Goal: Transaction & Acquisition: Purchase product/service

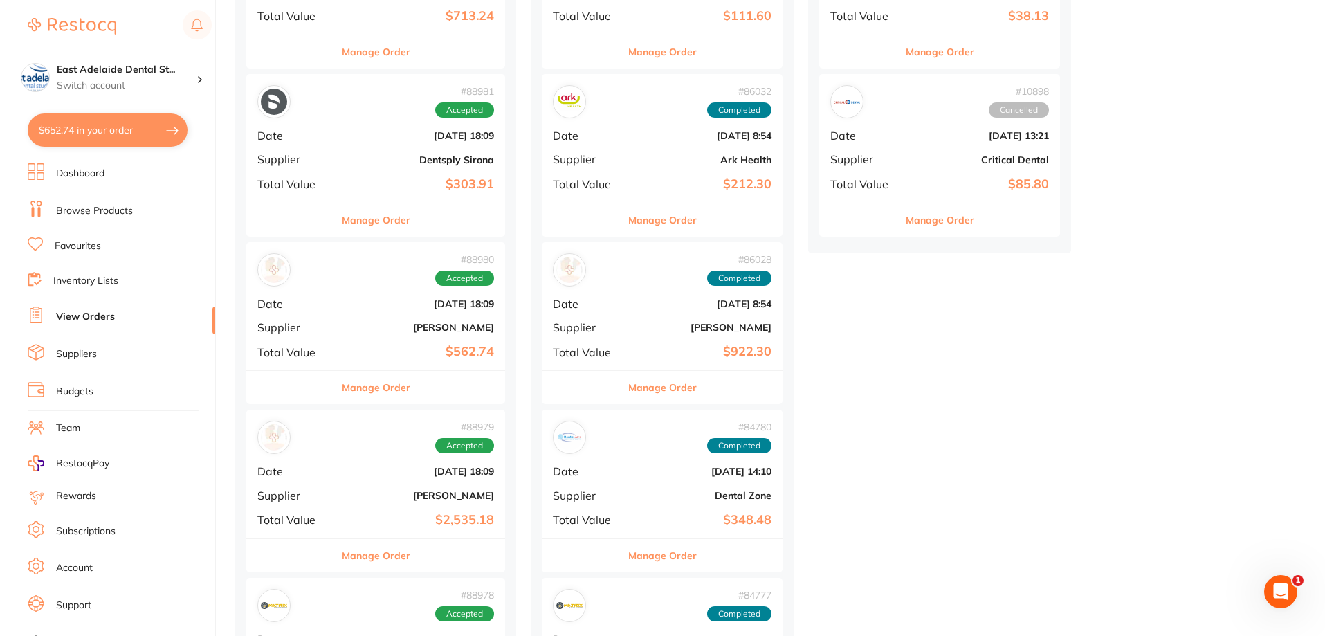
scroll to position [623, 0]
click at [127, 128] on button "$652.74 in your order" at bounding box center [108, 129] width 160 height 33
checkbox input "true"
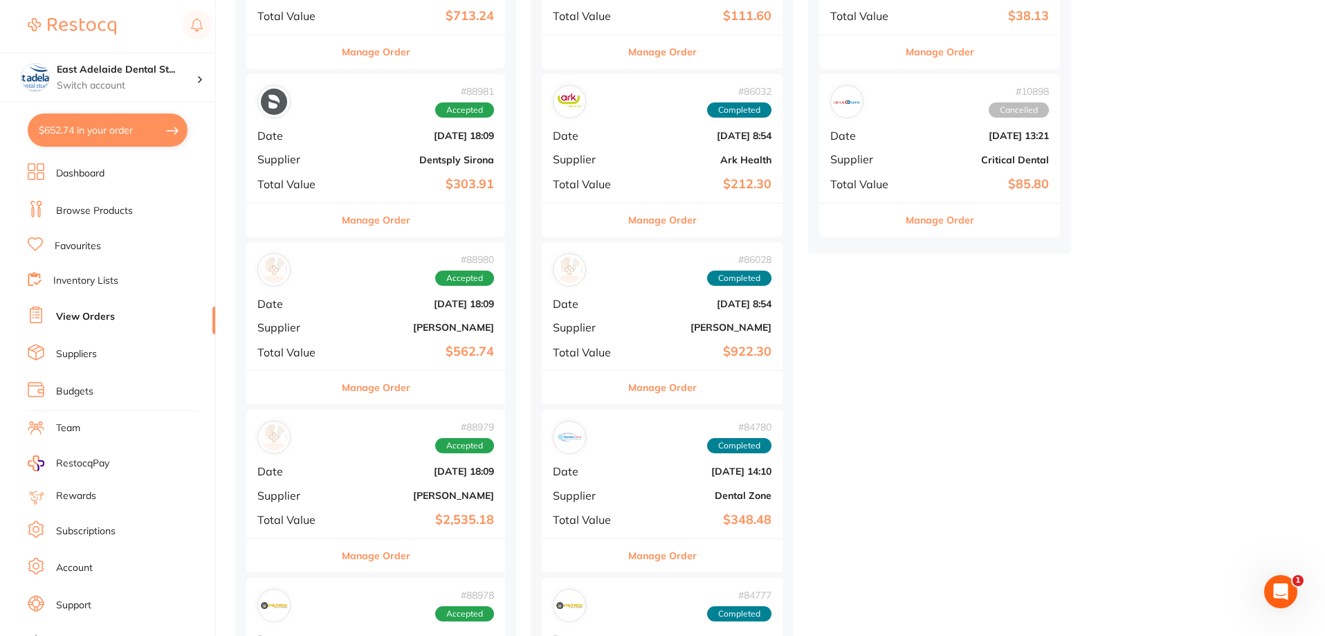
checkbox input "true"
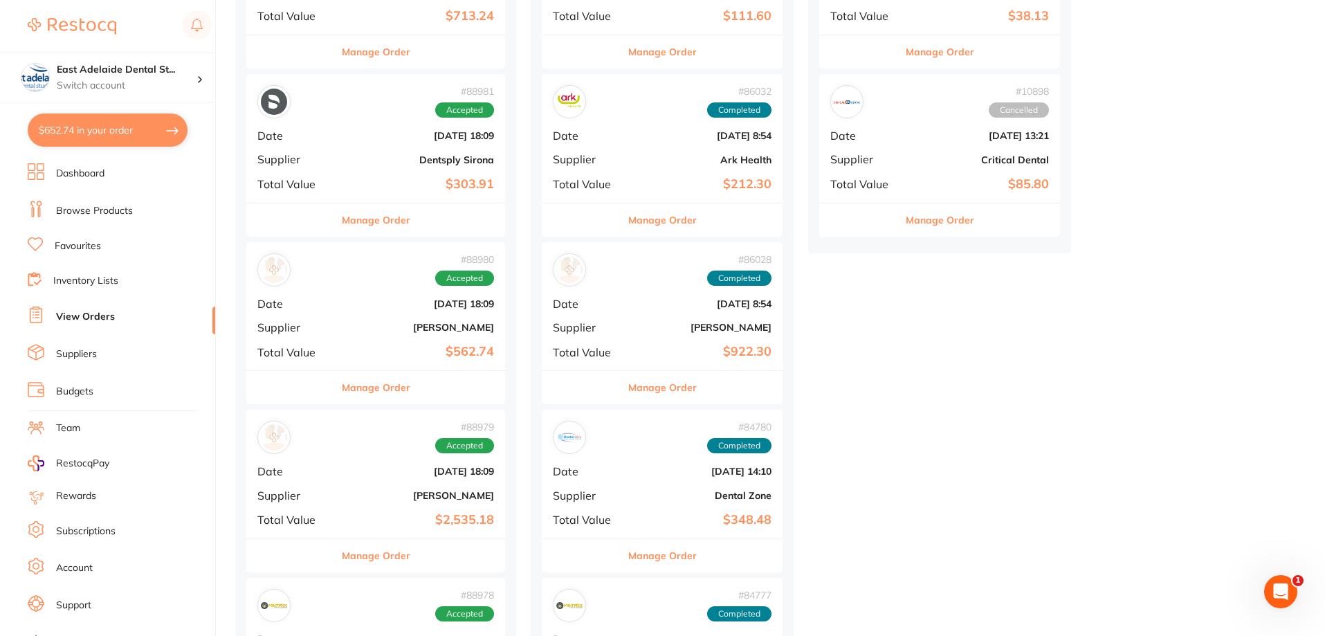
checkbox input "true"
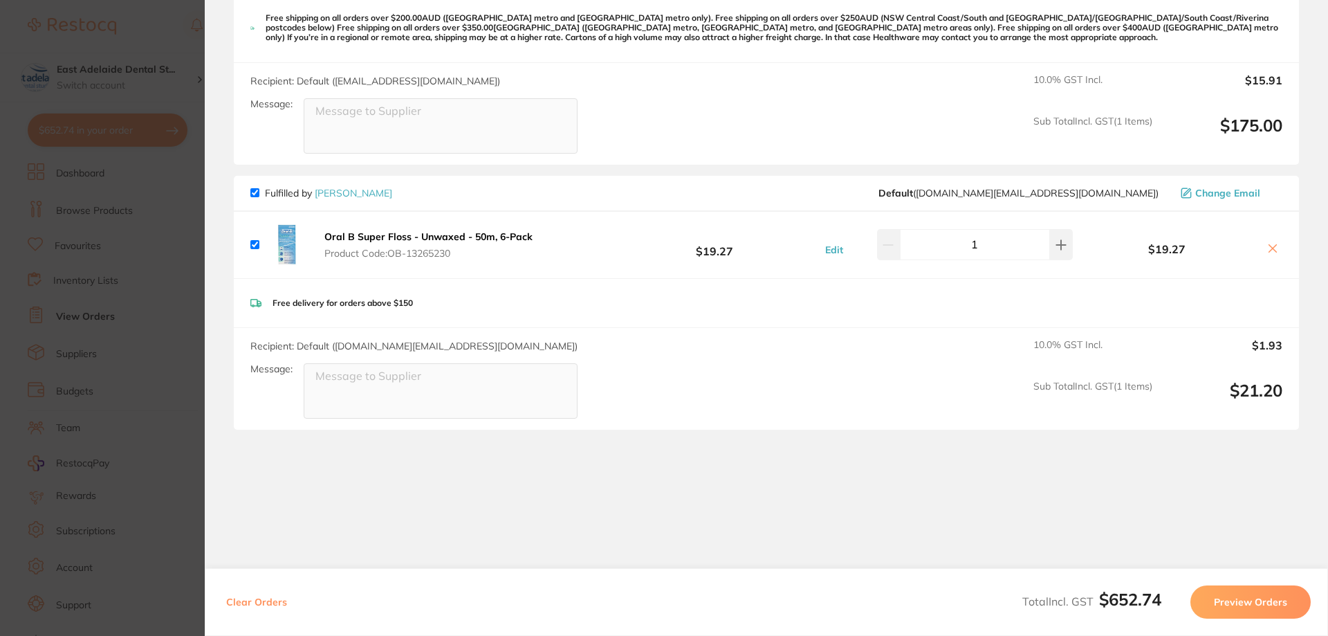
scroll to position [875, 0]
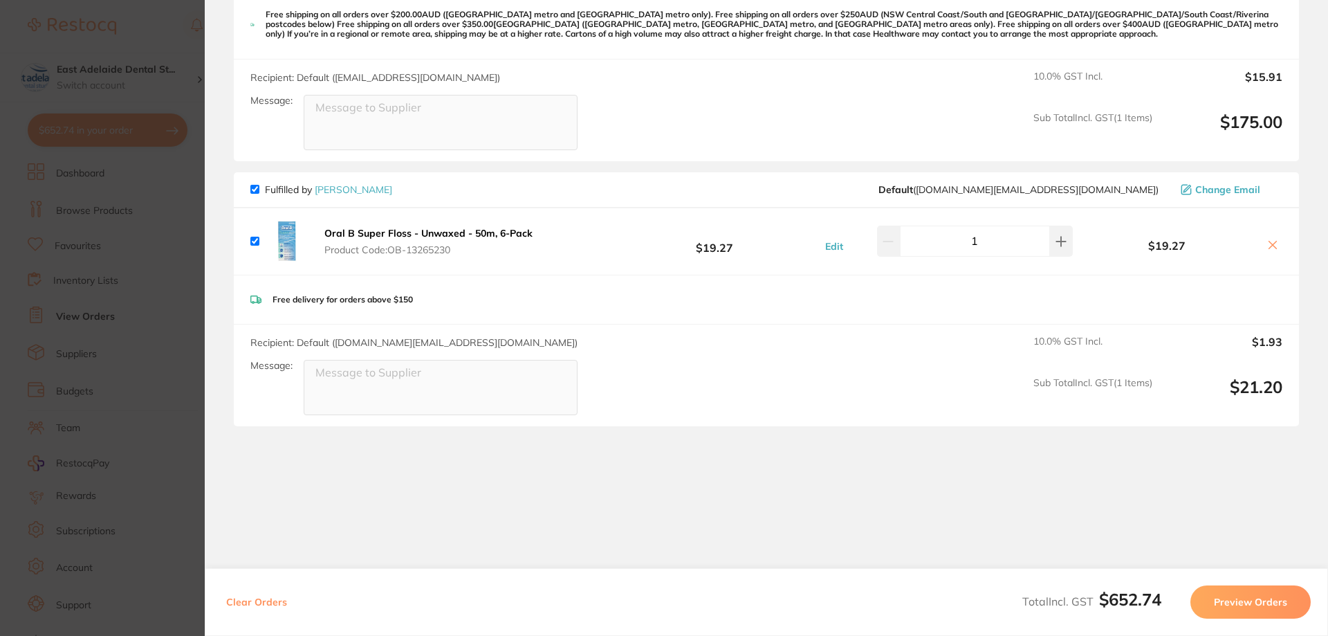
click at [137, 317] on section "Update RRP Set your pre negotiated price for this item. Item Agreed RRP (excl. …" at bounding box center [664, 318] width 1328 height 636
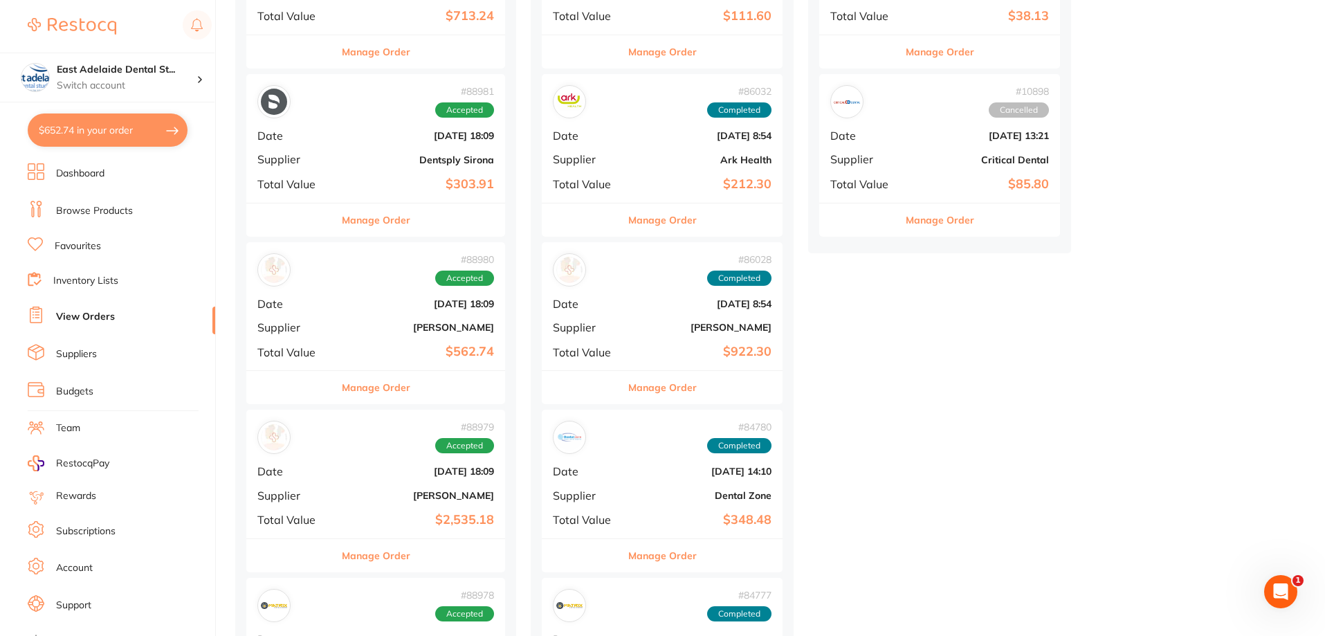
click at [94, 321] on link "View Orders" at bounding box center [85, 317] width 59 height 14
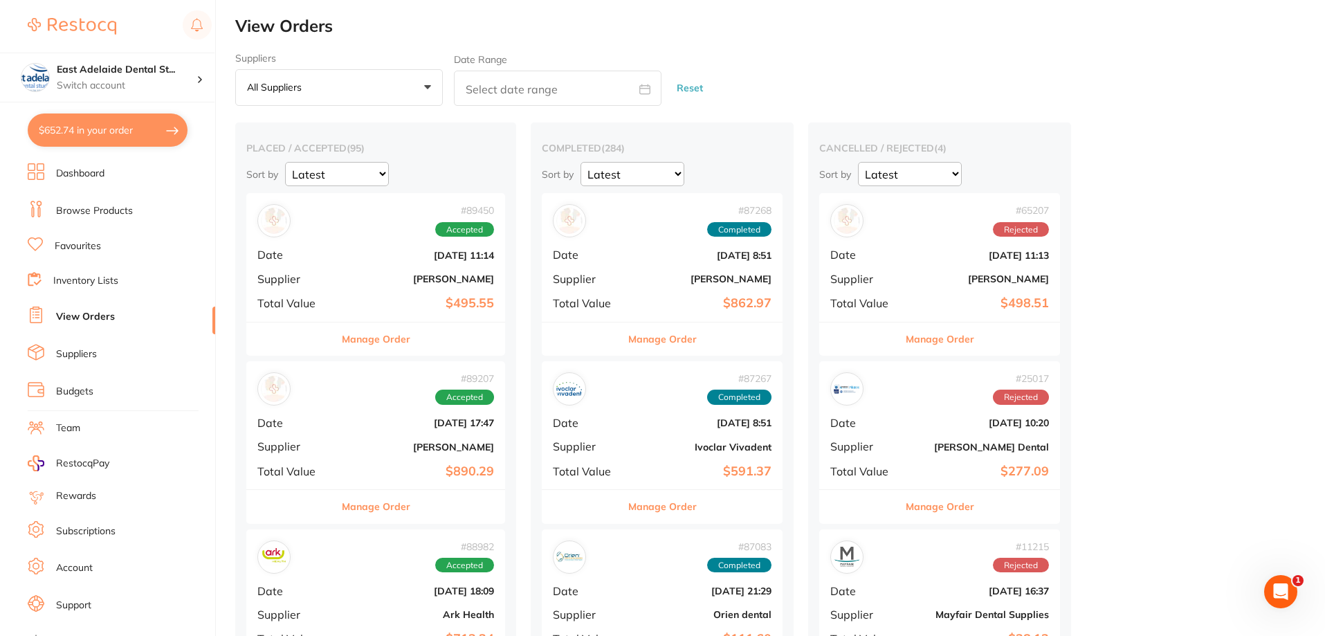
click at [453, 340] on div "Manage Order" at bounding box center [375, 339] width 259 height 34
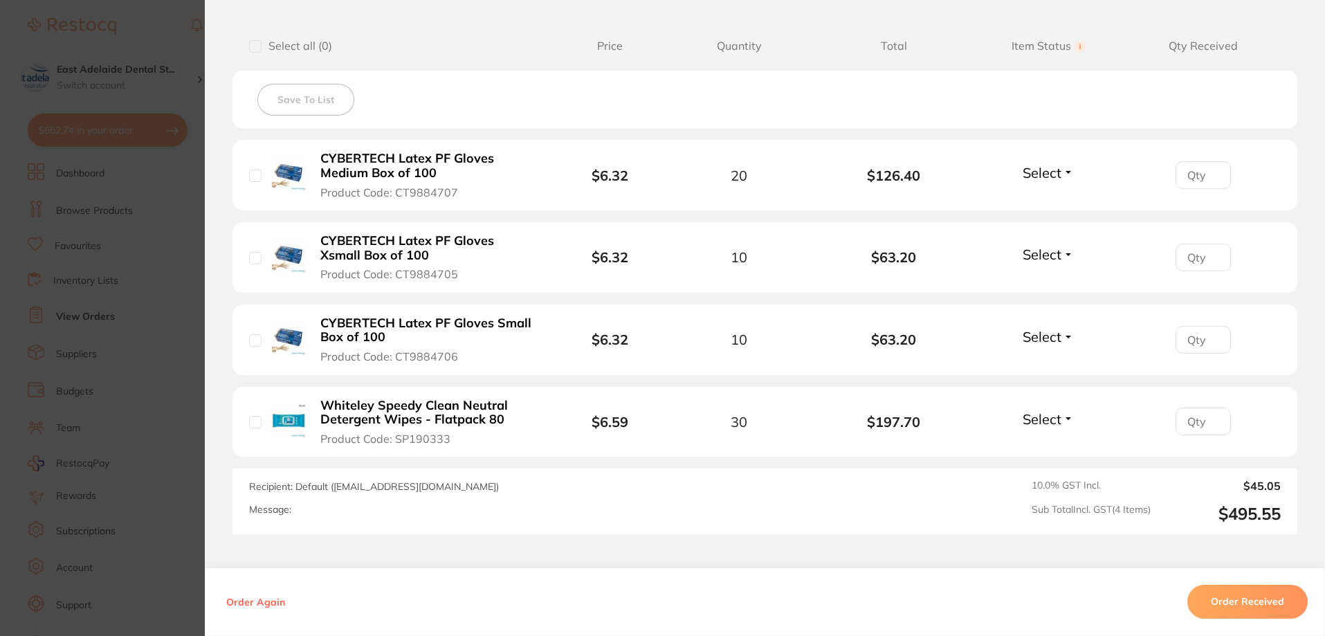
click at [42, 344] on section "Order ID: Restocq- 89450 Order Information Accepted Order Order Date Aug 7 2025…" at bounding box center [662, 318] width 1325 height 636
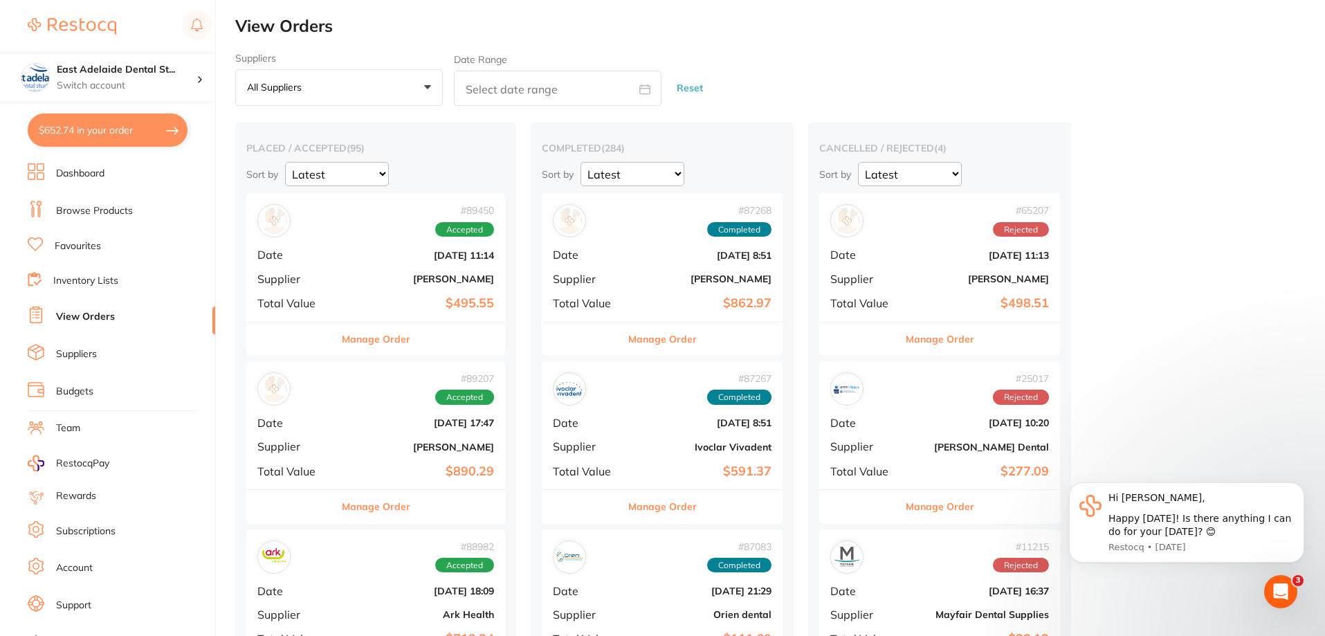
click at [127, 128] on button "$652.74 in your order" at bounding box center [108, 129] width 160 height 33
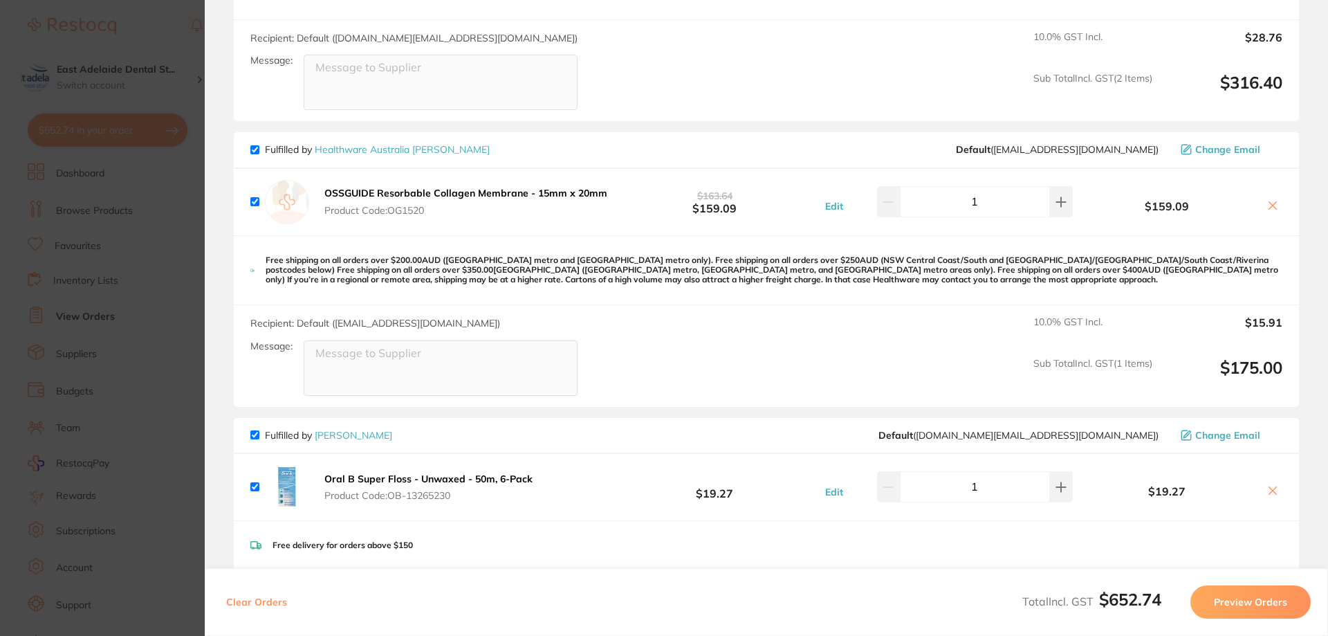
scroll to position [598, 0]
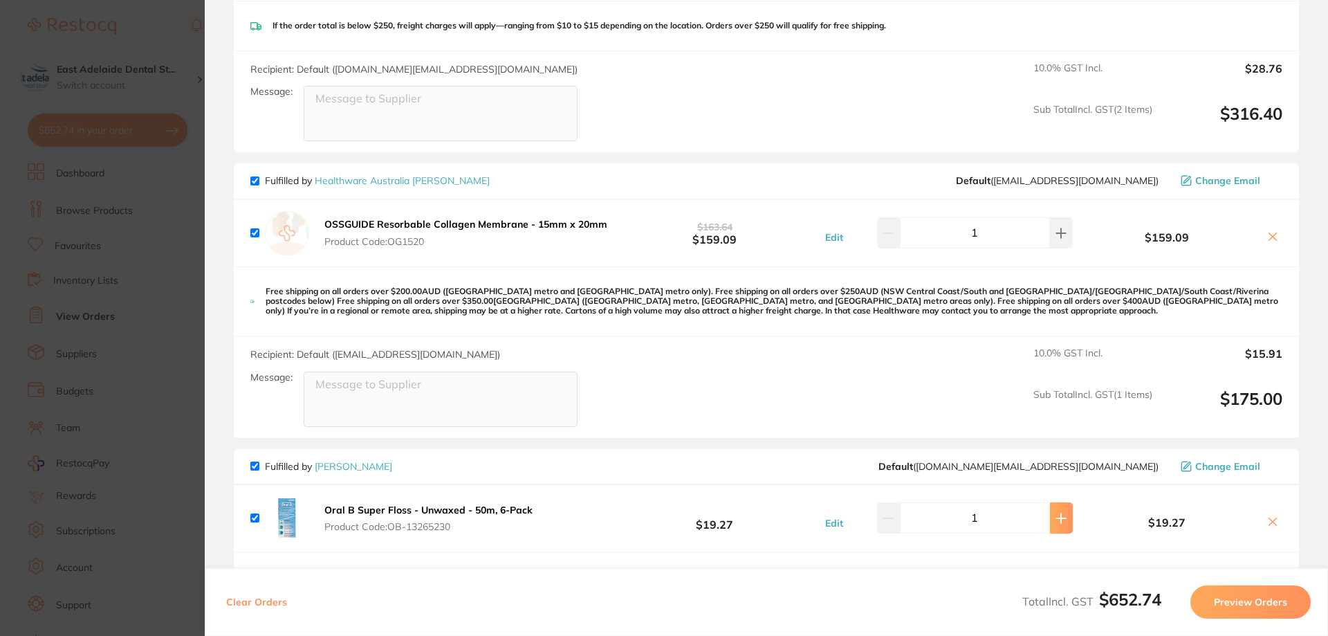
type input "2"
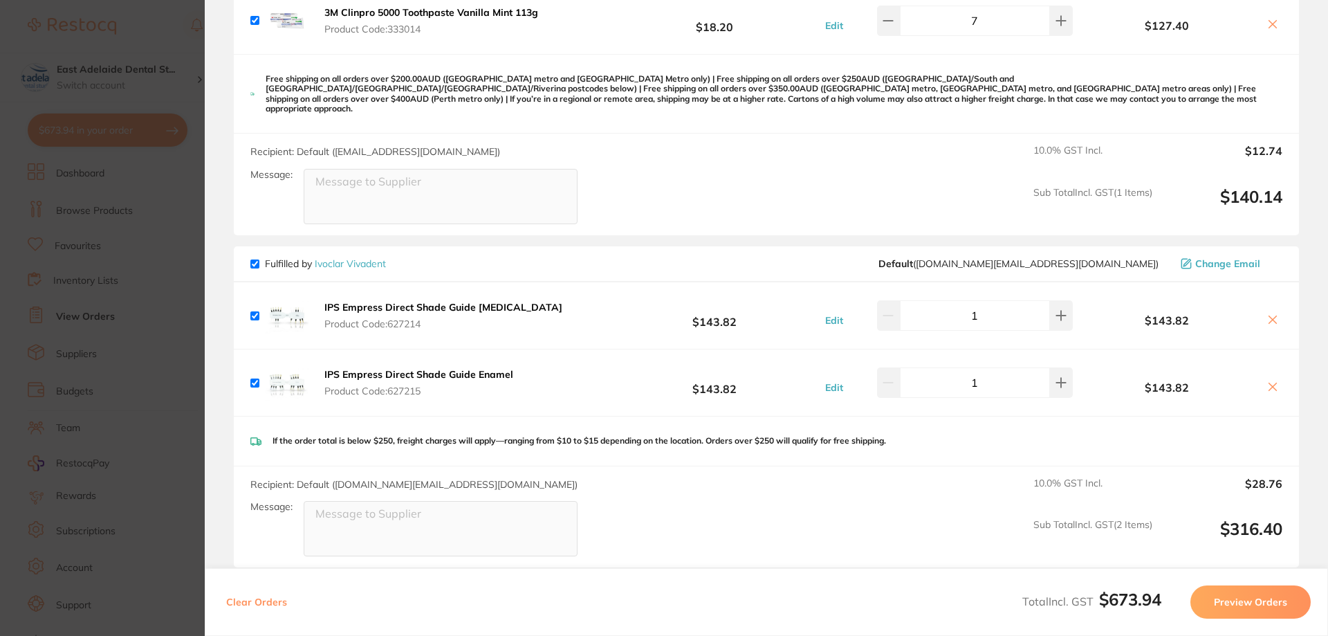
scroll to position [0, 0]
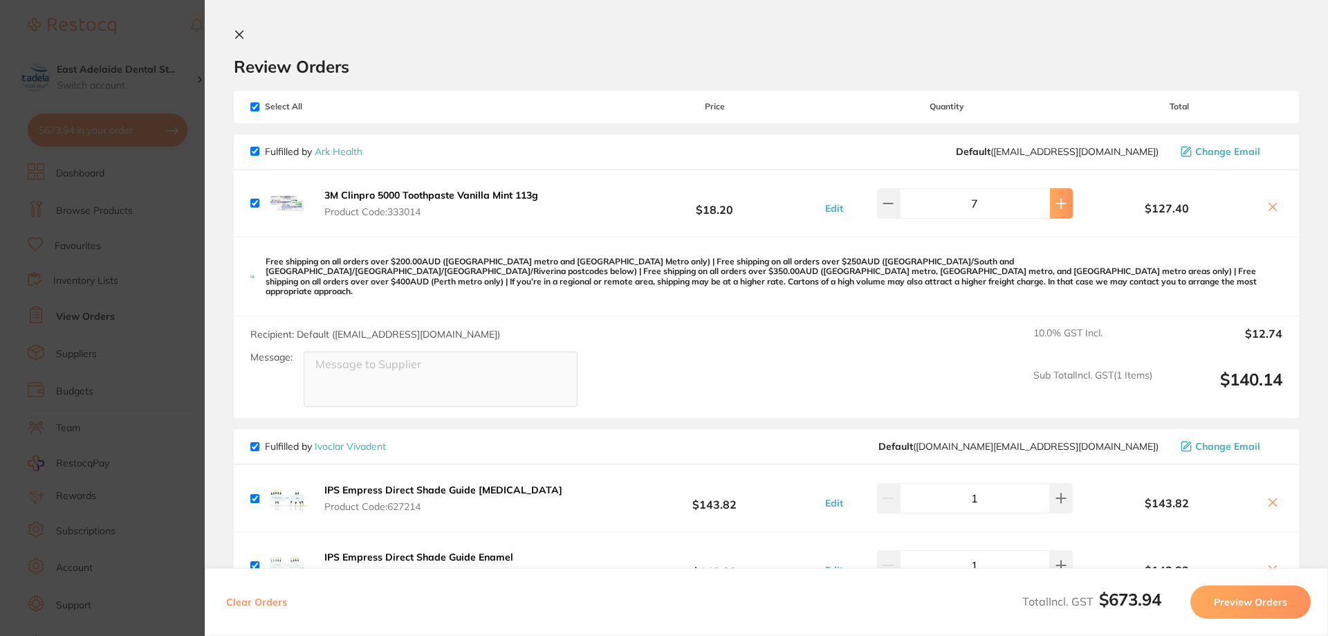
click at [1056, 207] on icon at bounding box center [1061, 203] width 11 height 11
type input "10"
drag, startPoint x: 593, startPoint y: 197, endPoint x: 609, endPoint y: 180, distance: 23.5
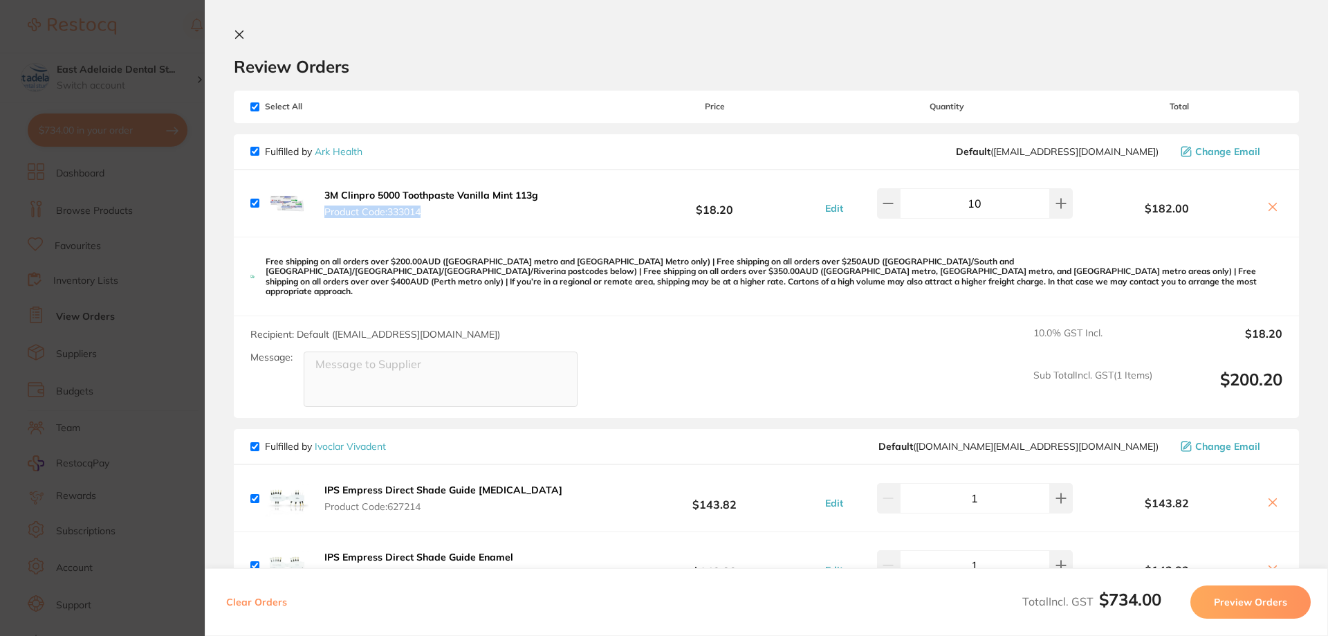
click at [589, 182] on li "3M Clinpro 5000 Toothpaste Vanilla Mint 113g Product Code: 333014 $18.20 Edit 1…" at bounding box center [767, 203] width 1066 height 67
click at [609, 180] on li "3M Clinpro 5000 Toothpaste Vanilla Mint 113g Product Code: 333014 $18.20 Edit 1…" at bounding box center [767, 203] width 1066 height 67
click at [128, 326] on section "Update RRP Set your pre negotiated price for this item. Item Agreed RRP (excl. …" at bounding box center [664, 318] width 1328 height 636
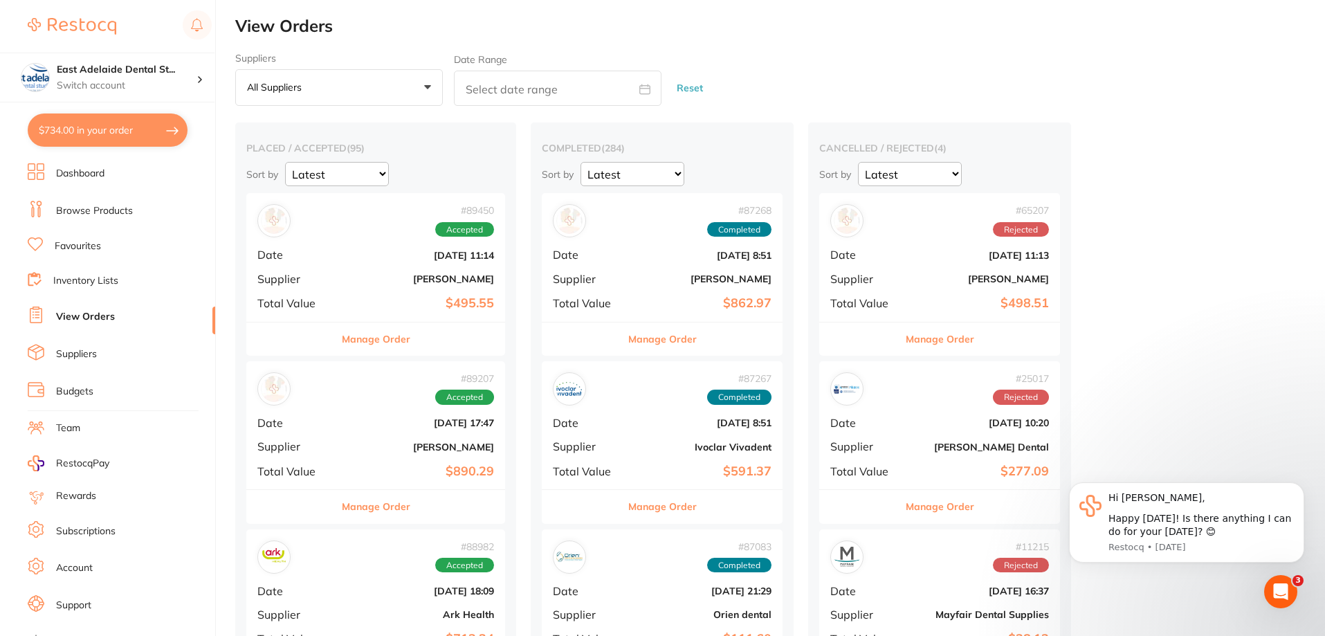
click at [415, 531] on div "# 88982 Accepted Date Aug 4 2025, 18:09 Supplier Ark Health Total Value $713.24" at bounding box center [375, 593] width 259 height 128
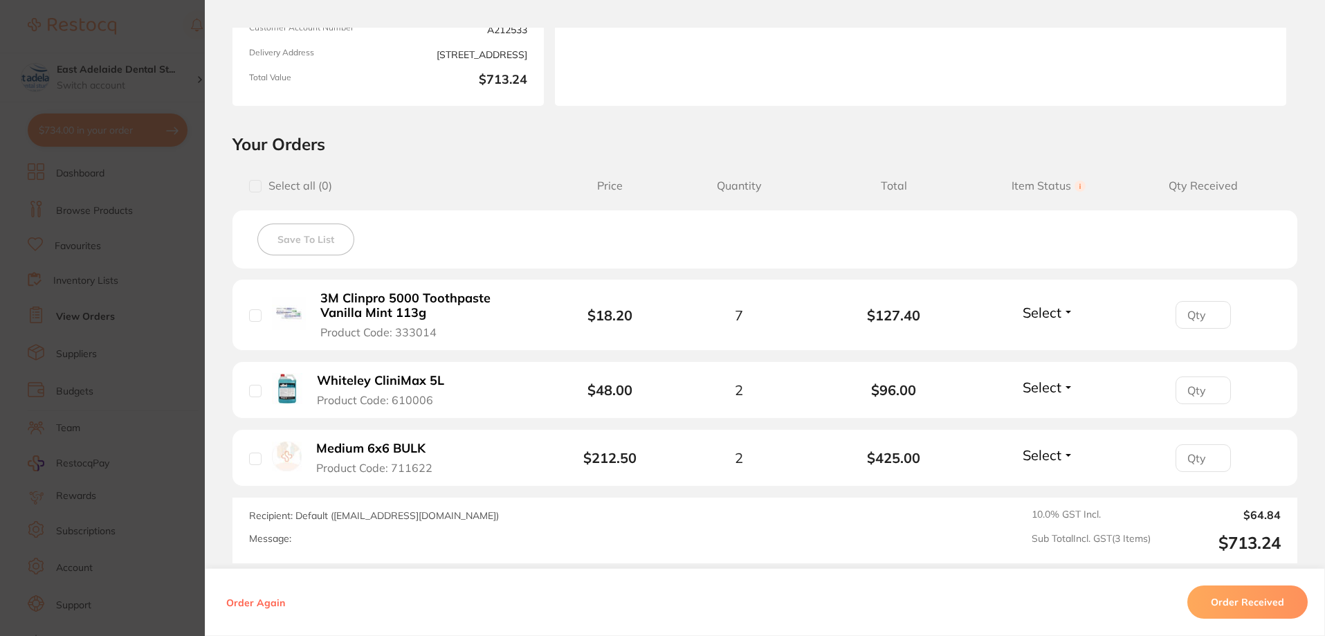
scroll to position [340, 0]
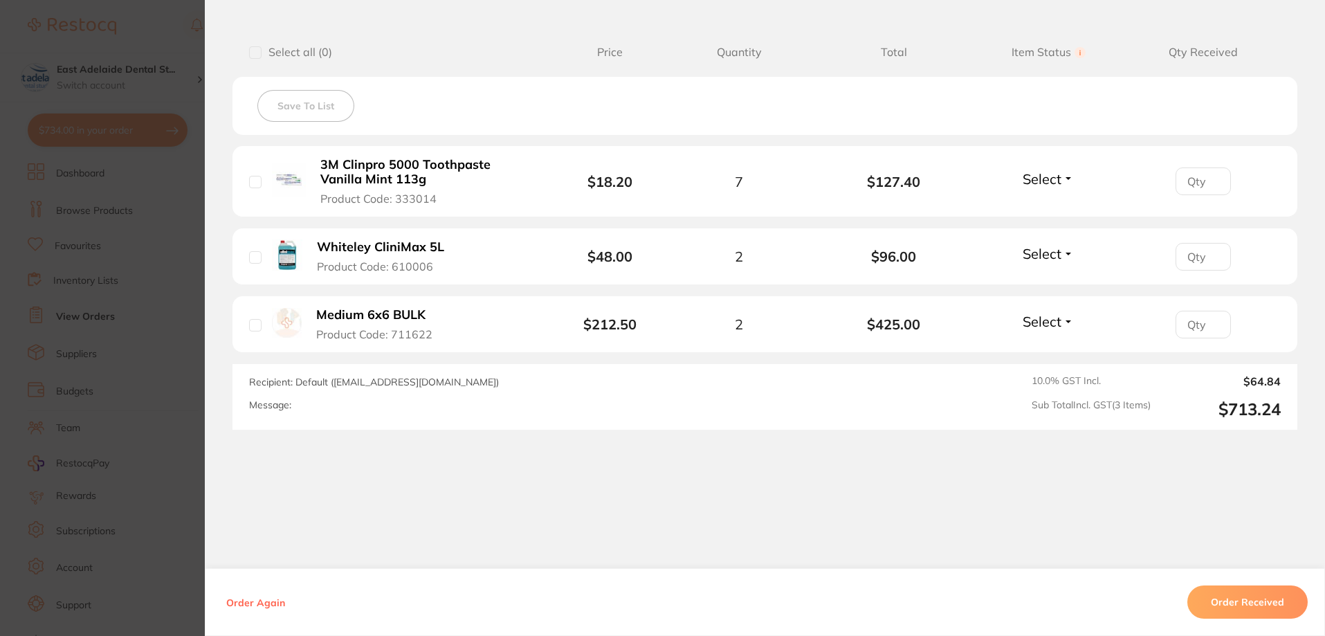
click at [102, 283] on section "Order ID: Restocq- 88982 Order Information Accepted Order Order Date Aug 4 2025…" at bounding box center [662, 318] width 1325 height 636
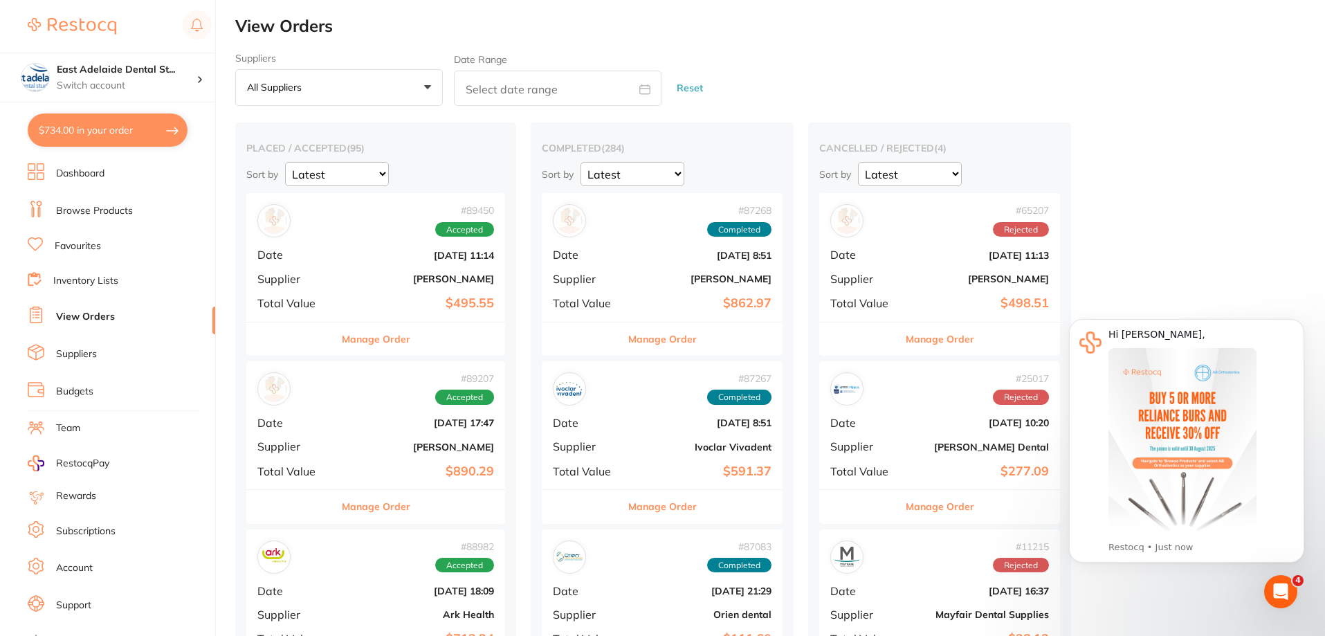
click at [100, 172] on link "Dashboard" at bounding box center [80, 174] width 48 height 14
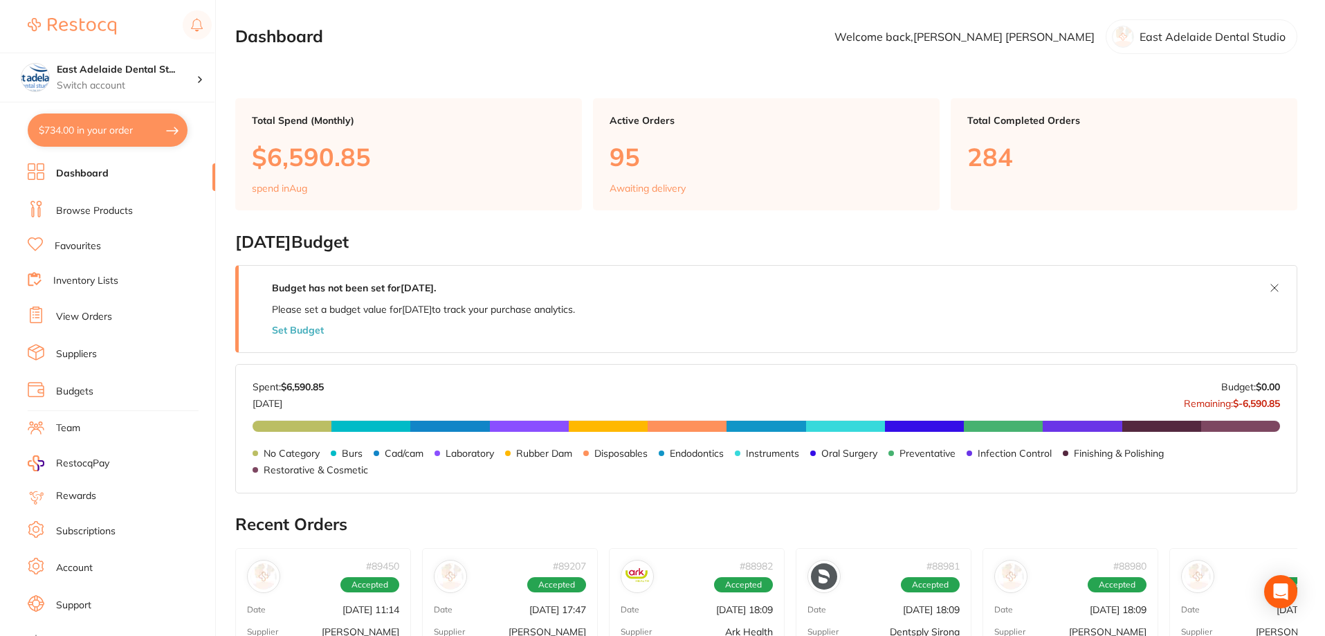
click at [105, 207] on link "Browse Products" at bounding box center [94, 211] width 77 height 14
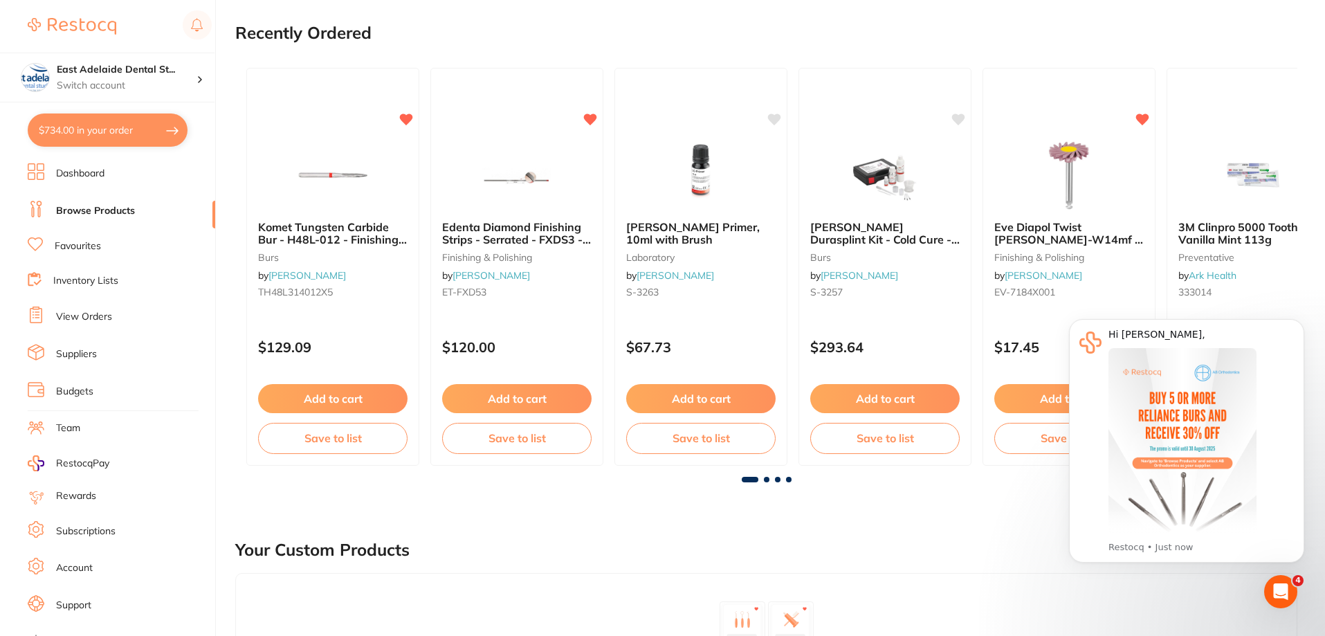
scroll to position [346, 0]
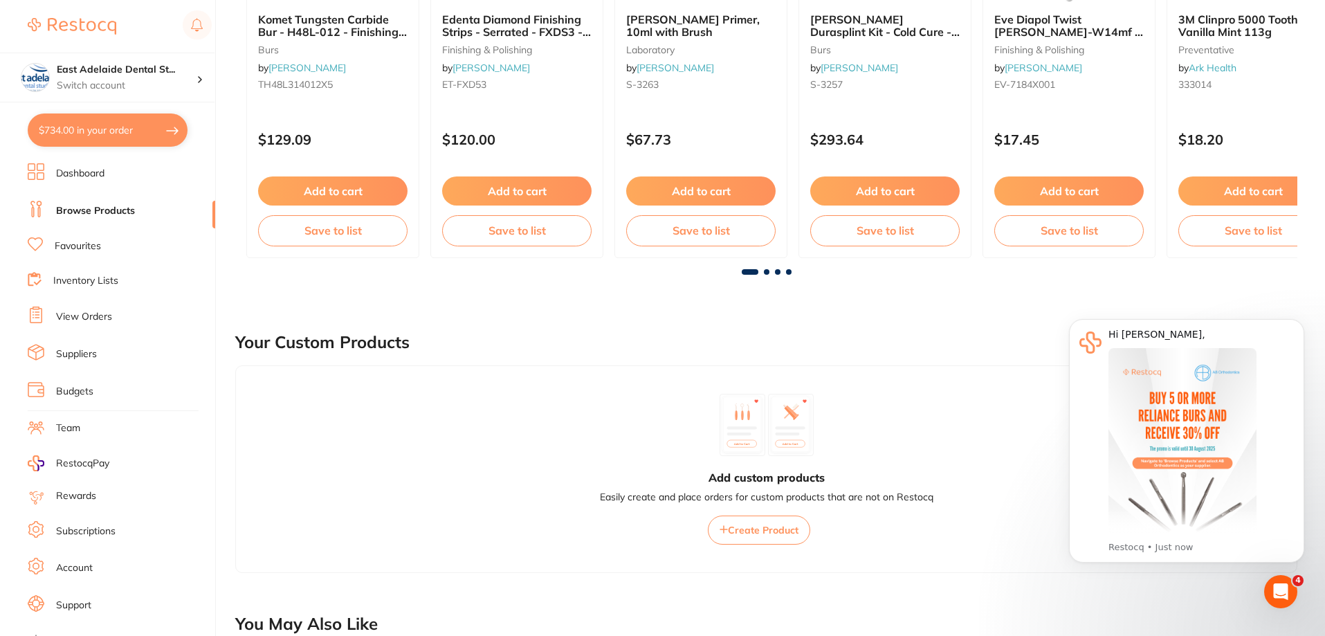
click at [768, 270] on span at bounding box center [767, 272] width 6 height 6
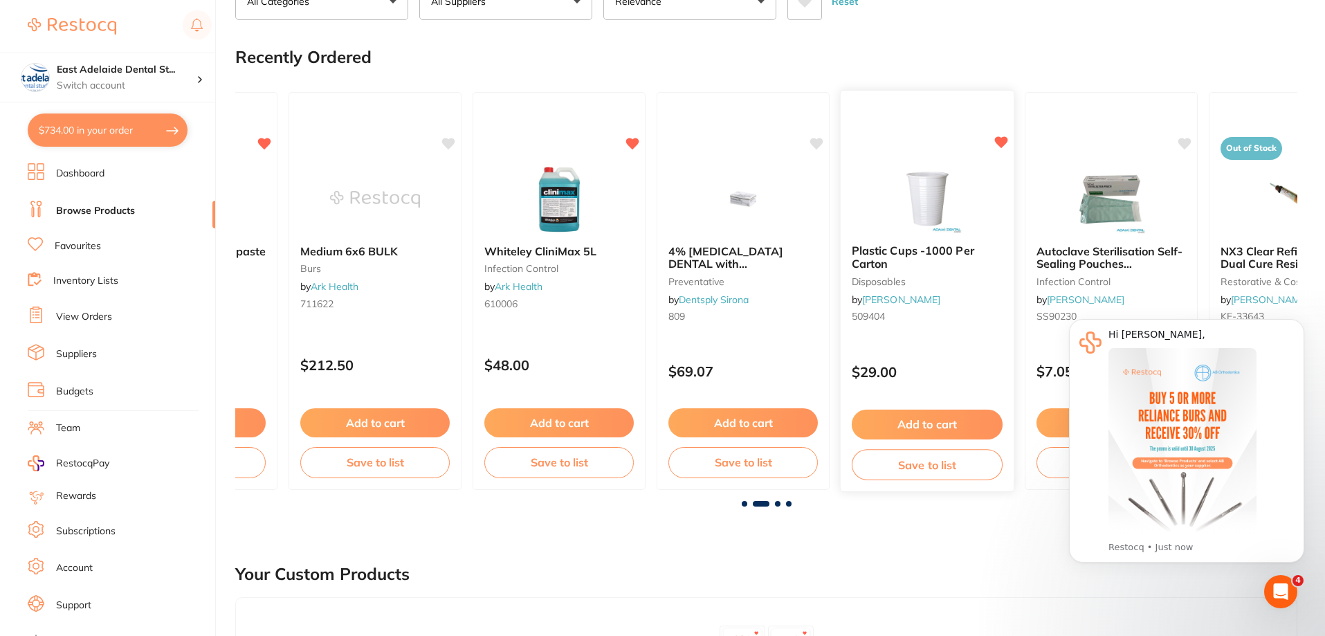
scroll to position [138, 0]
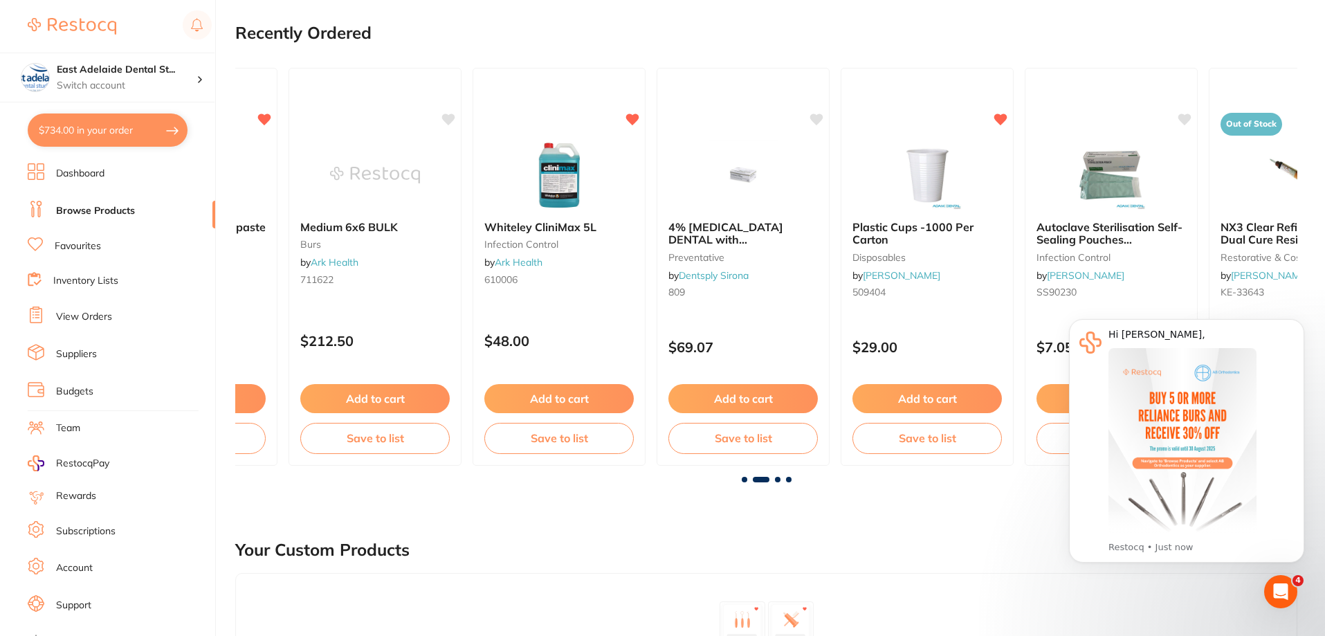
click at [779, 480] on span at bounding box center [778, 480] width 6 height 6
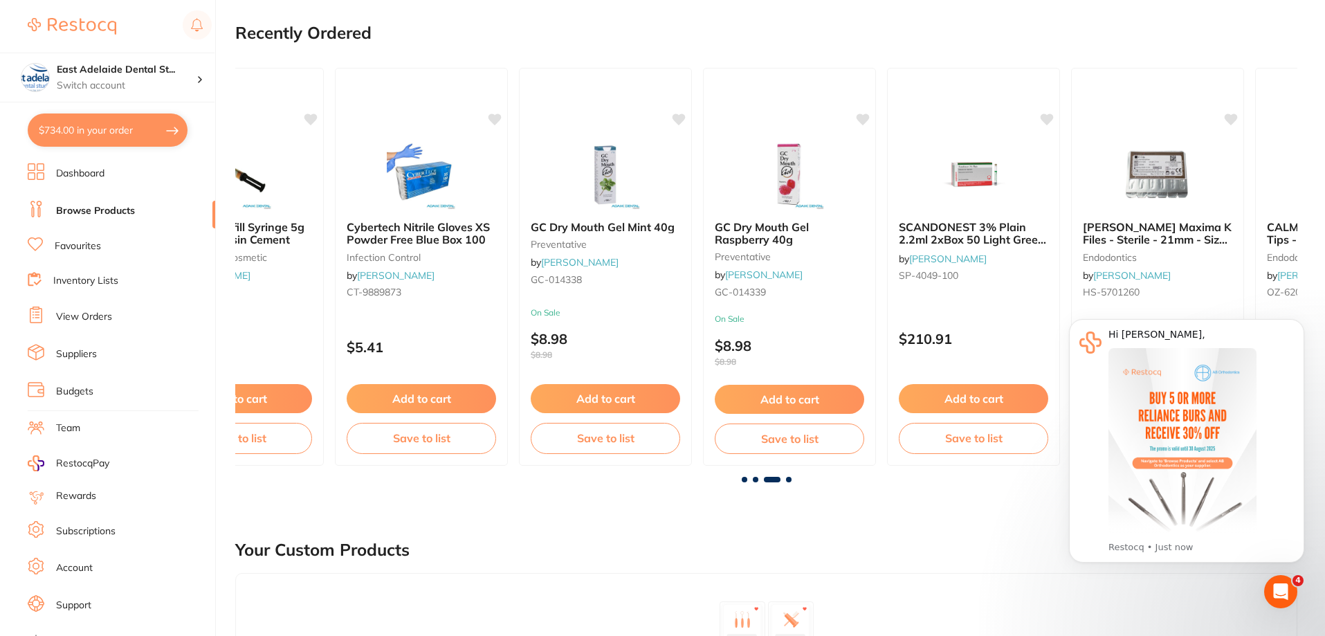
scroll to position [0, 2124]
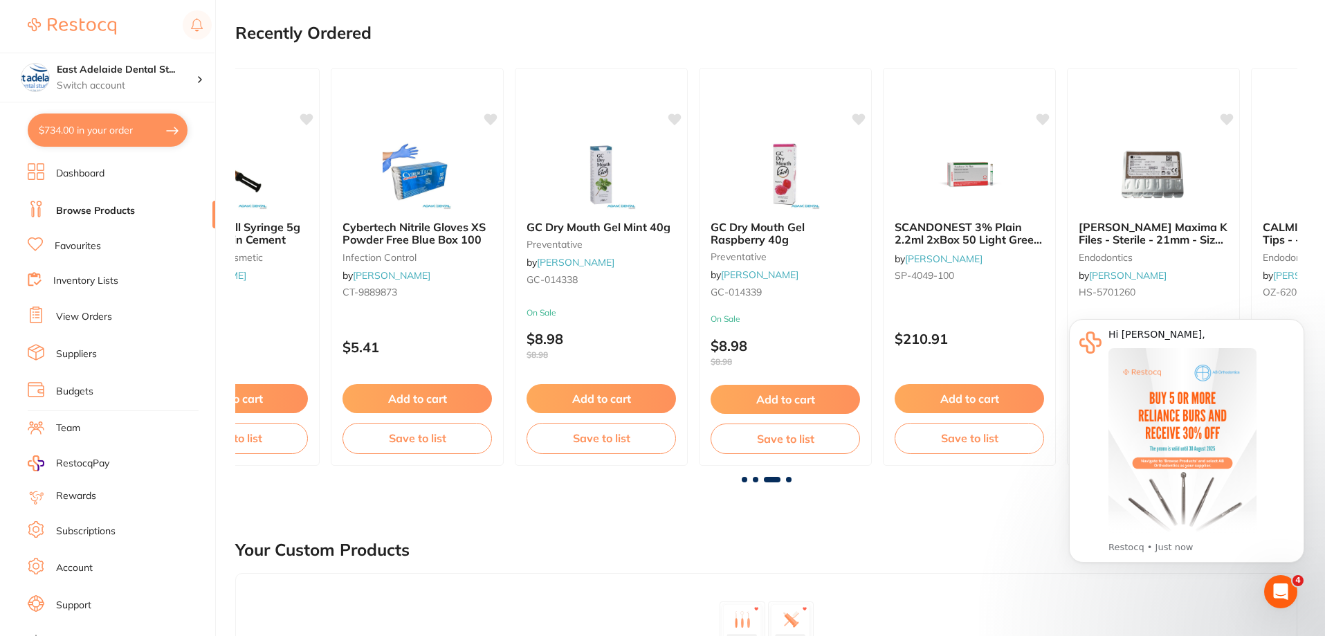
click at [789, 480] on span at bounding box center [789, 480] width 6 height 6
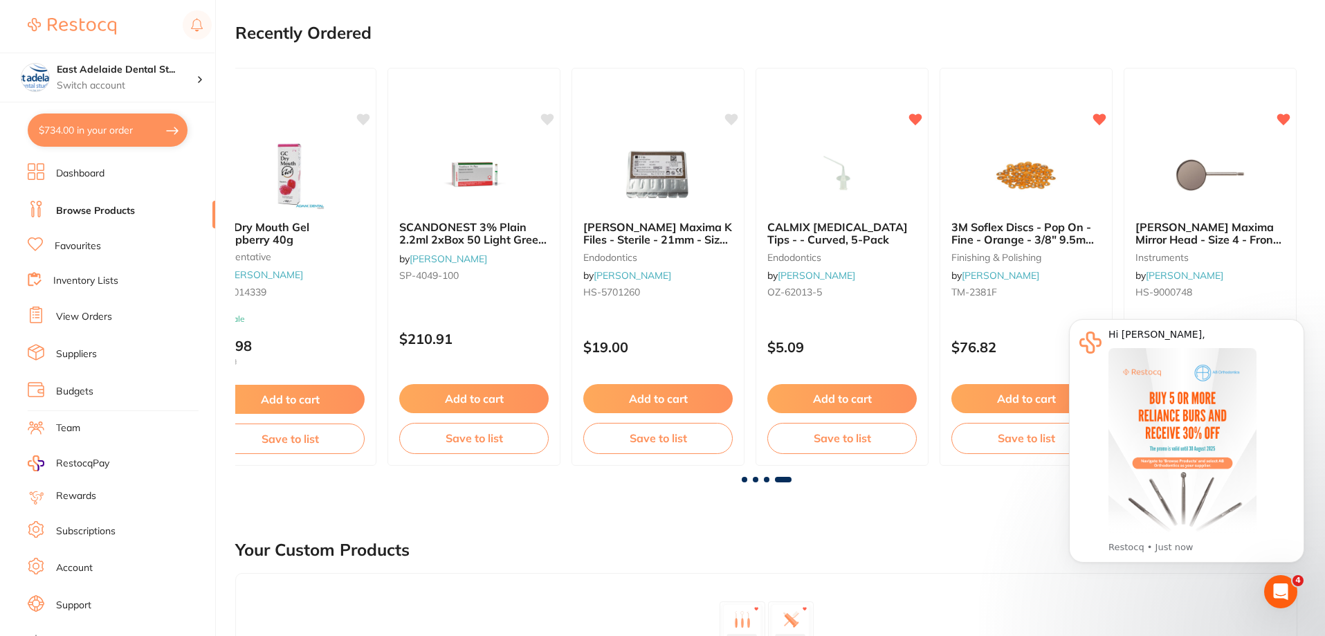
scroll to position [0, 2630]
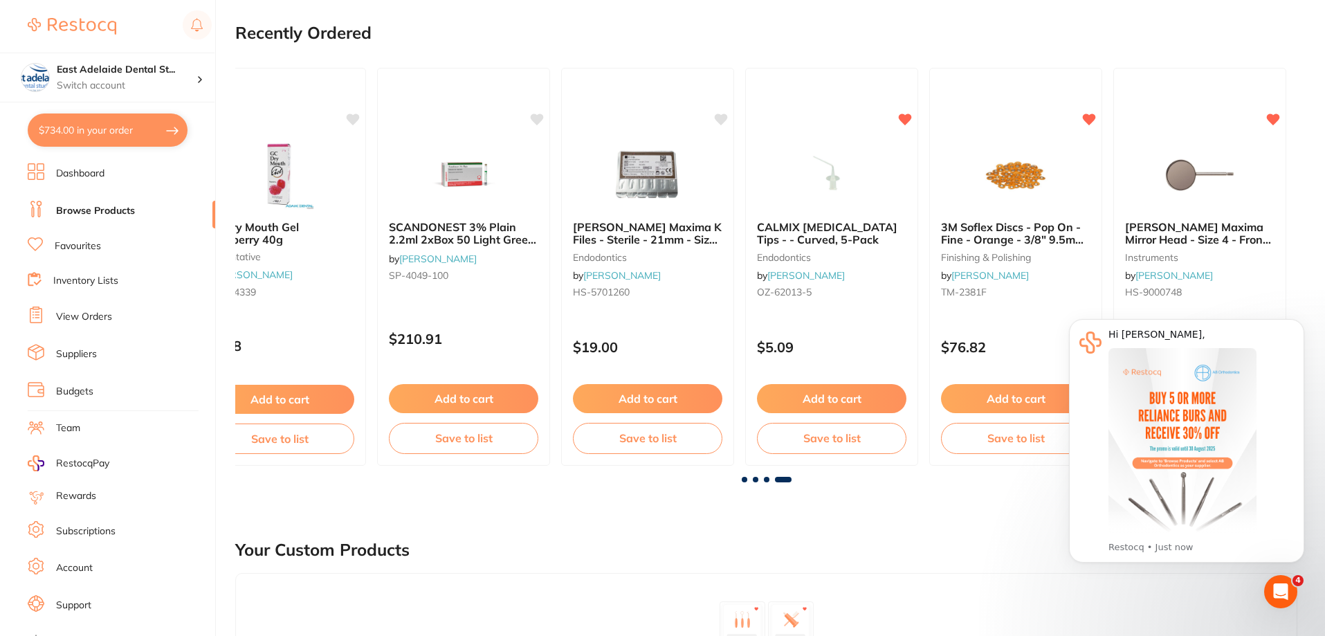
click at [794, 480] on div at bounding box center [766, 480] width 1062 height 6
click at [789, 480] on span at bounding box center [783, 480] width 17 height 6
click at [767, 481] on span at bounding box center [767, 480] width 6 height 6
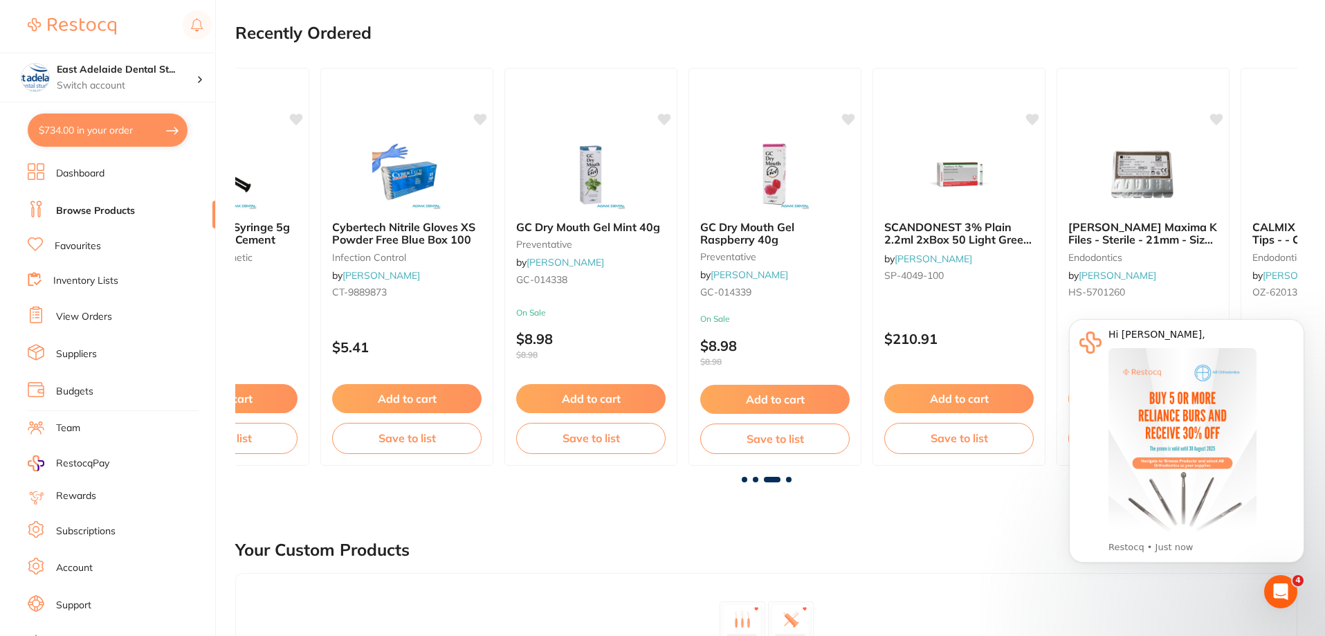
scroll to position [0, 2124]
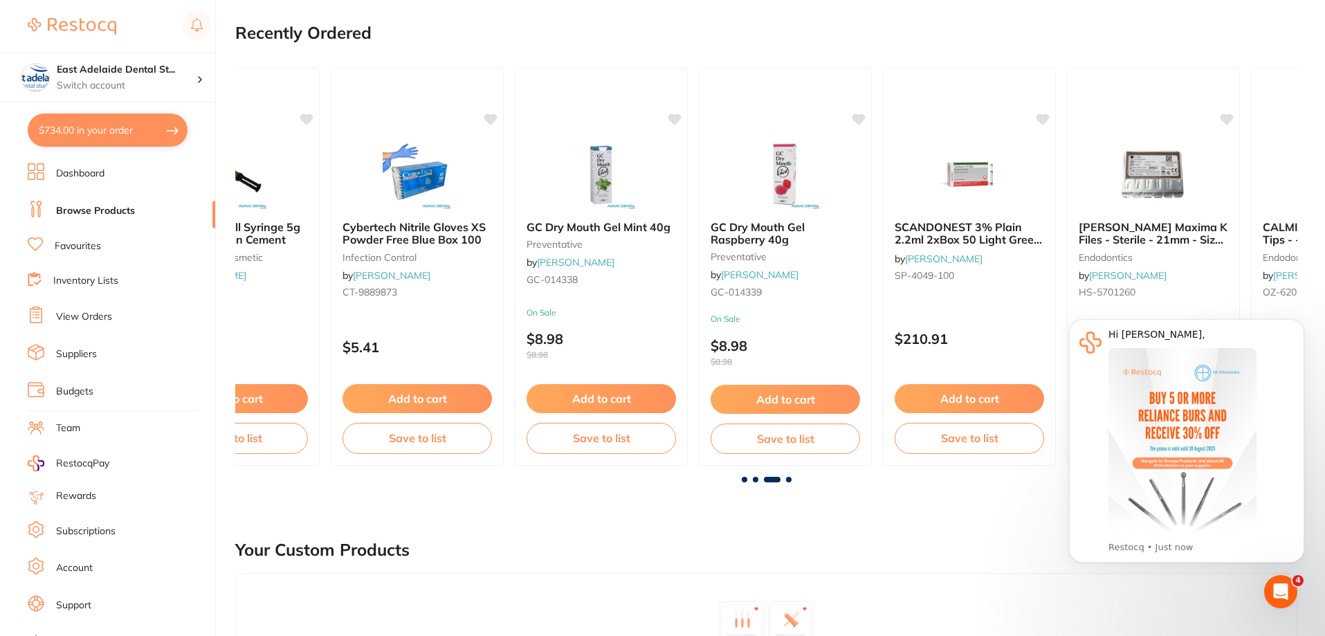
click at [102, 307] on li "View Orders" at bounding box center [122, 317] width 188 height 21
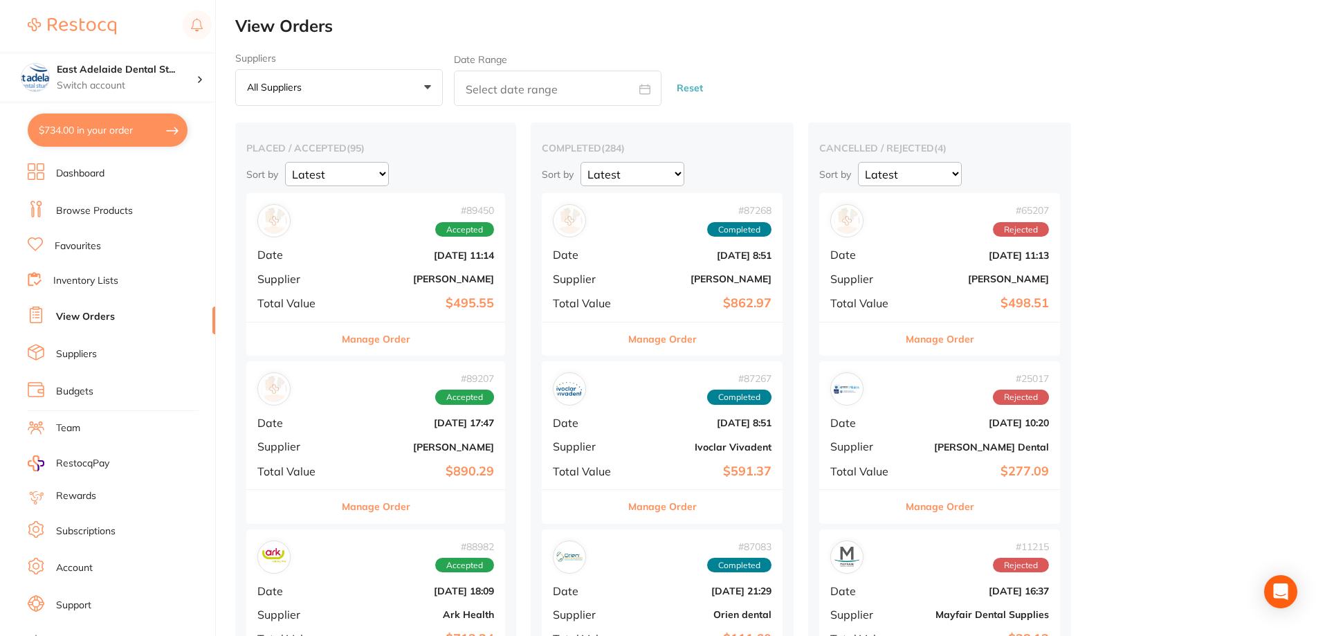
click at [692, 228] on div "# 87268 Completed" at bounding box center [662, 220] width 219 height 33
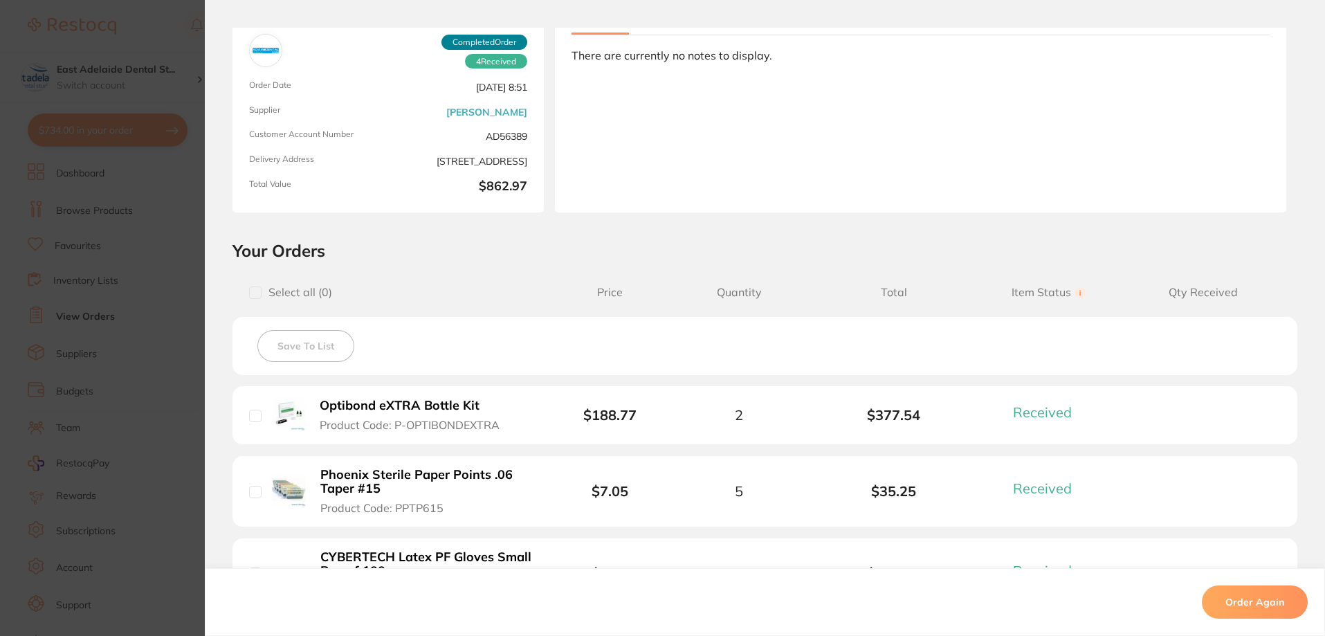
scroll to position [346, 0]
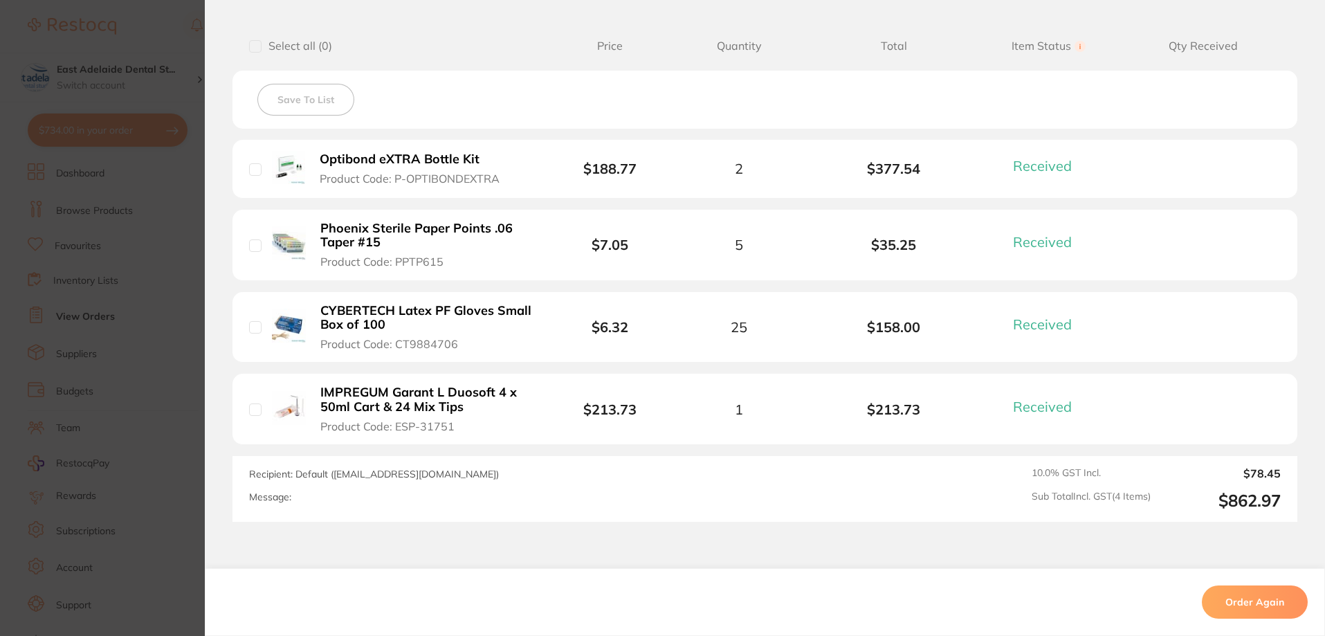
click at [161, 259] on section "Order ID: Restocq- 87268 Order Information 4 Received Completed Order Order Dat…" at bounding box center [662, 318] width 1325 height 636
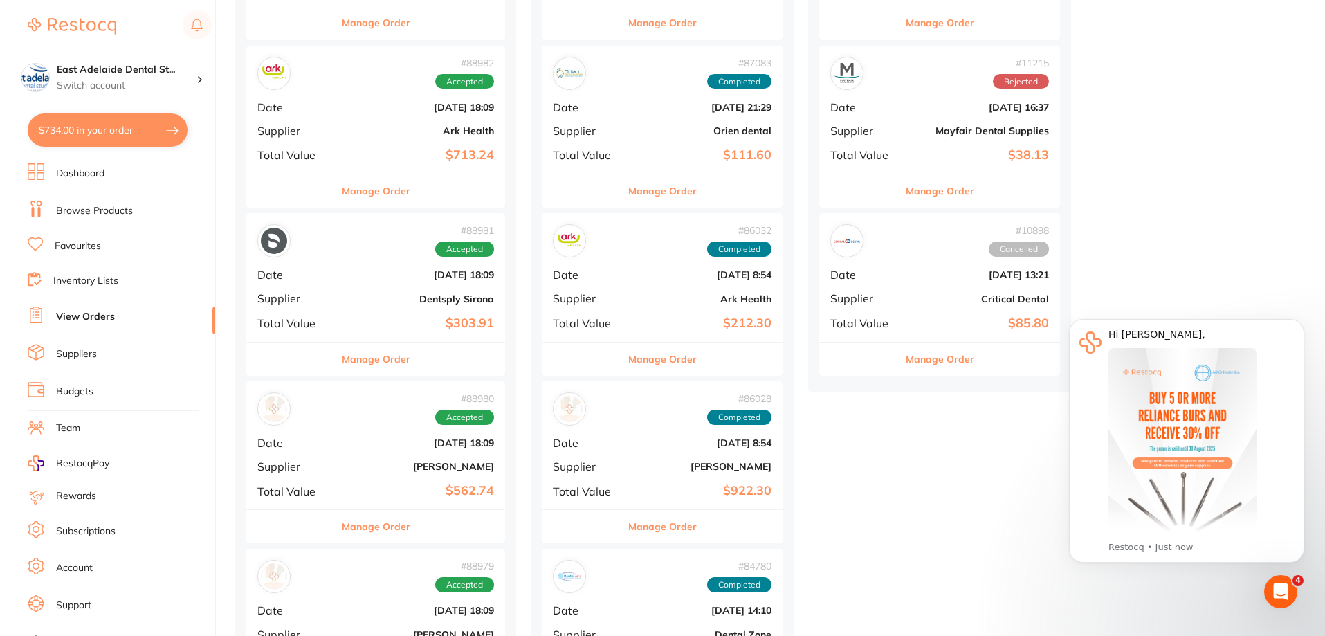
scroll to position [484, 0]
click at [437, 450] on div "# 88980 Accepted Date Aug 4 2025, 18:09 Supplier Adam Dental Total Value $562.74" at bounding box center [375, 445] width 259 height 128
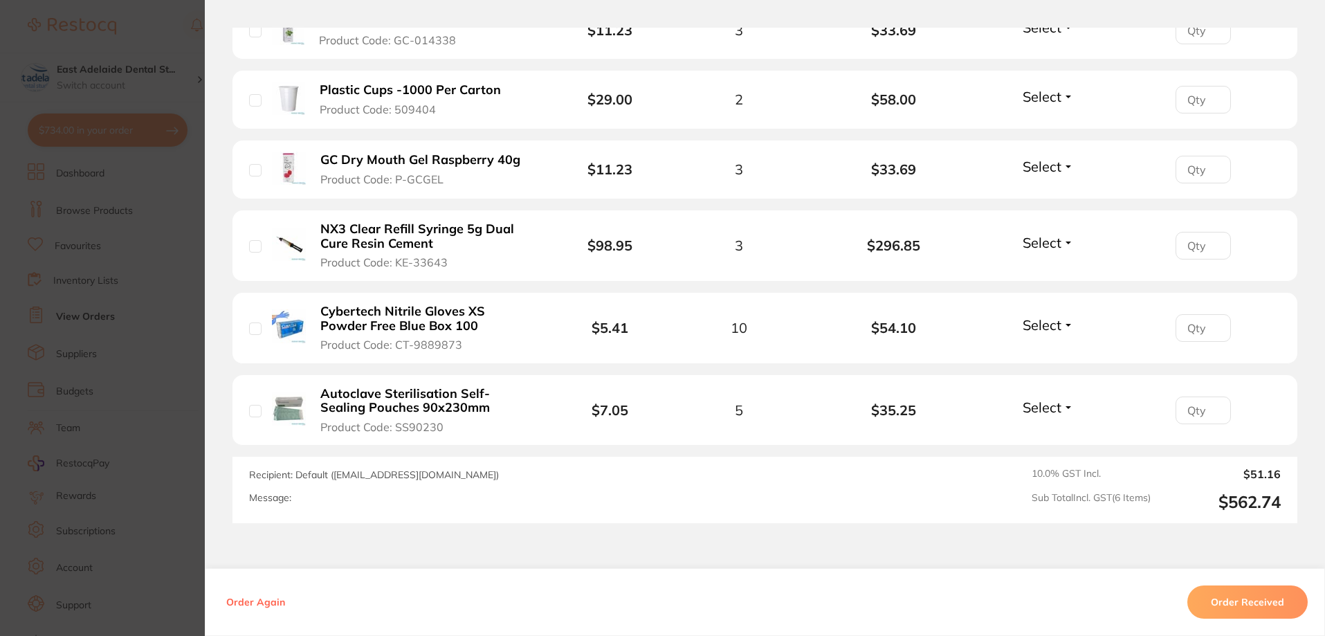
click at [165, 177] on section "Order ID: Restocq- 88980 Order Information Accepted Order Order Date Aug 4 2025…" at bounding box center [662, 318] width 1325 height 636
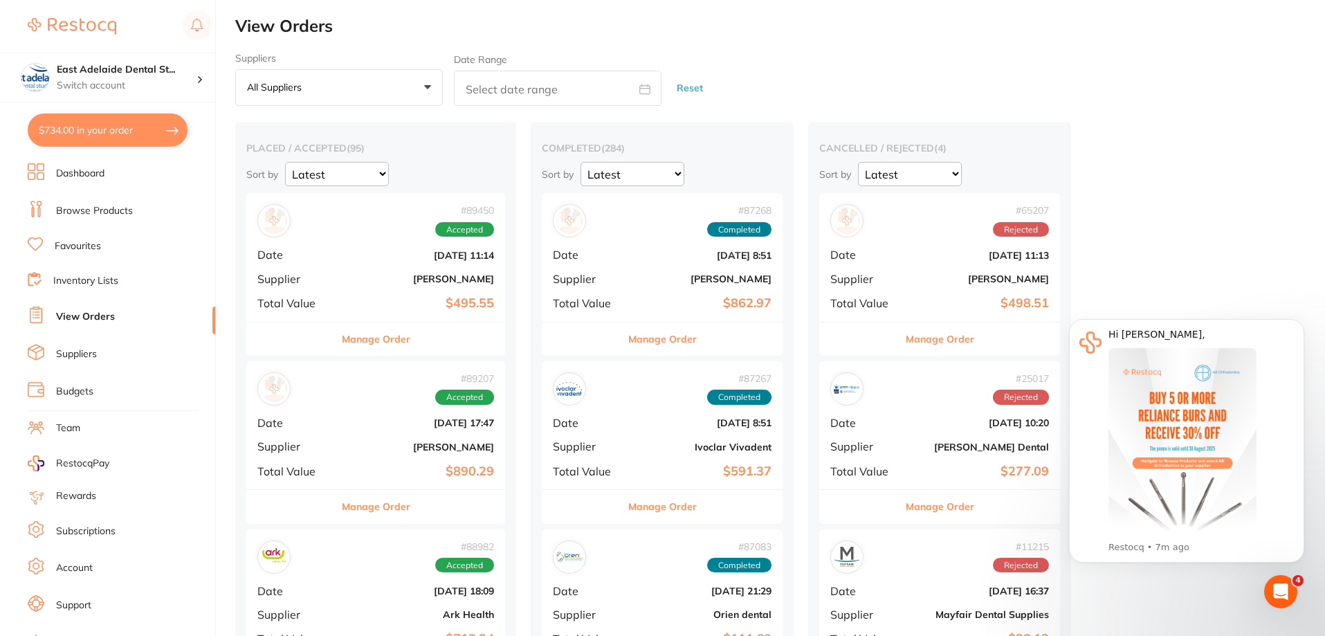
click at [434, 453] on div "# 89207 Accepted Date Aug 5 2025, 17:47 Supplier Henry Schein Halas Total Value…" at bounding box center [375, 425] width 259 height 128
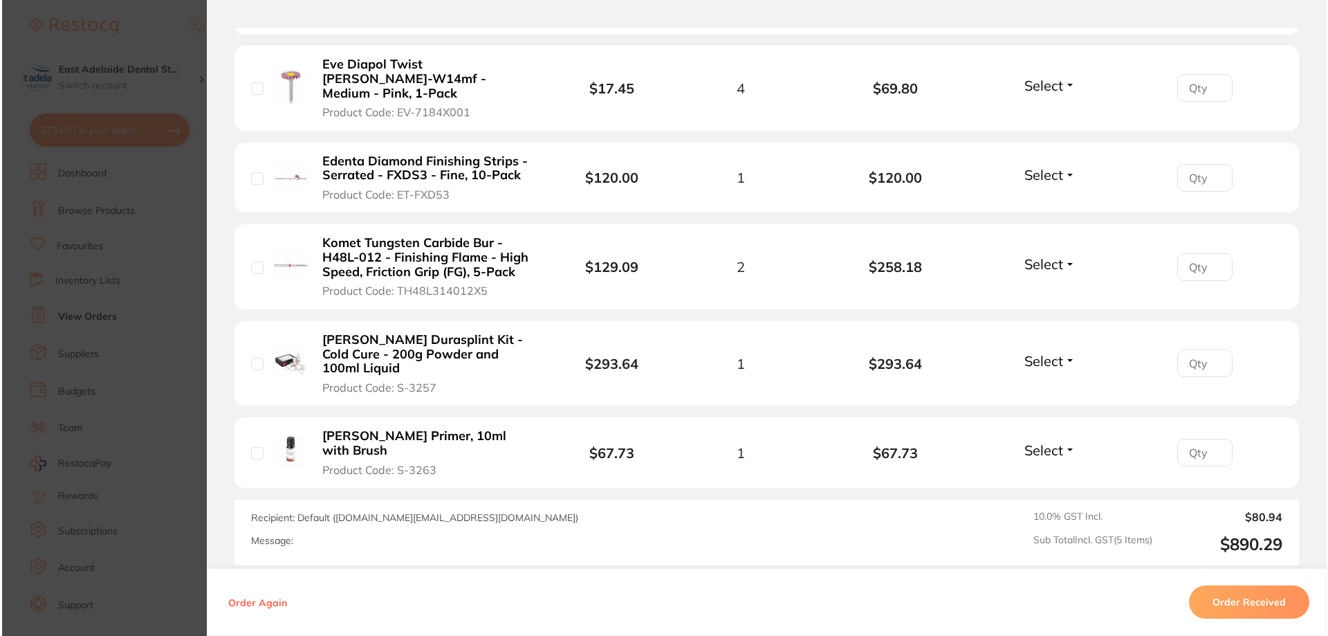
scroll to position [536, 0]
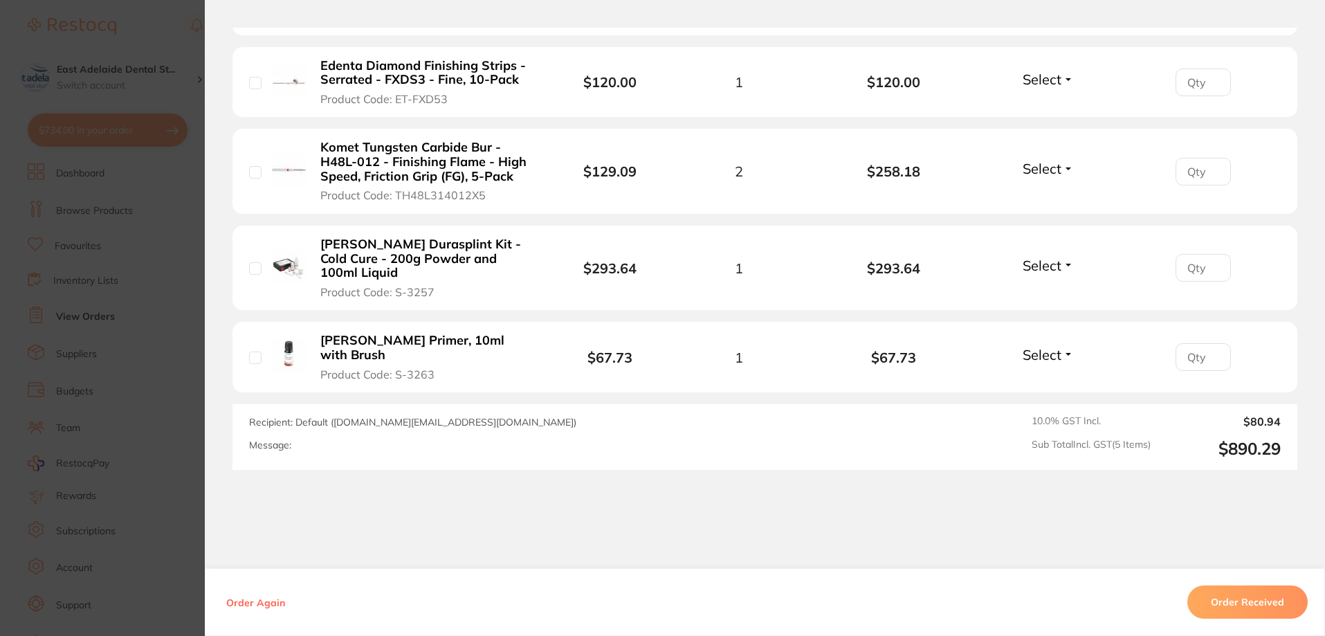
click at [145, 329] on section "Order ID: Restocq- 89207 Order Information Accepted Order Order Date Aug 5 2025…" at bounding box center [662, 318] width 1325 height 636
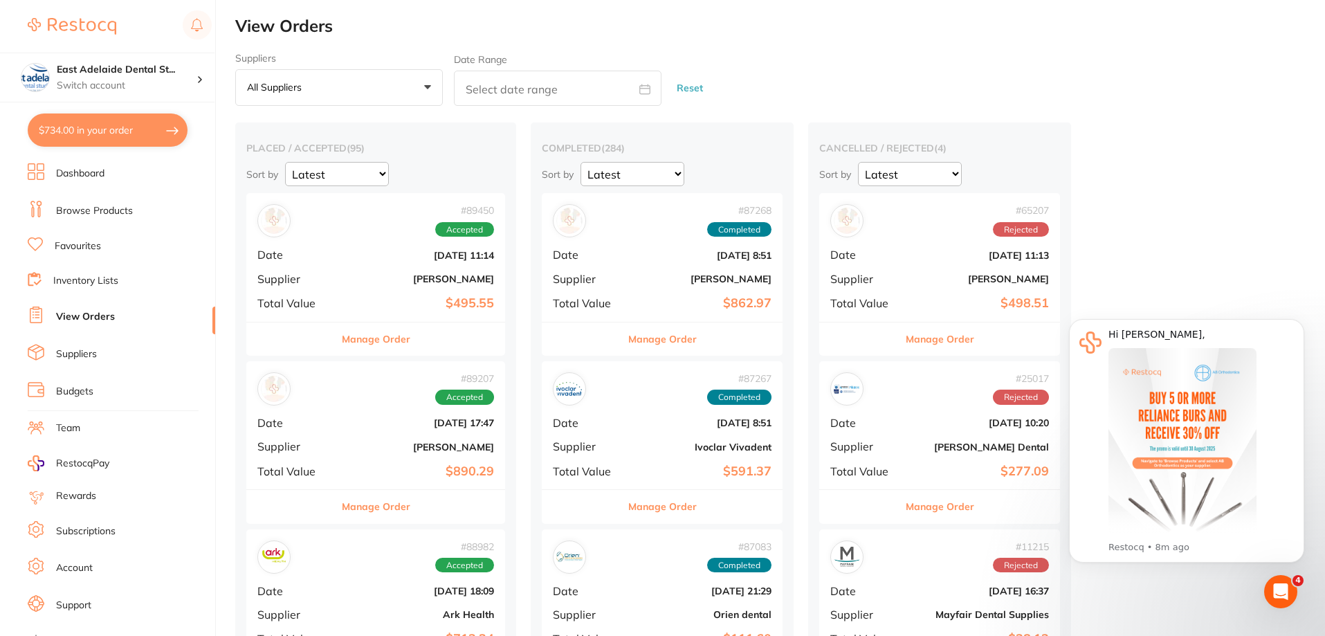
click at [130, 132] on button "$734.00 in your order" at bounding box center [108, 129] width 160 height 33
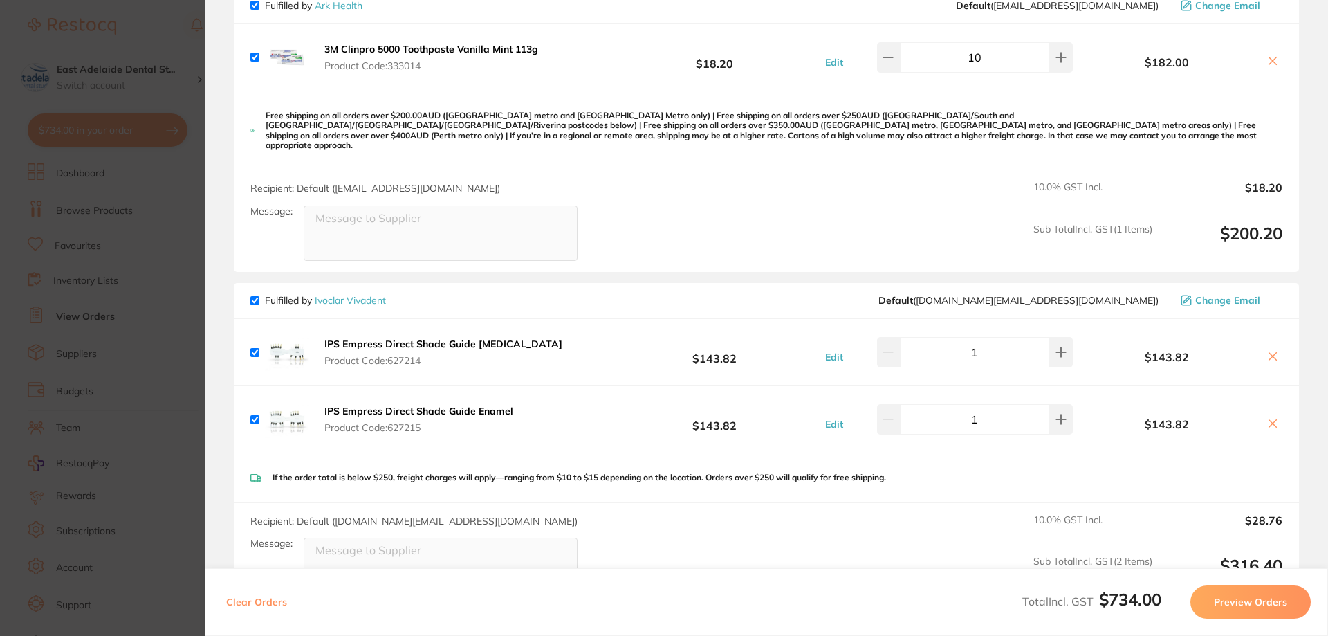
scroll to position [138, 0]
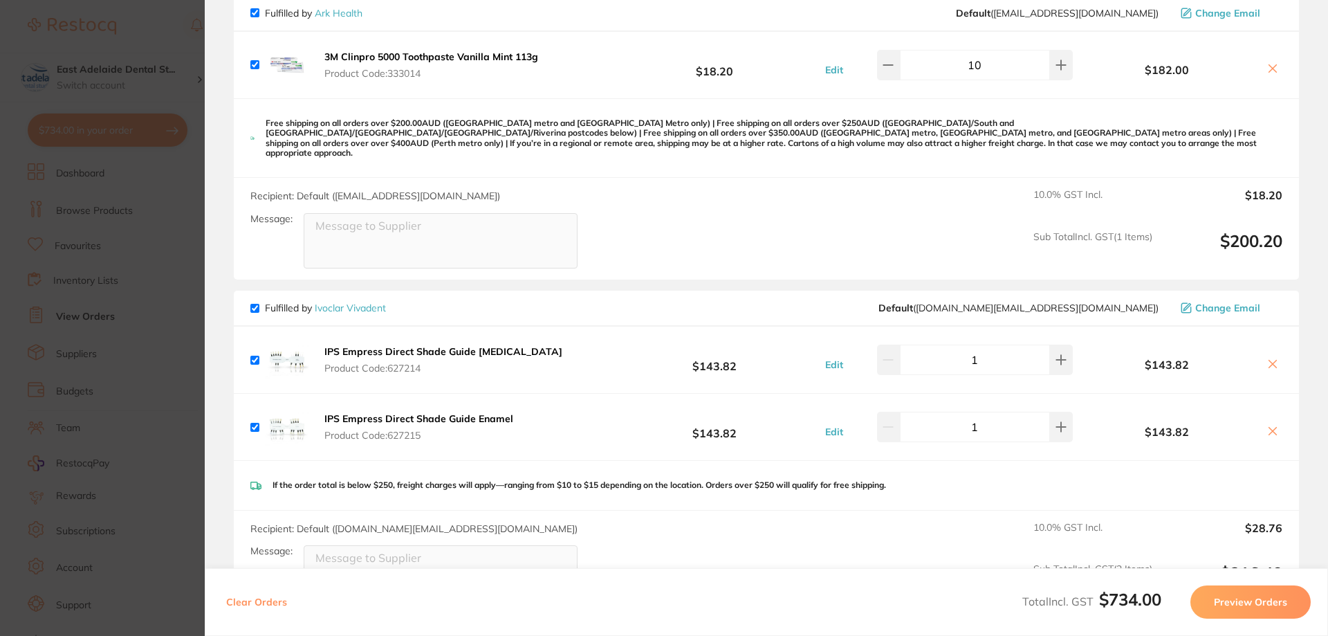
click at [1263, 358] on button at bounding box center [1272, 365] width 19 height 15
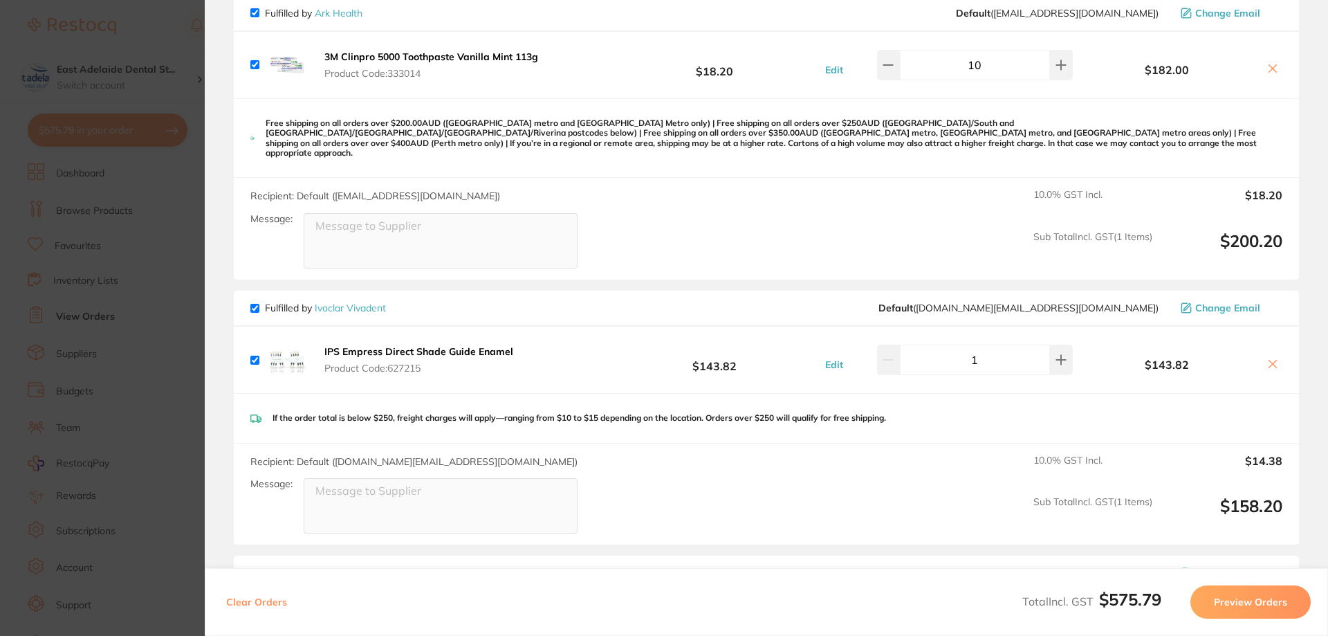
click at [1268, 358] on icon at bounding box center [1273, 363] width 11 height 11
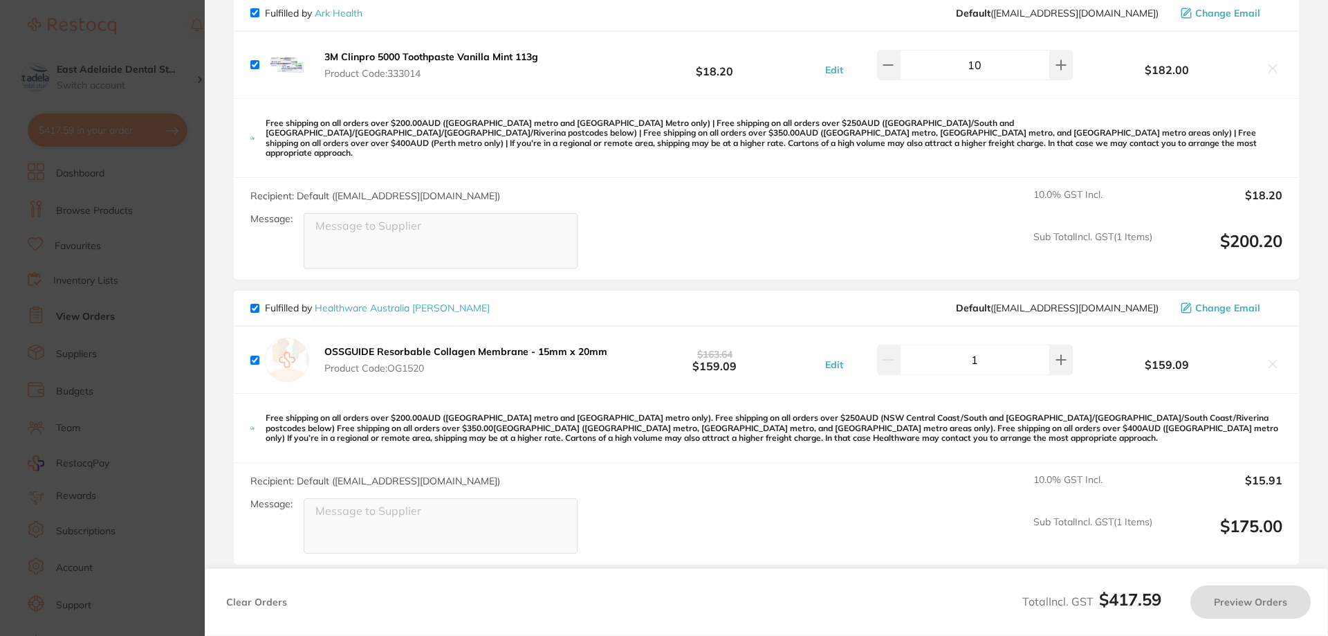
click at [50, 313] on section "Update RRP Set your pre negotiated price for this item. Item Agreed RRP (excl. …" at bounding box center [664, 318] width 1328 height 636
checkbox input "true"
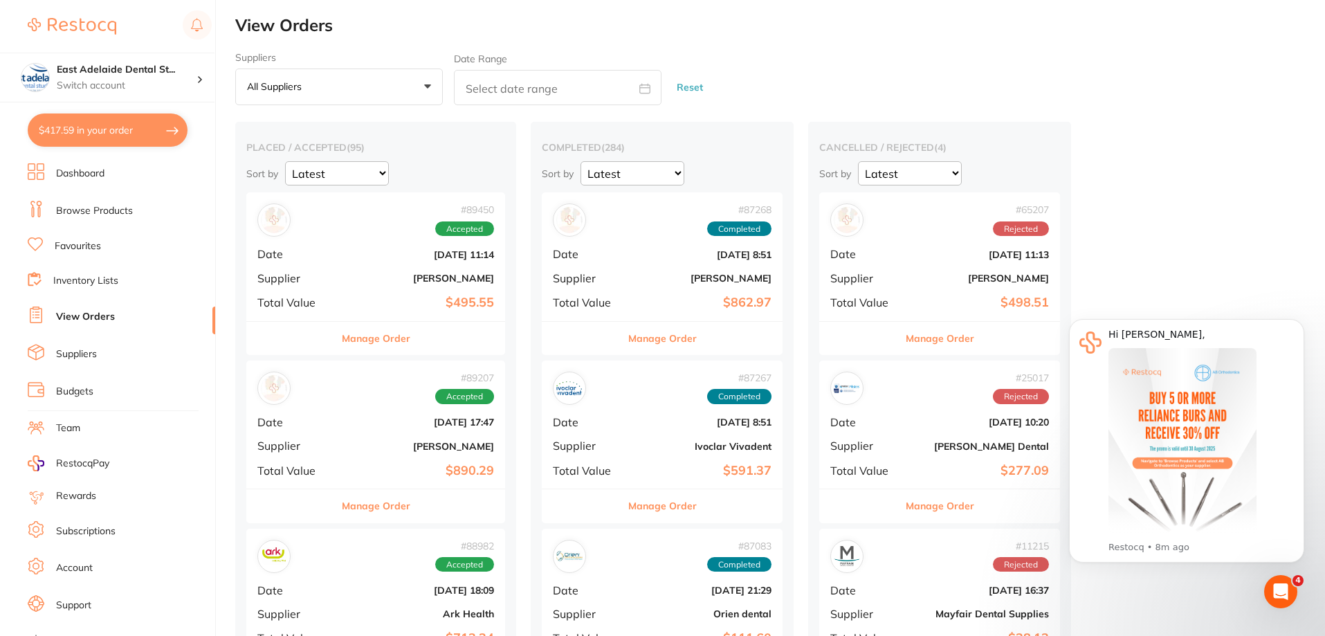
click at [104, 211] on link "Browse Products" at bounding box center [94, 211] width 77 height 14
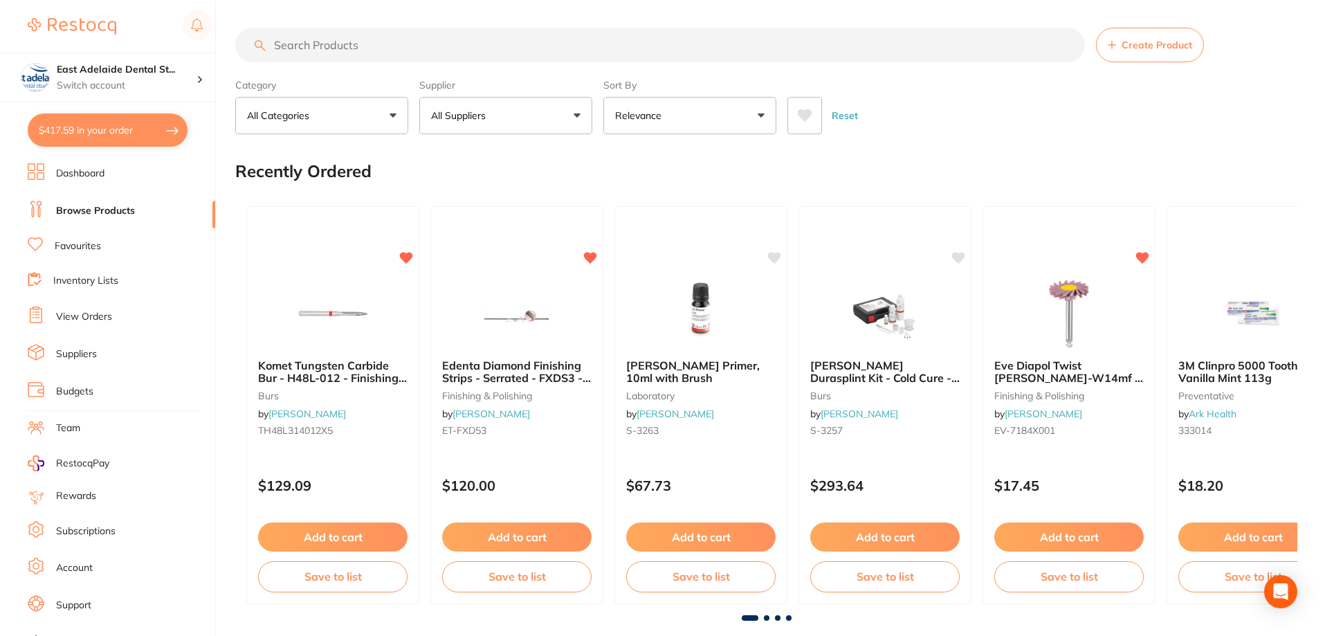
click at [502, 44] on input "search" at bounding box center [660, 45] width 850 height 35
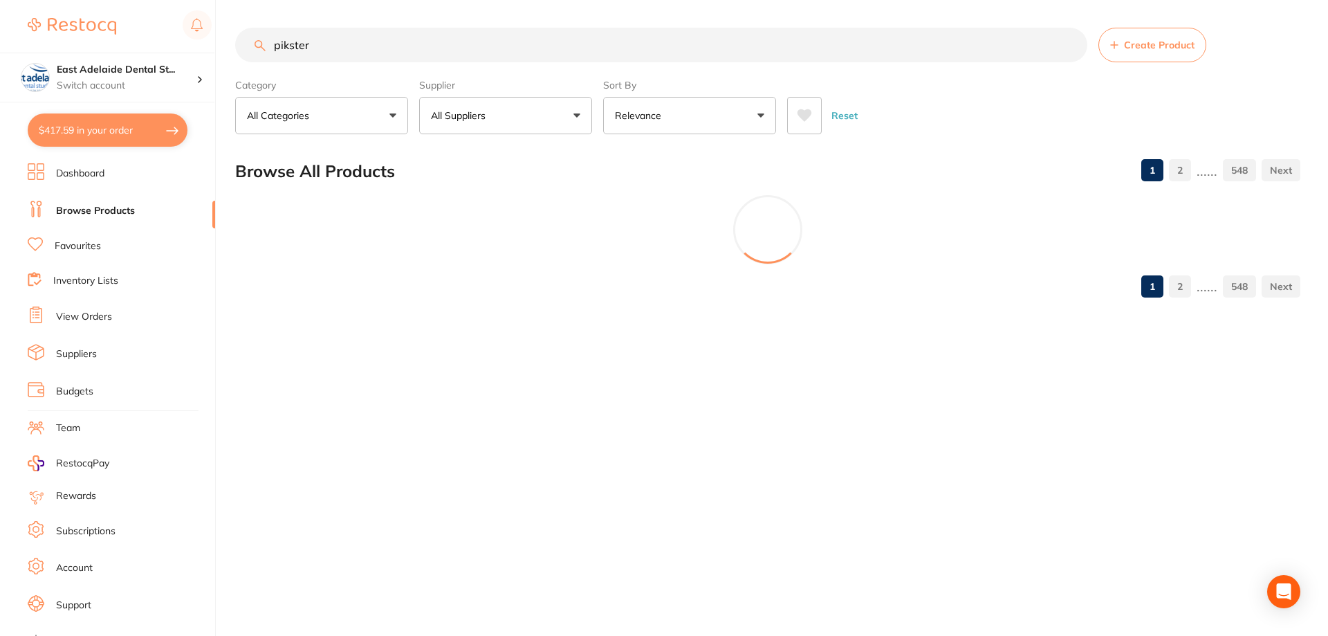
type input "pikster"
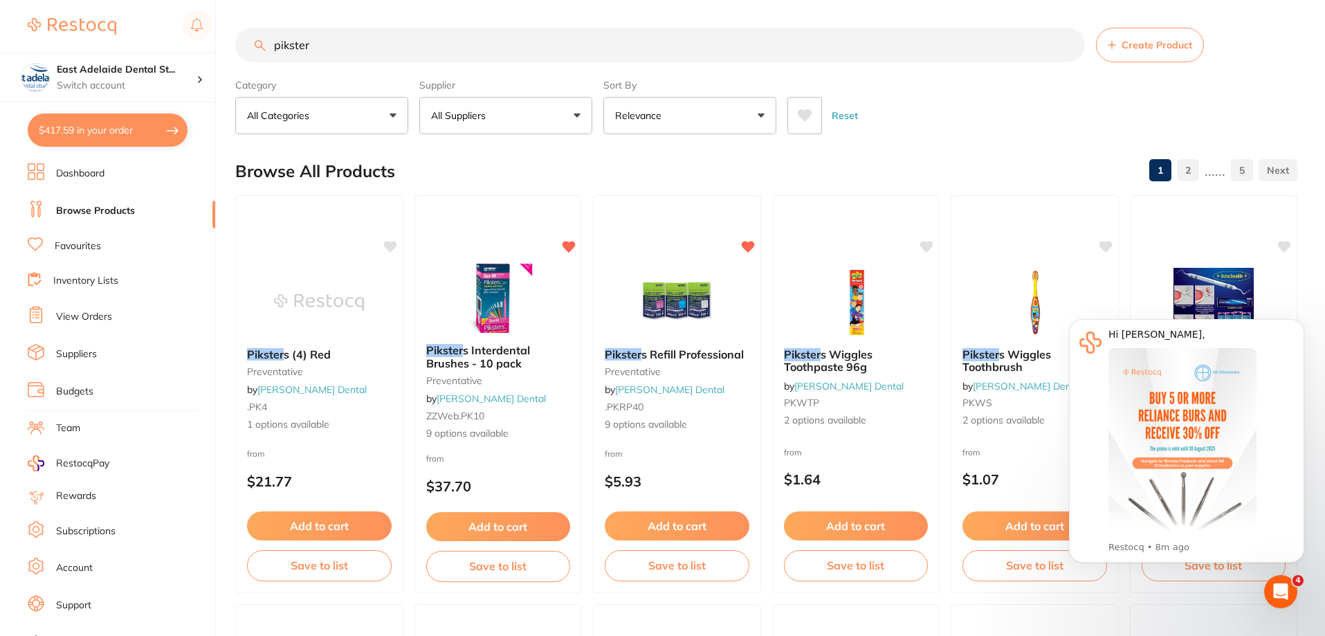
click at [668, 314] on img at bounding box center [677, 302] width 90 height 69
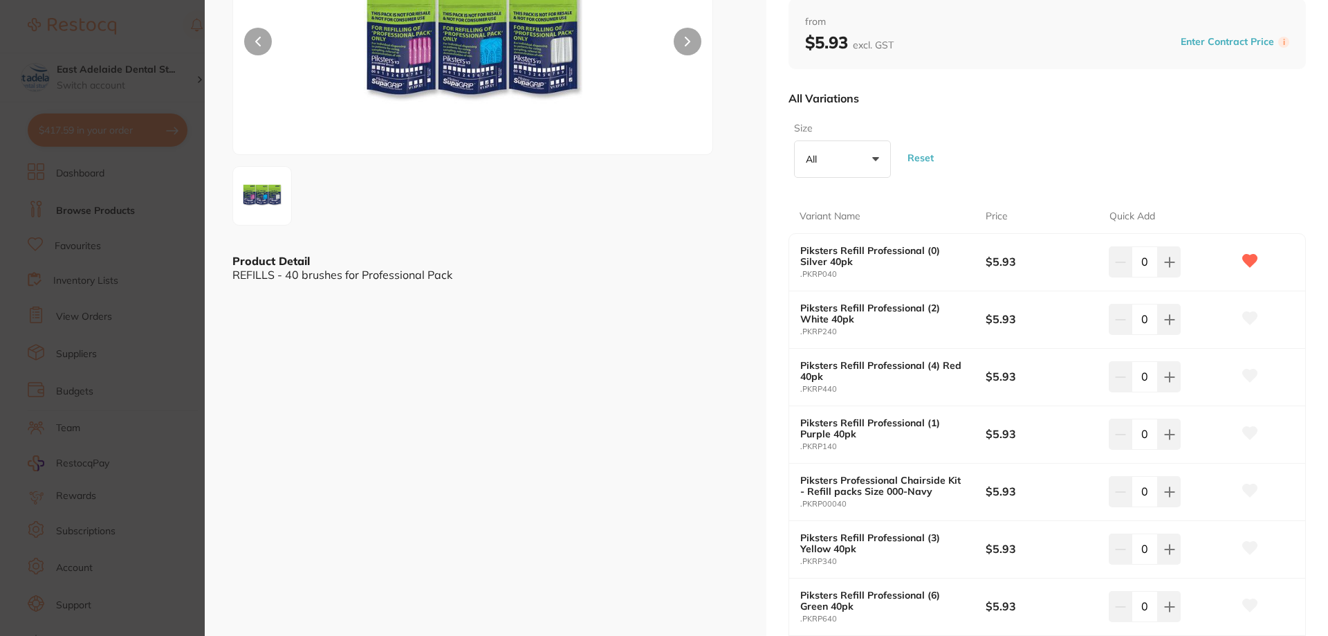
scroll to position [138, 0]
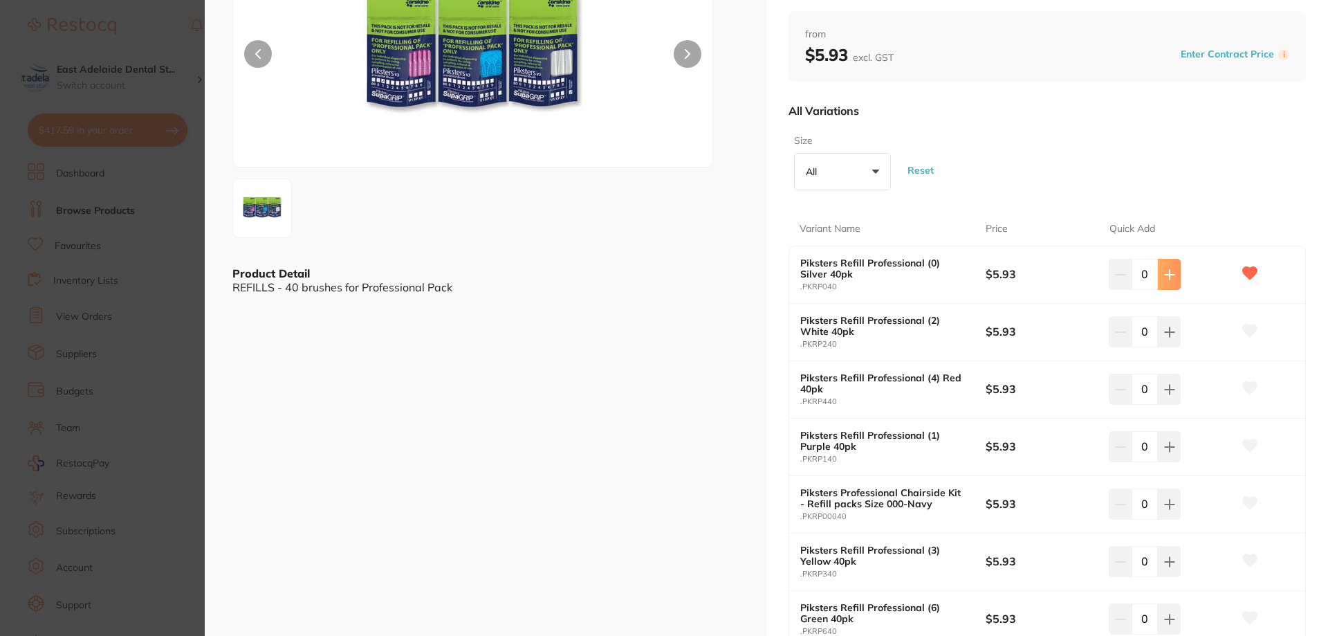
click at [1171, 271] on icon at bounding box center [1170, 274] width 11 height 11
type input "4"
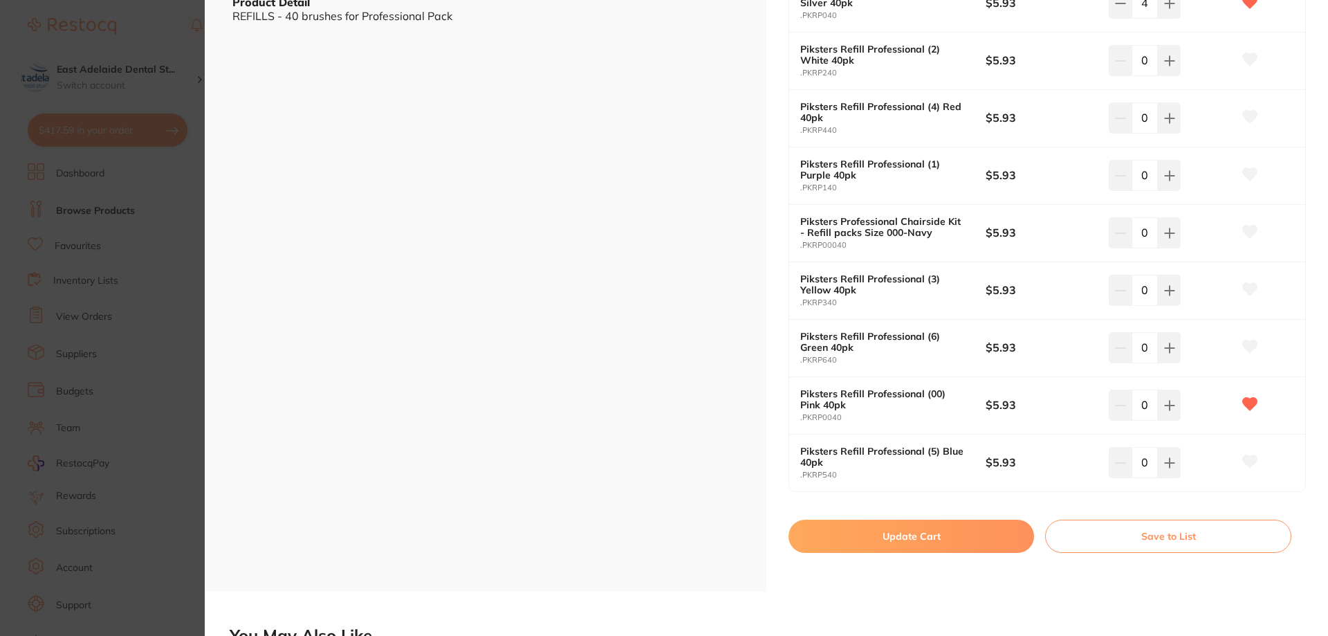
scroll to position [554, 0]
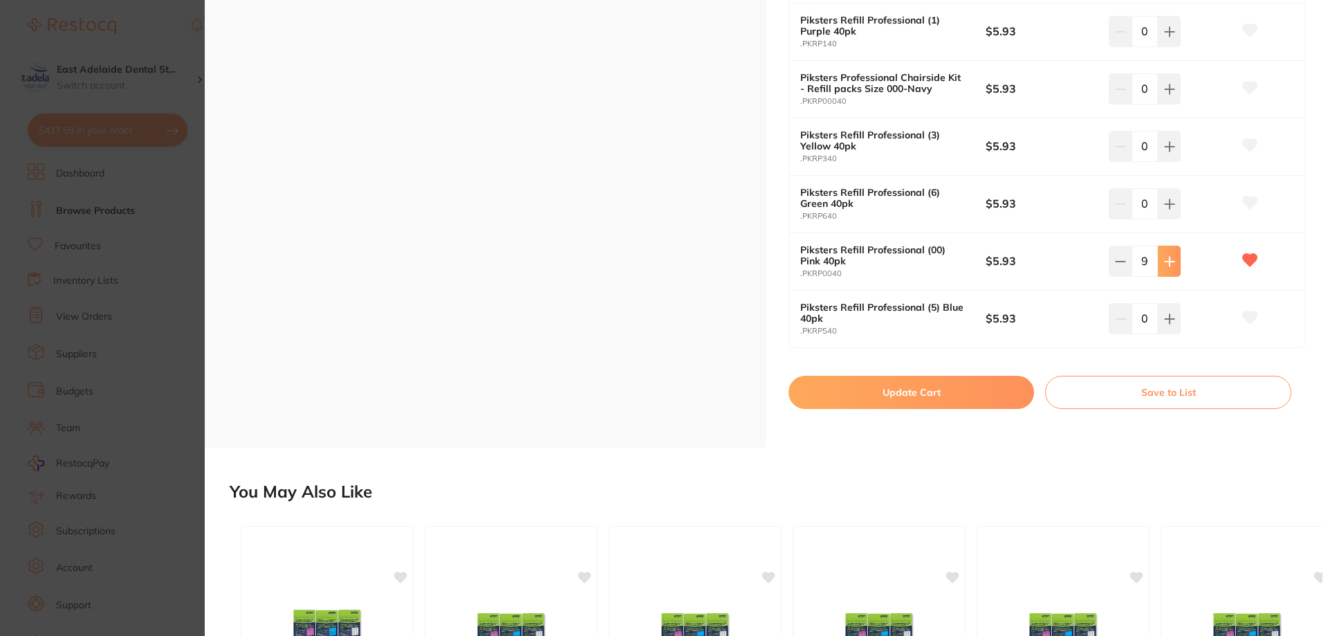
type input "10"
click at [901, 399] on button "Update Cart" at bounding box center [912, 392] width 246 height 33
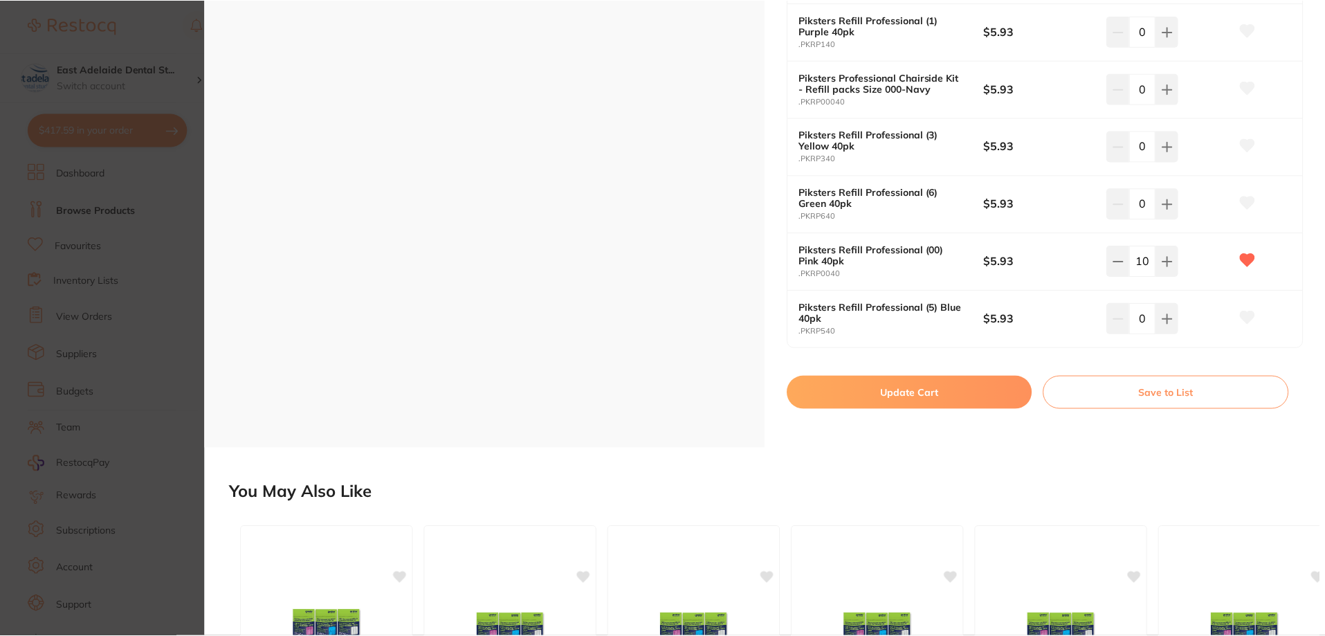
scroll to position [1, 0]
checkbox input "false"
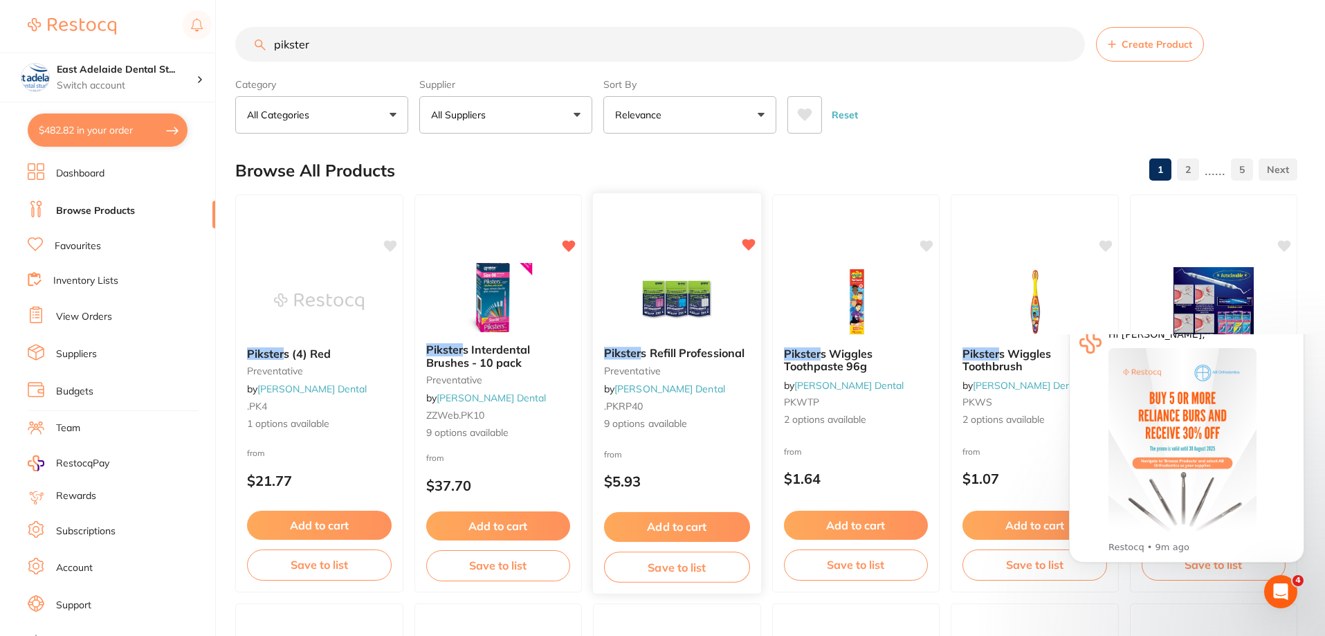
scroll to position [0, 0]
click at [714, 339] on div "Pikster s Refill Professional preventative by Erskine Dental .PKRP40 9 options …" at bounding box center [677, 389] width 168 height 107
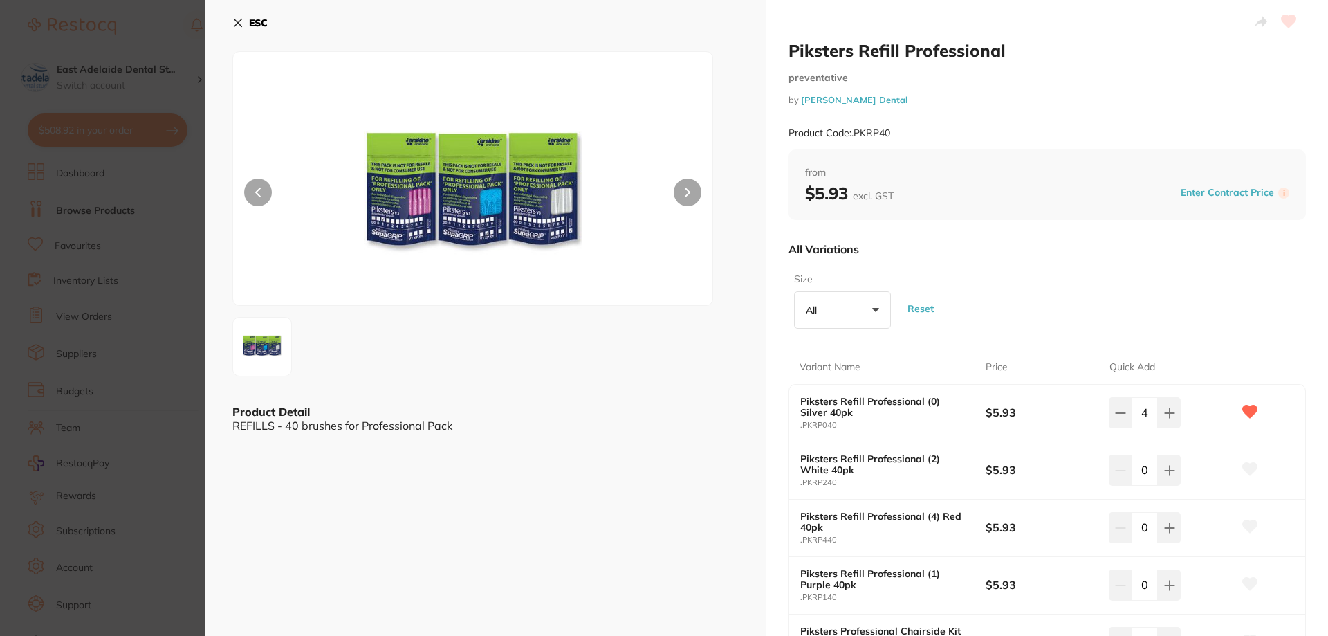
scroll to position [208, 0]
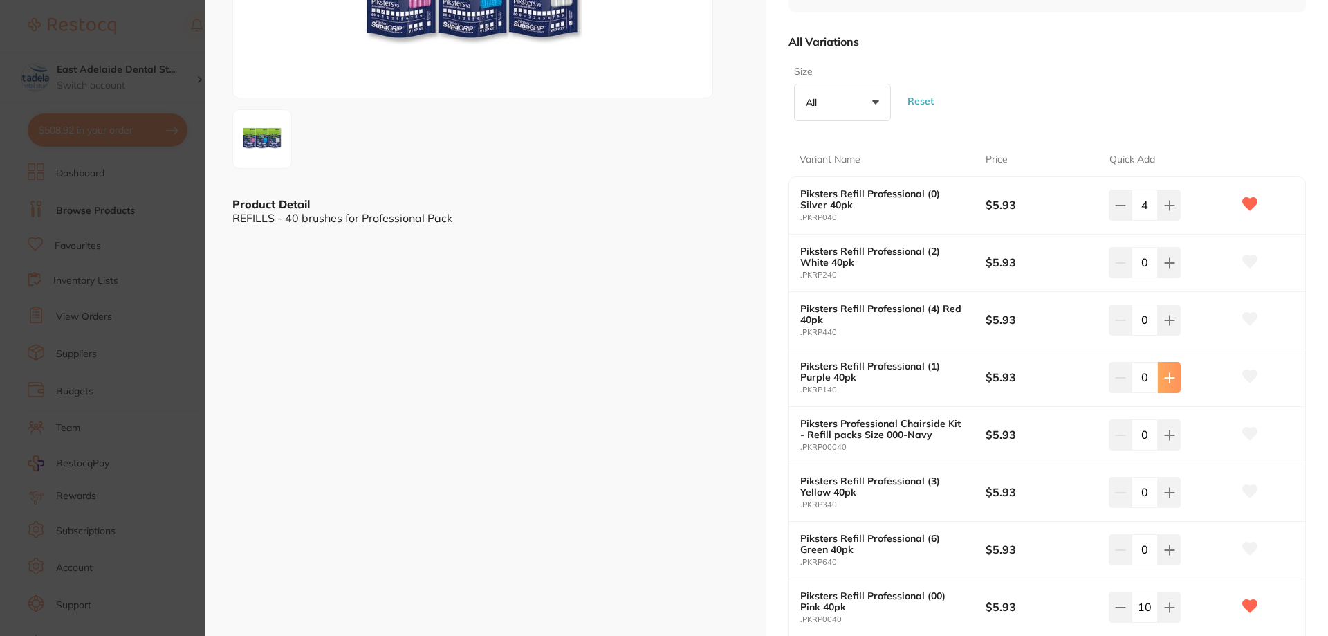
click at [1170, 211] on icon at bounding box center [1170, 205] width 11 height 11
type input "2"
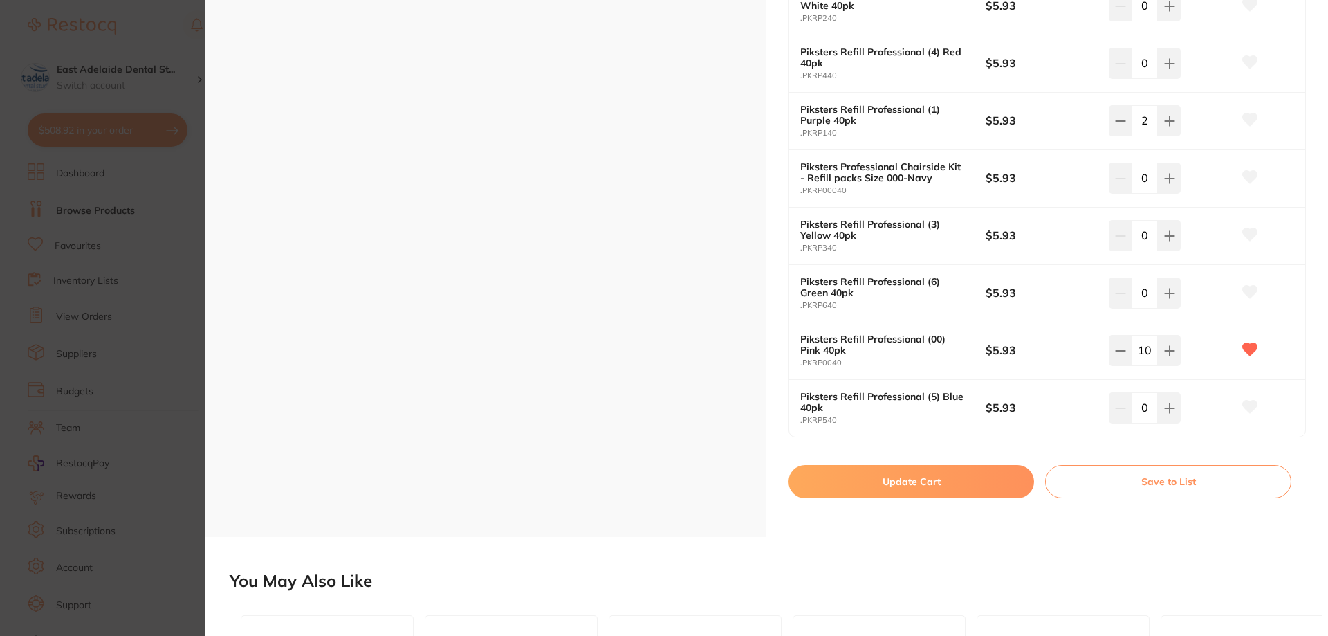
scroll to position [623, 0]
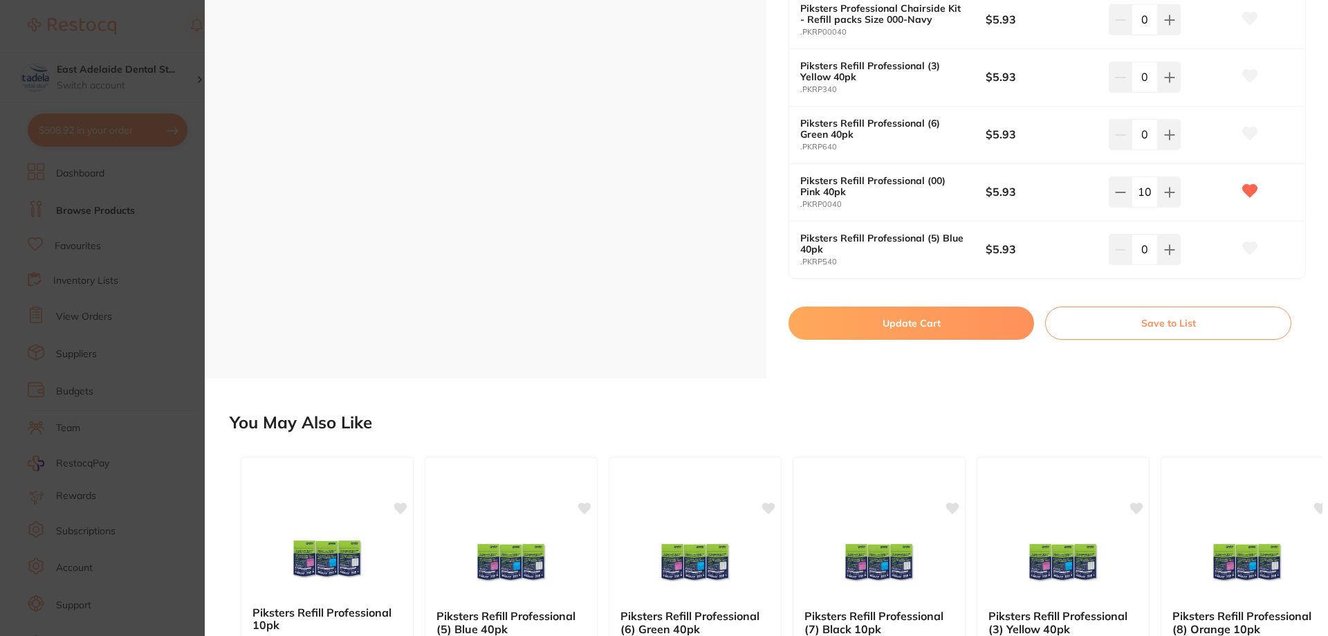
click at [956, 333] on button "Update Cart" at bounding box center [912, 323] width 246 height 33
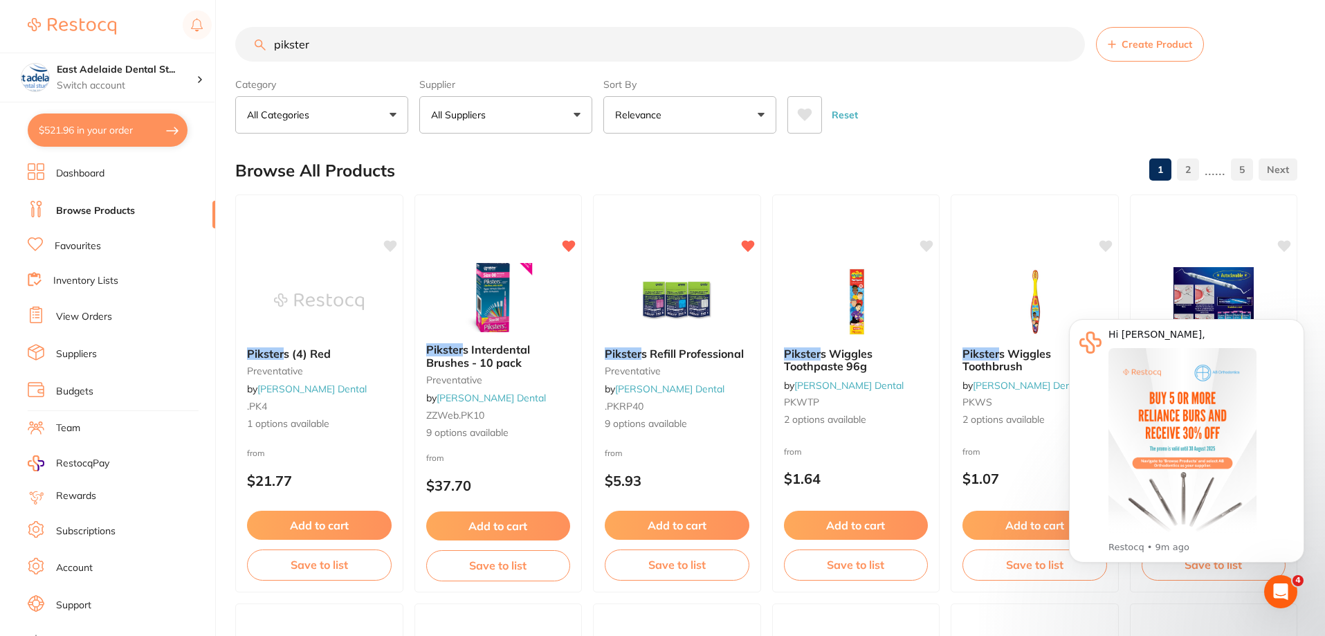
click at [129, 131] on button "$521.96 in your order" at bounding box center [108, 129] width 160 height 33
checkbox input "true"
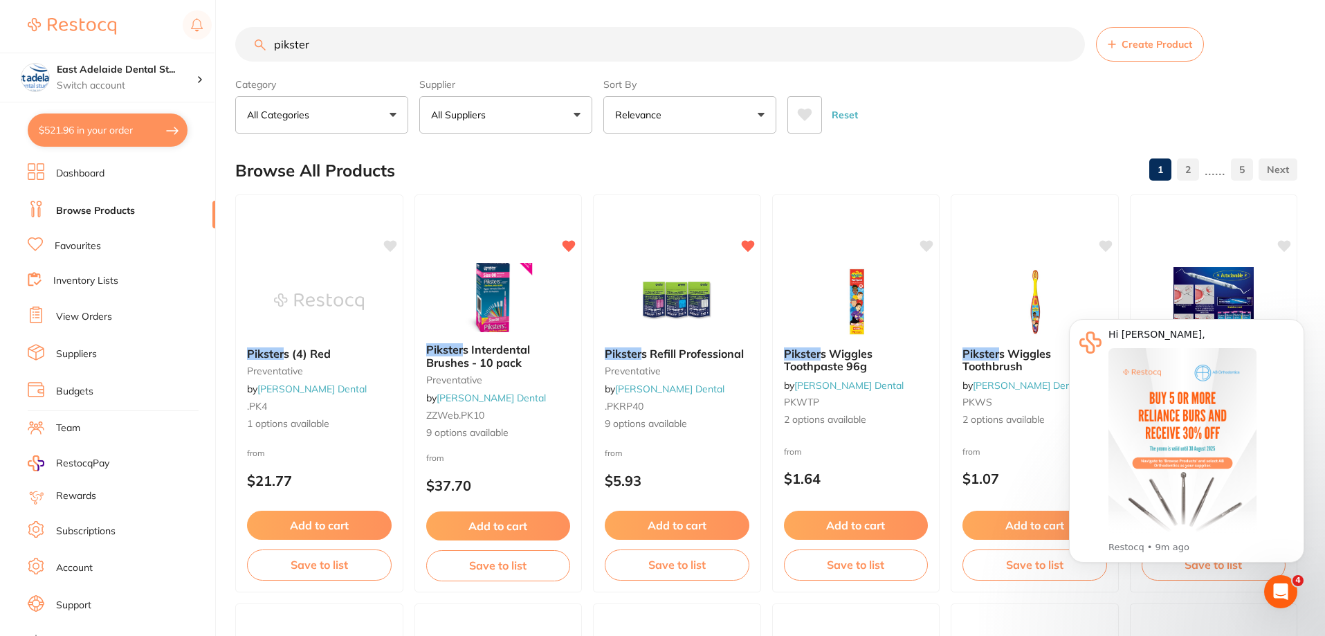
checkbox input "true"
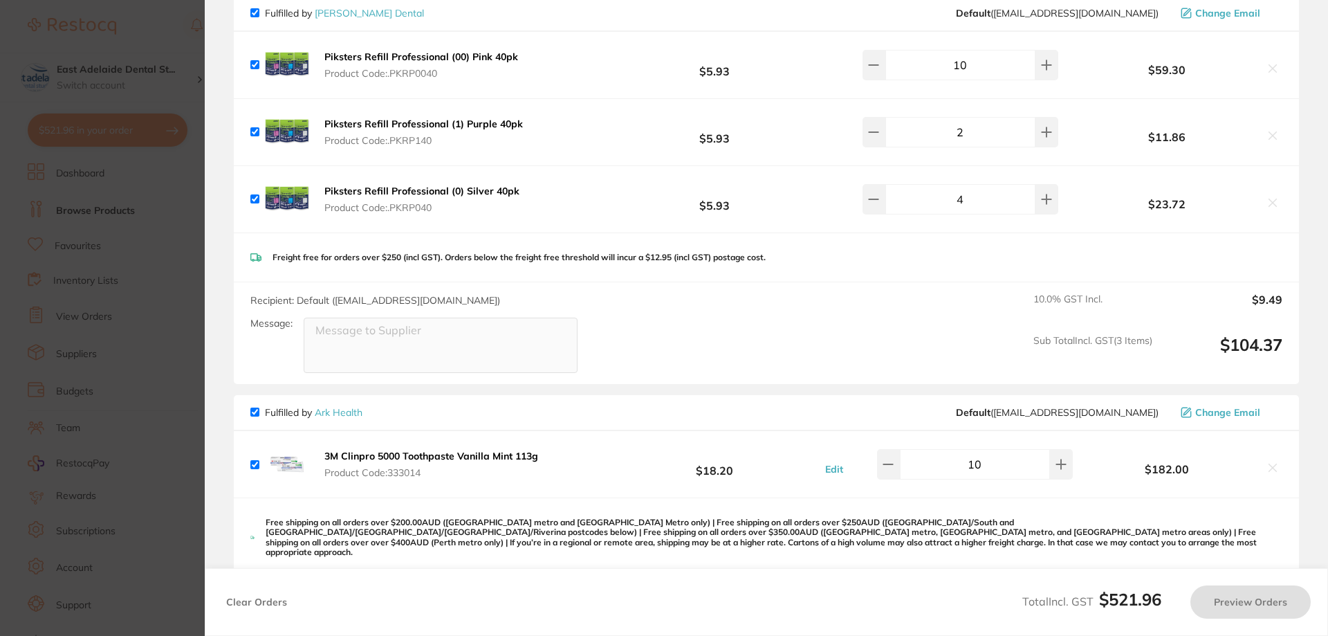
scroll to position [127, 0]
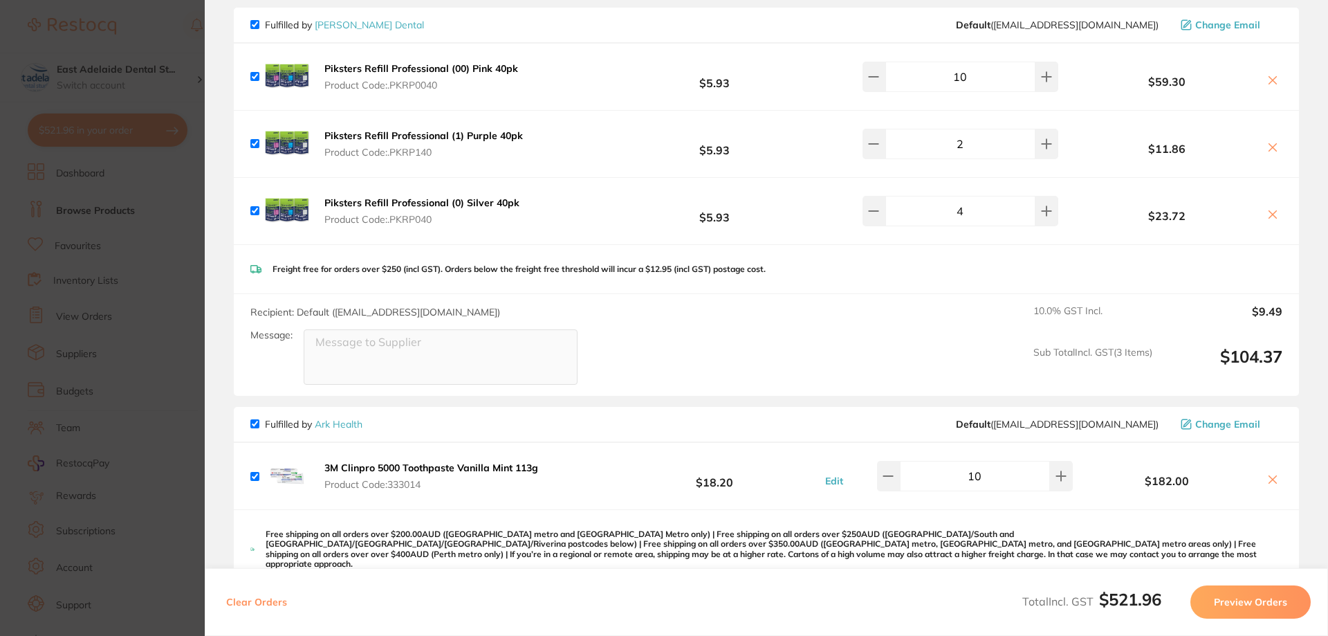
click at [124, 128] on section "Update RRP Set your pre negotiated price for this item. Item Agreed RRP (excl. …" at bounding box center [664, 318] width 1328 height 636
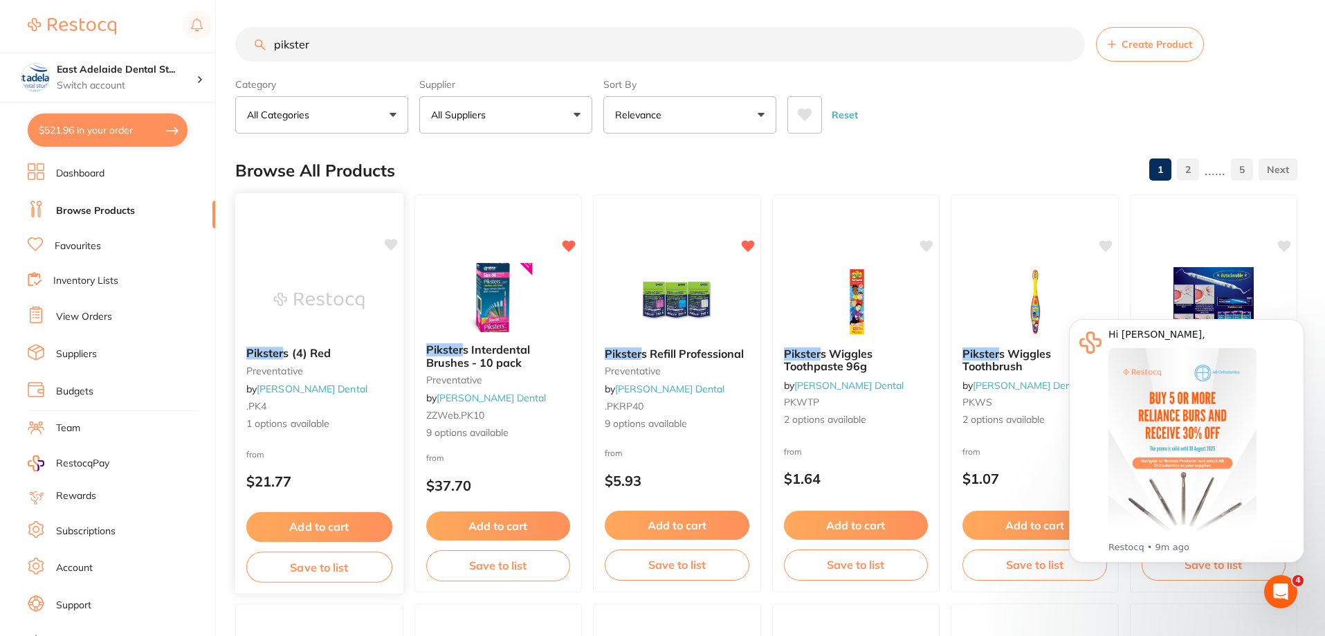
scroll to position [0, 0]
drag, startPoint x: 478, startPoint y: 33, endPoint x: 444, endPoint y: 46, distance: 36.8
click at [475, 35] on input "pikster" at bounding box center [660, 45] width 850 height 35
drag, startPoint x: 444, startPoint y: 46, endPoint x: 307, endPoint y: 41, distance: 137.1
click at [307, 41] on input "pikster" at bounding box center [660, 45] width 850 height 35
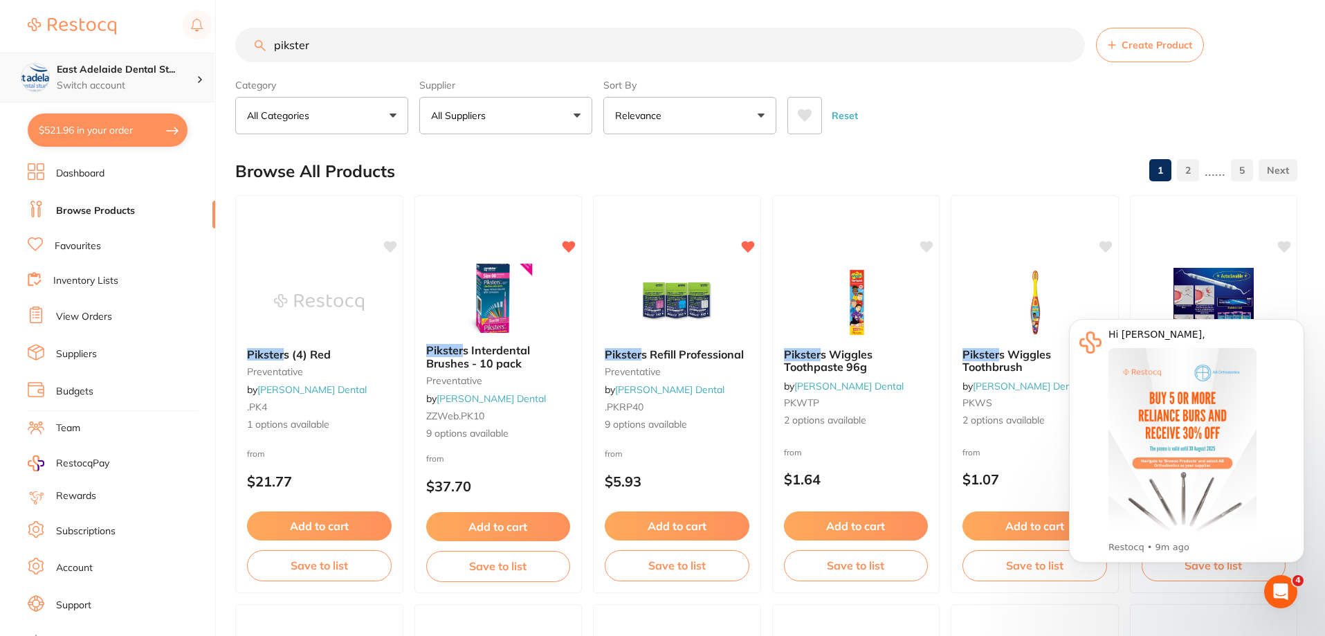
scroll to position [1, 0]
drag, startPoint x: 354, startPoint y: 51, endPoint x: 107, endPoint y: 55, distance: 247.7
click at [108, 55] on div "$521.96 East Adelaide Dental St... Switch account East Adelaide Dental Studio $…" at bounding box center [662, 318] width 1325 height 636
type input "tip"
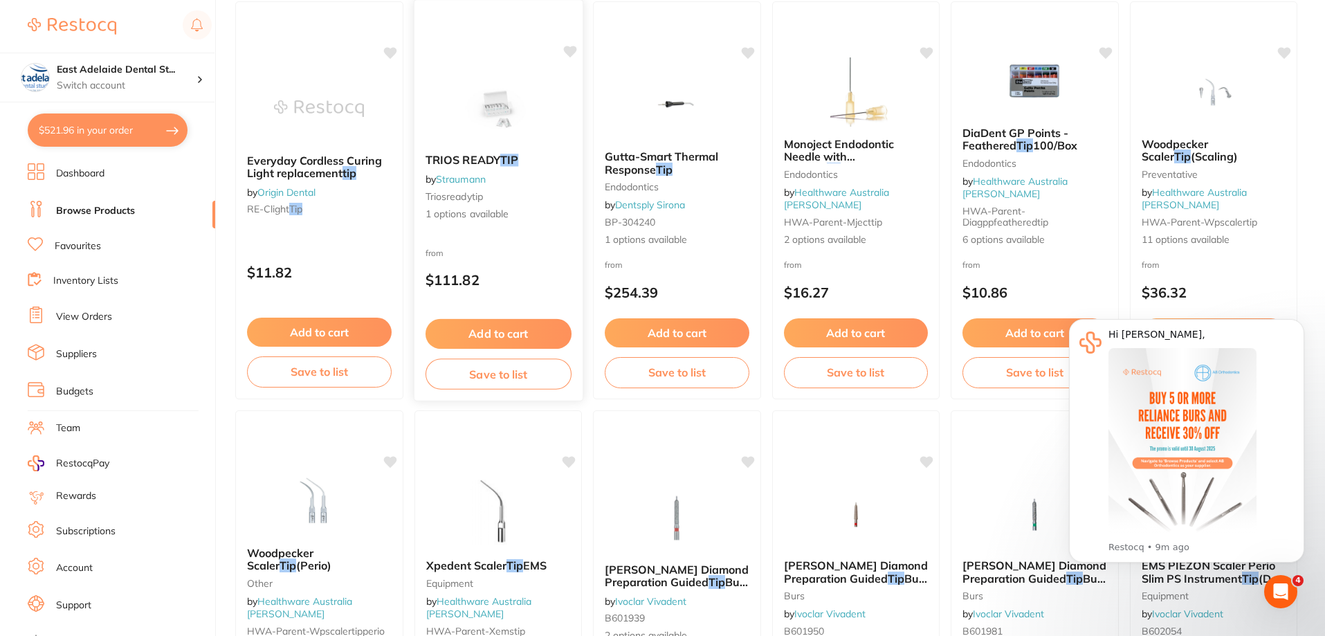
scroll to position [602, 0]
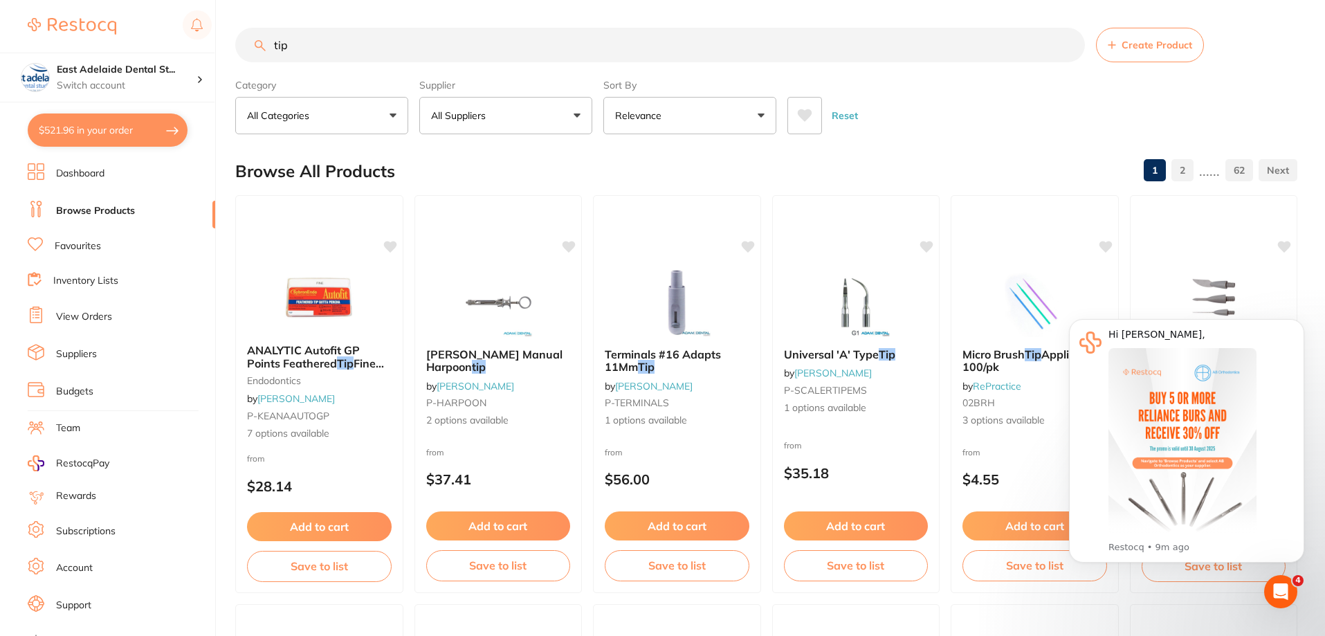
scroll to position [127, 0]
drag, startPoint x: 190, startPoint y: 58, endPoint x: 87, endPoint y: 55, distance: 103.2
click at [98, 60] on div "$521.96 East Adelaide Dental St... Switch account East Adelaide Dental Studio $…" at bounding box center [662, 318] width 1325 height 636
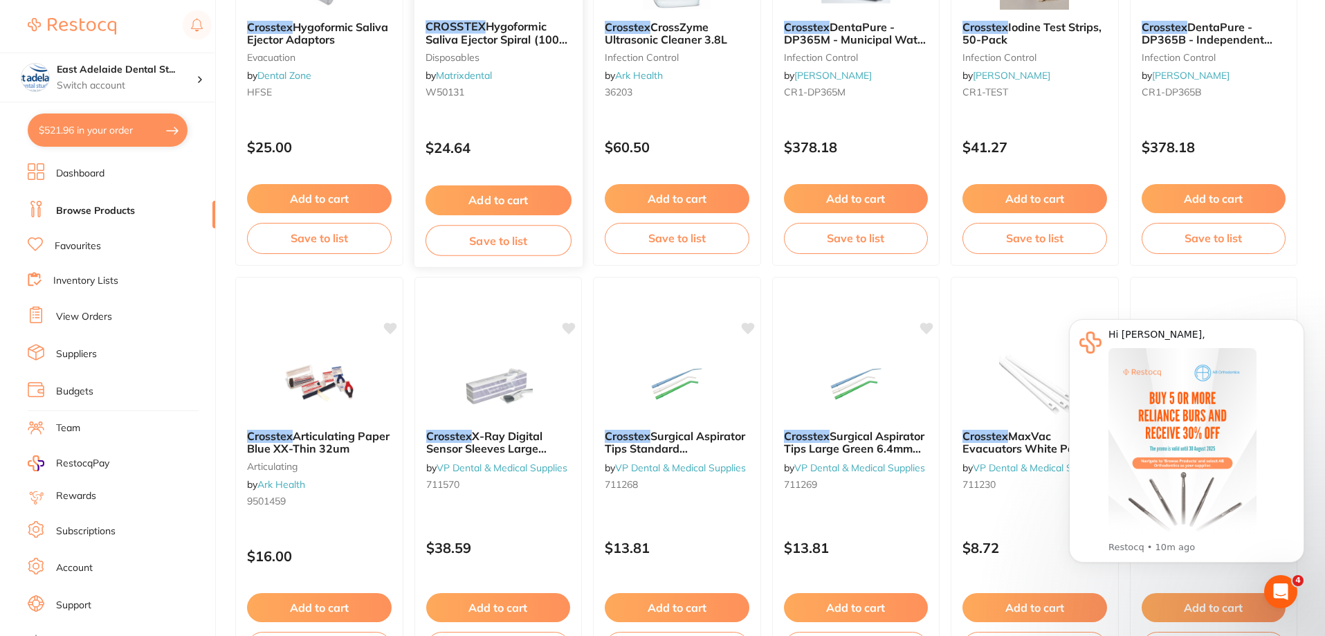
scroll to position [761, 0]
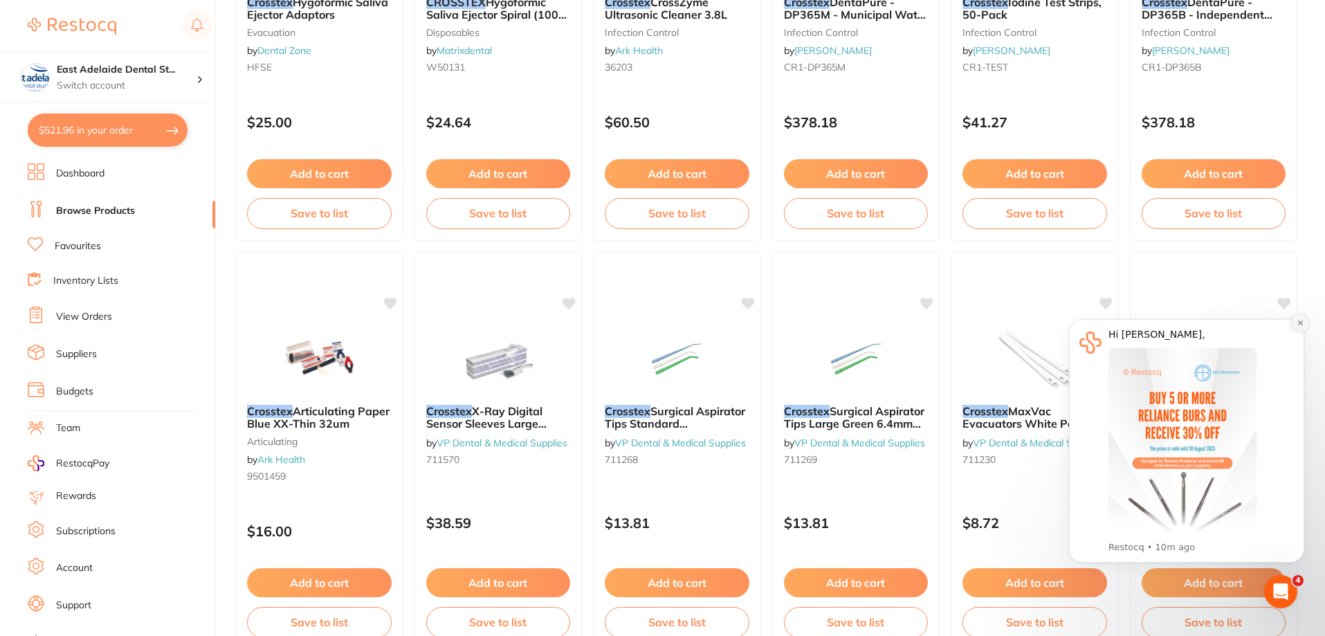
drag, startPoint x: 1308, startPoint y: 321, endPoint x: 2348, endPoint y: 620, distance: 1082.1
click at [1308, 321] on button "Dismiss notification" at bounding box center [1300, 323] width 18 height 18
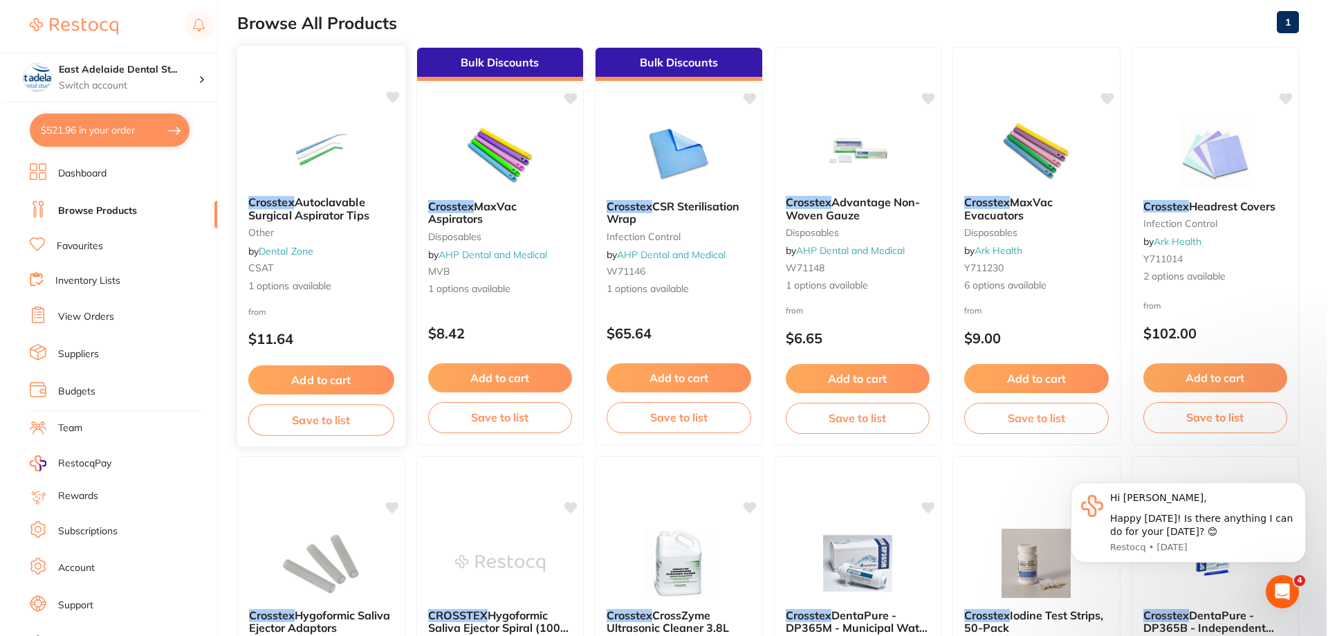
scroll to position [0, 0]
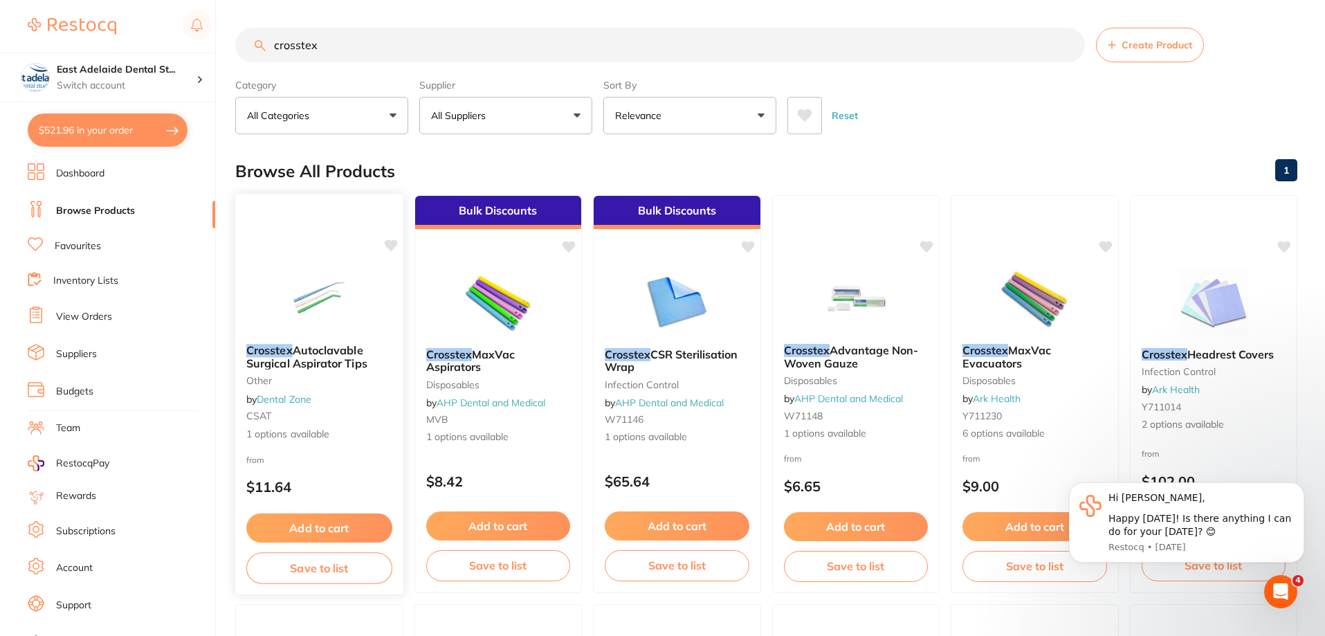
click at [268, 302] on div at bounding box center [319, 298] width 168 height 70
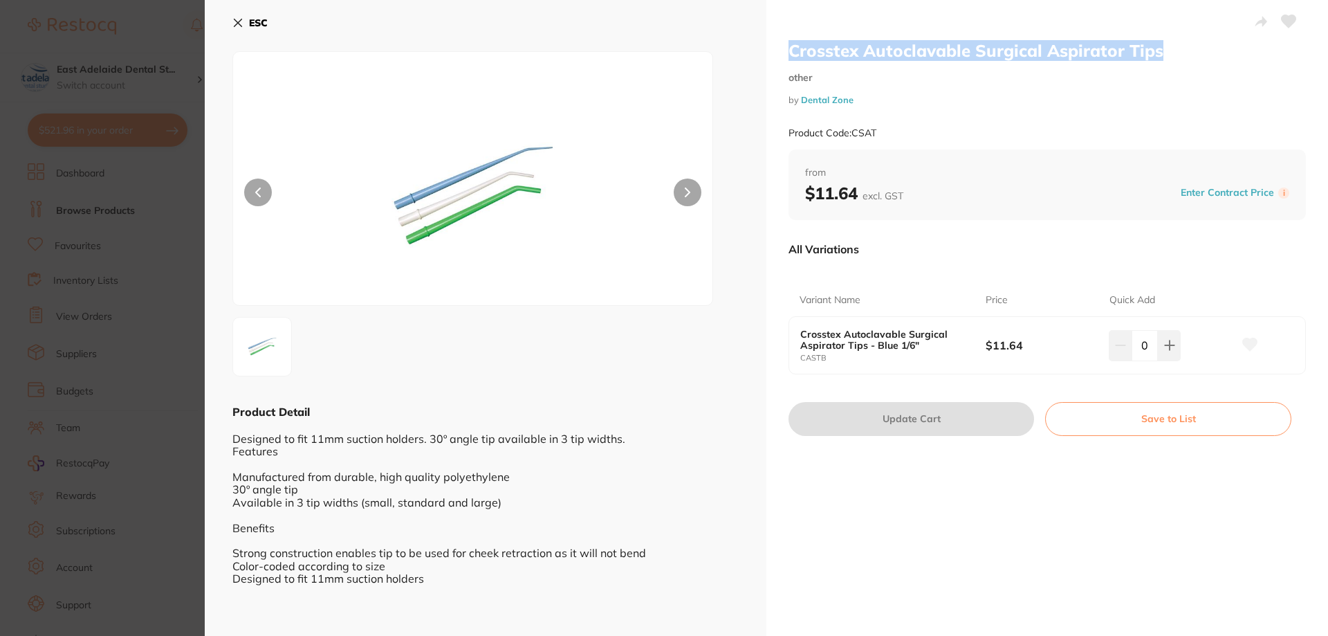
drag, startPoint x: 785, startPoint y: 47, endPoint x: 1191, endPoint y: 41, distance: 405.5
click at [1191, 41] on div "Crosstex Autoclavable Surgical Aspirator Tips other by Dental Zone Product Code…" at bounding box center [1048, 323] width 562 height 647
copy h2 "Crosstex Autoclavable Surgical Aspirator Tips"
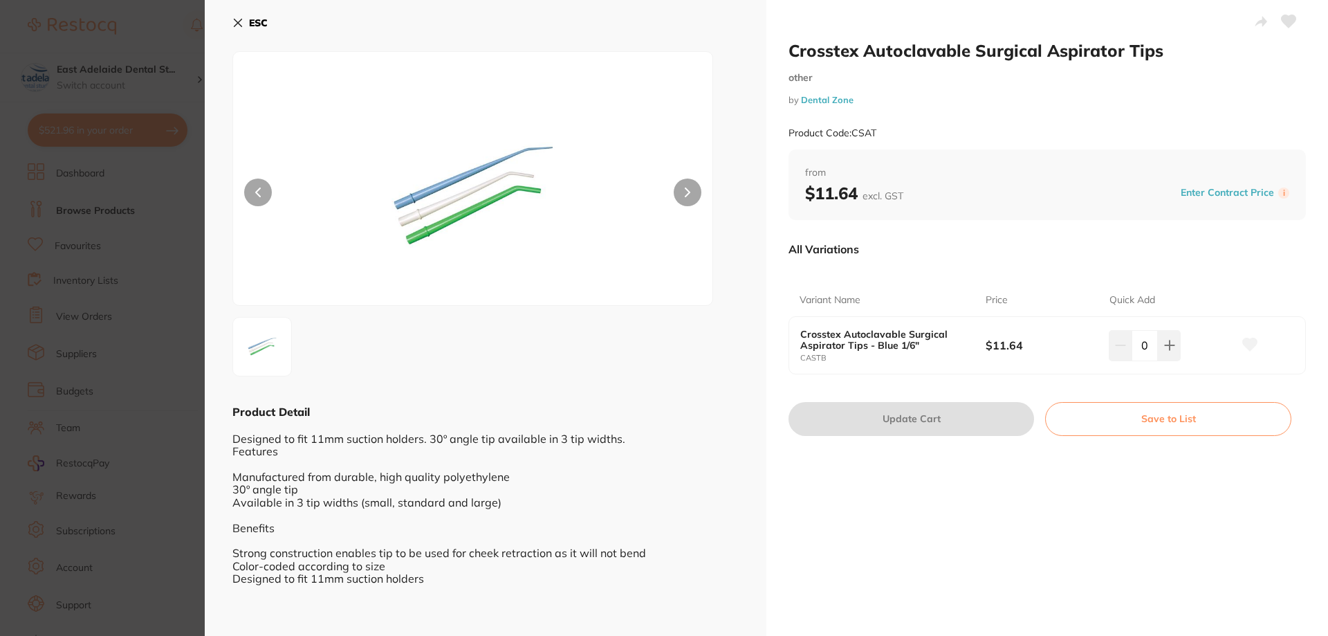
click at [146, 382] on section "Crosstex Autoclavable Surgical Aspirator Tips other by Dental Zone Product Code…" at bounding box center [664, 318] width 1328 height 636
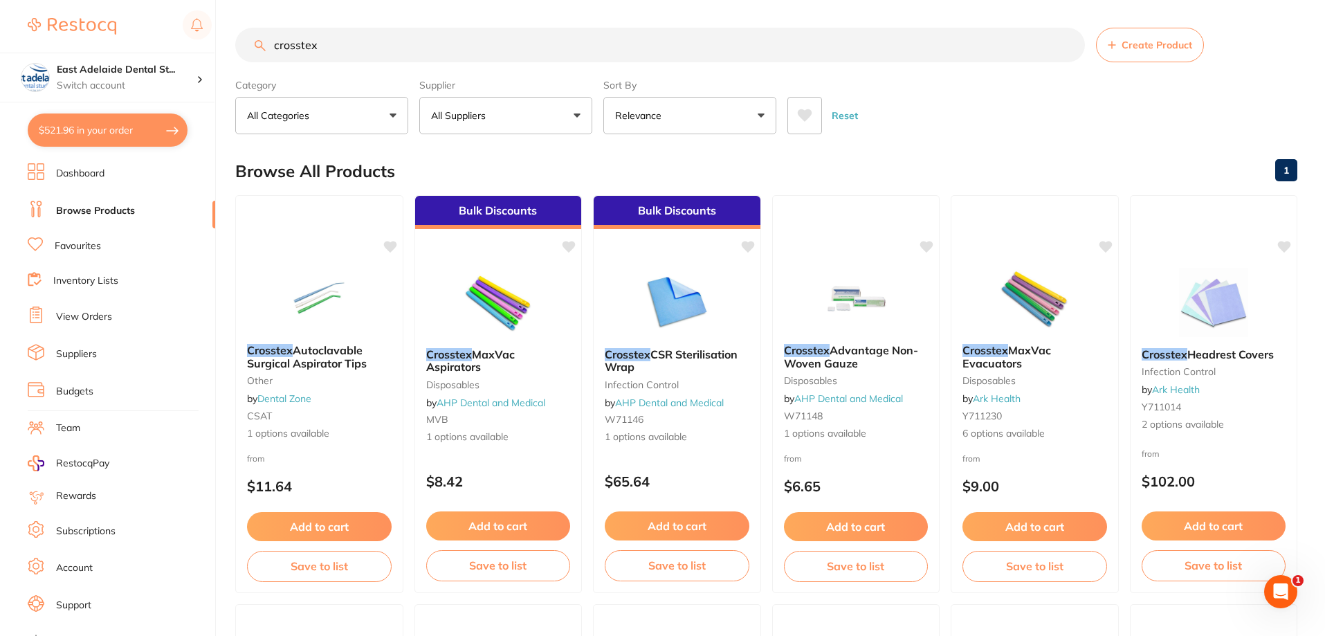
drag, startPoint x: 476, startPoint y: 42, endPoint x: 109, endPoint y: 69, distance: 367.7
click at [114, 69] on div "$521.96 East Adelaide Dental St... Switch account East Adelaide Dental Studio $…" at bounding box center [662, 318] width 1325 height 636
paste input "Crosstex Autoclavable Surgical Aspirator Tips"
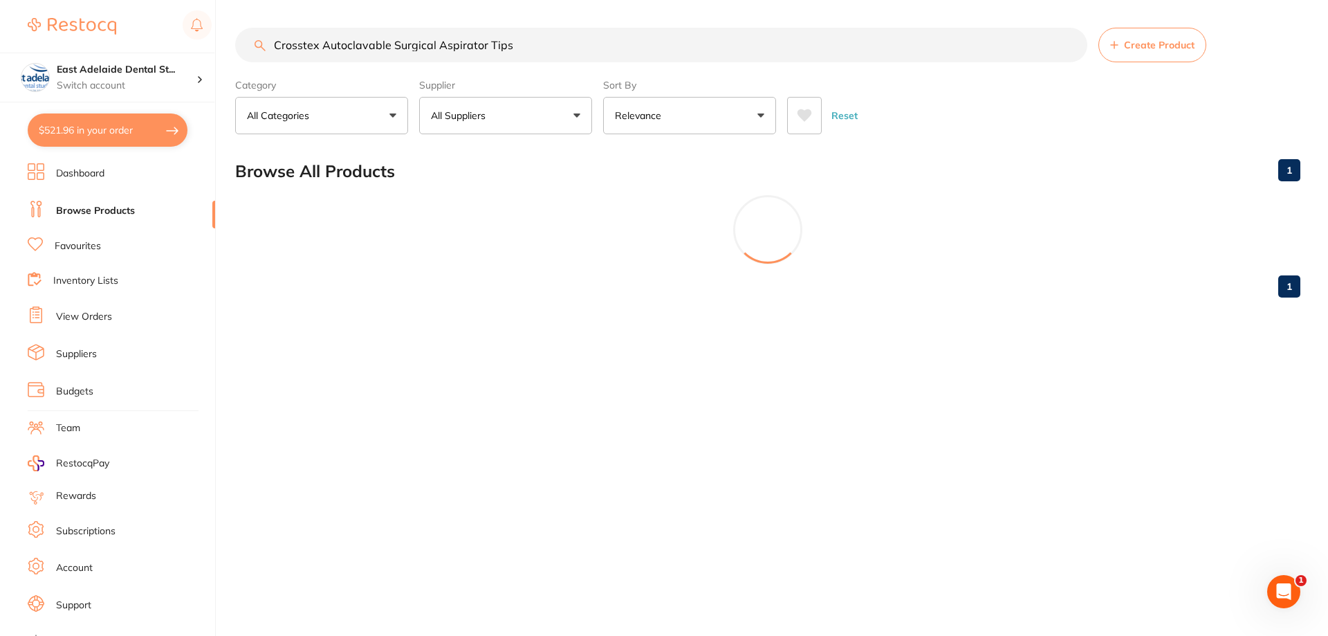
type input "Crosstex Autoclavable Surgical Aspirator Tips"
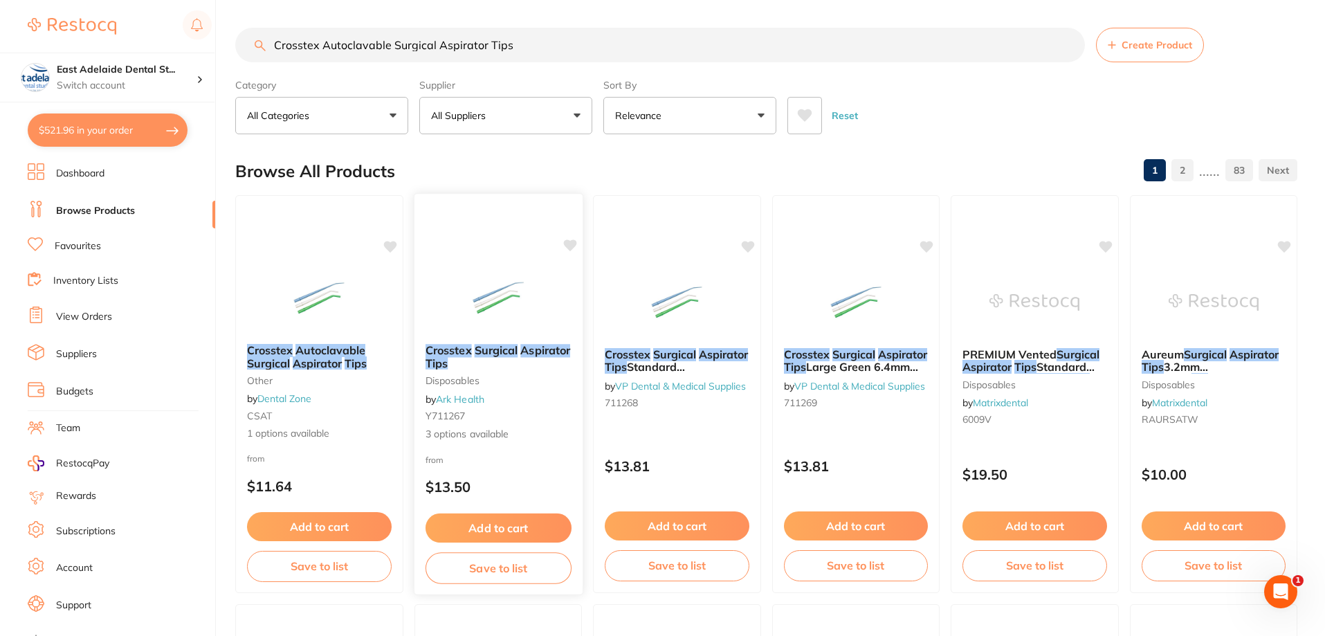
click at [525, 333] on div "Crosstex Surgical Aspirator Tips disposables by Ark Health Y711267 3 options av…" at bounding box center [498, 393] width 168 height 120
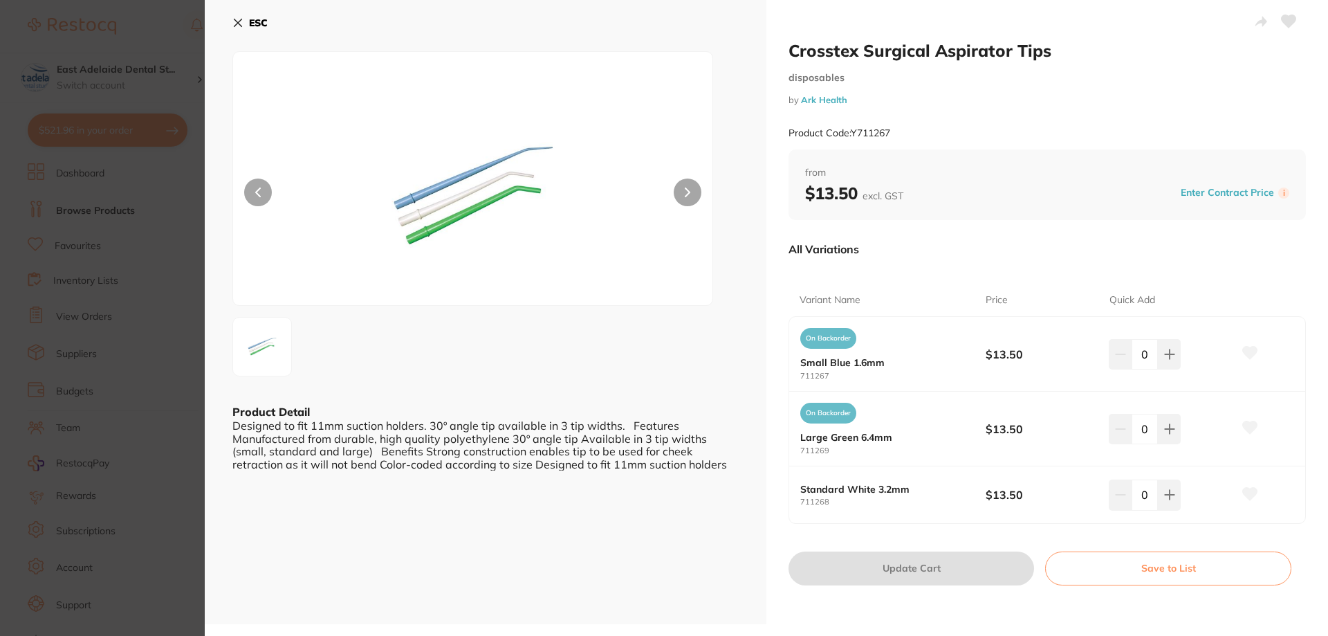
click at [170, 255] on section "Crosstex Surgical Aspirator Tips disposables by Ark Health Product Code: Y71126…" at bounding box center [664, 318] width 1328 height 636
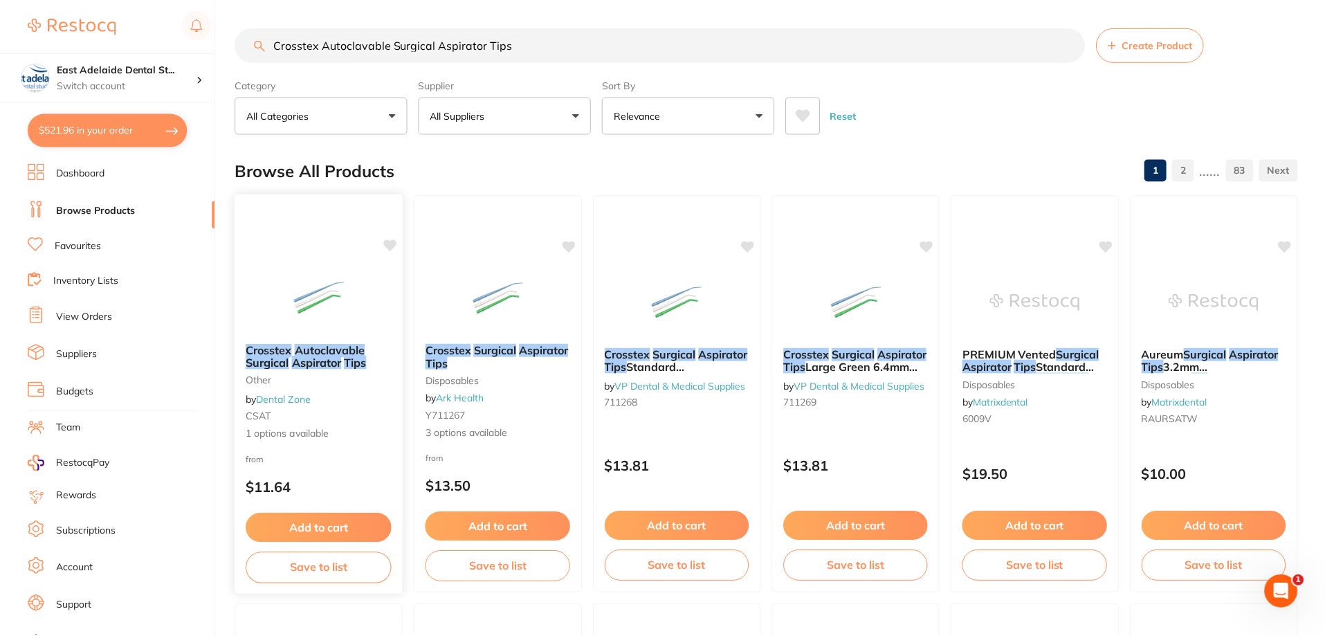
scroll to position [1, 0]
click at [361, 318] on img at bounding box center [319, 297] width 90 height 69
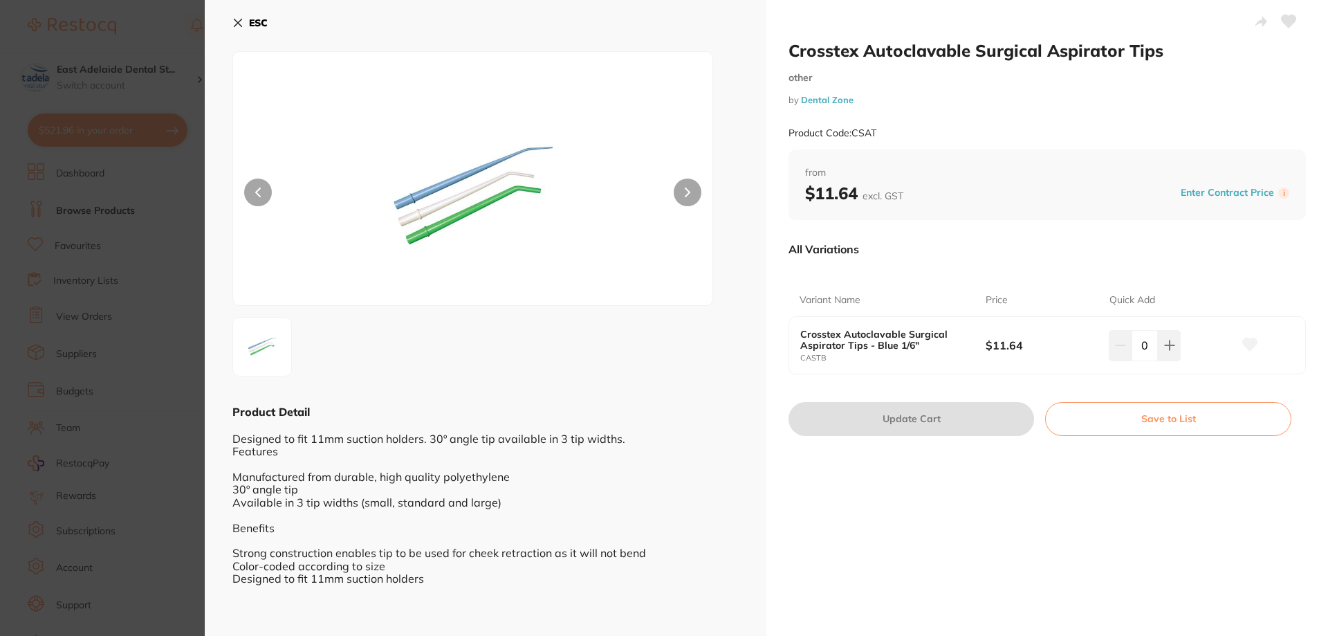
click at [138, 319] on section "Crosstex Autoclavable Surgical Aspirator Tips other by Dental Zone Product Code…" at bounding box center [664, 318] width 1328 height 636
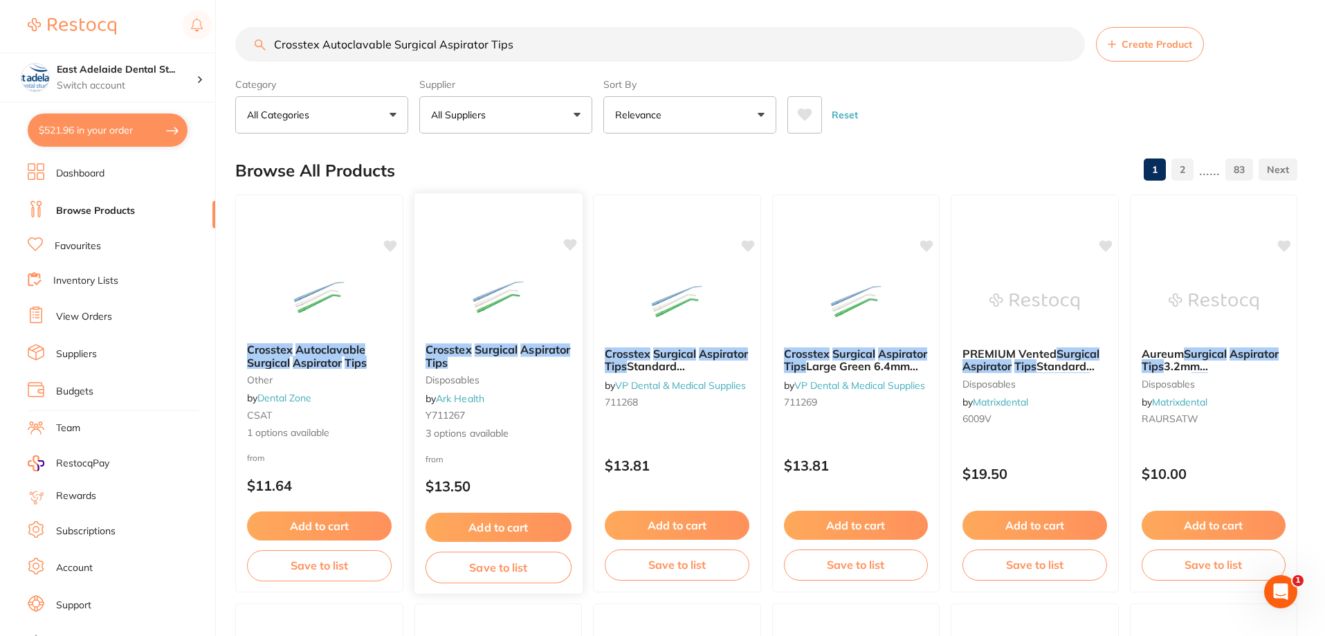
click at [567, 241] on icon at bounding box center [569, 245] width 13 height 12
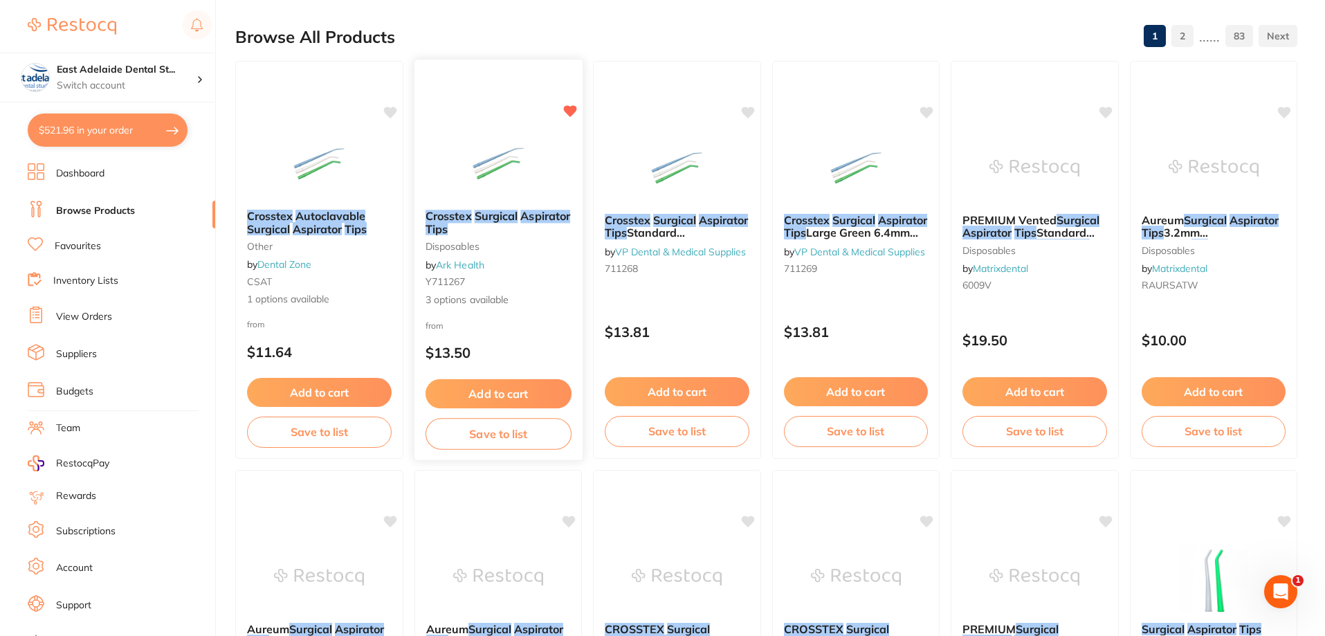
scroll to position [70, 0]
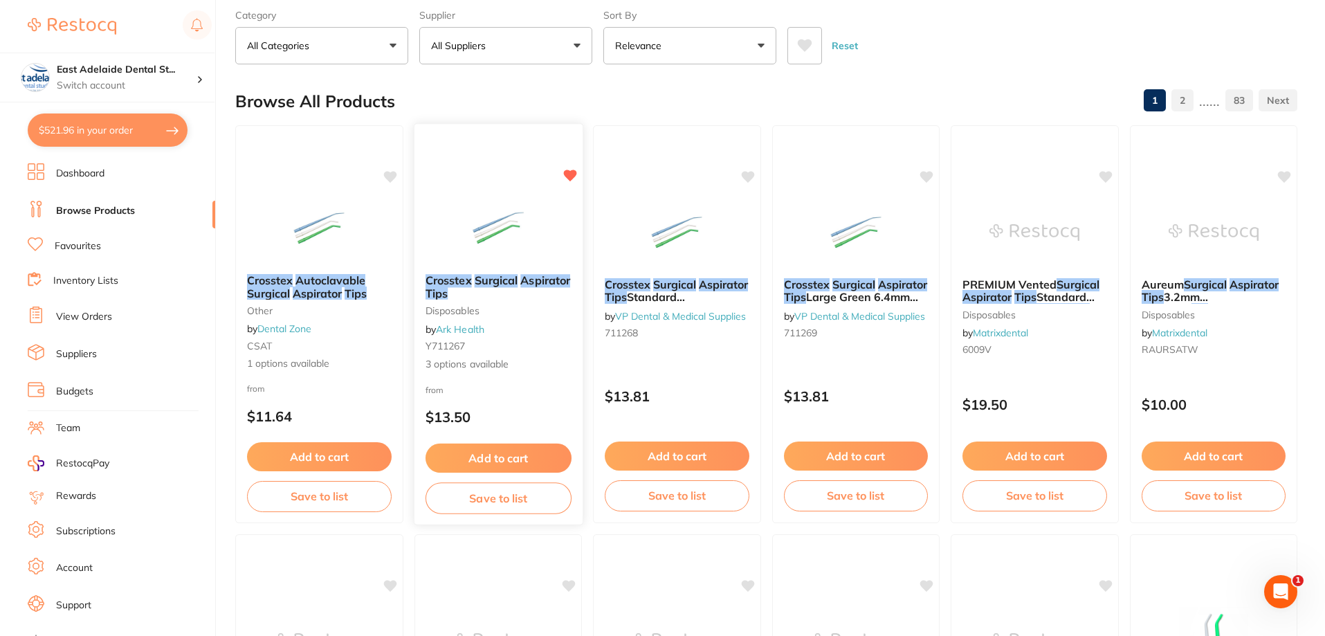
click at [572, 174] on icon at bounding box center [569, 176] width 13 height 12
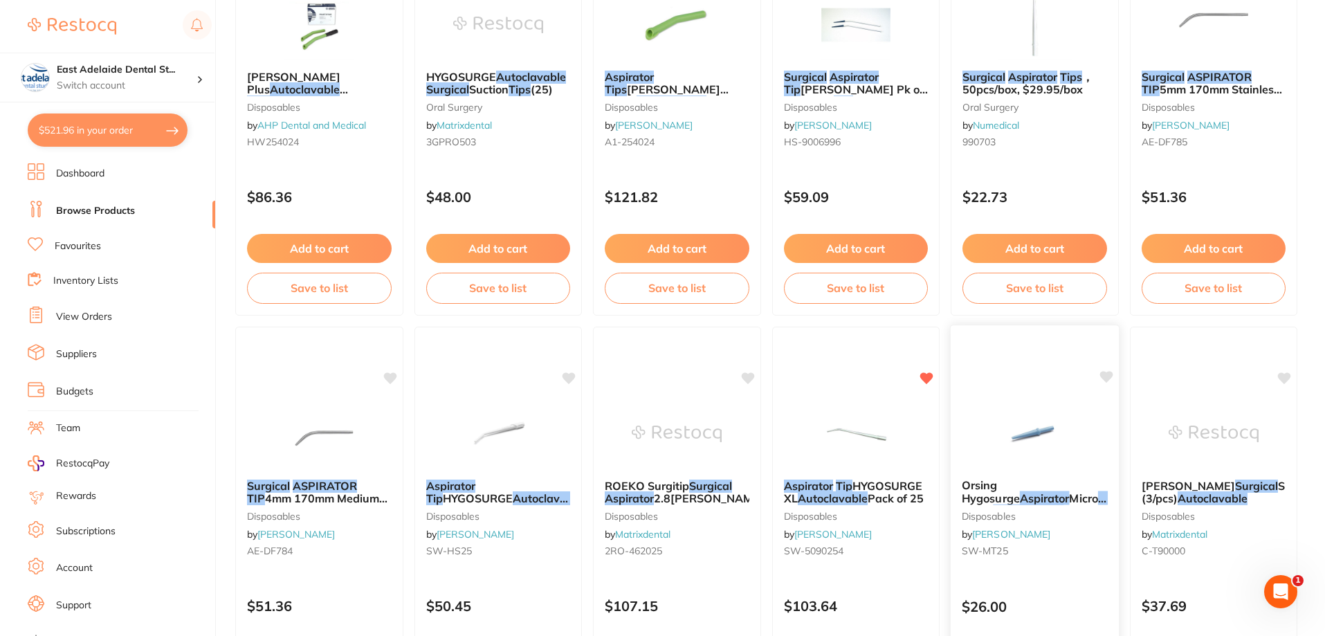
scroll to position [1938, 0]
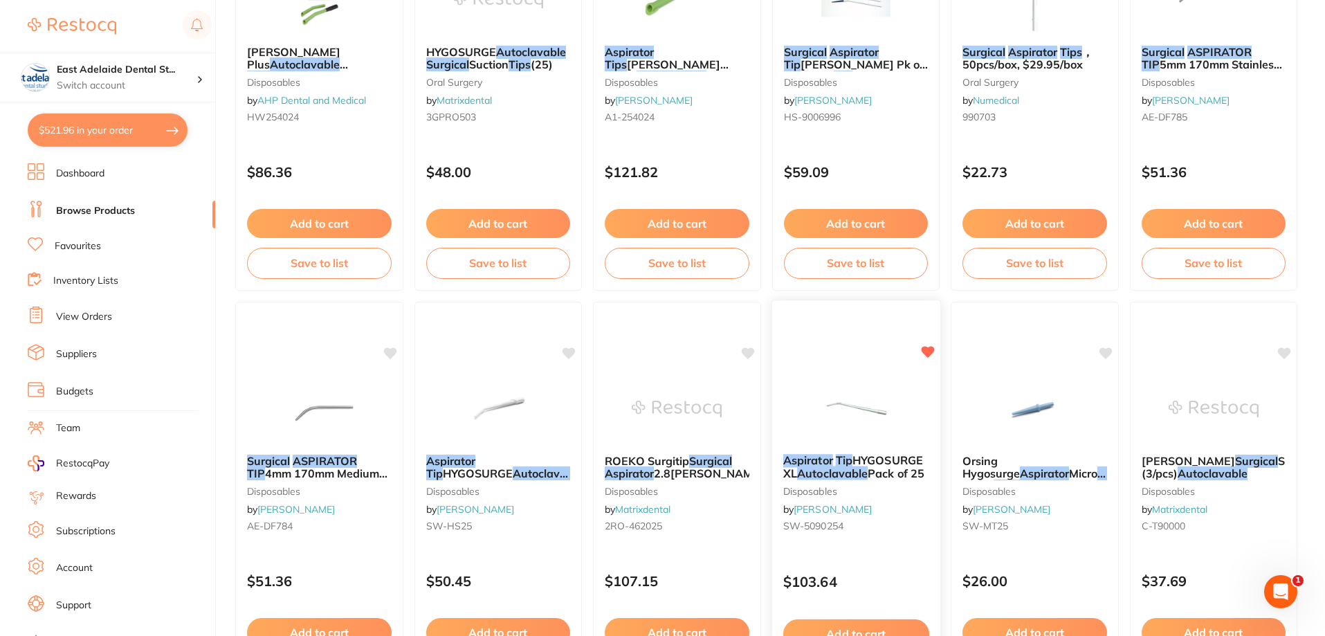
click at [872, 407] on img at bounding box center [855, 408] width 91 height 70
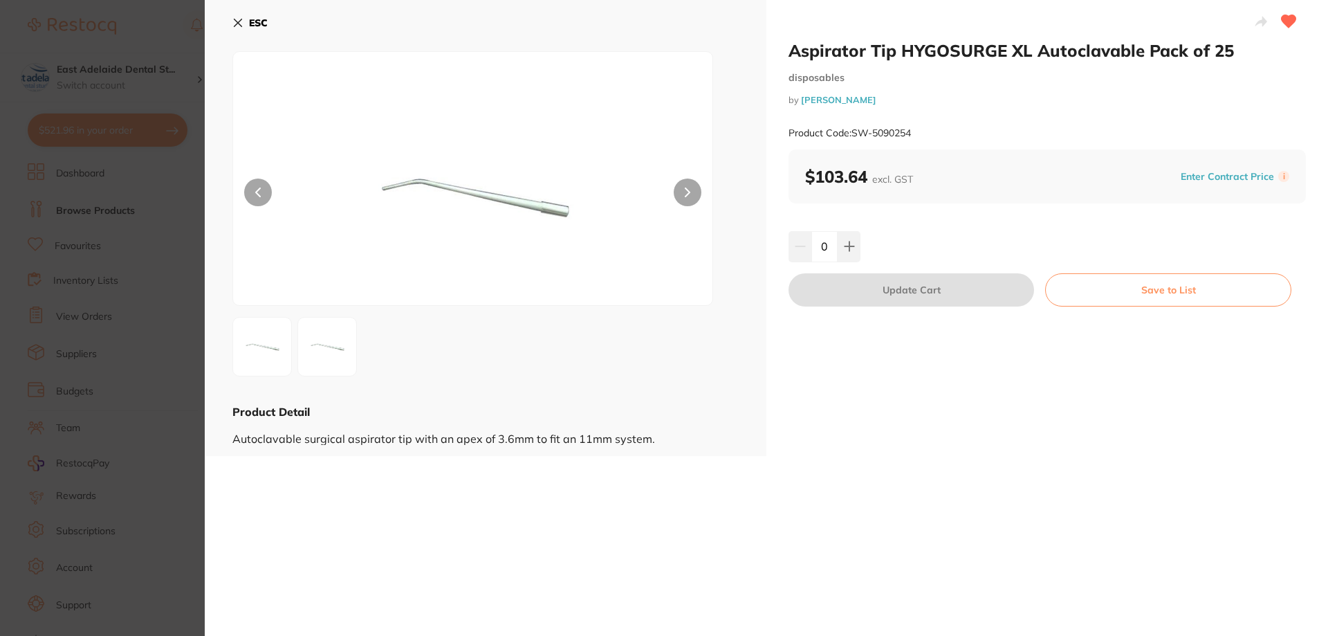
click at [1288, 10] on button at bounding box center [1289, 23] width 35 height 35
click at [260, 28] on b "ESC" at bounding box center [258, 23] width 19 height 12
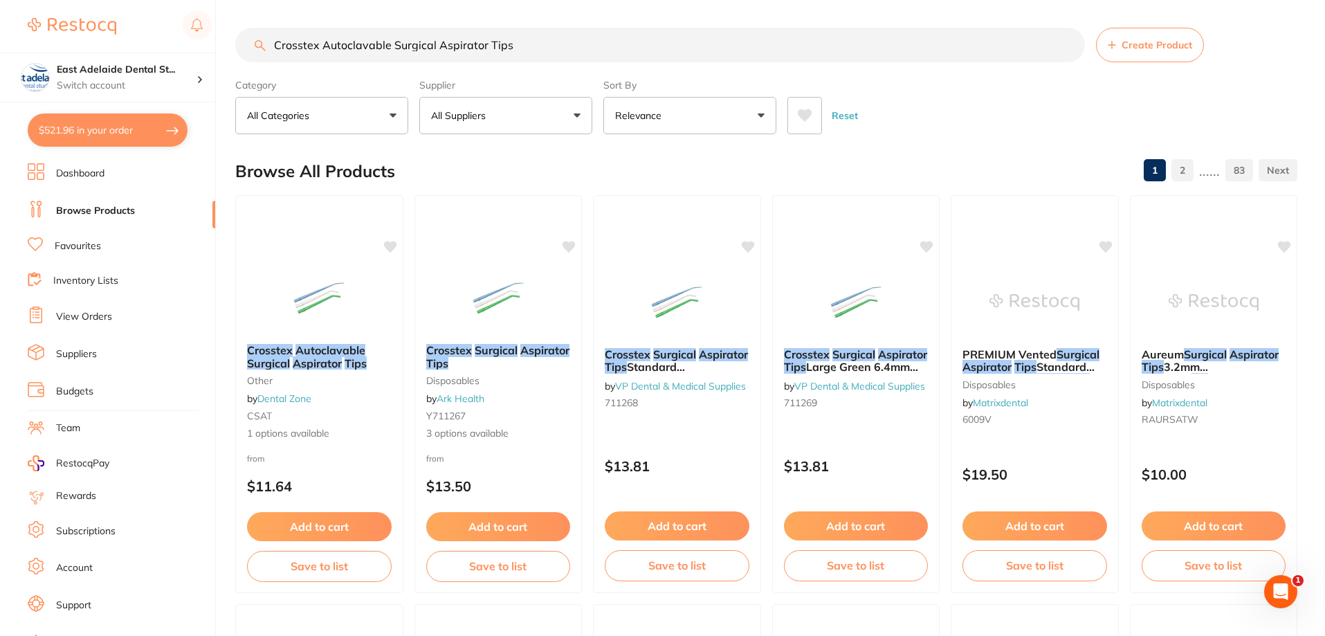
click at [509, 354] on em "Surgical" at bounding box center [496, 350] width 43 height 14
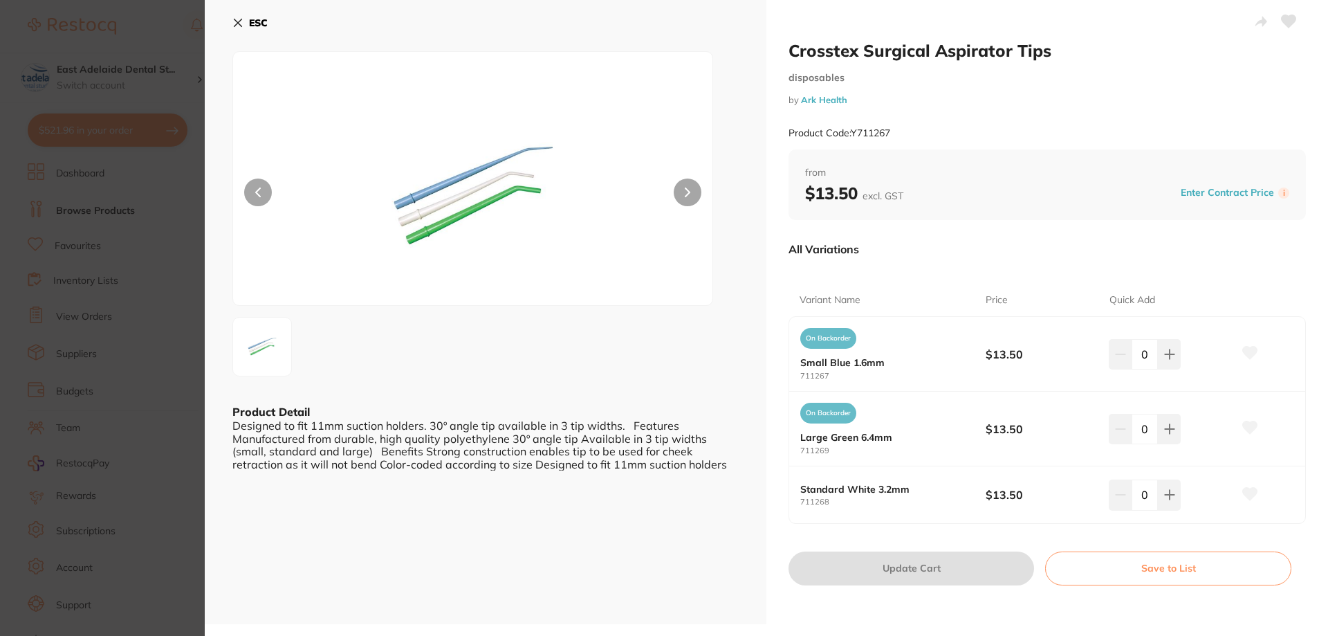
click at [1258, 489] on button at bounding box center [1250, 494] width 35 height 35
click at [1170, 360] on icon at bounding box center [1170, 354] width 11 height 11
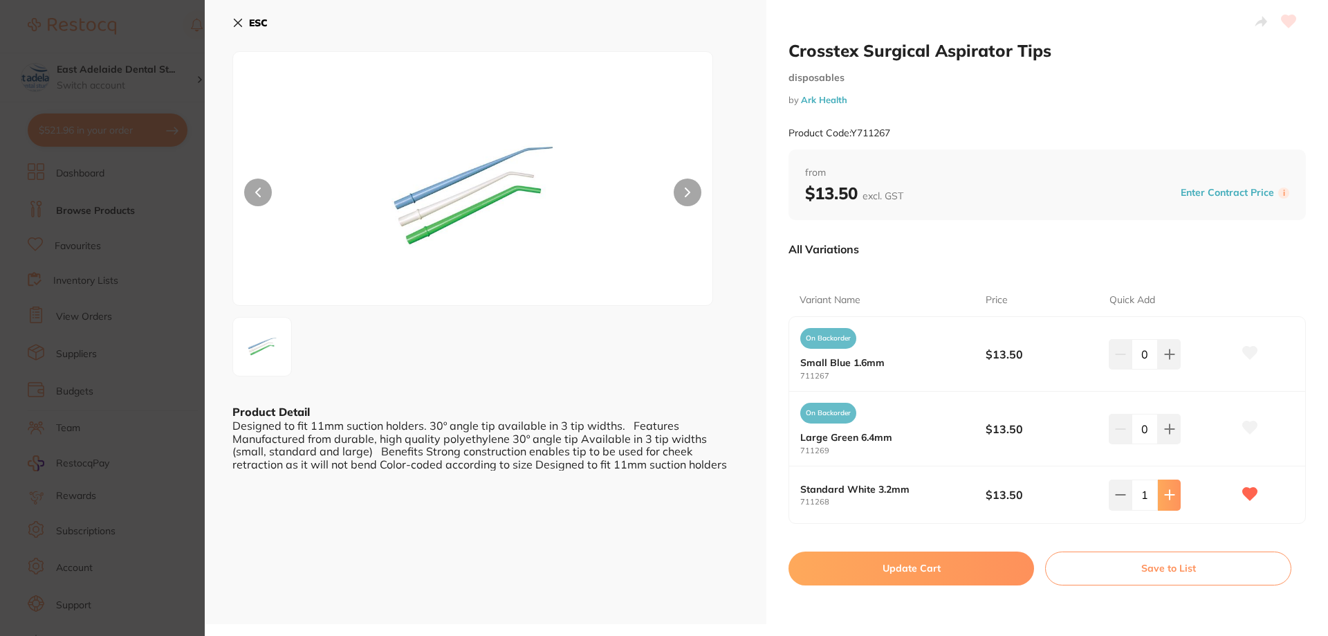
click at [1170, 360] on icon at bounding box center [1170, 354] width 11 height 11
type input "4"
click at [934, 574] on button "Update Cart" at bounding box center [912, 567] width 246 height 33
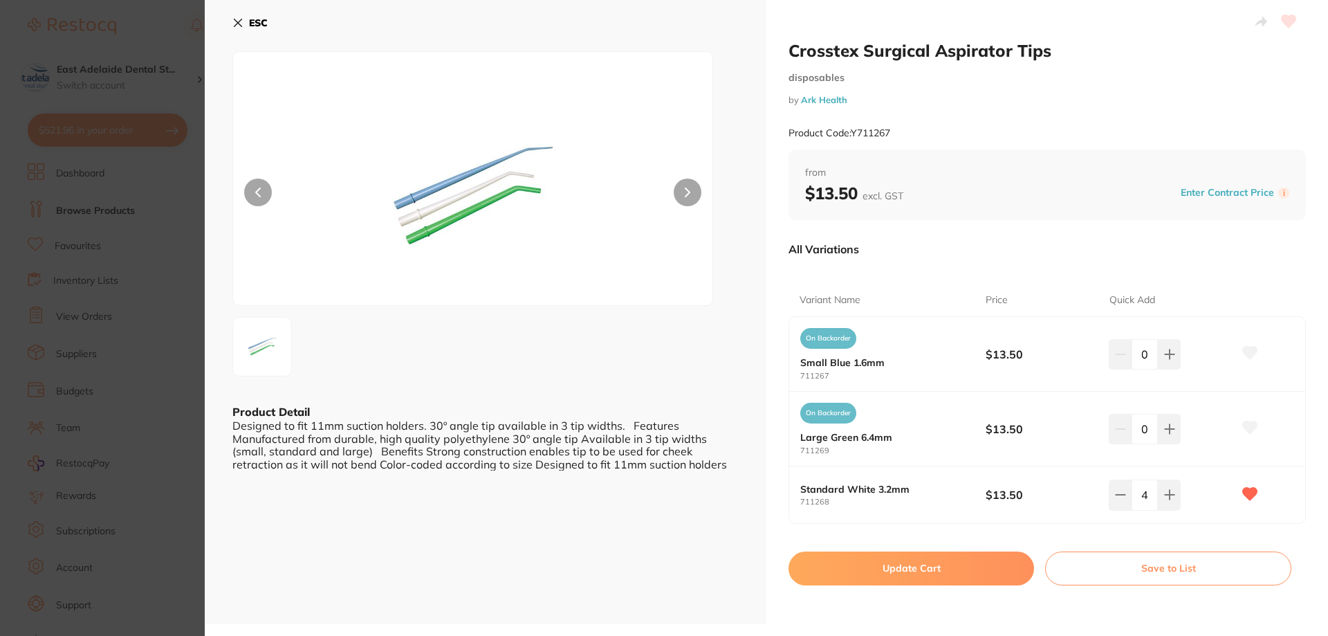
checkbox input "false"
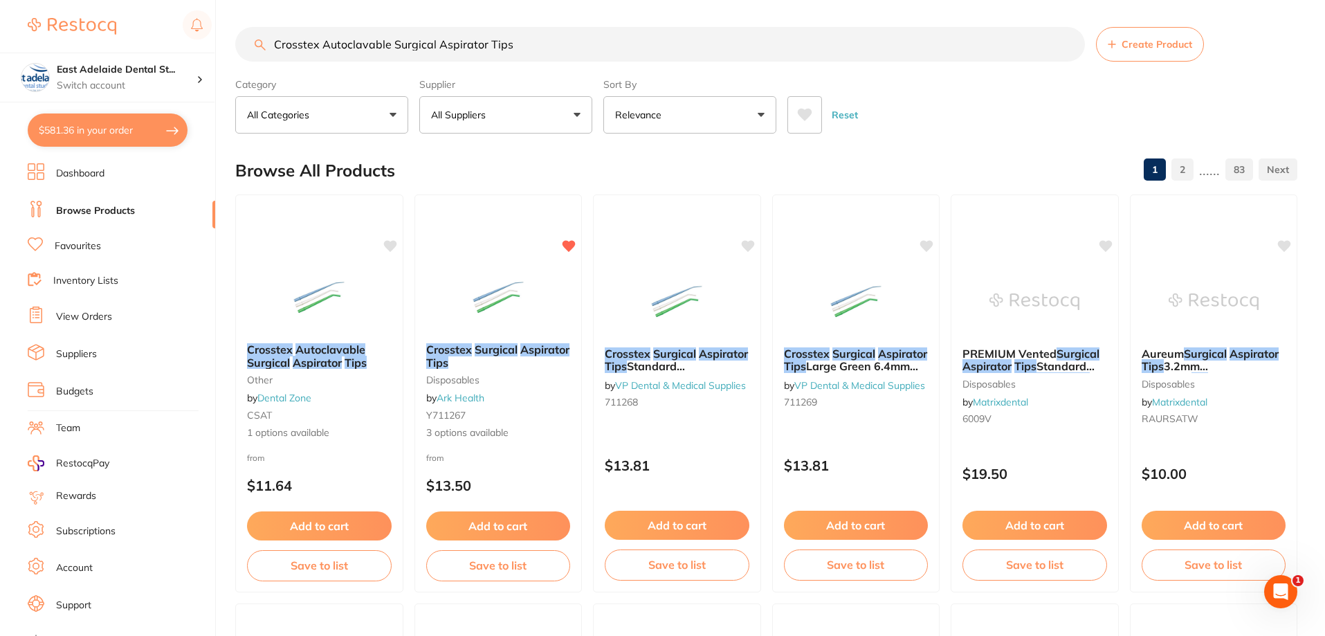
click at [111, 120] on button "$581.36 in your order" at bounding box center [108, 129] width 160 height 33
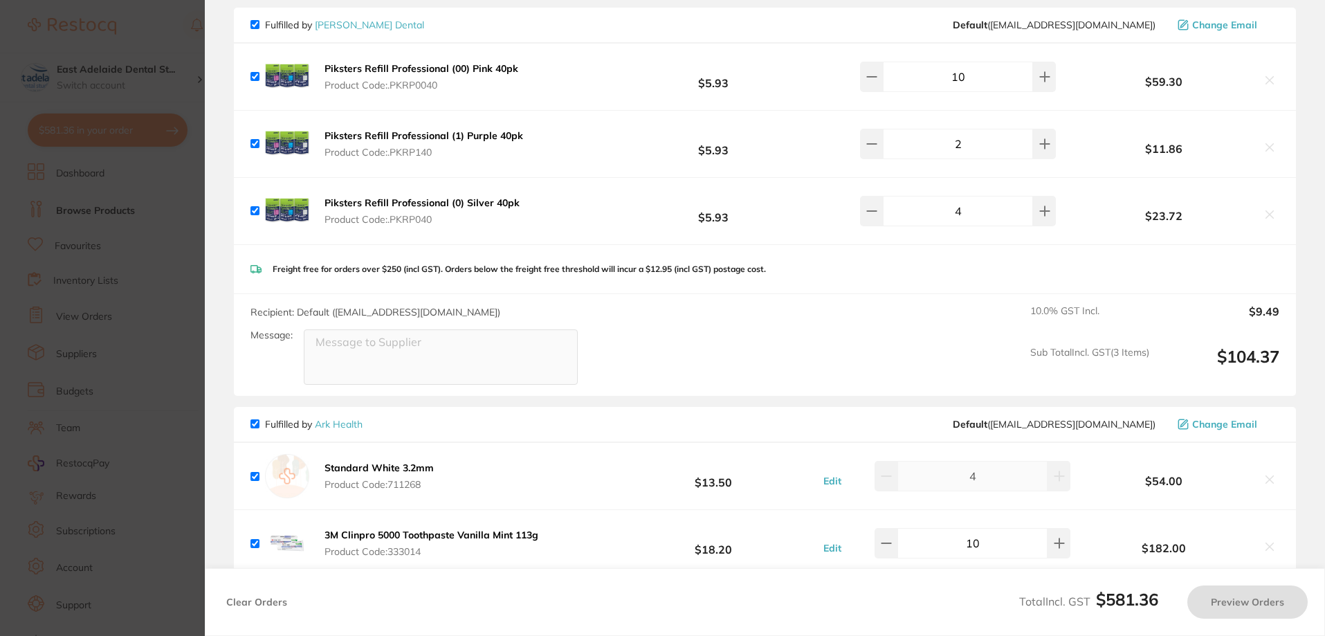
checkbox input "true"
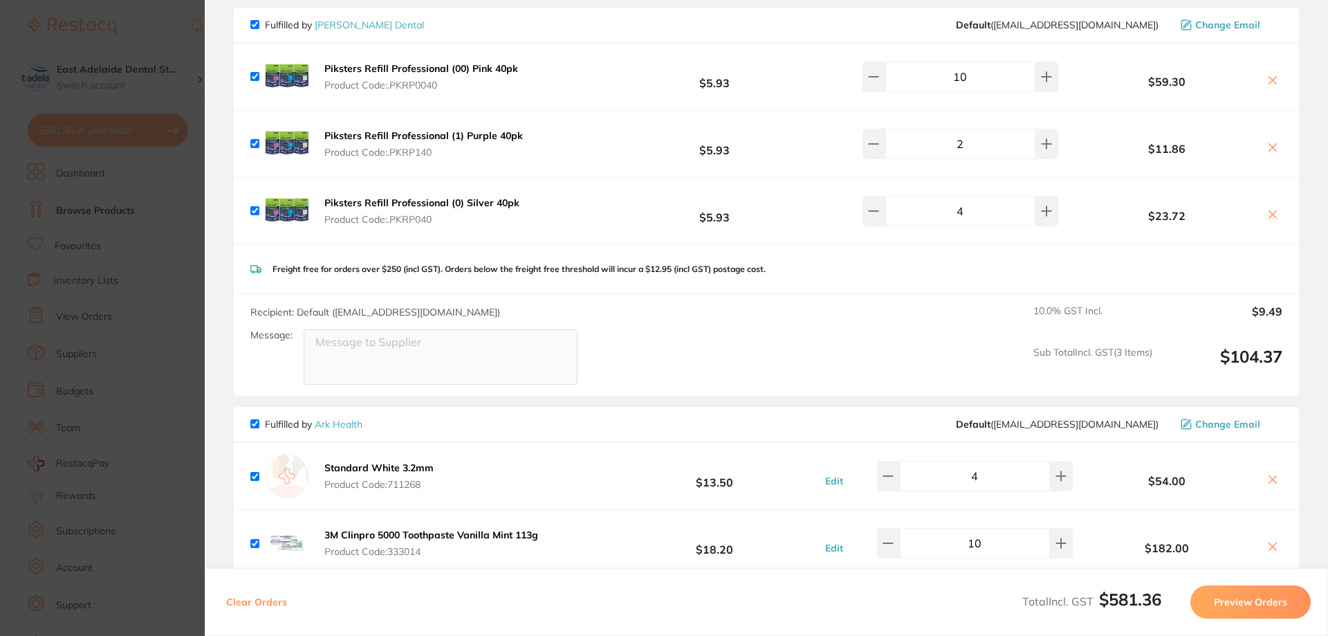
click at [127, 257] on section "Update RRP Set your pre negotiated price for this item. Item Agreed RRP (excl. …" at bounding box center [664, 318] width 1328 height 636
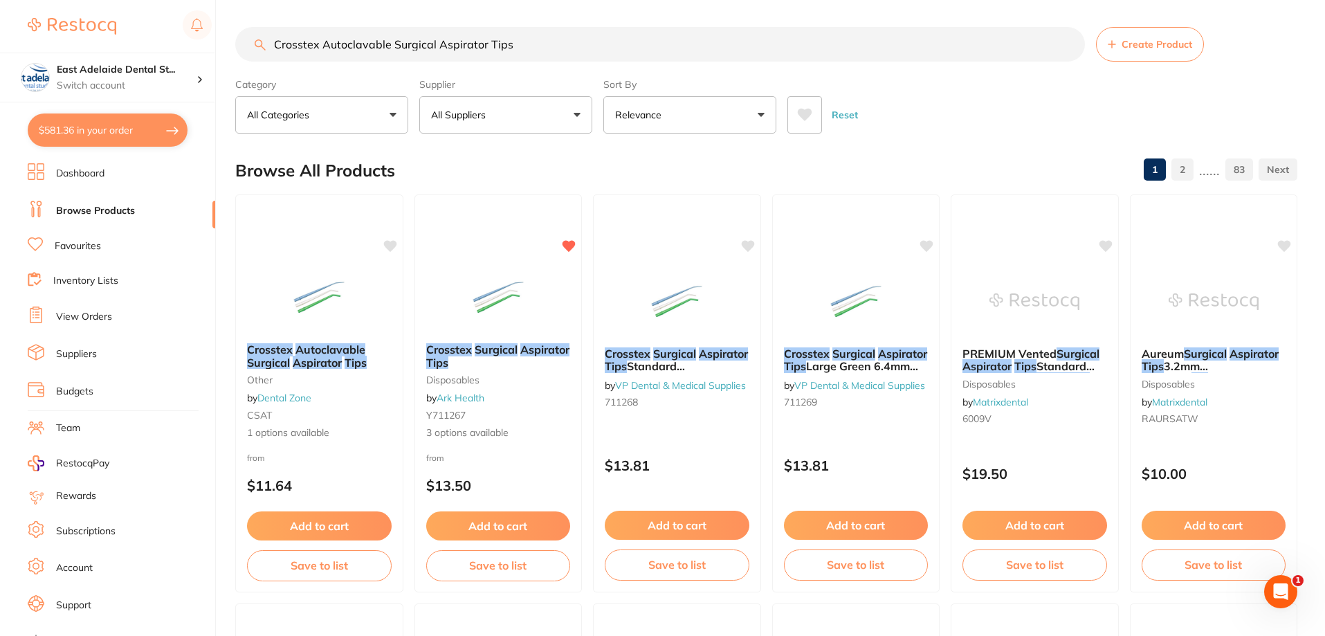
drag, startPoint x: 536, startPoint y: 43, endPoint x: 0, endPoint y: 143, distance: 544.7
click at [5, 126] on div "$581.36 East Adelaide Dental St... Switch account East Adelaide Dental Studio $…" at bounding box center [662, 317] width 1325 height 636
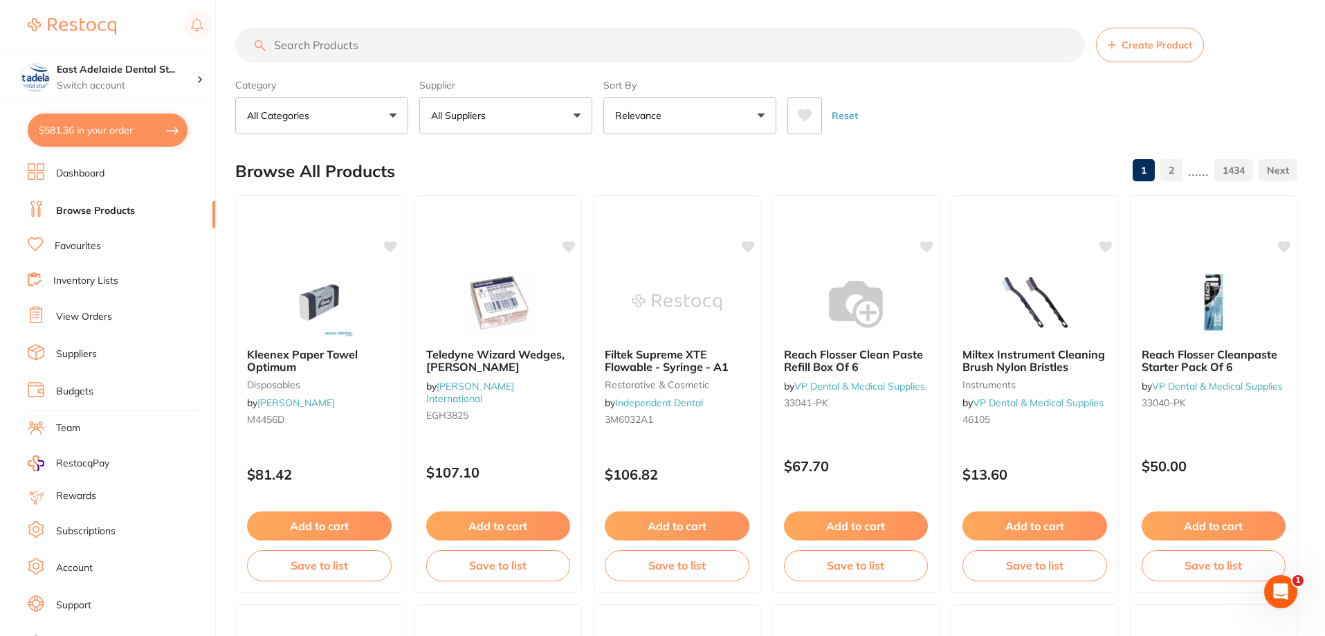
scroll to position [0, 0]
click at [387, 45] on input "search" at bounding box center [660, 45] width 850 height 35
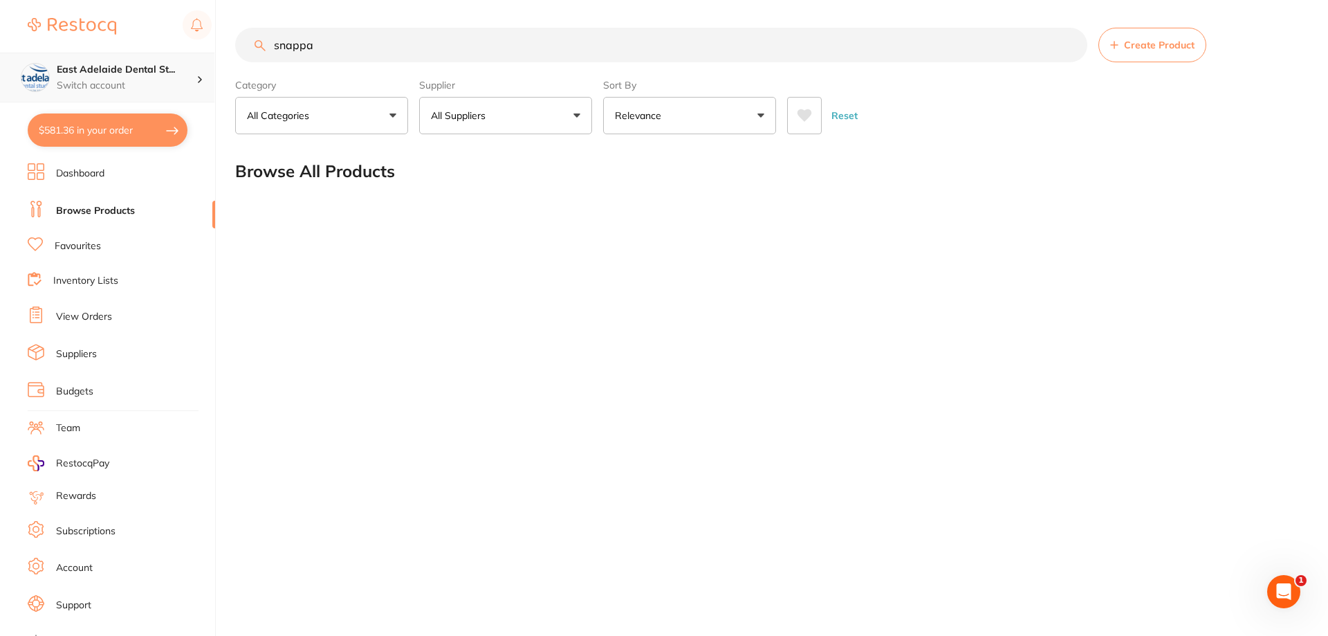
drag, startPoint x: 459, startPoint y: 46, endPoint x: 36, endPoint y: 62, distance: 423.8
click at [36, 62] on div "$581.36 East Adelaide Dental St... Switch account East Adelaide Dental Studio $…" at bounding box center [664, 318] width 1328 height 636
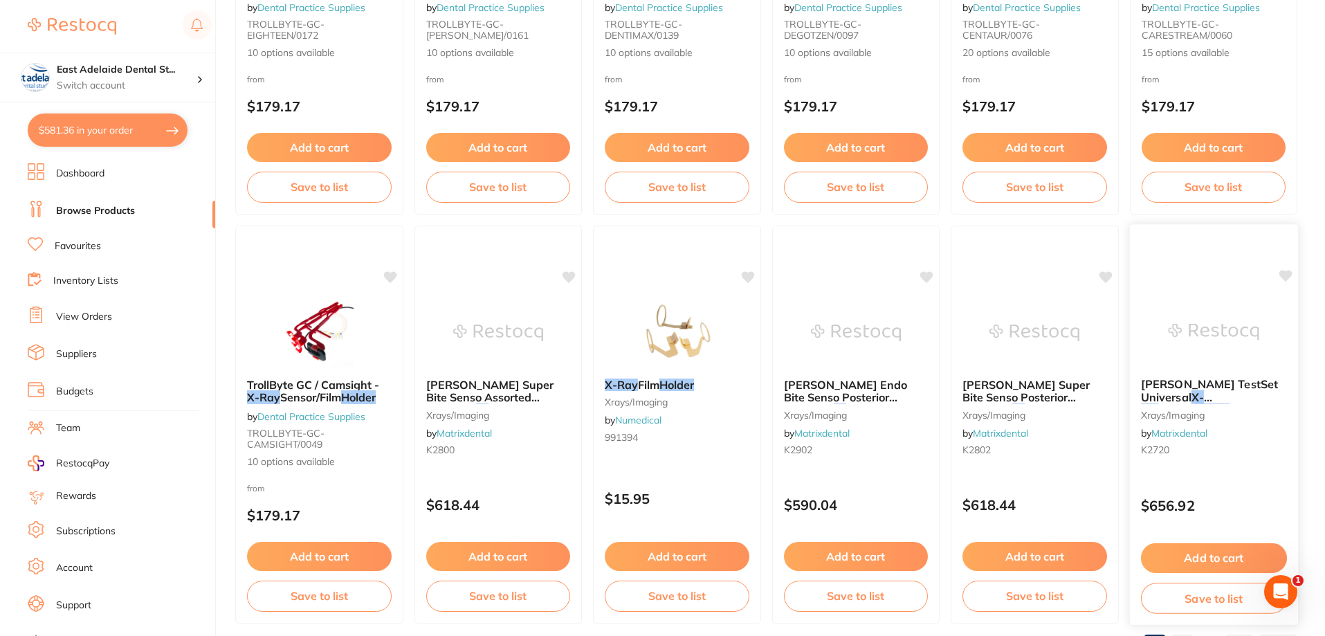
scroll to position [3300, 0]
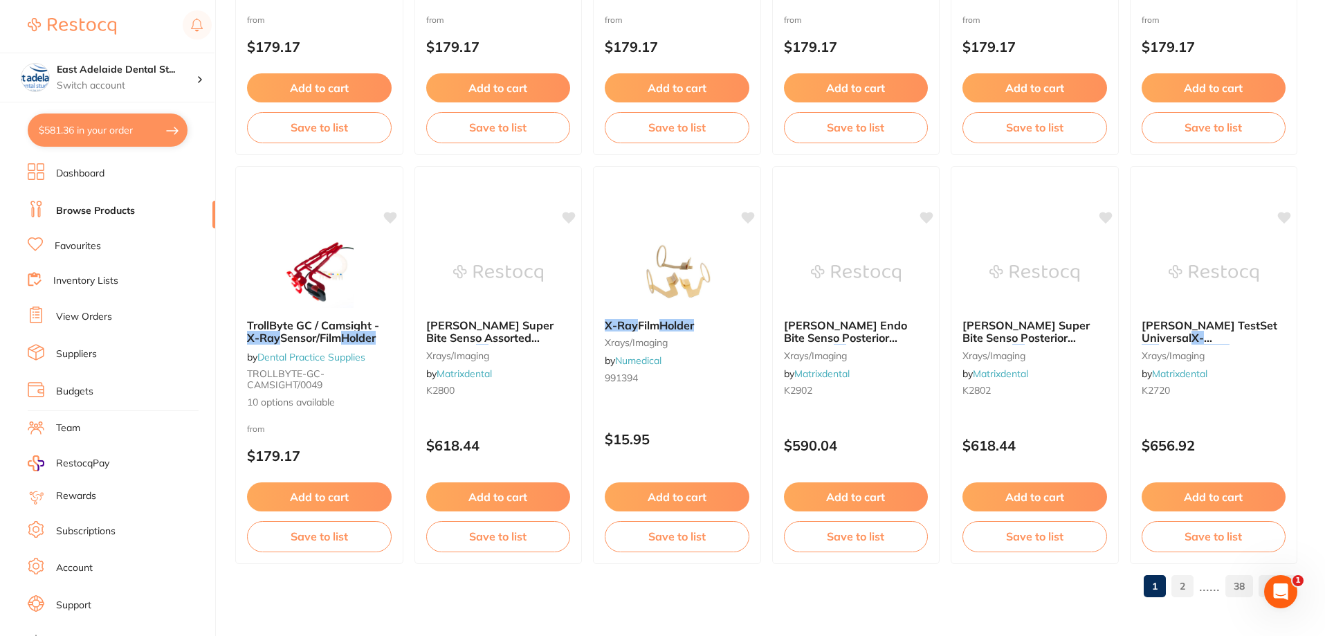
click at [1188, 587] on link "2" at bounding box center [1182, 586] width 22 height 28
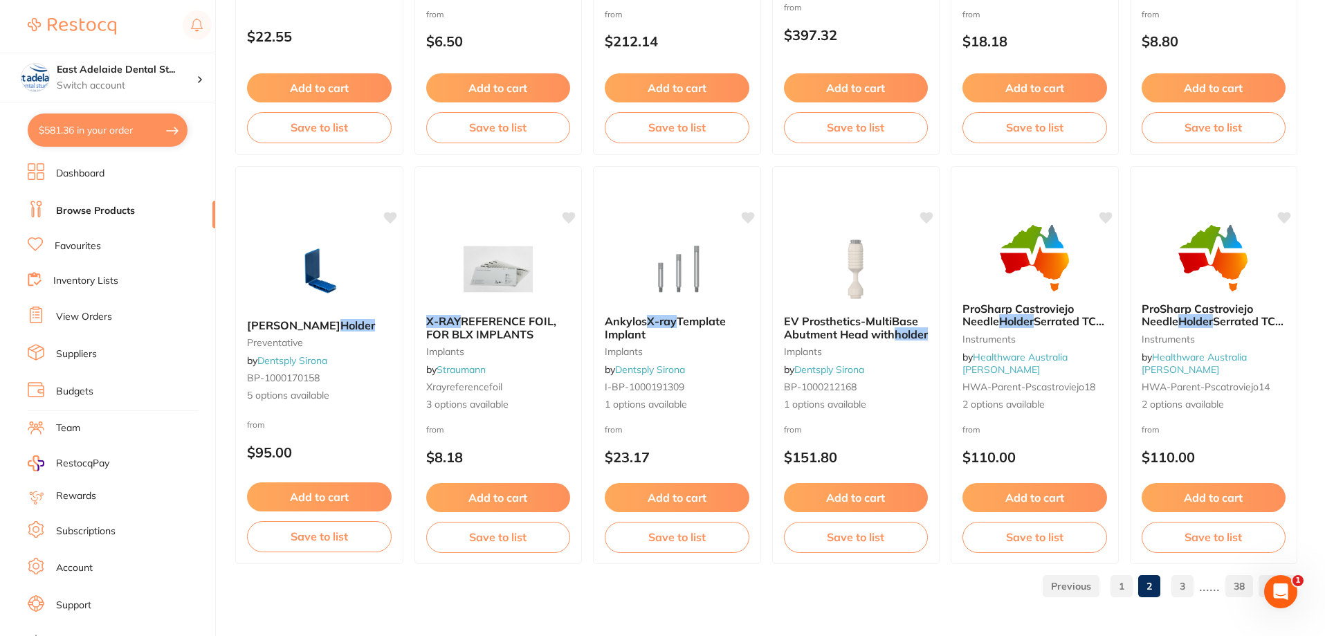
click at [1126, 586] on link "1" at bounding box center [1122, 586] width 22 height 28
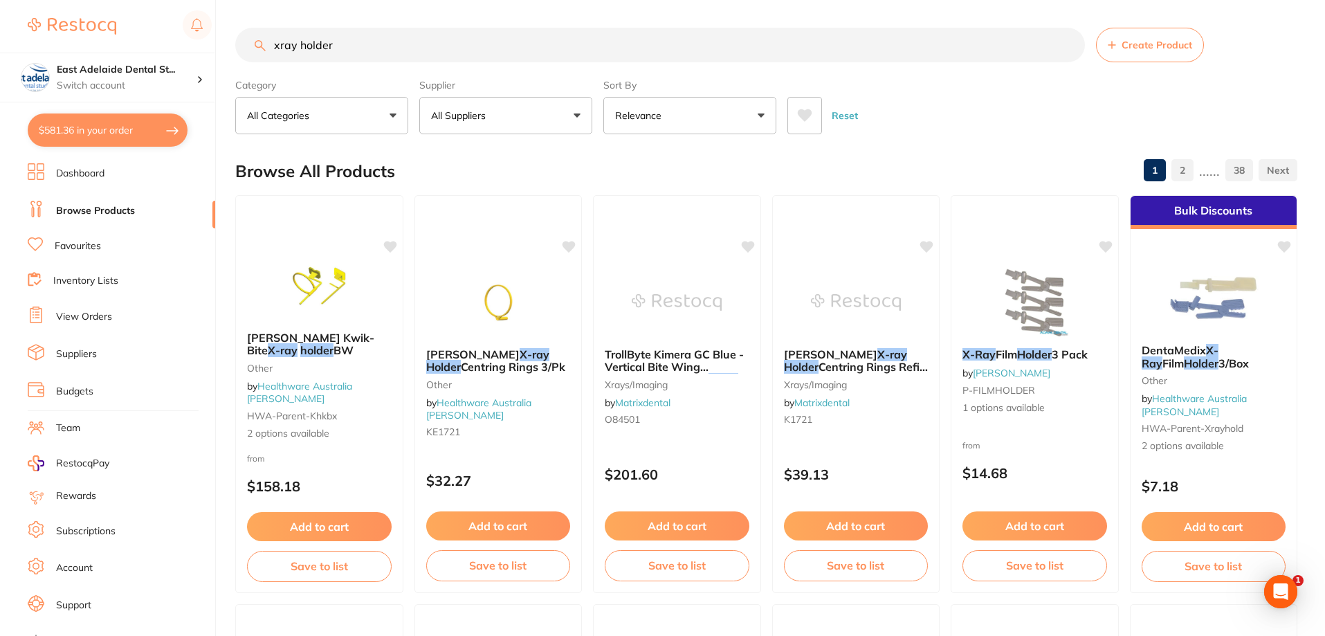
scroll to position [0, 0]
drag, startPoint x: 401, startPoint y: 42, endPoint x: 18, endPoint y: 33, distance: 382.7
click at [40, 28] on div "$581.36 East Adelaide Dental St... Switch account East Adelaide Dental Studio $…" at bounding box center [662, 318] width 1325 height 636
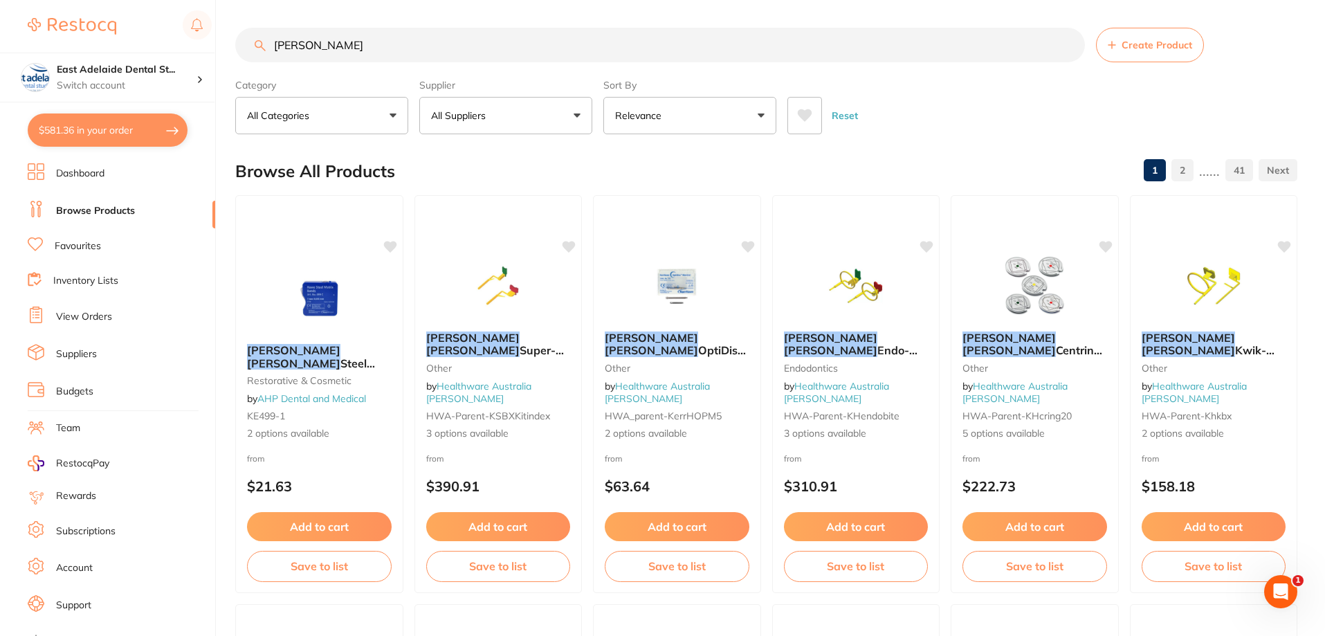
click at [404, 43] on input "kerr hawe" at bounding box center [660, 45] width 850 height 35
drag, startPoint x: 330, startPoint y: 55, endPoint x: 36, endPoint y: 55, distance: 294.1
click at [51, 55] on div "$581.36 East Adelaide Dental St... Switch account East Adelaide Dental Studio $…" at bounding box center [662, 318] width 1325 height 636
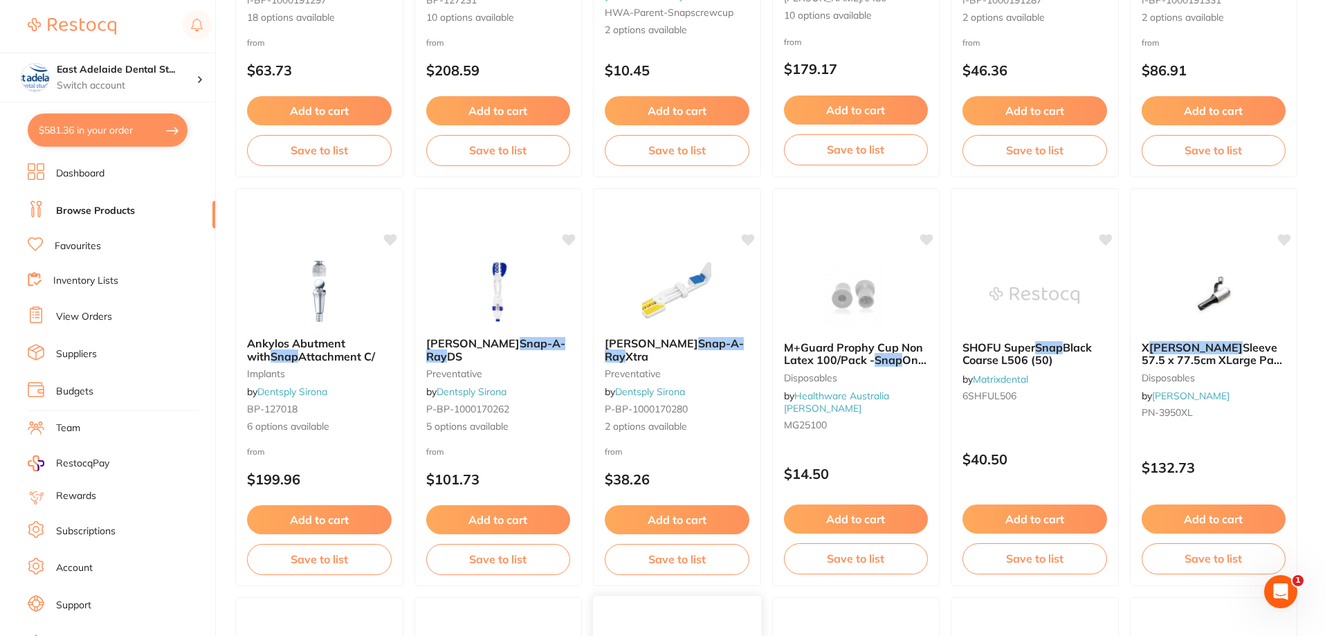
scroll to position [415, 0]
type input "snap a ray"
click at [648, 350] on span "Xtra" at bounding box center [637, 357] width 23 height 14
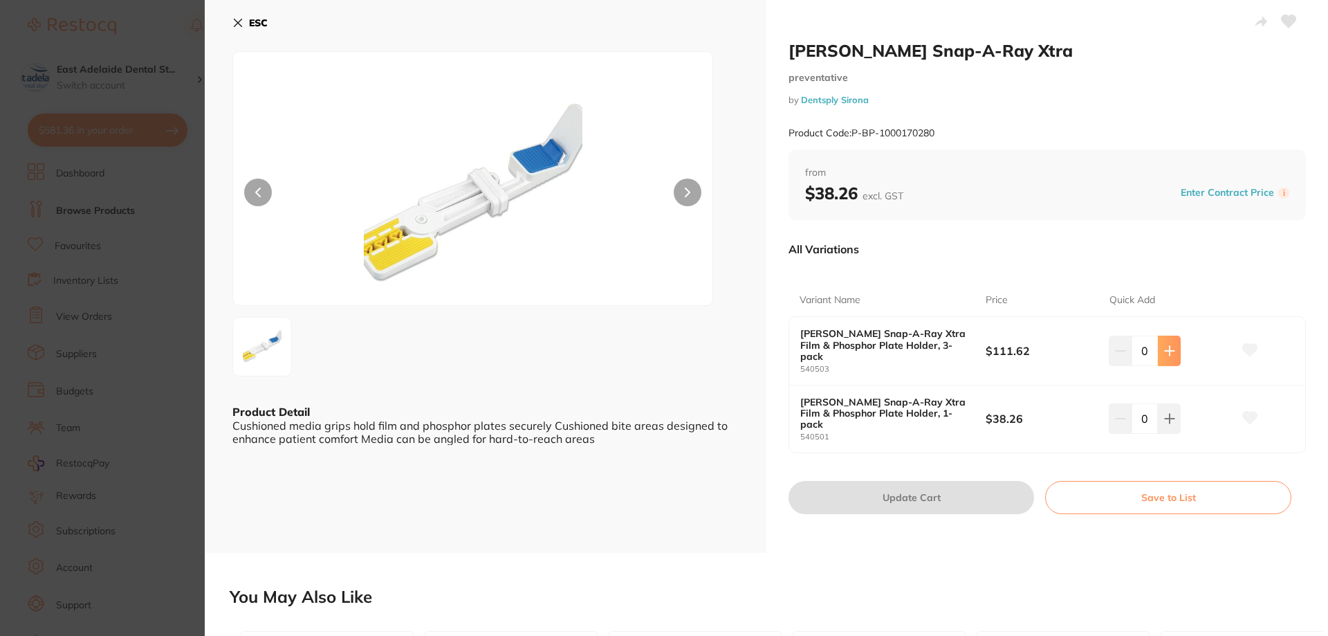
click at [1171, 346] on icon at bounding box center [1169, 350] width 9 height 9
type input "1"
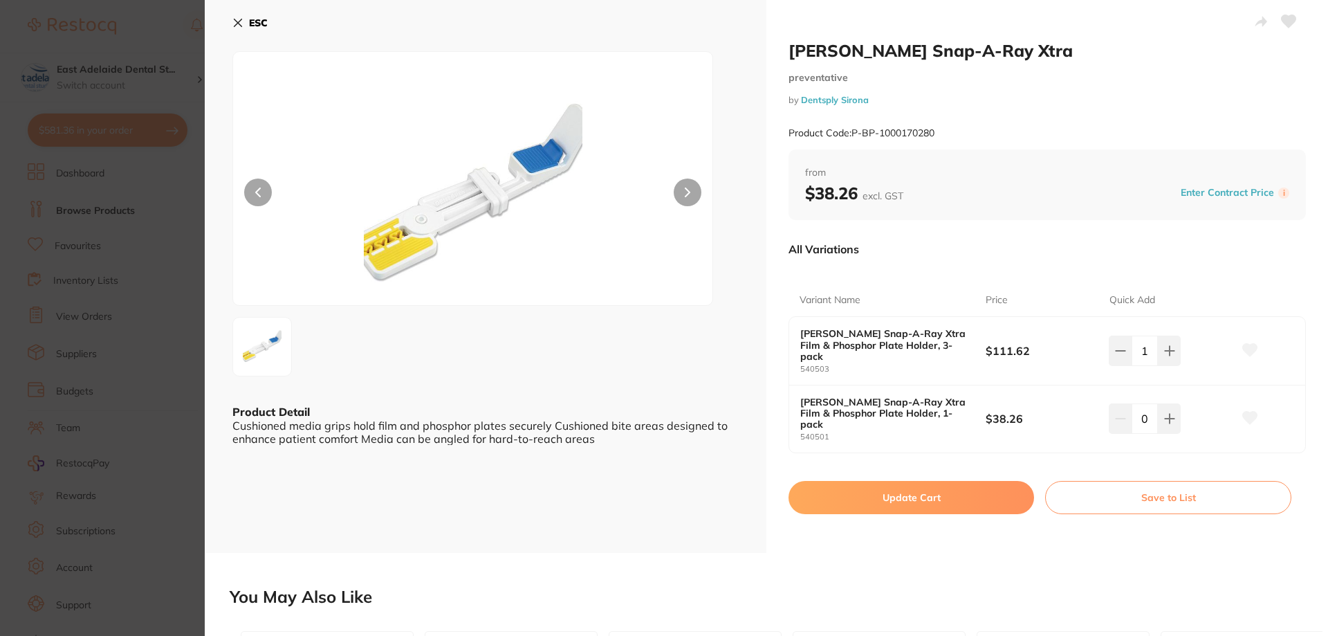
click at [1289, 17] on icon at bounding box center [1289, 21] width 15 height 12
click at [952, 481] on button "Update Cart" at bounding box center [912, 497] width 246 height 33
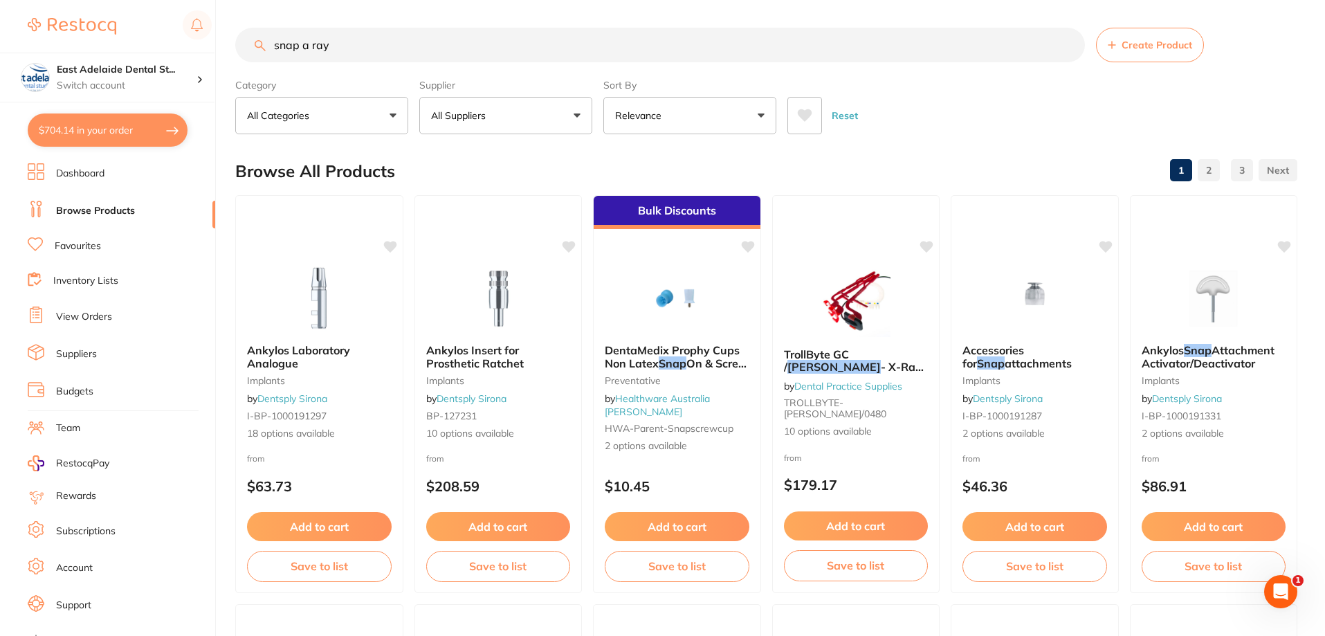
click at [122, 126] on button "$704.14 in your order" at bounding box center [108, 129] width 160 height 33
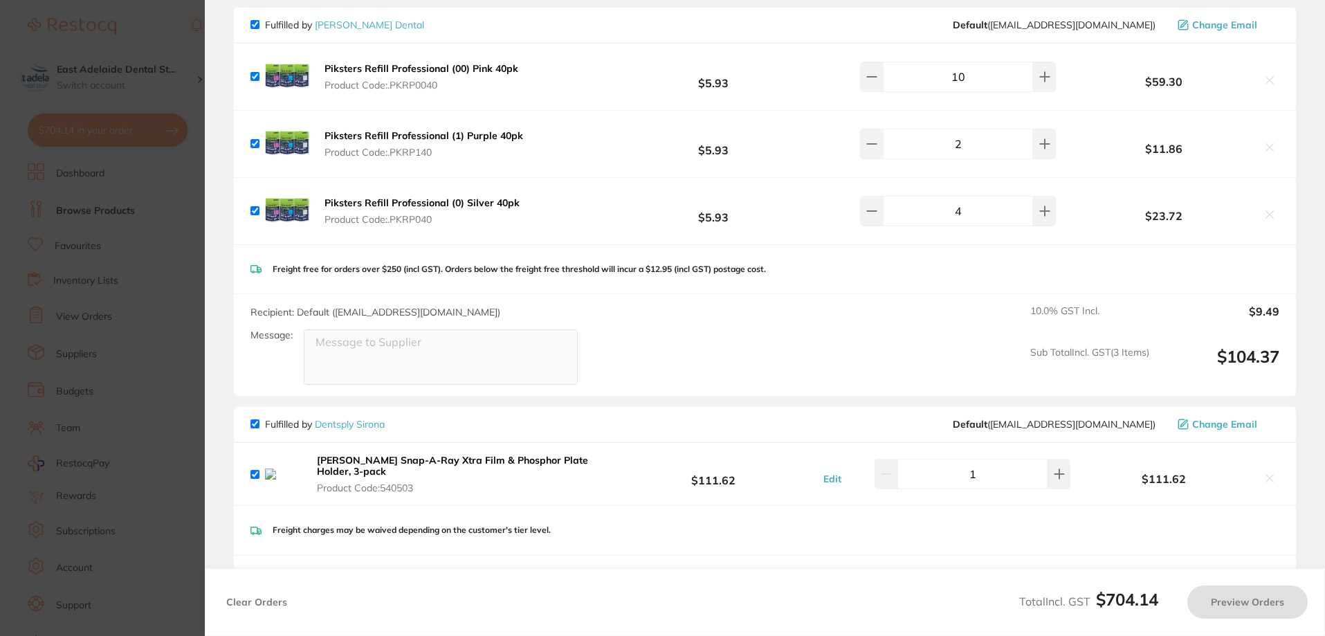
checkbox input "true"
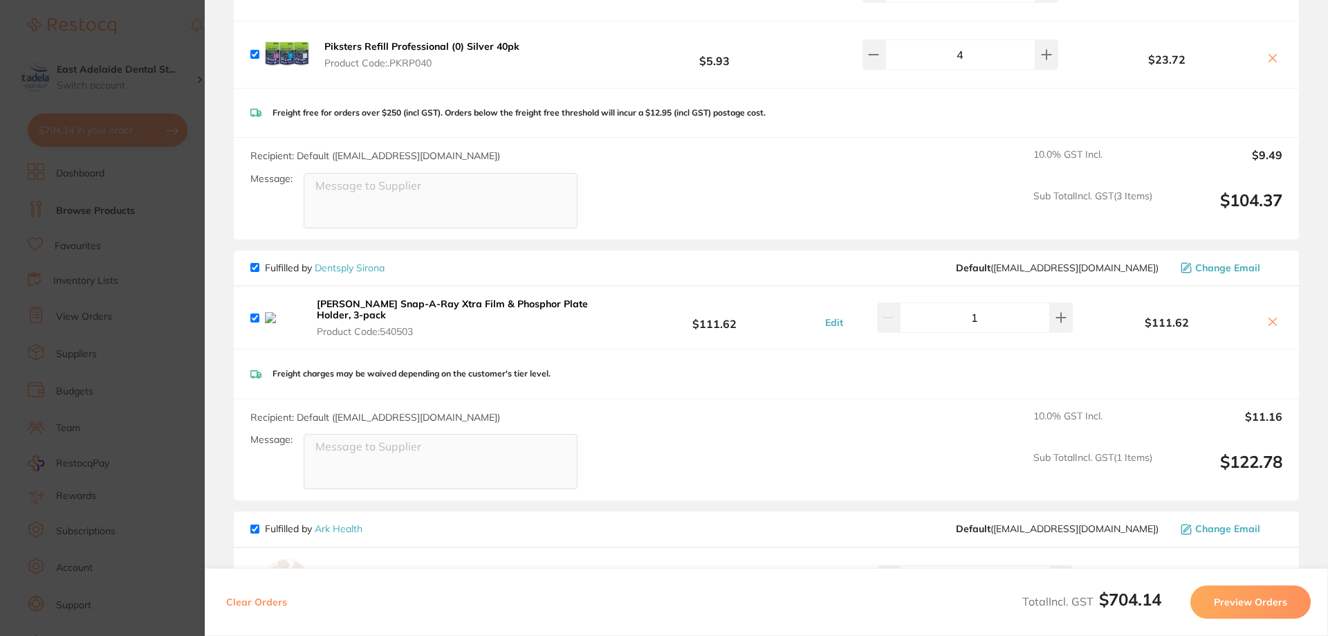
scroll to position [322, 0]
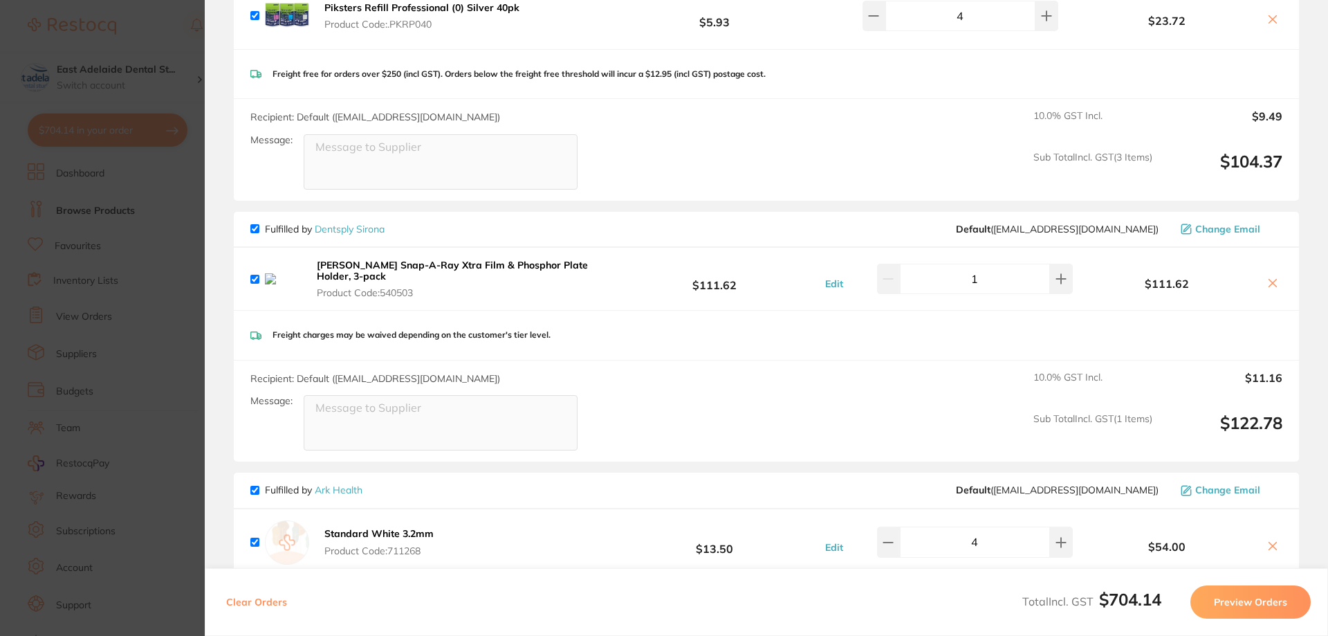
click at [1271, 282] on icon at bounding box center [1273, 282] width 11 height 11
checkbox input "false"
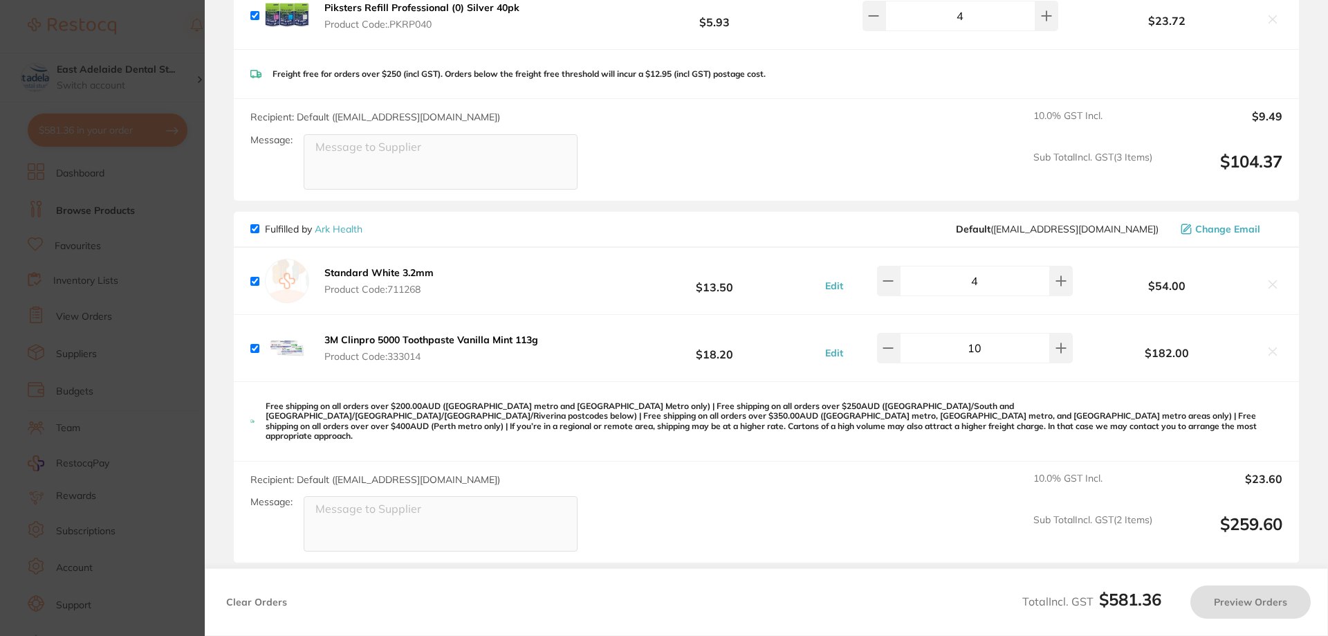
click at [47, 324] on section "Update RRP Set your pre negotiated price for this item. Item Agreed RRP (excl. …" at bounding box center [664, 318] width 1328 height 636
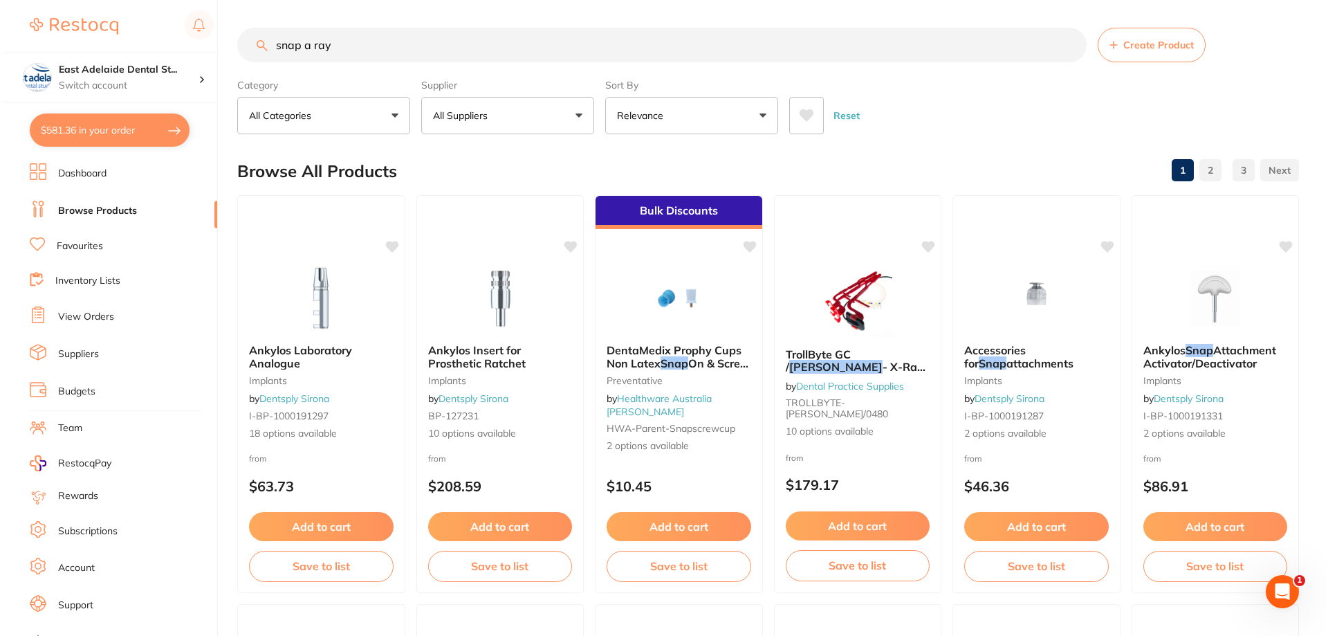
scroll to position [0, 0]
drag, startPoint x: 363, startPoint y: 43, endPoint x: 0, endPoint y: 50, distance: 363.3
click at [0, 50] on div "$581.36 East Adelaide Dental St... Switch account East Adelaide Dental Studio $…" at bounding box center [662, 318] width 1325 height 636
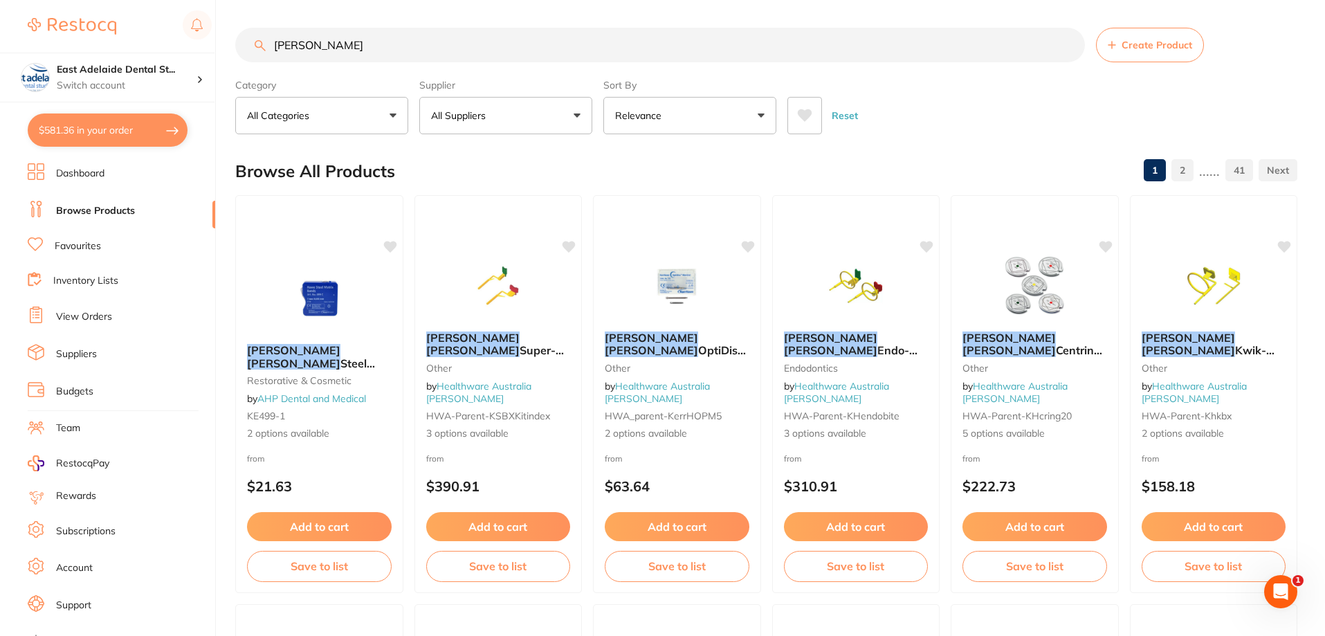
click at [418, 46] on input "kerr hawe" at bounding box center [660, 45] width 850 height 35
drag, startPoint x: 413, startPoint y: 46, endPoint x: 0, endPoint y: 77, distance: 414.3
click at [0, 77] on div "$581.36 East Adelaide Dental St... Switch account East Adelaide Dental Studio $…" at bounding box center [662, 318] width 1325 height 636
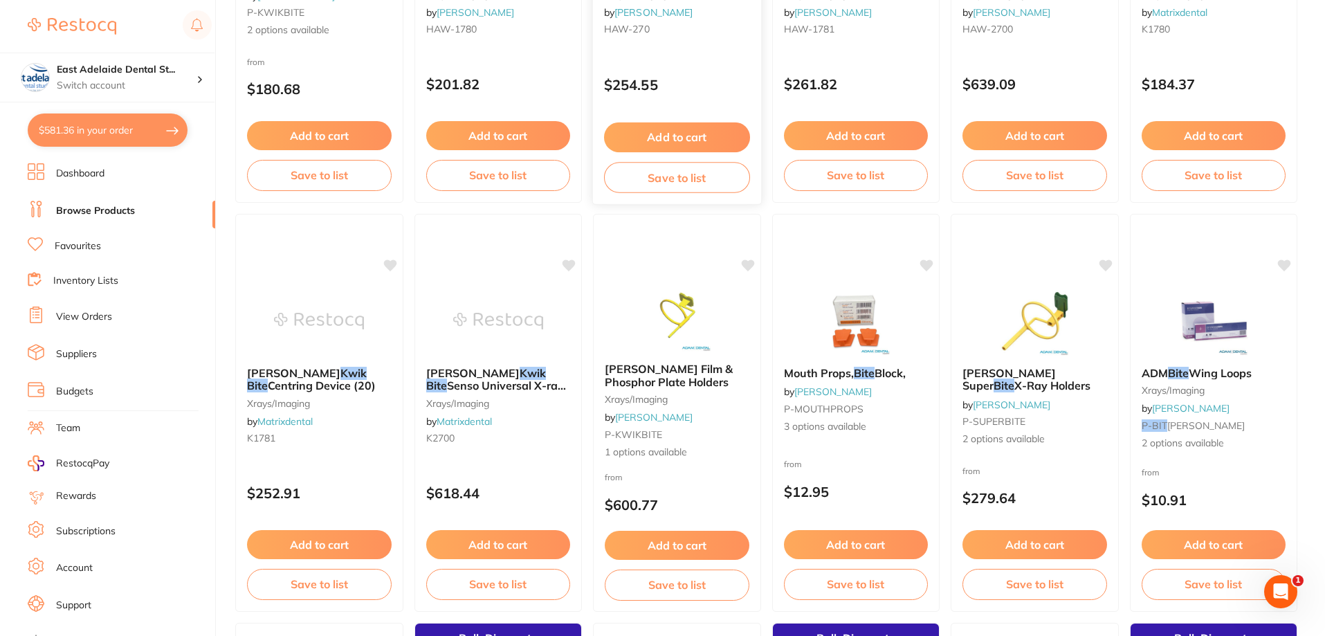
scroll to position [415, 0]
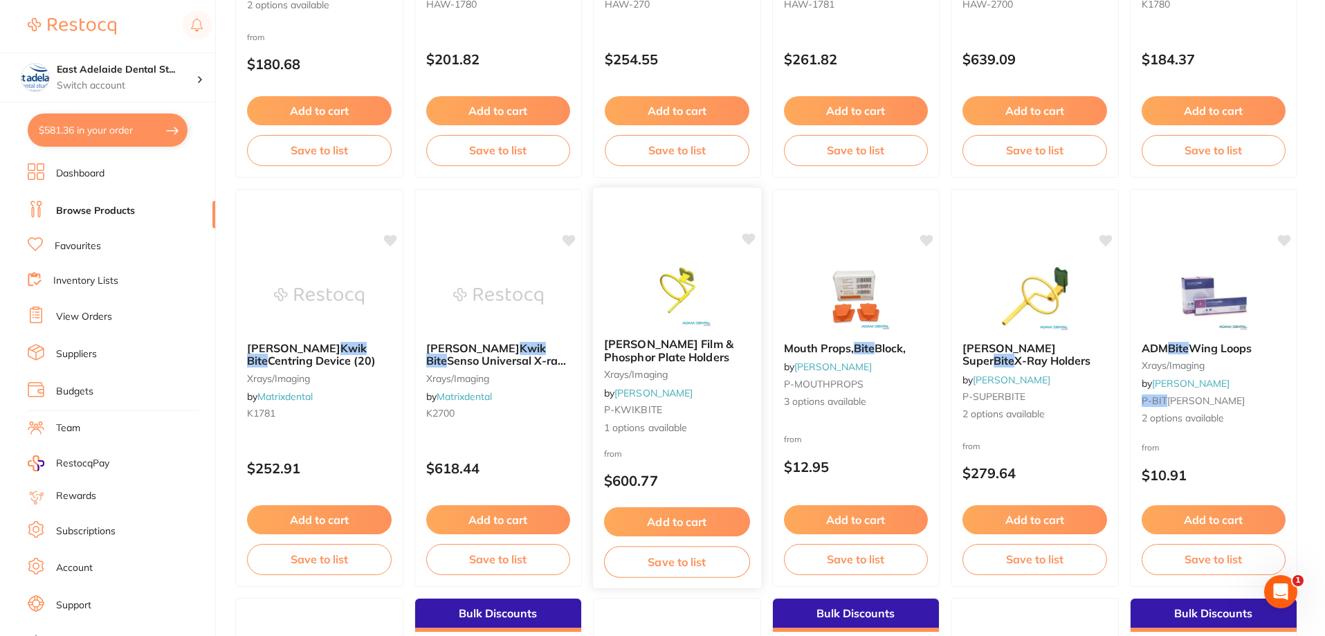
type input "kwik bite"
click at [742, 313] on div at bounding box center [677, 291] width 167 height 69
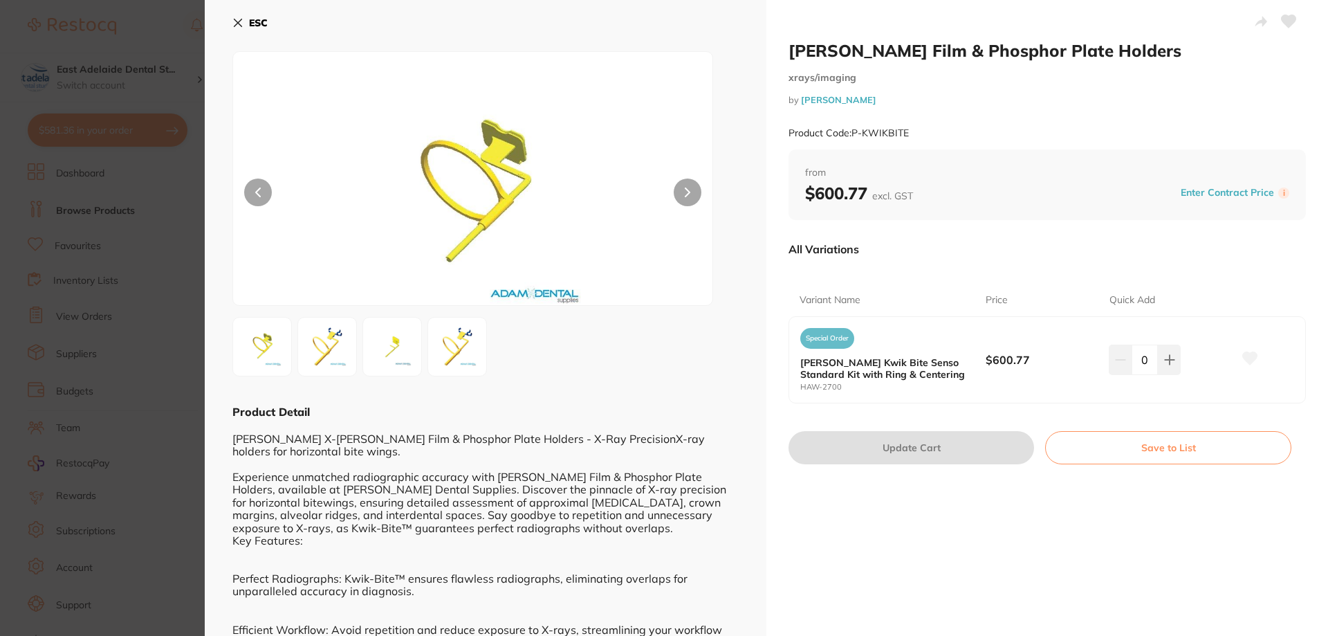
click at [82, 281] on section "Hawe Film & Phosphor Plate Holders xrays/imaging by Adam Dental Product Code: P…" at bounding box center [664, 318] width 1328 height 636
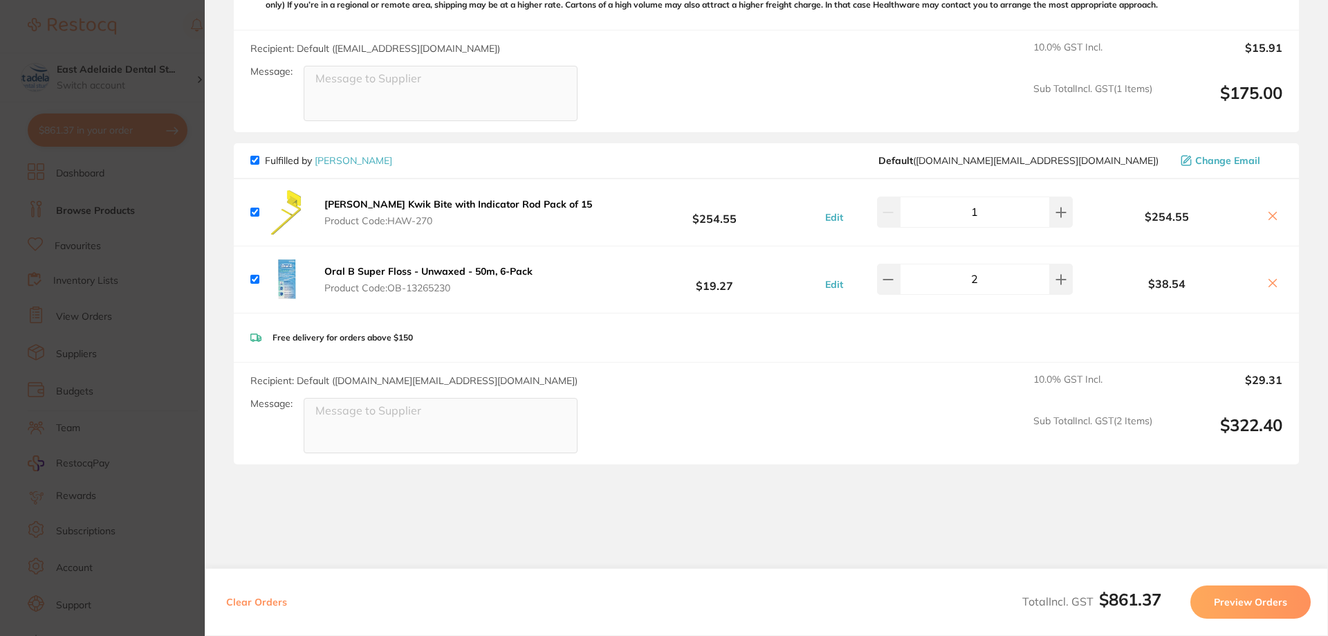
scroll to position [554, 0]
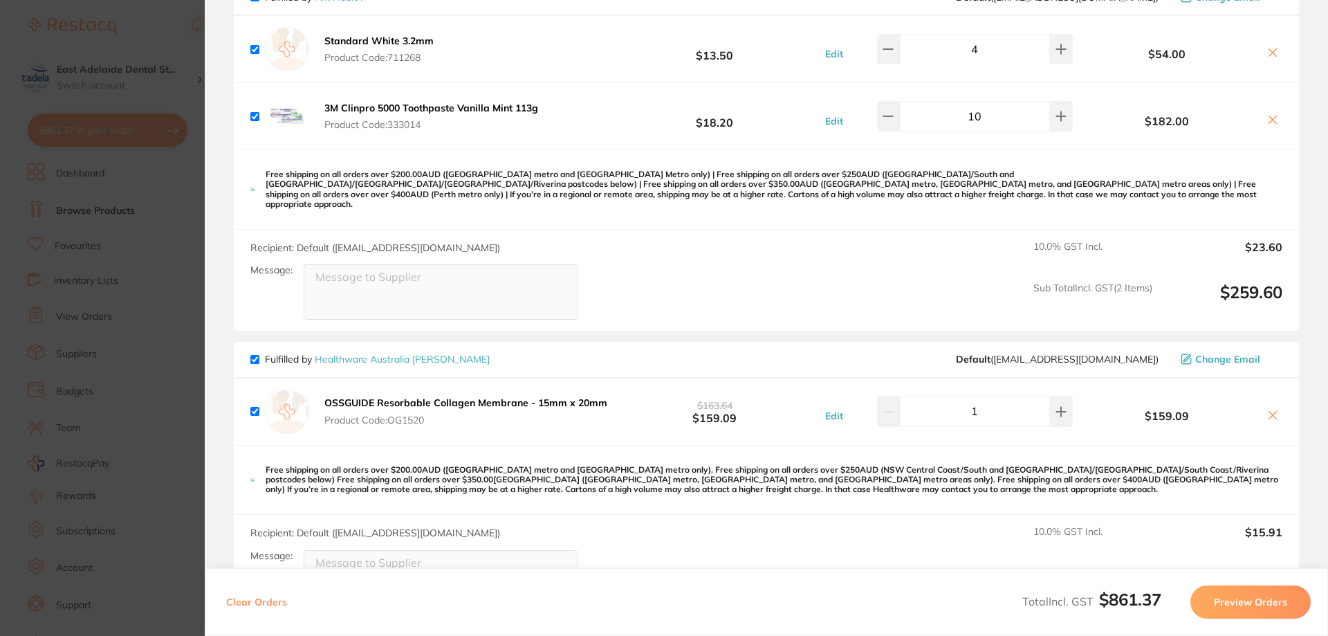
click at [140, 178] on section "Update RRP Set your pre negotiated price for this item. Item Agreed RRP (excl. …" at bounding box center [664, 318] width 1328 height 636
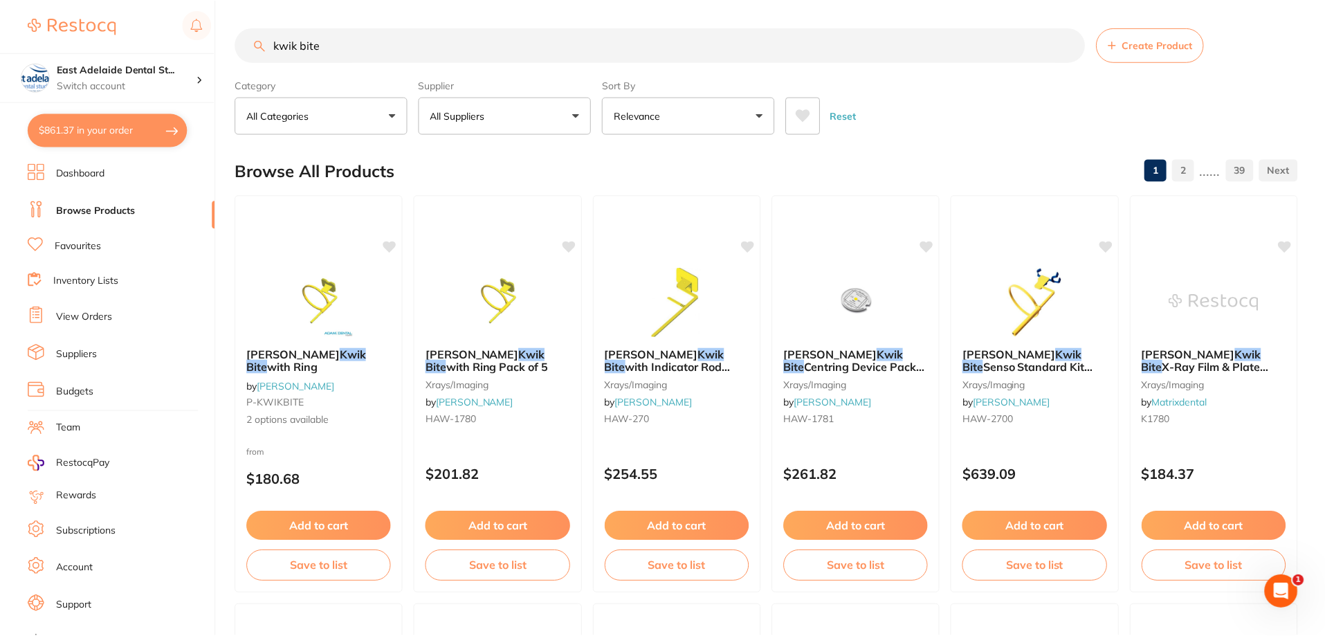
scroll to position [3, 0]
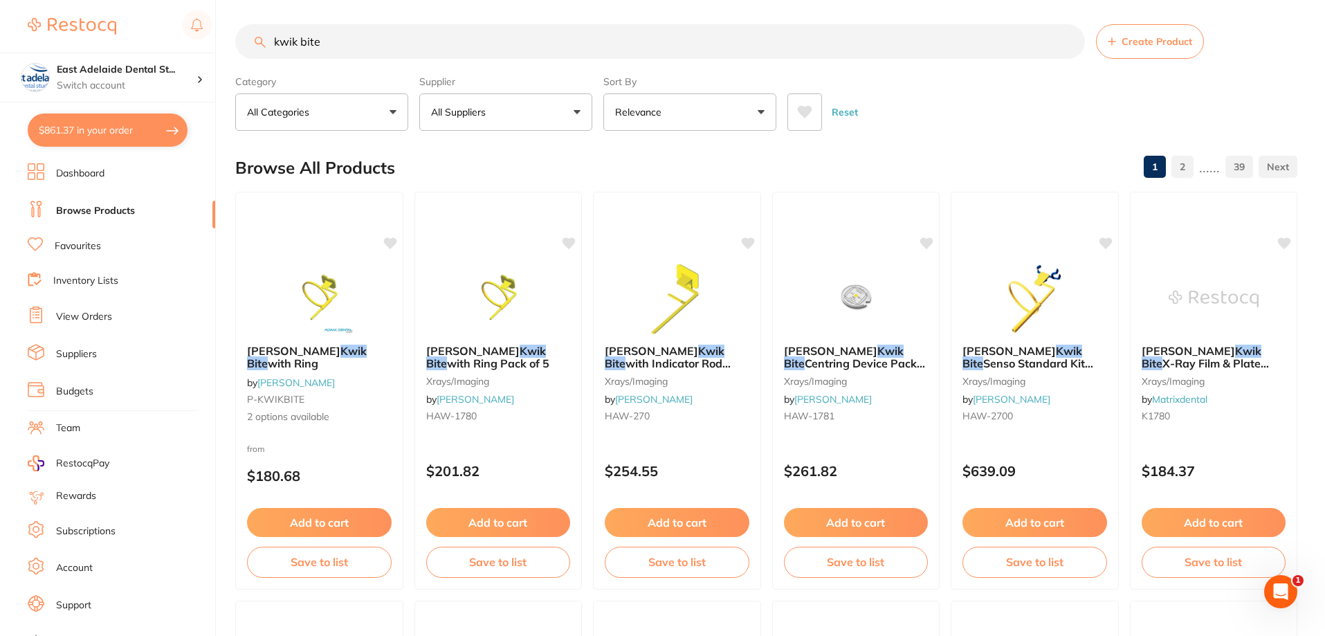
drag, startPoint x: 383, startPoint y: 36, endPoint x: 0, endPoint y: 47, distance: 383.5
click at [0, 46] on div "$861.37 East Adelaide Dental St... Switch account East Adelaide Dental Studio $…" at bounding box center [662, 315] width 1325 height 636
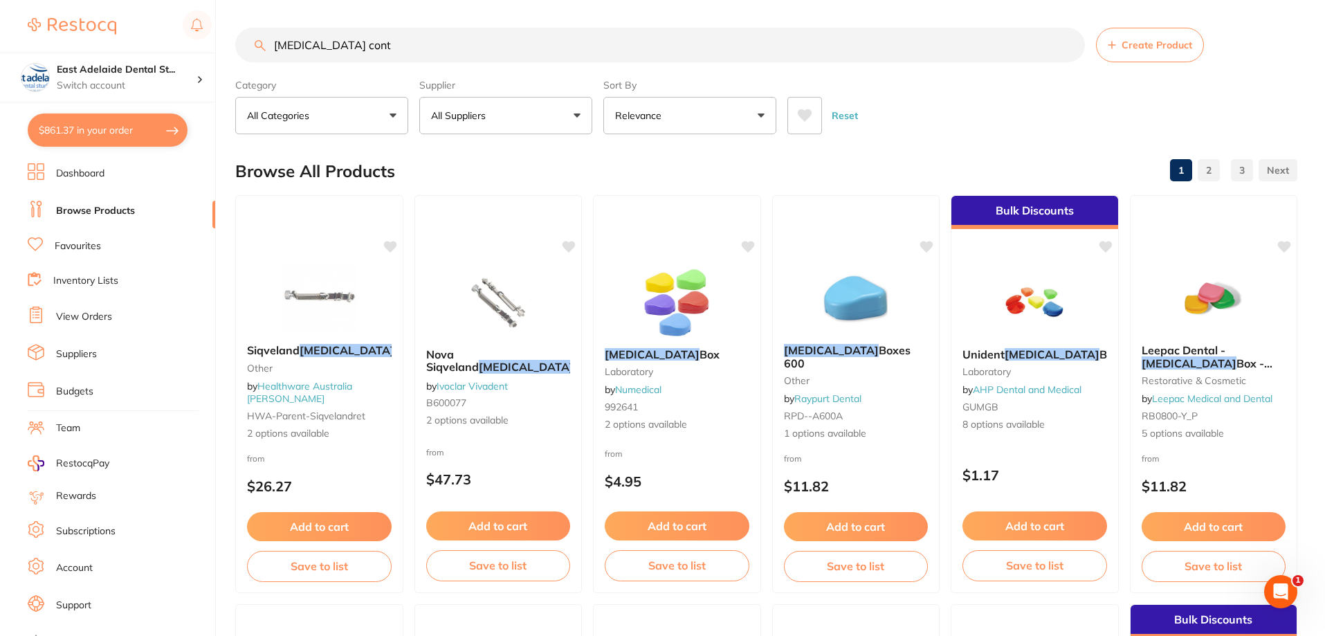
scroll to position [0, 0]
type input "retainer container"
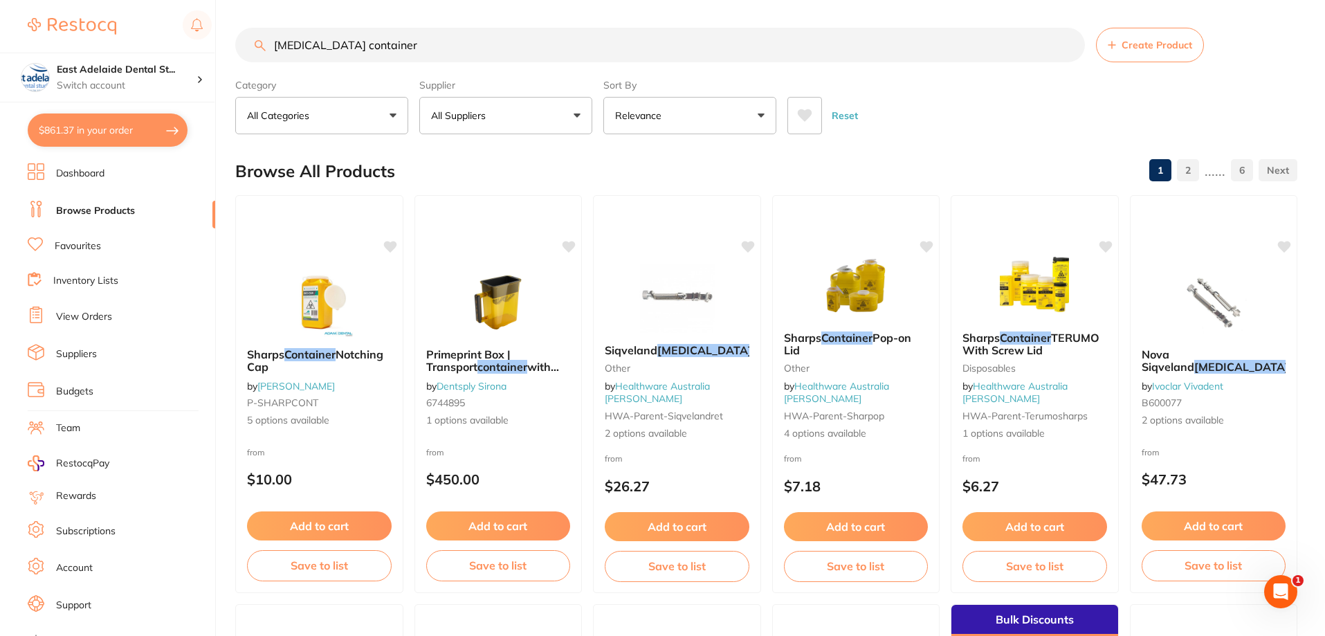
click at [429, 42] on input "retainer container" at bounding box center [660, 45] width 850 height 35
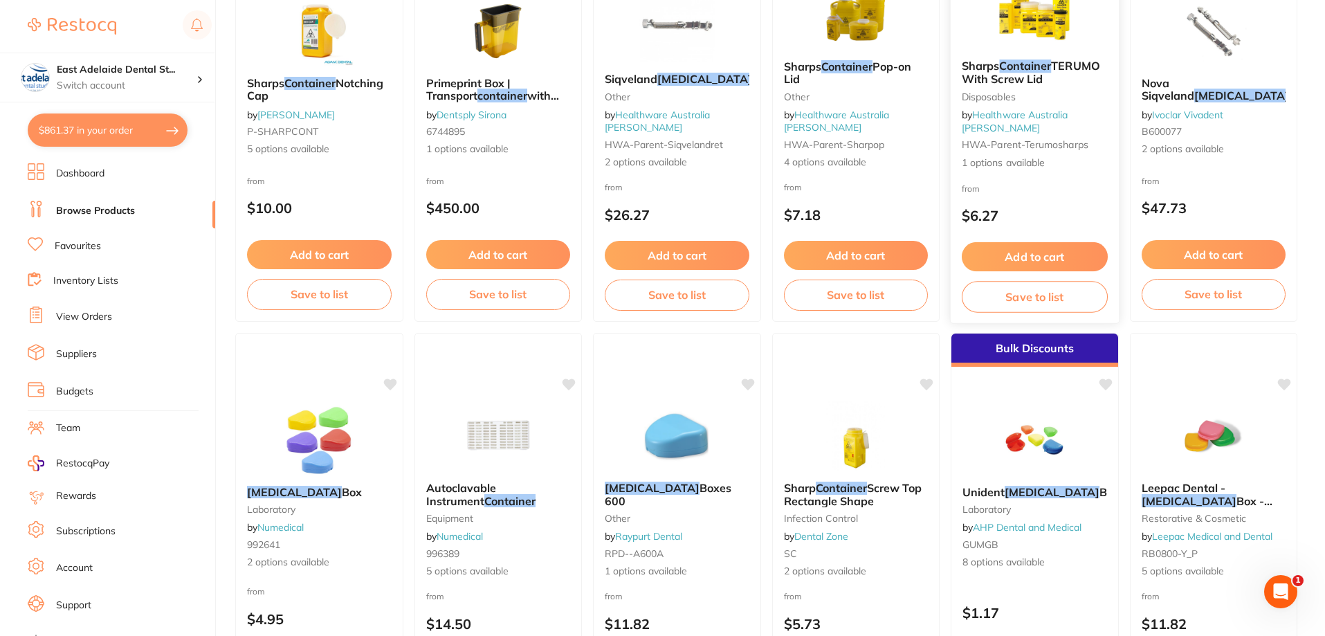
scroll to position [484, 0]
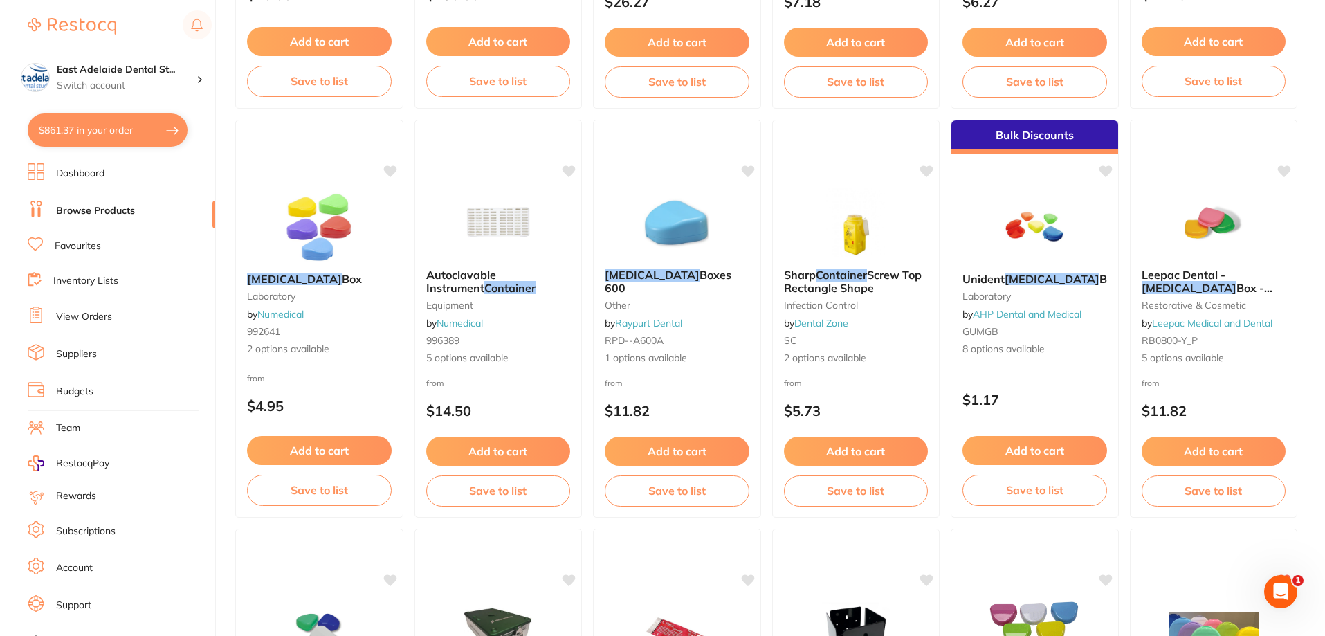
click at [102, 133] on button "$861.37 in your order" at bounding box center [108, 129] width 160 height 33
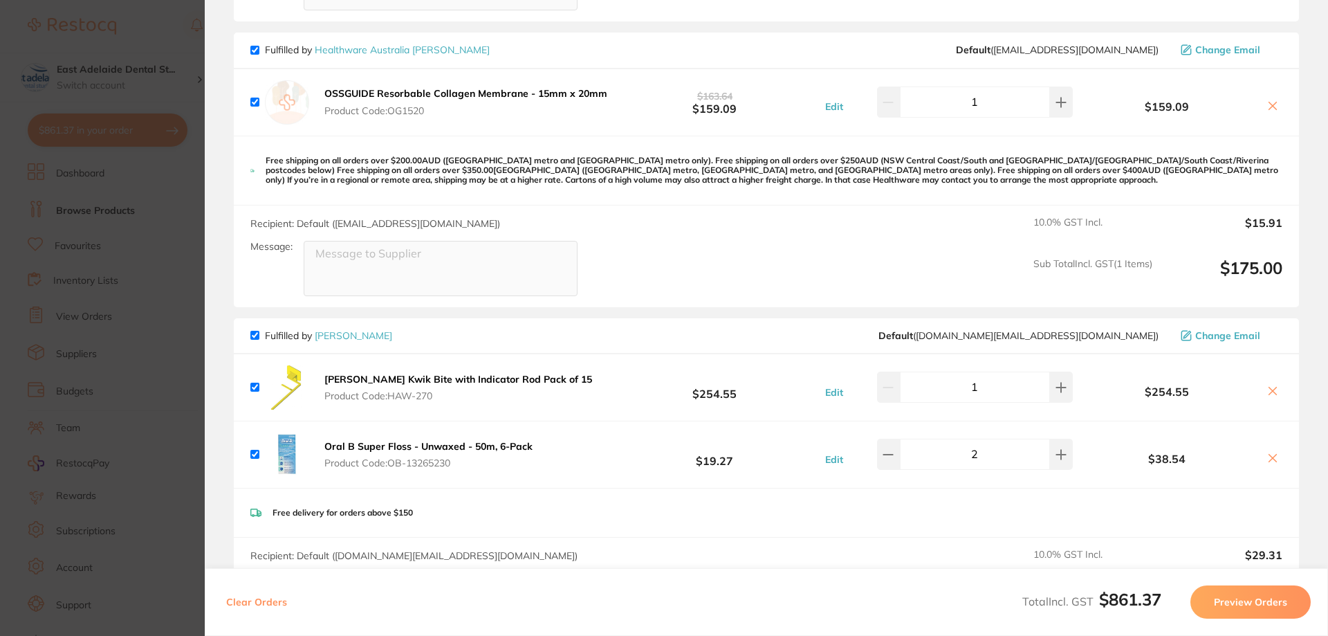
scroll to position [1076, 0]
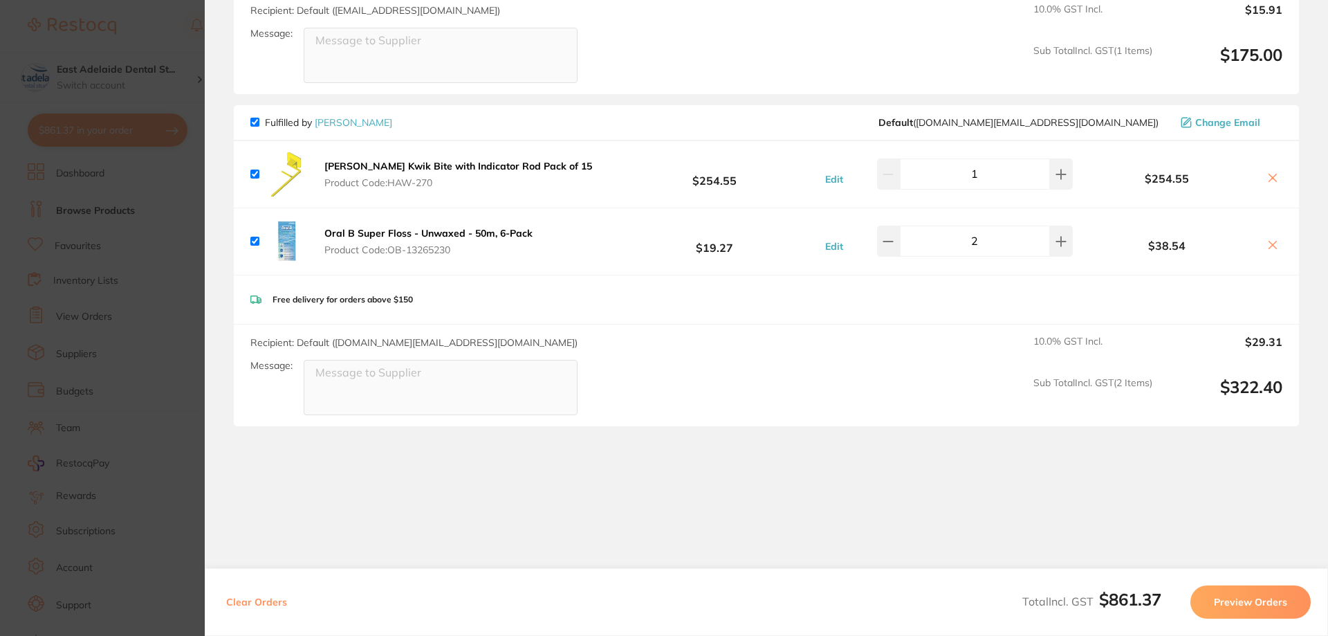
click at [174, 274] on section "Update RRP Set your pre negotiated price for this item. Item Agreed RRP (excl. …" at bounding box center [664, 318] width 1328 height 636
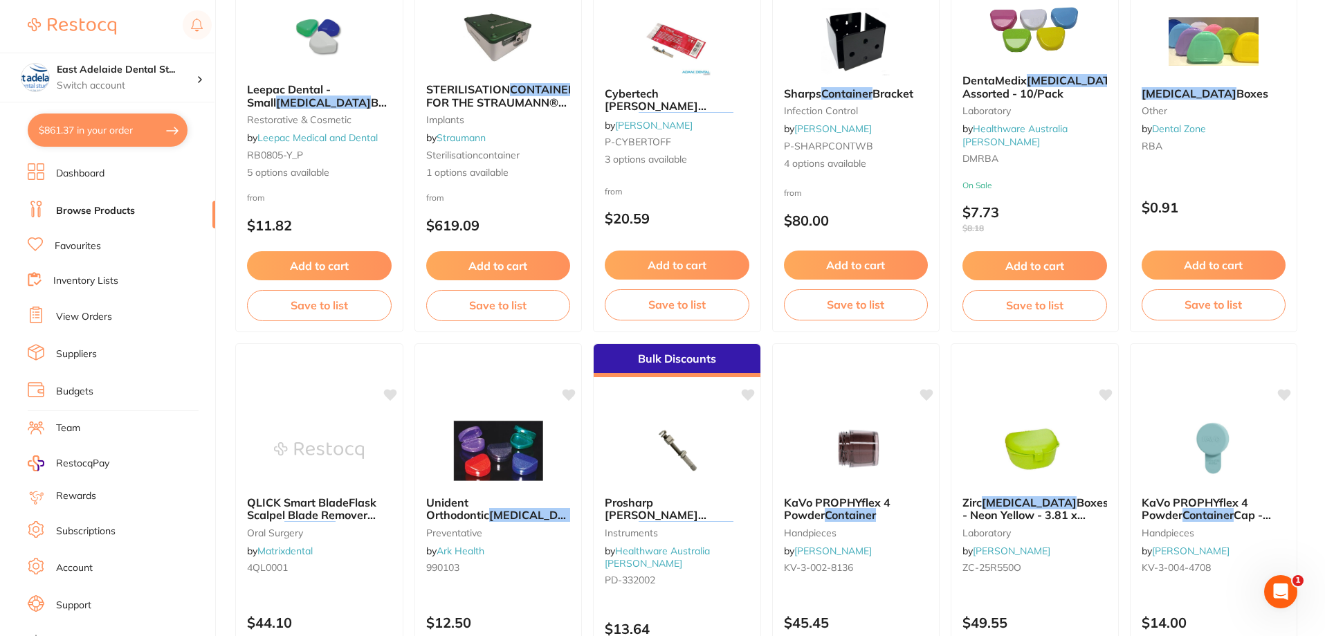
scroll to position [1107, 0]
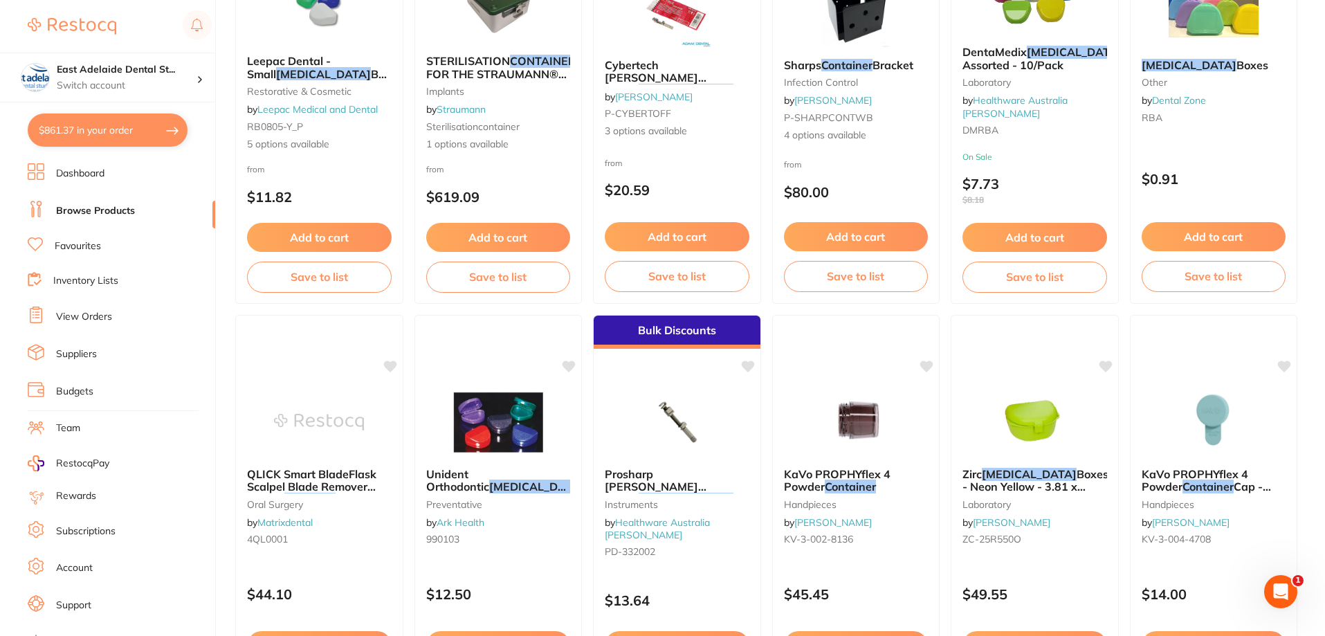
click at [103, 145] on button "$861.37 in your order" at bounding box center [108, 129] width 160 height 33
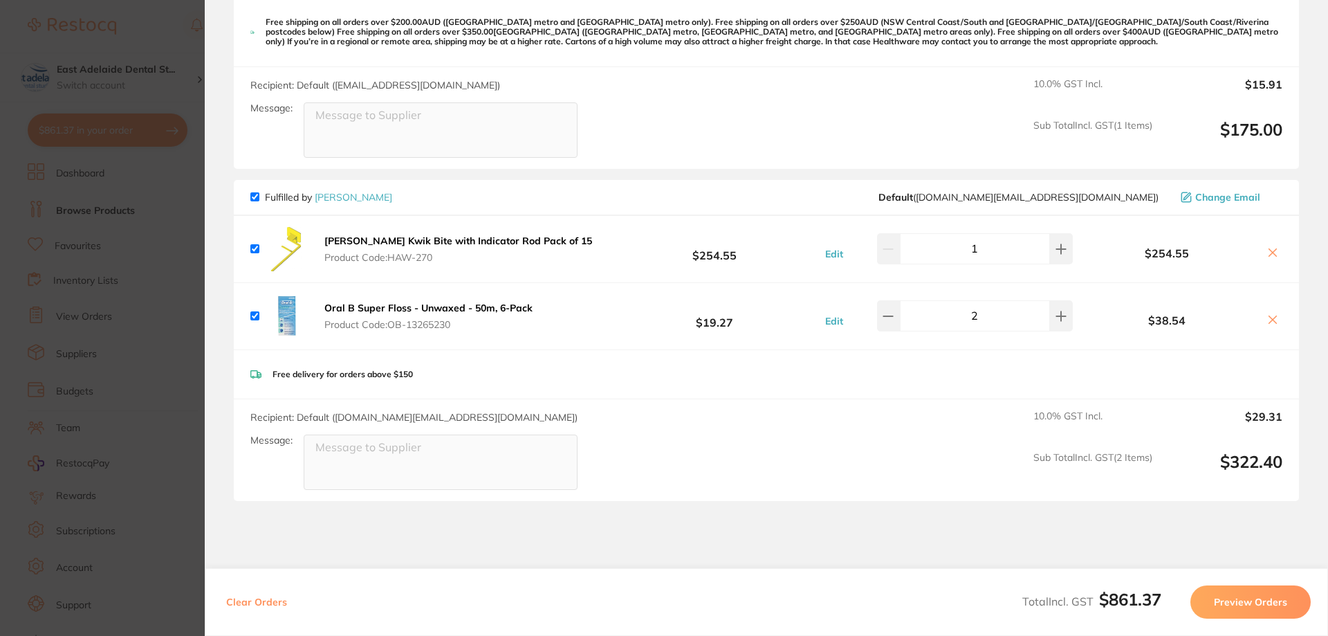
scroll to position [868, 0]
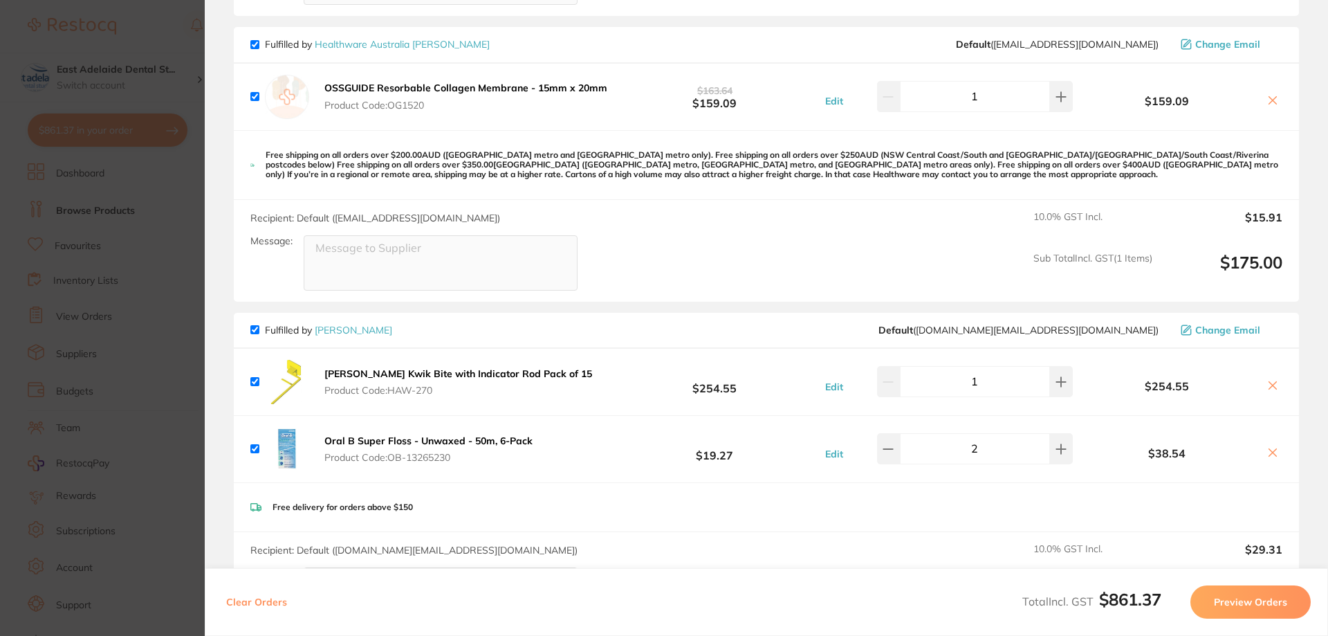
click at [83, 268] on section "Update RRP Set your pre negotiated price for this item. Item Agreed RRP (excl. …" at bounding box center [664, 318] width 1328 height 636
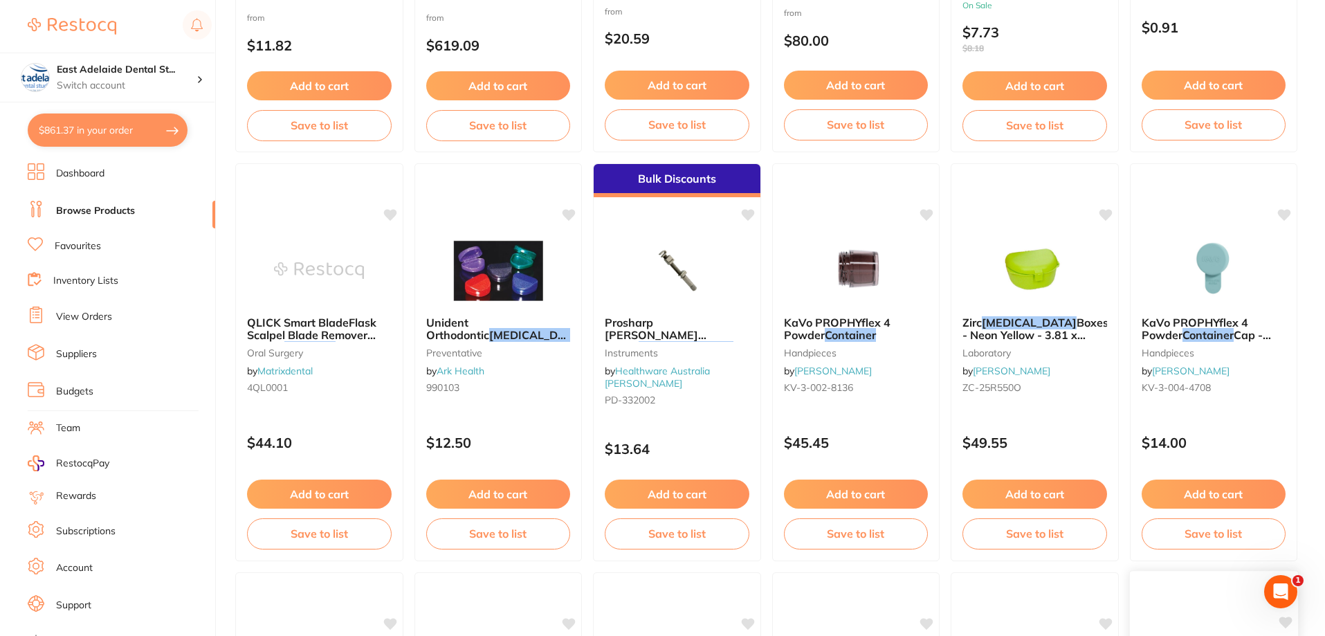
scroll to position [969, 0]
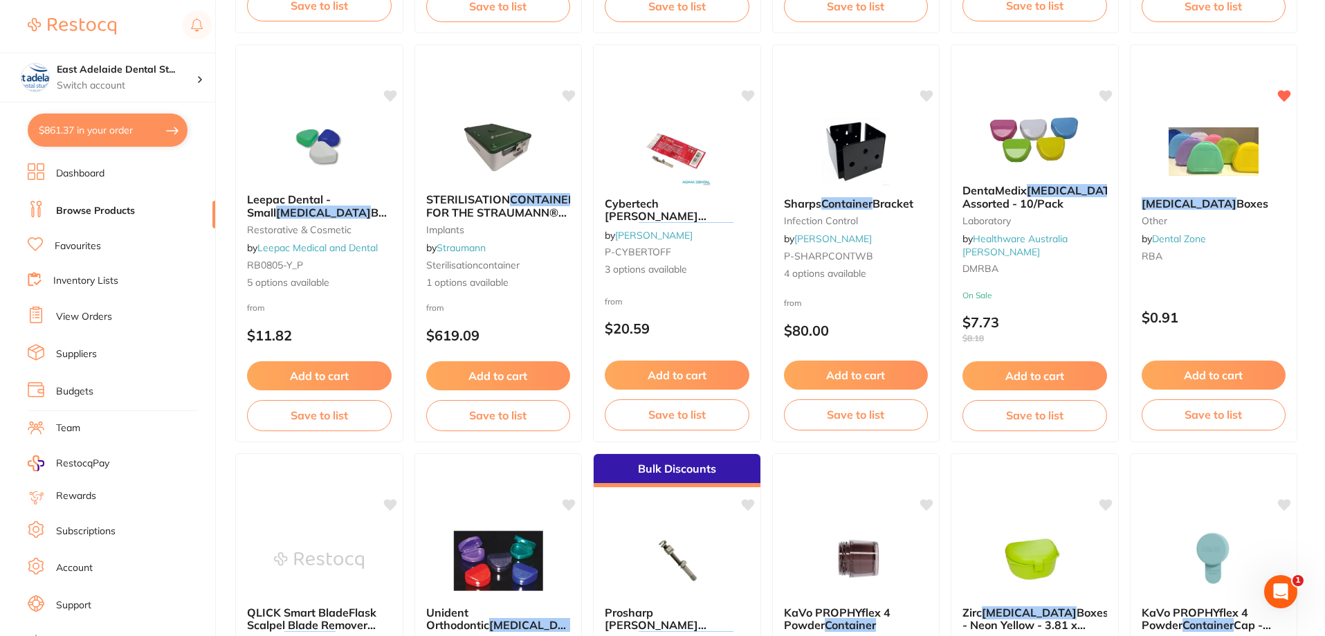
drag, startPoint x: 1238, startPoint y: 374, endPoint x: 1253, endPoint y: 369, distance: 16.2
click at [1238, 374] on button "Add to cart" at bounding box center [1214, 374] width 145 height 29
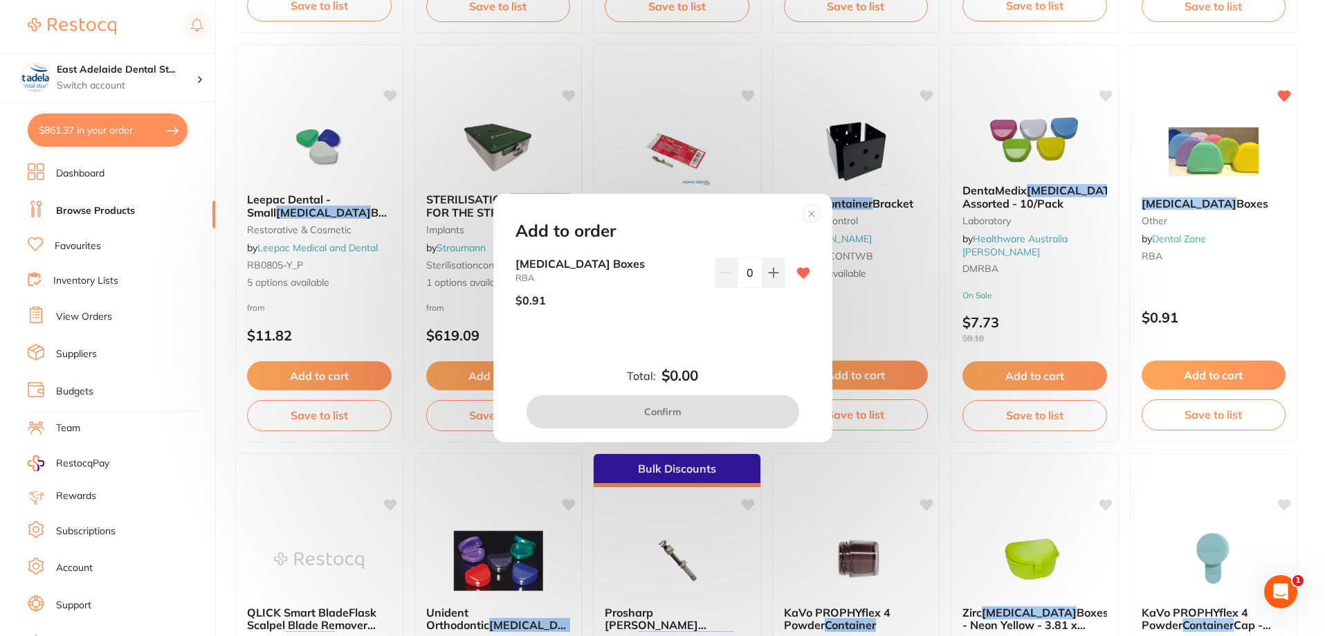
scroll to position [0, 0]
drag, startPoint x: 751, startPoint y: 273, endPoint x: 664, endPoint y: 267, distance: 87.4
click at [664, 272] on div "Retainer Boxes RBA $0.91 0" at bounding box center [662, 287] width 295 height 60
type input "40"
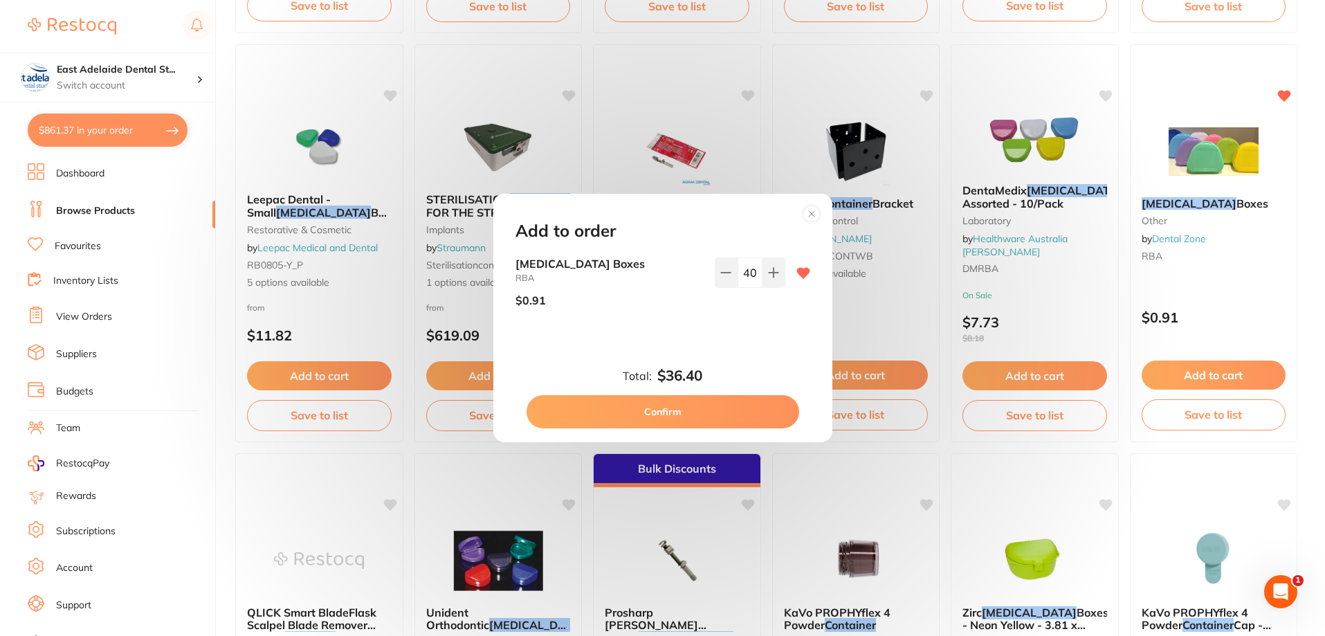
click at [736, 369] on div "Total: $36.40 Confirm" at bounding box center [663, 397] width 328 height 61
click at [713, 410] on button "Confirm" at bounding box center [663, 411] width 273 height 33
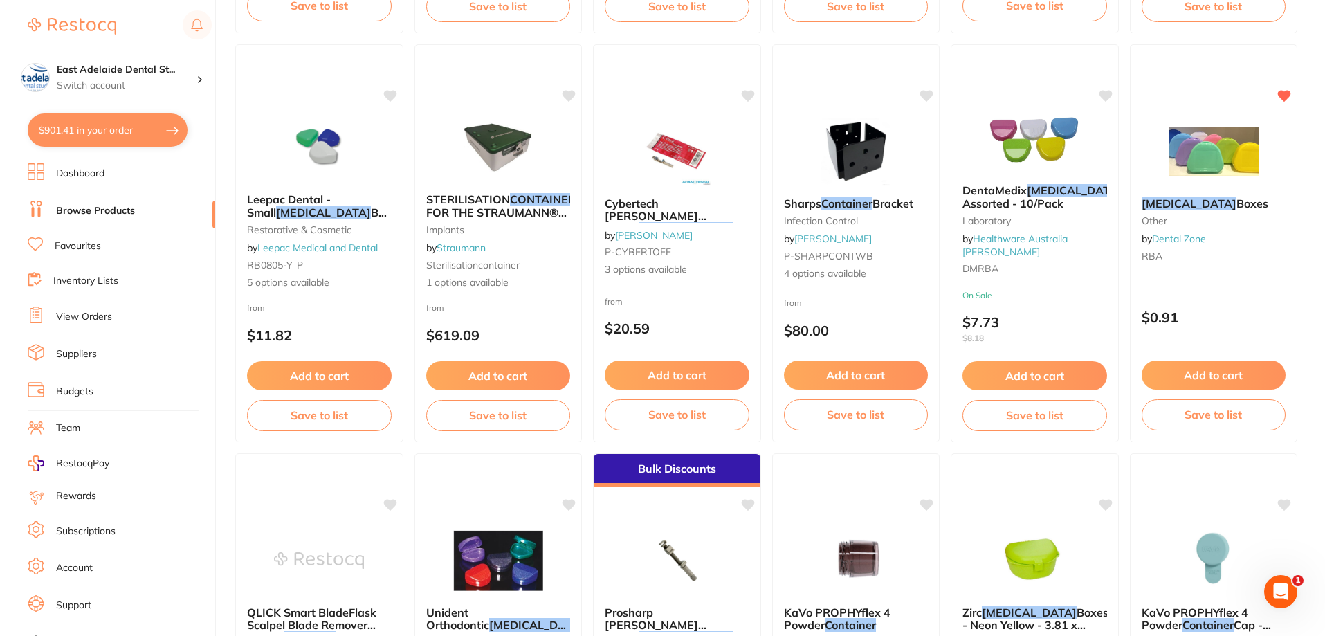
click at [158, 127] on button "$901.41 in your order" at bounding box center [108, 129] width 160 height 33
checkbox input "true"
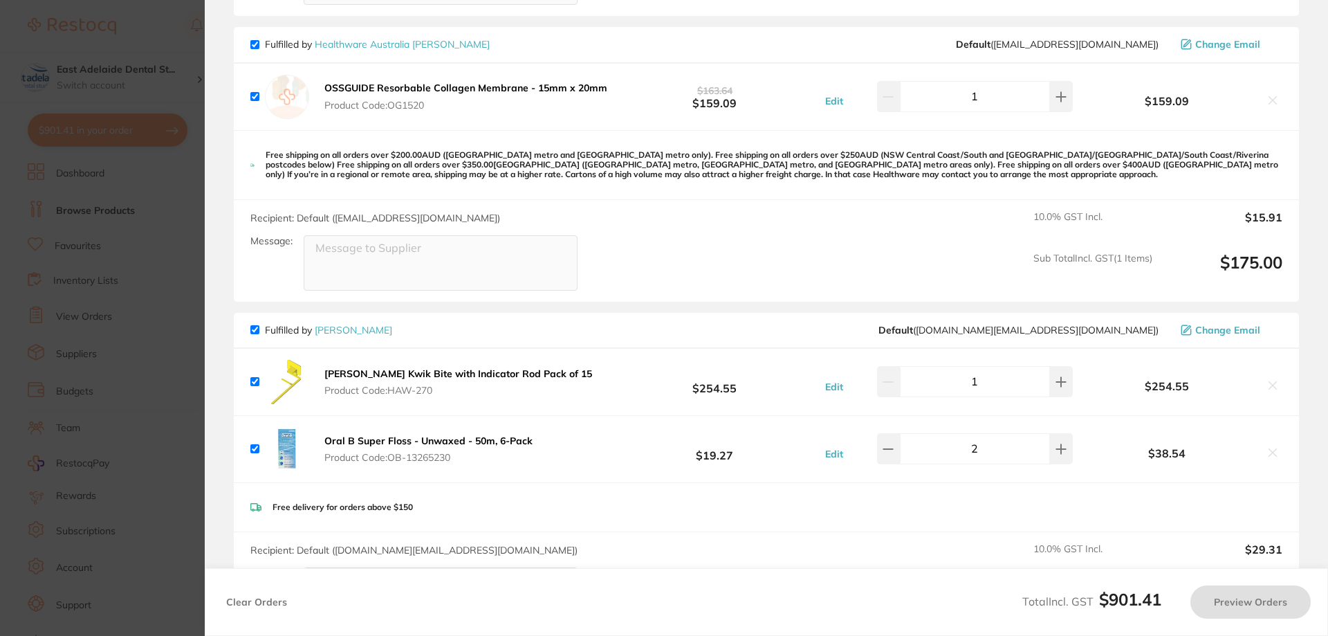
checkbox input "true"
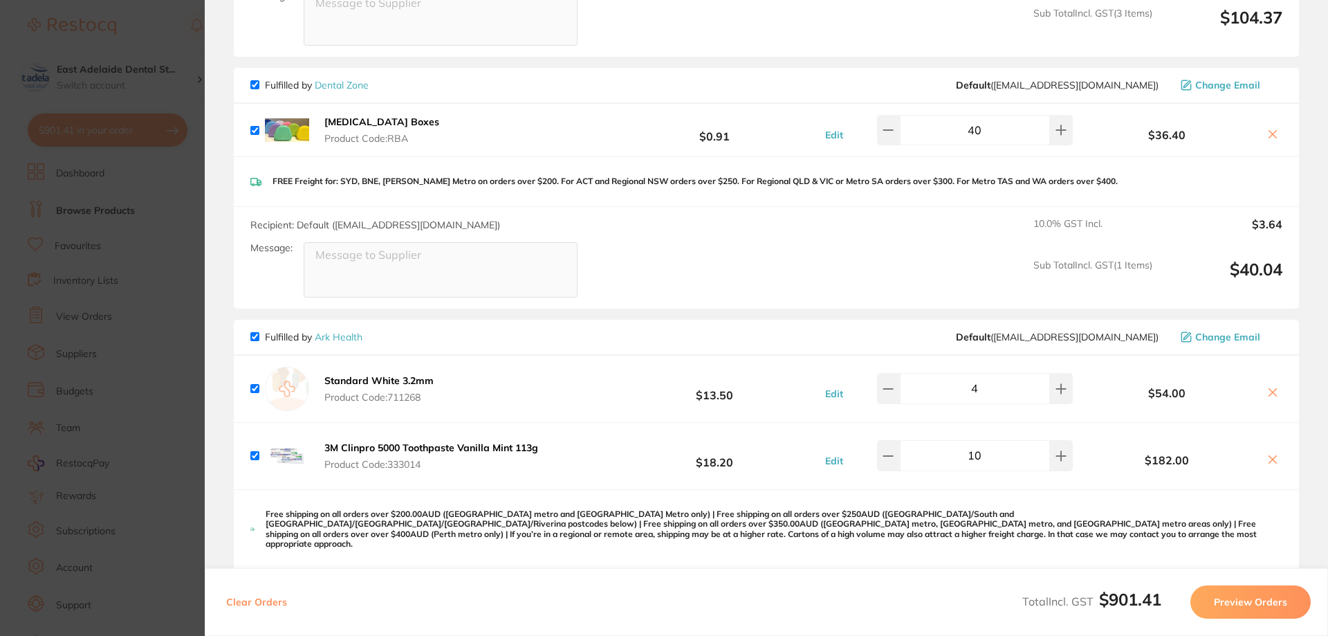
scroll to position [554, 0]
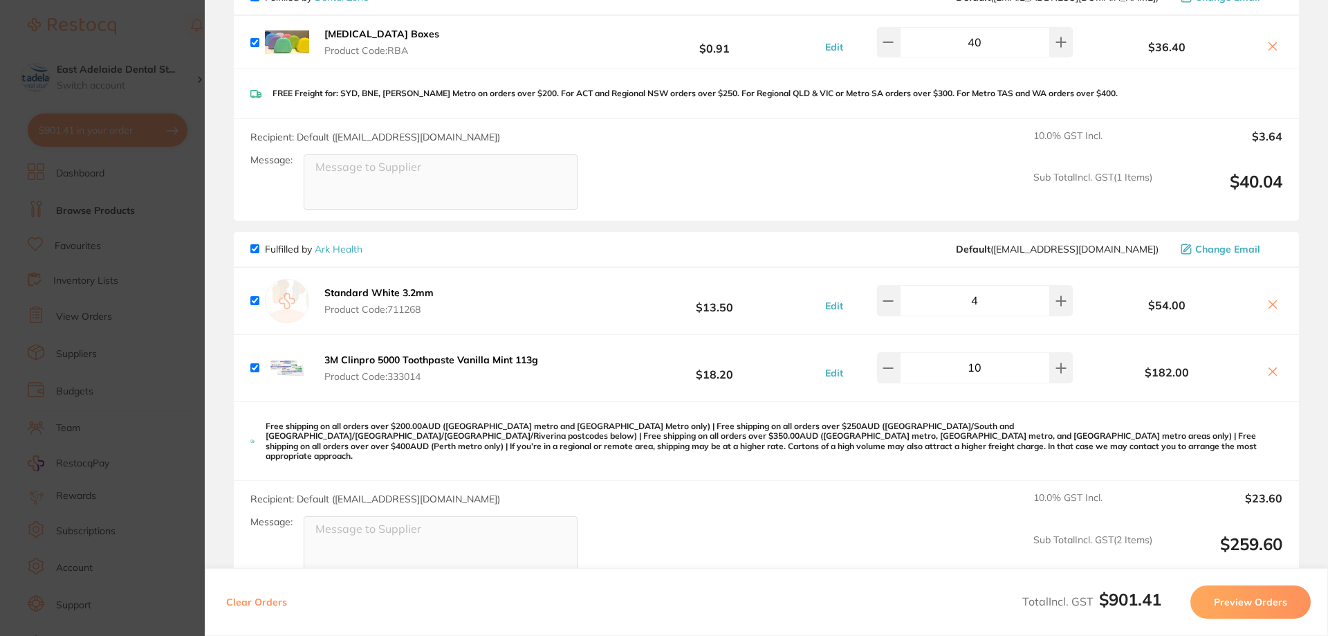
click at [172, 176] on section "Update RRP Set your pre negotiated price for this item. Item Agreed RRP (excl. …" at bounding box center [664, 318] width 1328 height 636
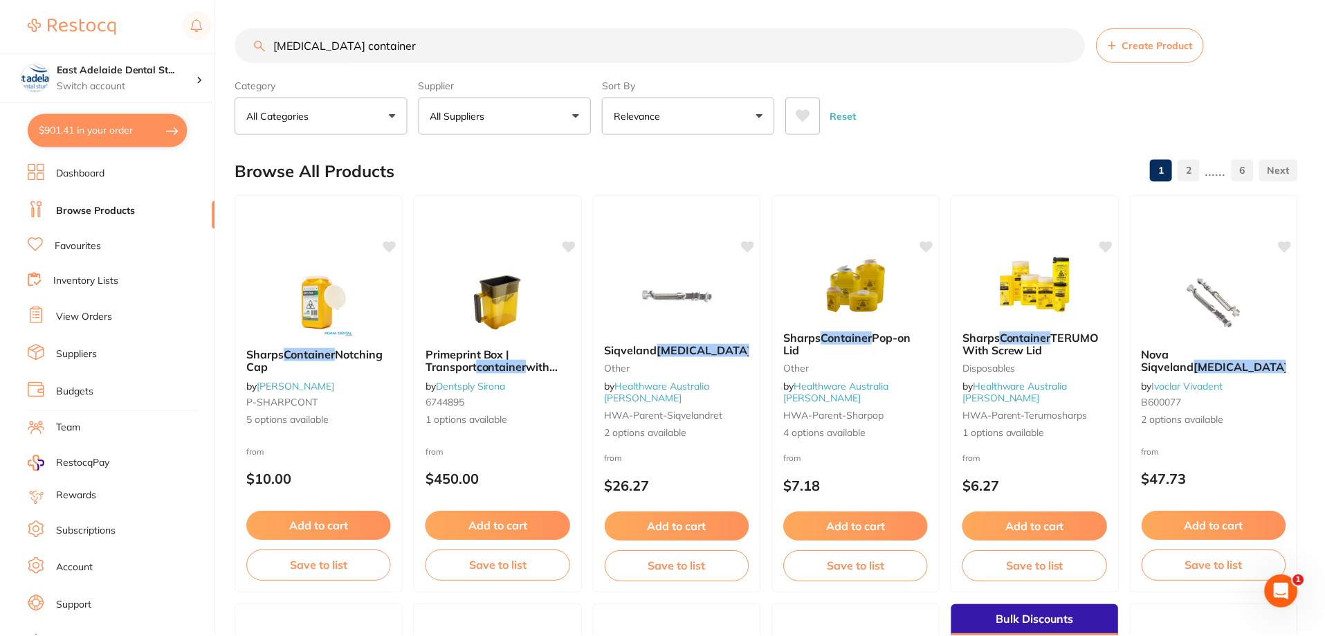
scroll to position [969, 0]
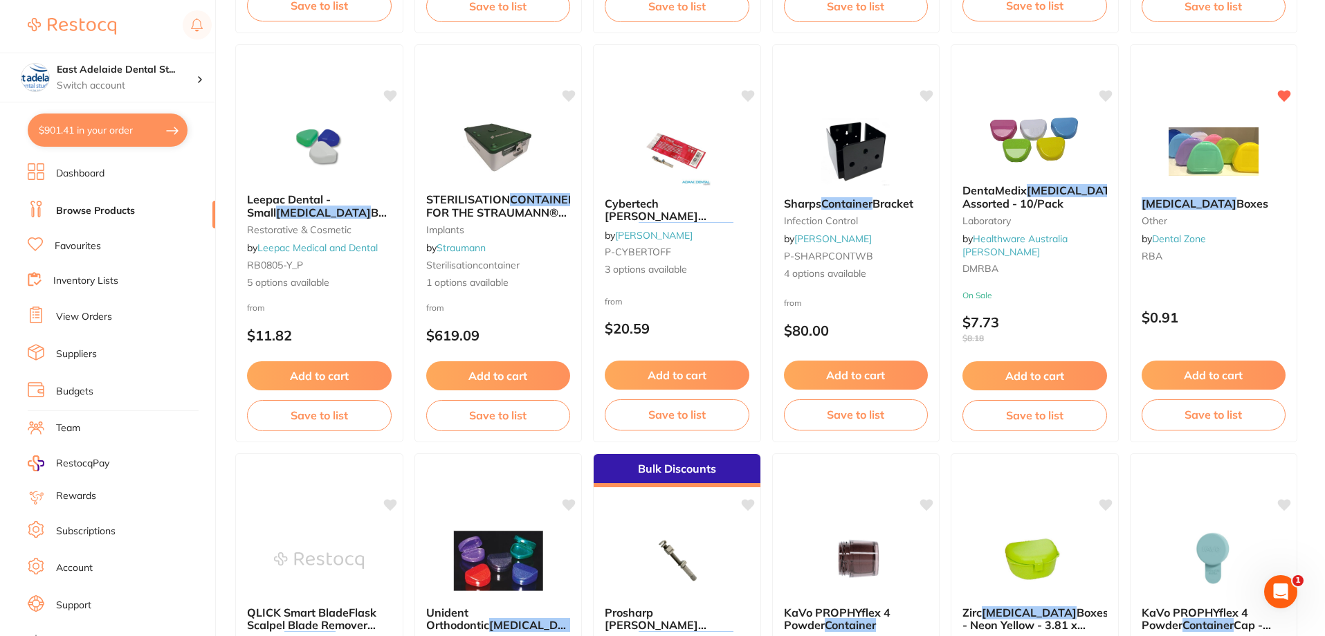
click at [121, 214] on link "Browse Products" at bounding box center [95, 211] width 79 height 14
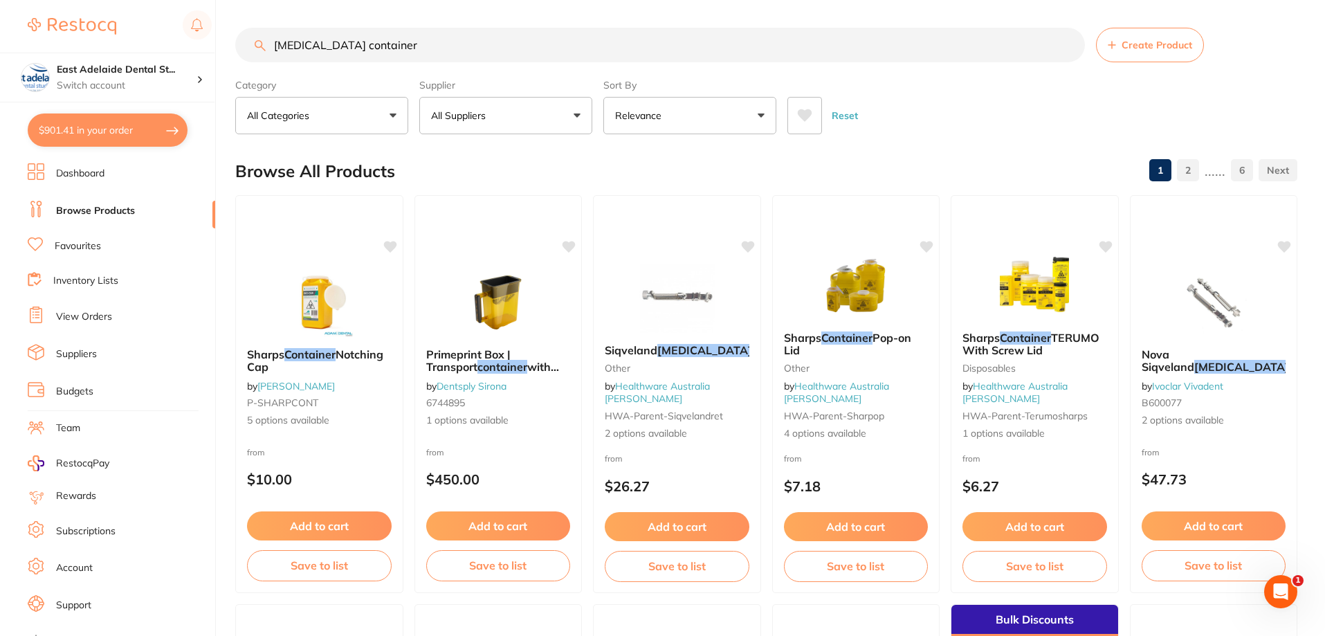
click at [78, 177] on link "Dashboard" at bounding box center [80, 174] width 48 height 14
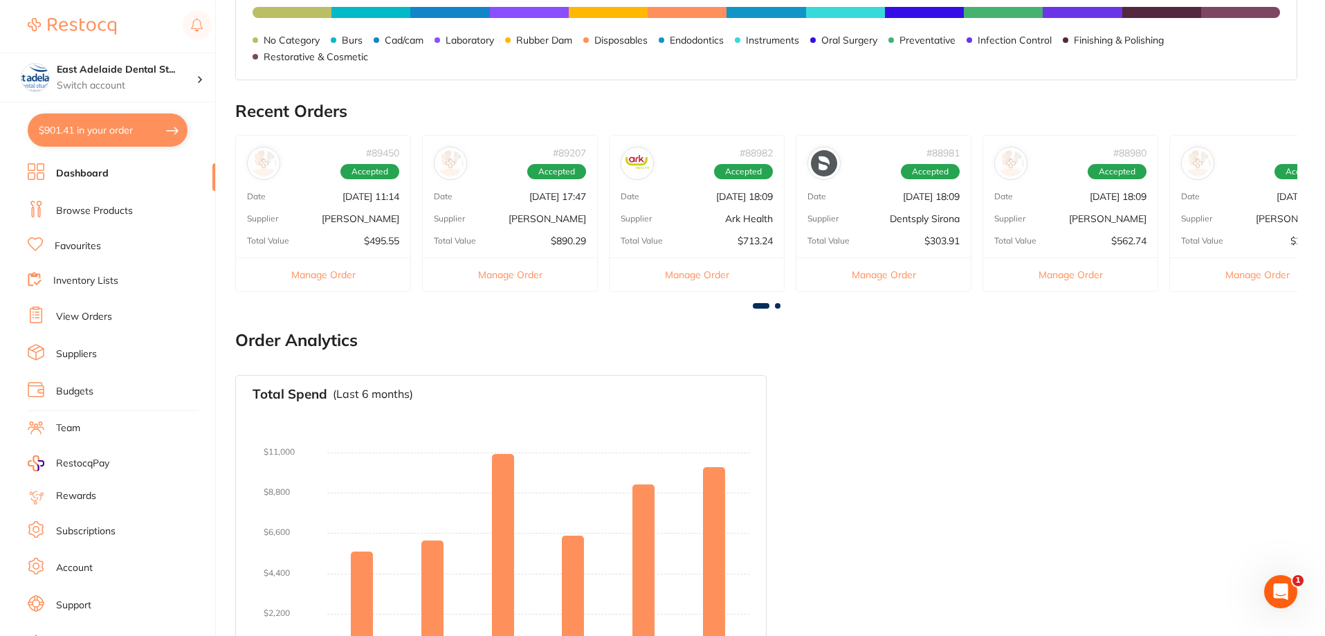
scroll to position [415, 0]
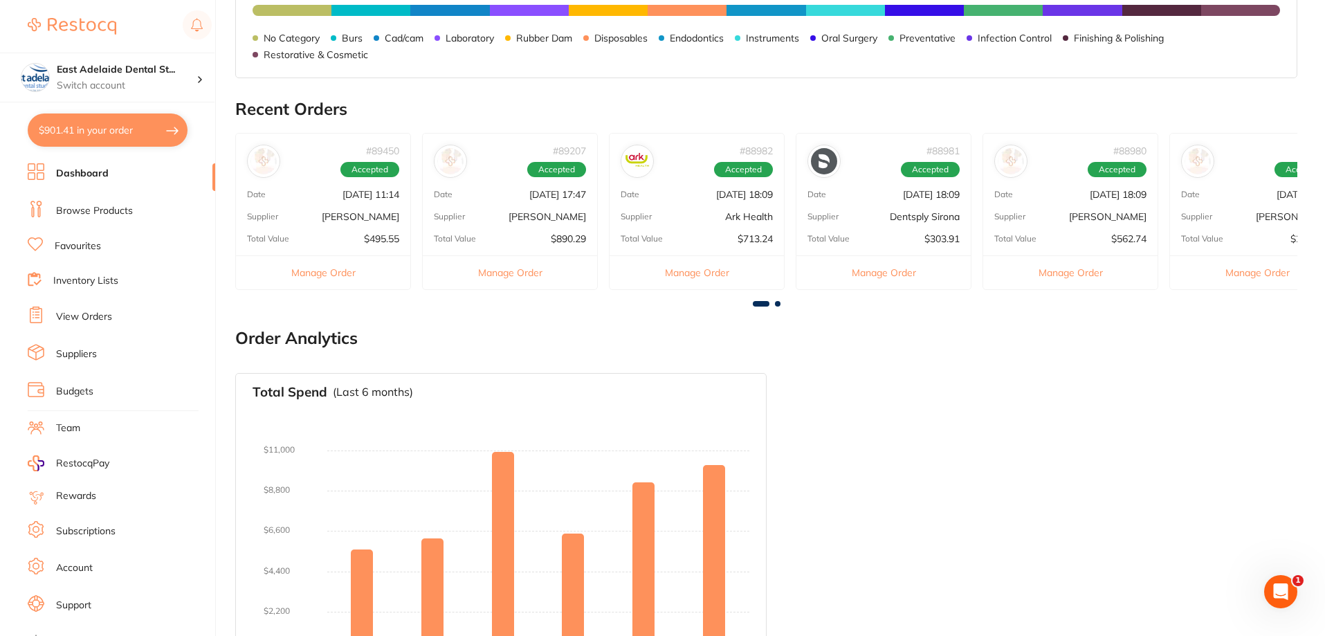
click at [64, 213] on link "Browse Products" at bounding box center [94, 211] width 77 height 14
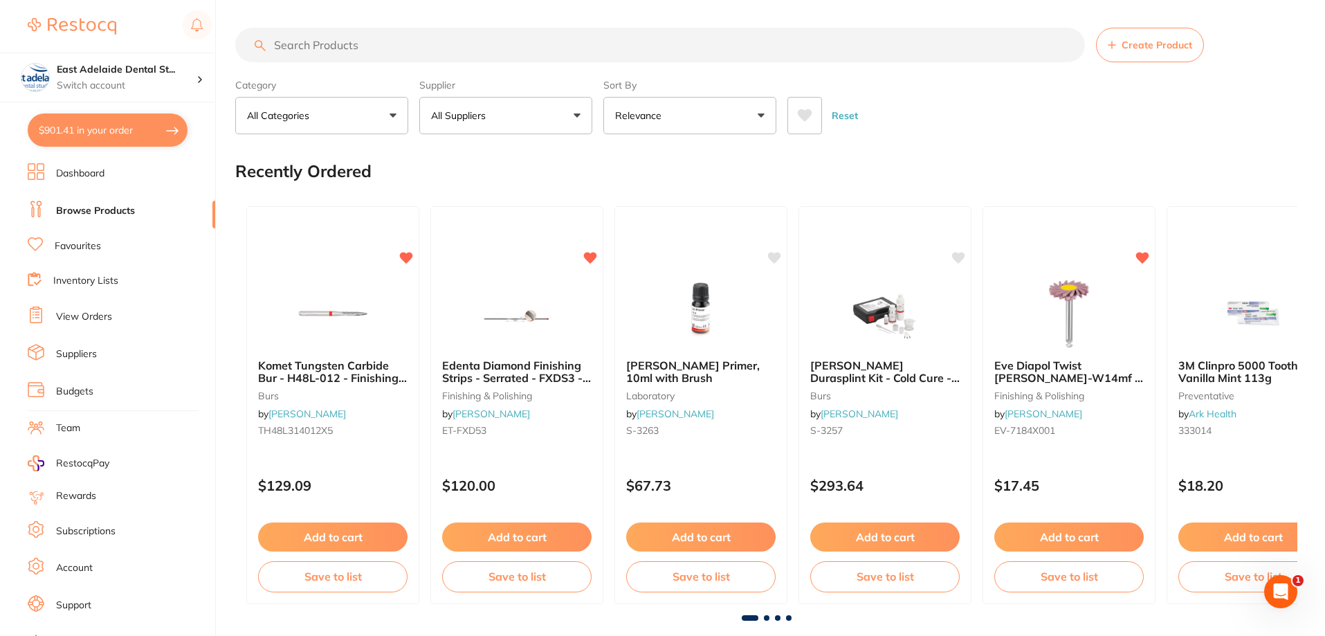
click at [83, 316] on link "View Orders" at bounding box center [84, 317] width 56 height 14
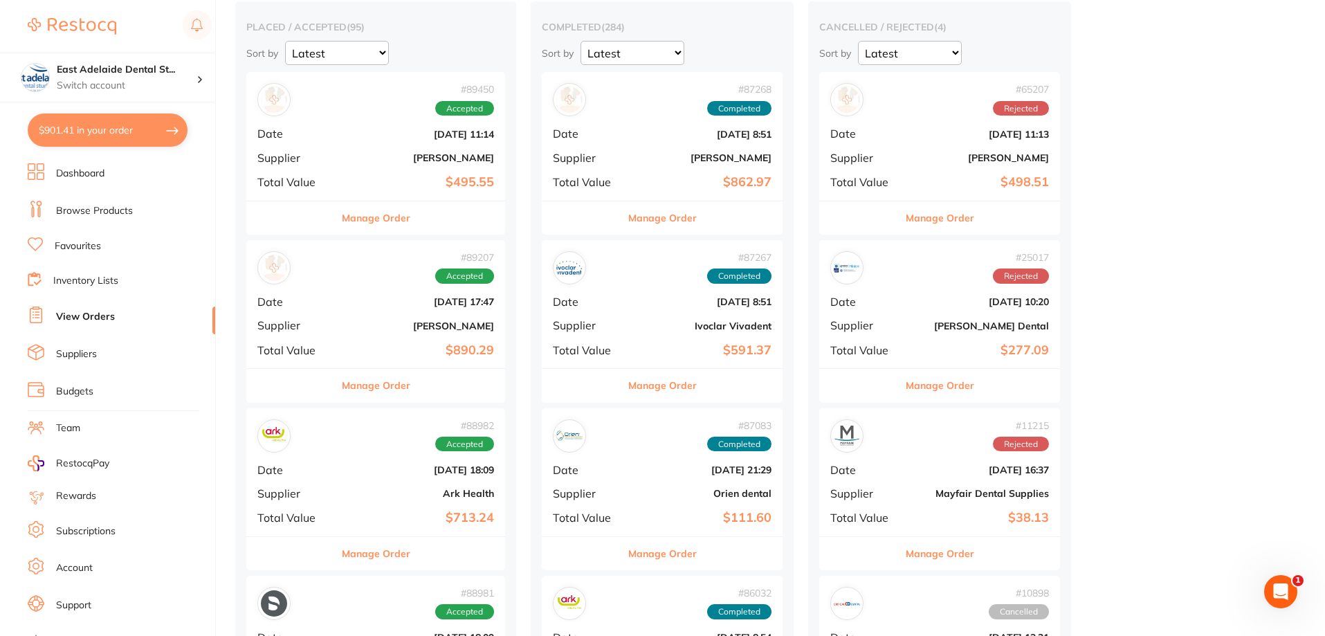
scroll to position [138, 0]
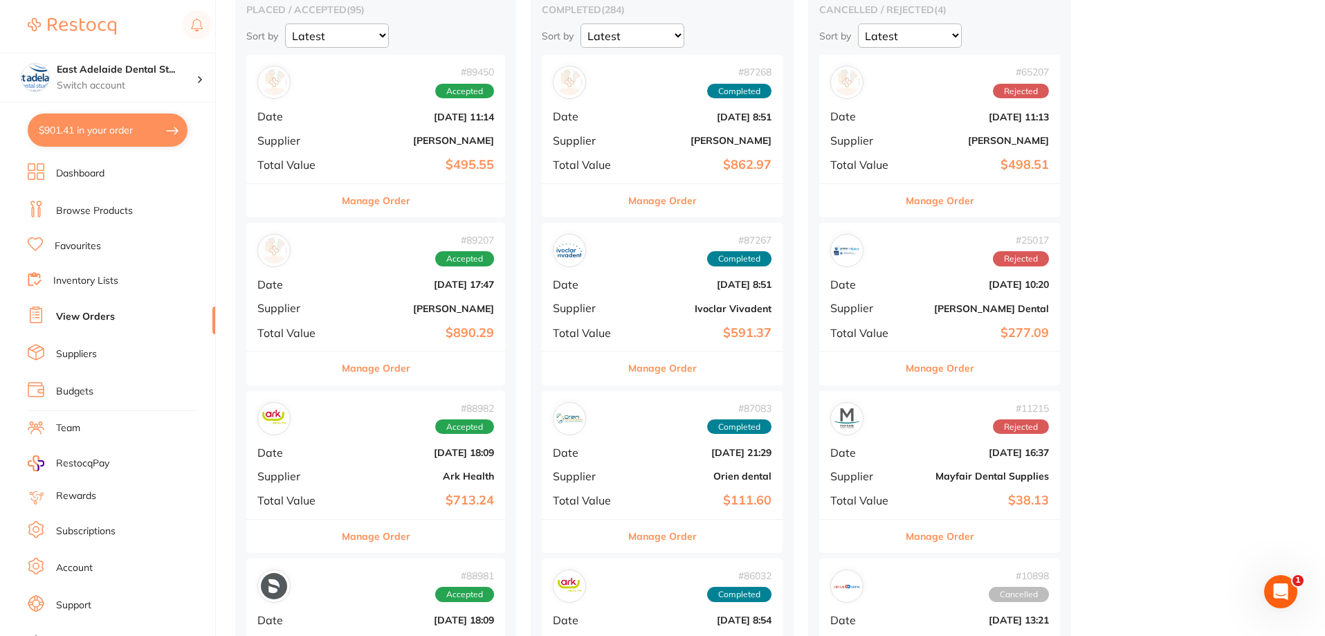
click at [434, 488] on div "# 88982 Accepted Date Aug 4 2025, 18:09 Supplier Ark Health Total Value $713.24" at bounding box center [375, 455] width 259 height 128
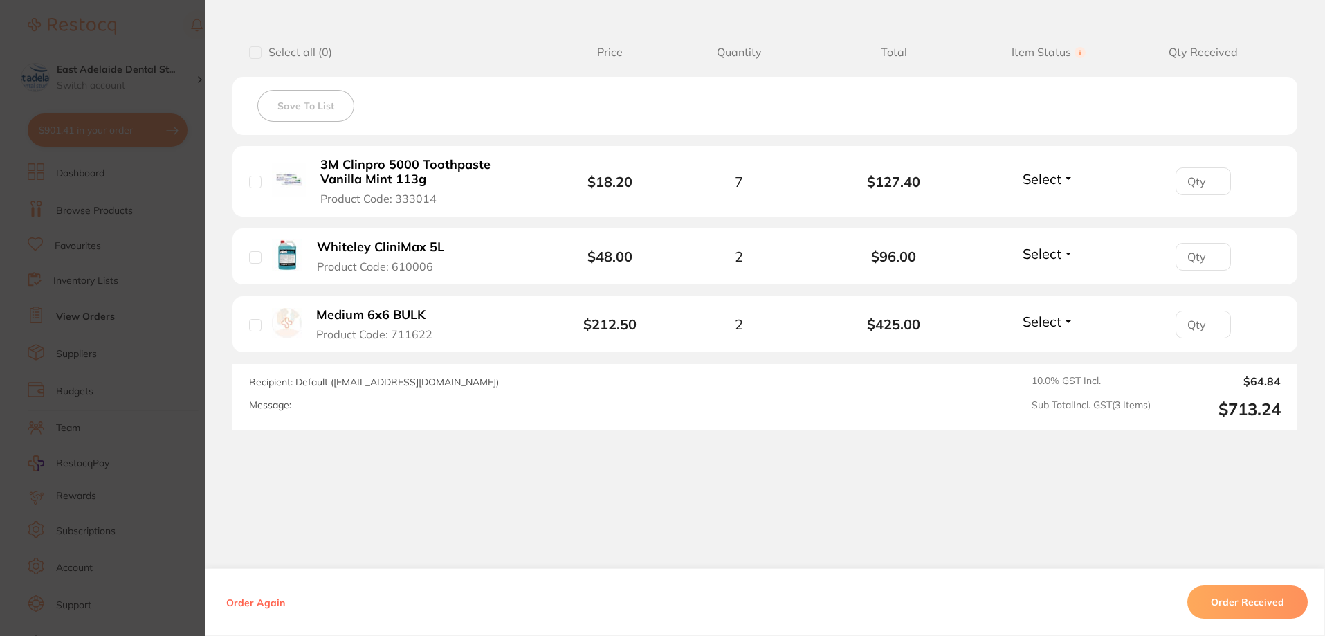
click at [131, 311] on section "Order ID: Restocq- 88982 Order Information Accepted Order Order Date Aug 4 2025…" at bounding box center [662, 318] width 1325 height 636
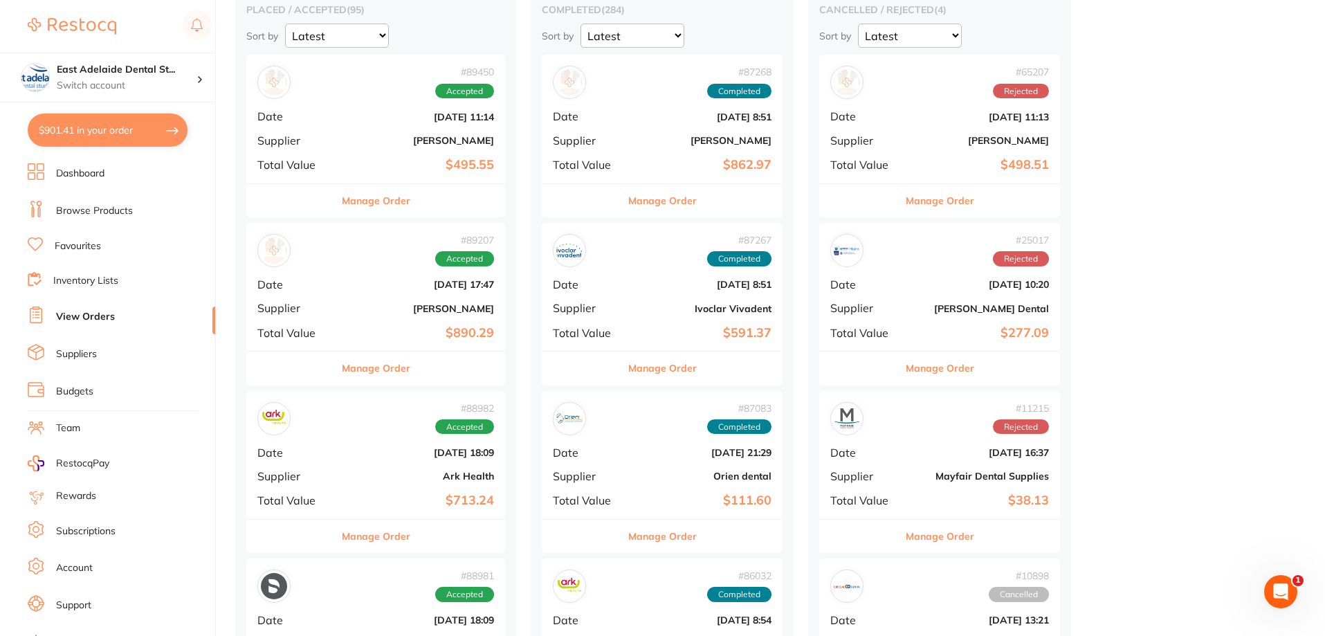
click at [143, 153] on section "East Adelaide Dental St... Switch account East Adelaide Dental Studio $901.41 i…" at bounding box center [108, 318] width 216 height 636
click at [157, 138] on button "$901.41 in your order" at bounding box center [108, 129] width 160 height 33
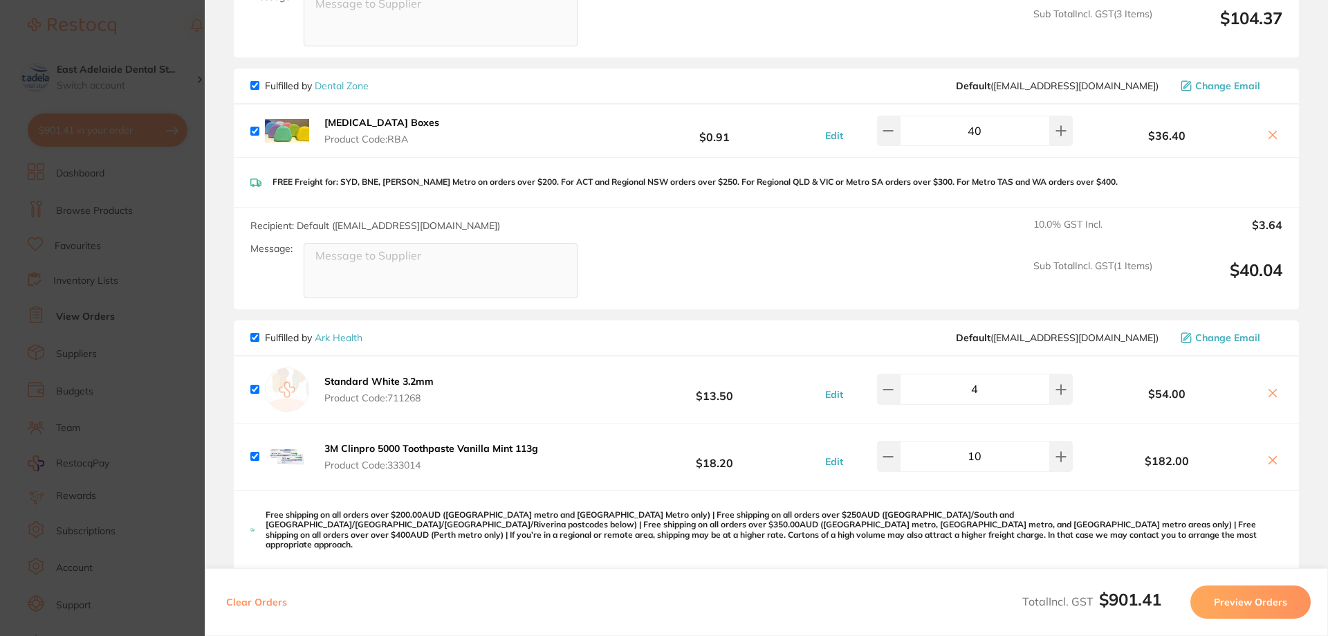
scroll to position [415, 0]
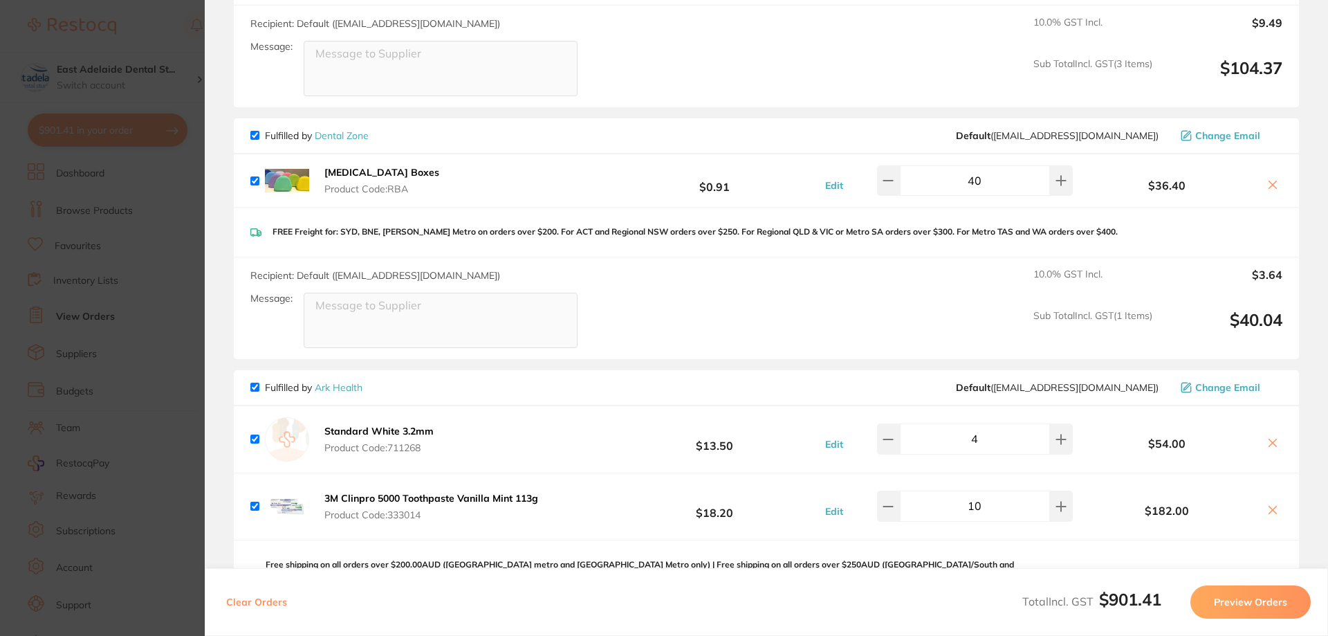
drag, startPoint x: 997, startPoint y: 181, endPoint x: 952, endPoint y: 173, distance: 45.7
click at [952, 173] on input "40" at bounding box center [975, 180] width 150 height 30
click at [994, 179] on input "40" at bounding box center [975, 180] width 150 height 30
drag, startPoint x: 1010, startPoint y: 183, endPoint x: 861, endPoint y: 165, distance: 149.2
click at [861, 165] on li "Retainer Boxes Product Code: RBA $0.91 Edit 40 $36.40" at bounding box center [767, 180] width 1066 height 53
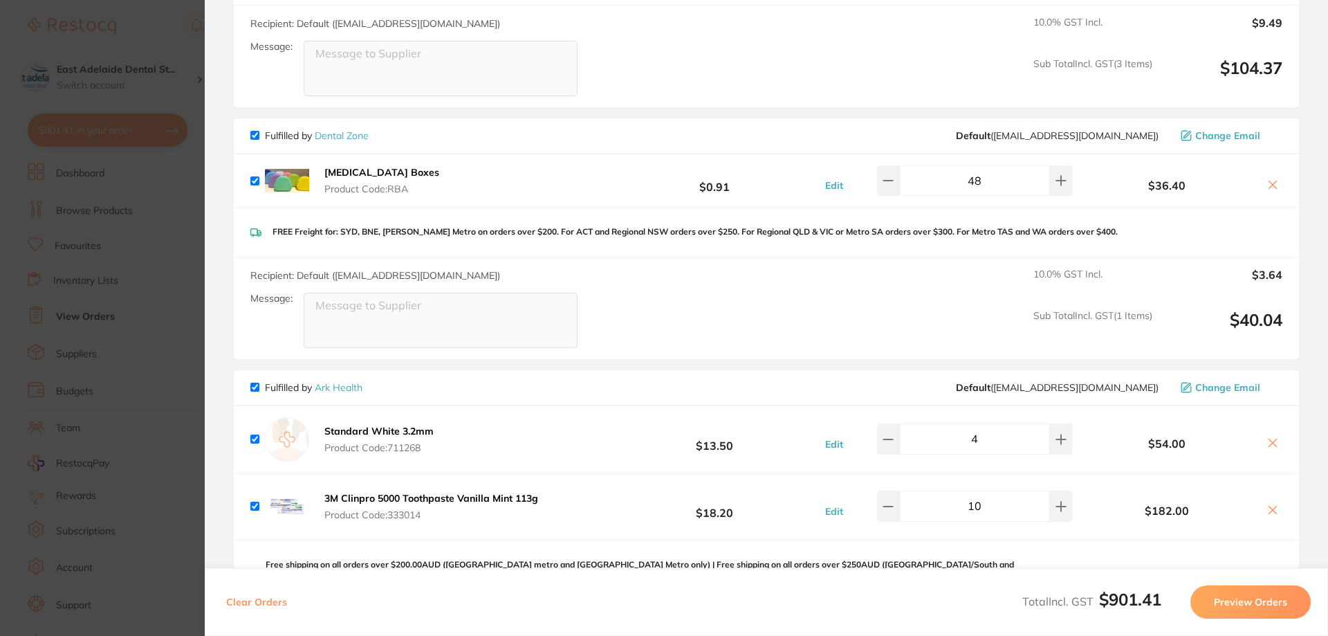
click at [1001, 182] on input "48" at bounding box center [975, 180] width 150 height 30
type input "48"
click at [53, 309] on section "Update RRP Set your pre negotiated price for this item. Item Agreed RRP (excl. …" at bounding box center [664, 318] width 1328 height 636
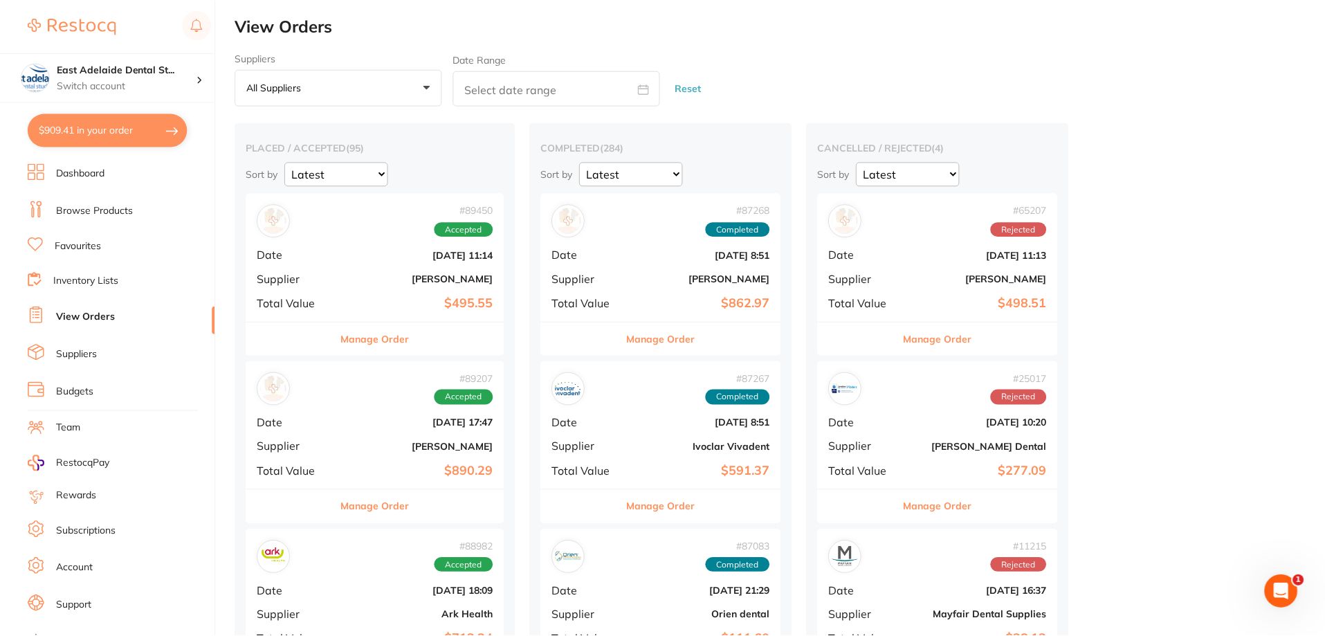
scroll to position [138, 0]
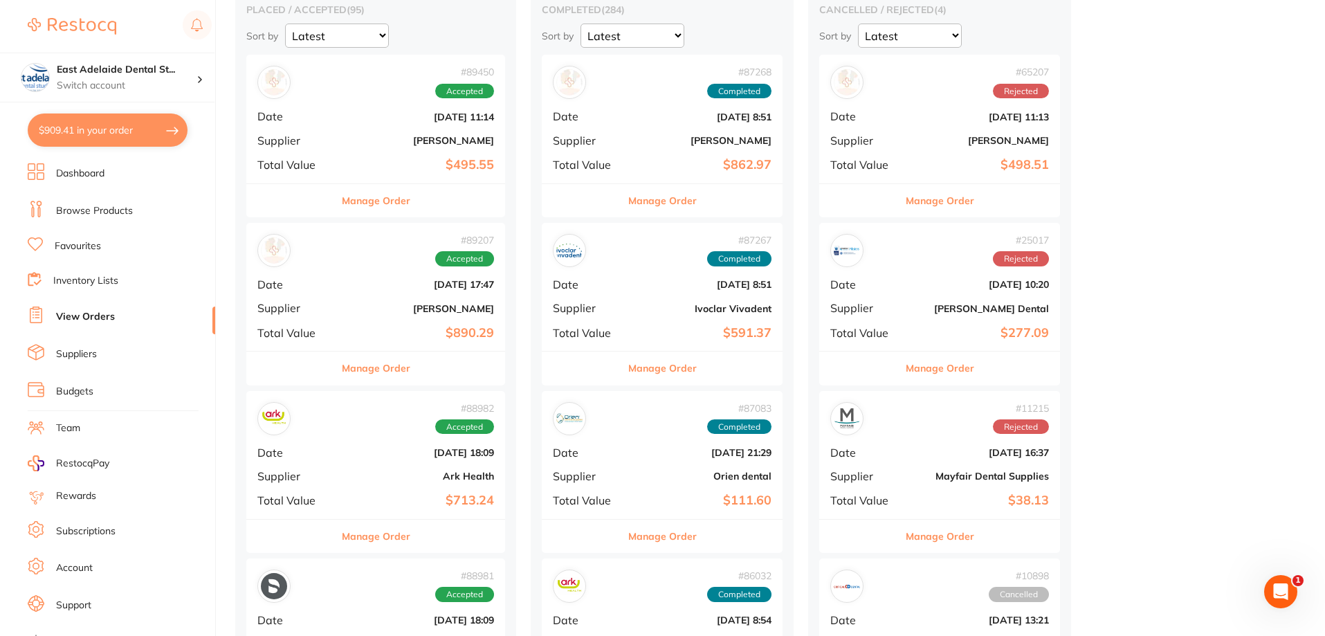
click at [91, 167] on link "Dashboard" at bounding box center [80, 174] width 48 height 14
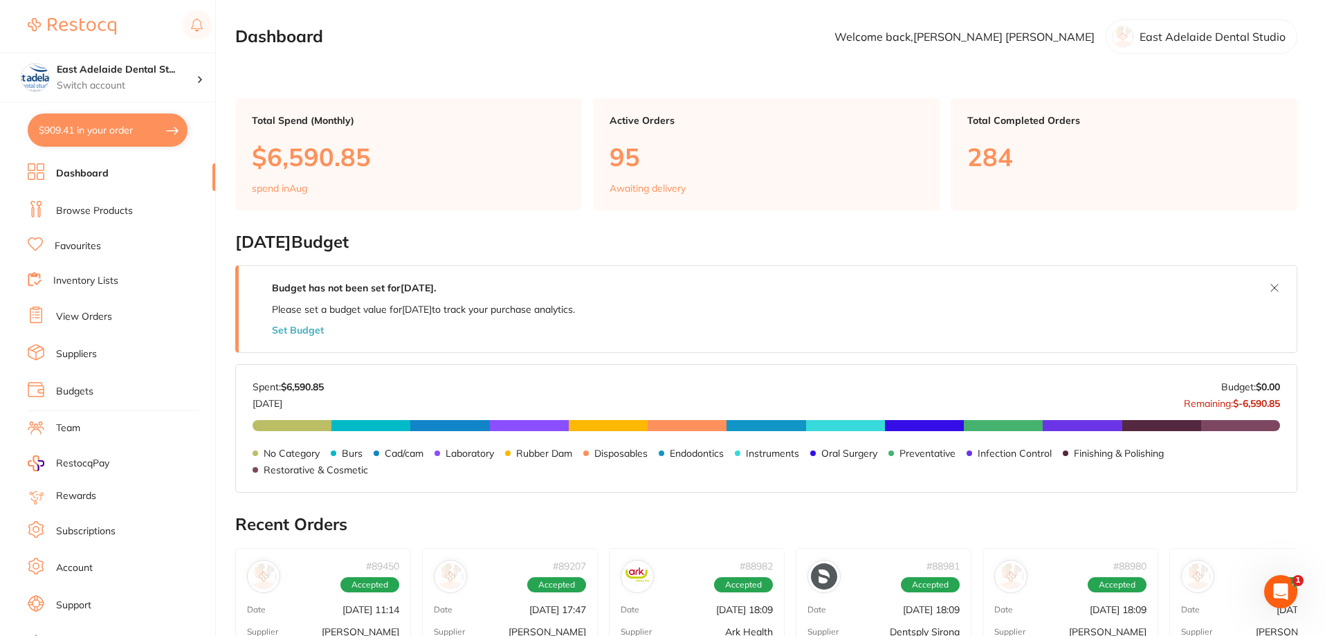
click at [122, 201] on li "Browse Products" at bounding box center [122, 211] width 188 height 21
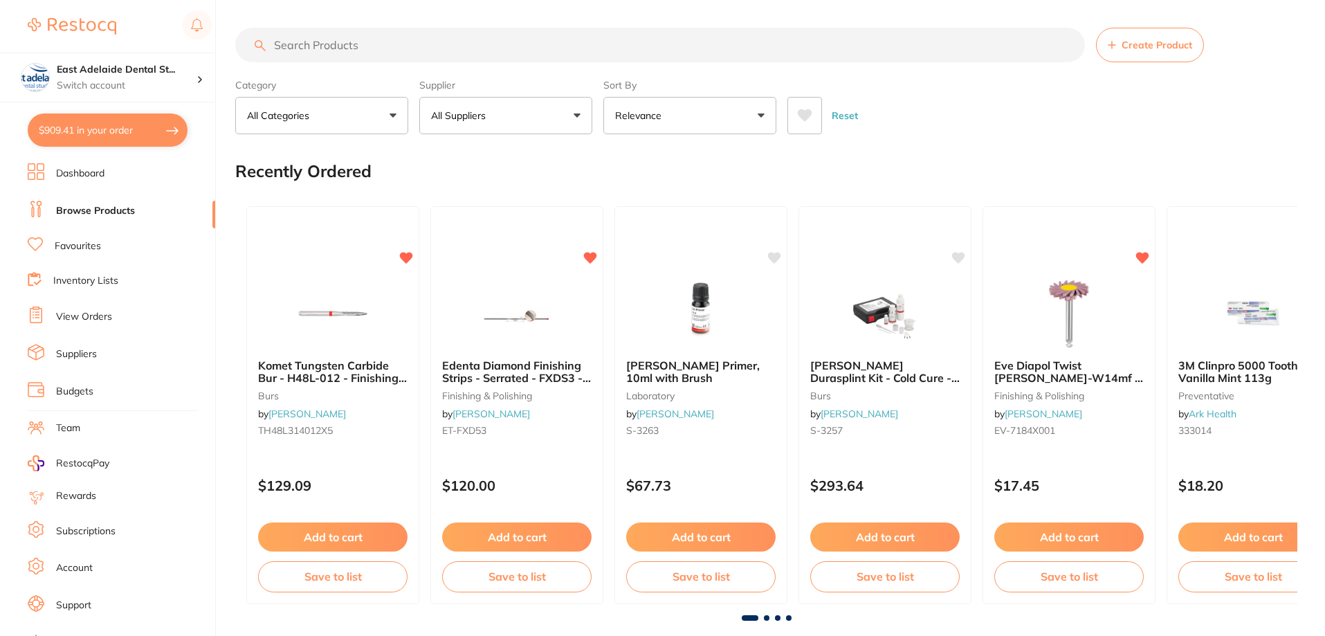
click at [562, 101] on button "All Suppliers" at bounding box center [505, 115] width 173 height 37
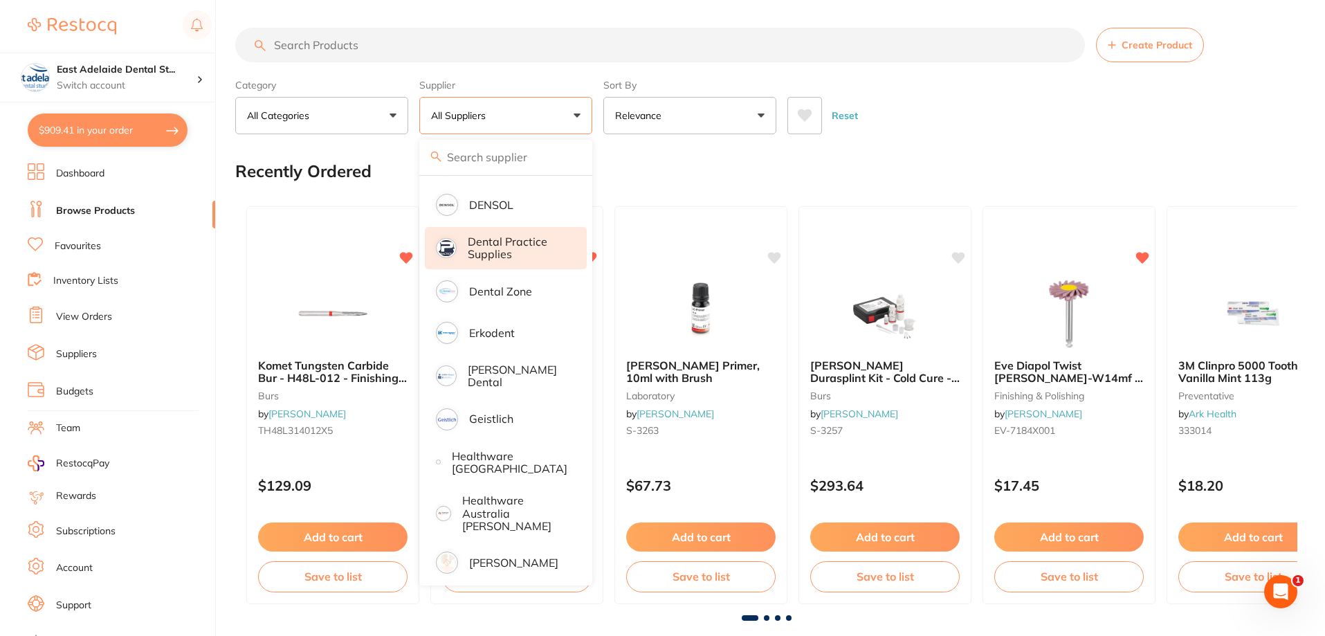
scroll to position [415, 0]
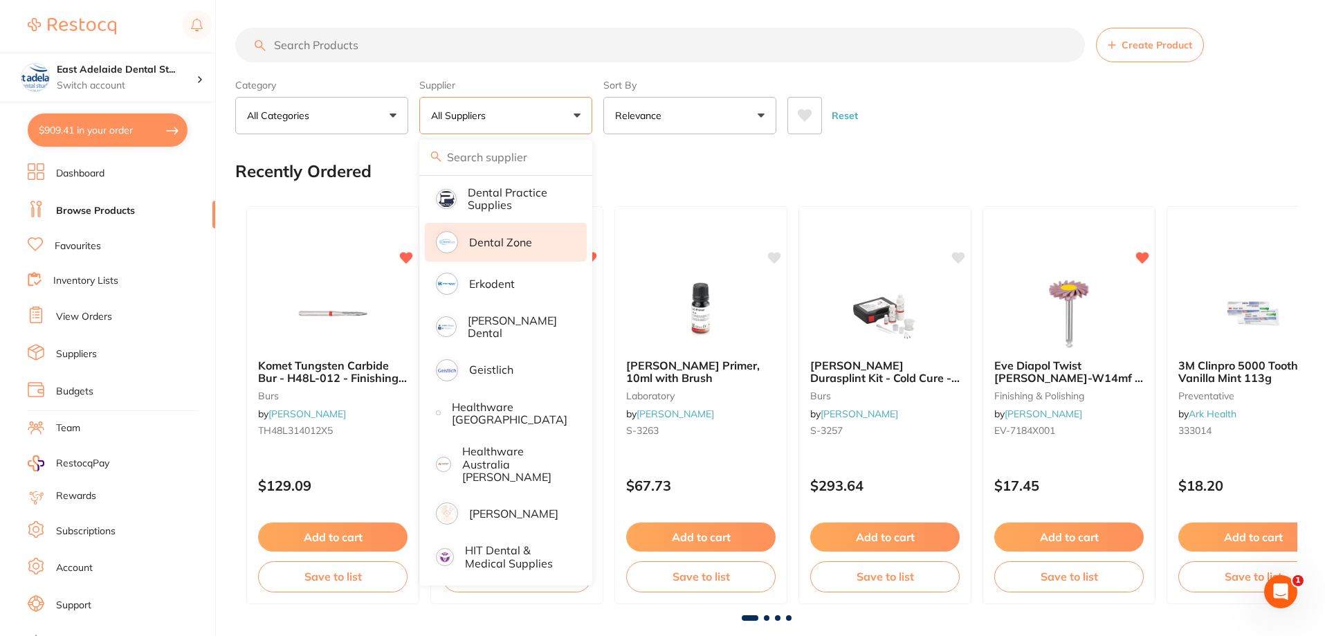
click at [526, 238] on p "Dental Zone" at bounding box center [500, 242] width 63 height 12
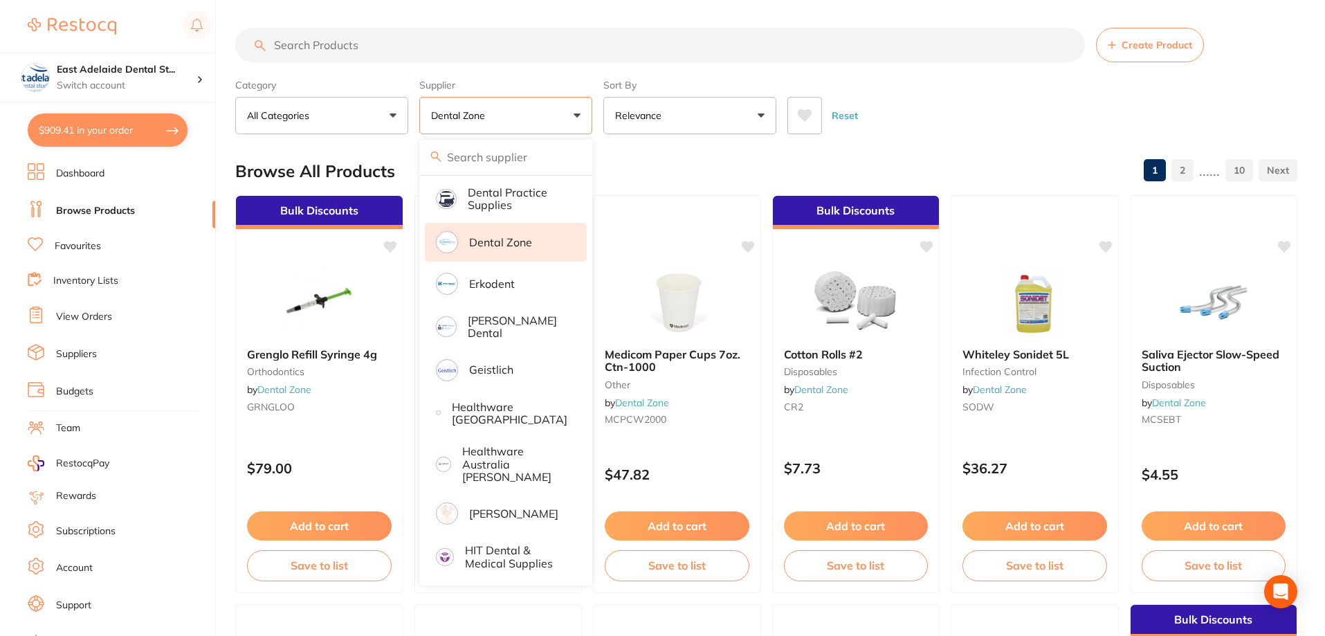
click at [1045, 64] on section "Create Product Category All Categories All Categories Burs Disposables Endodont…" at bounding box center [766, 81] width 1062 height 107
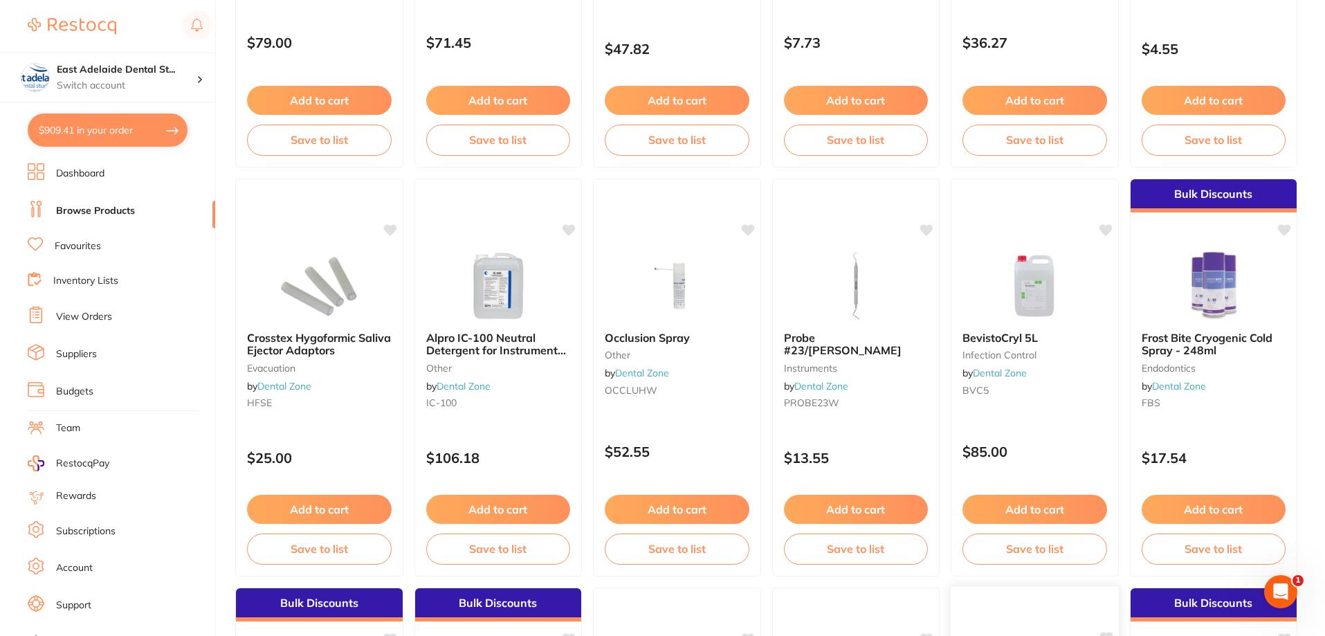
scroll to position [692, 0]
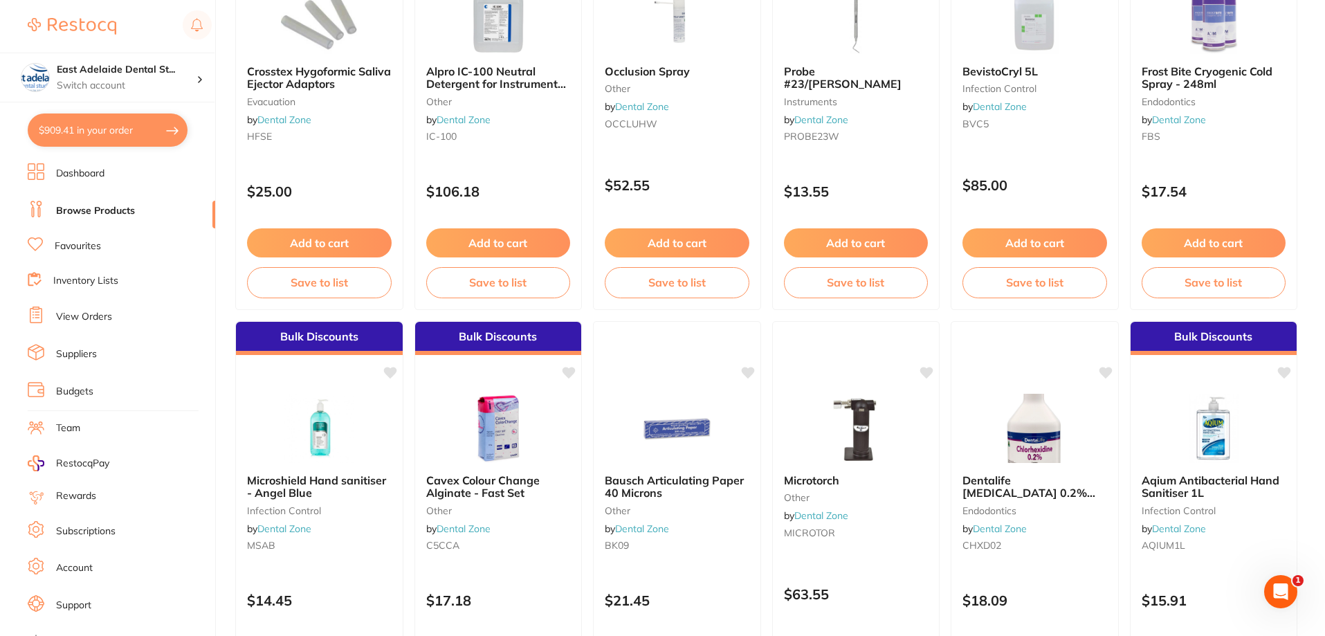
click at [684, 445] on img at bounding box center [677, 428] width 90 height 69
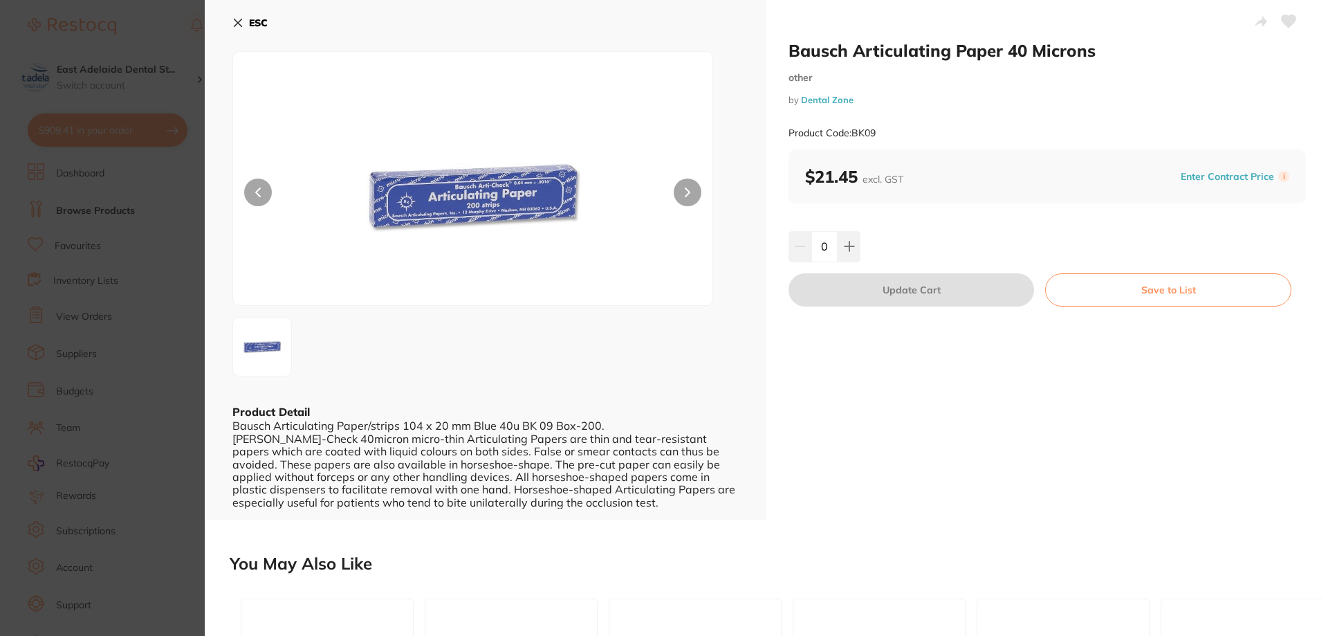
click at [683, 185] on button at bounding box center [688, 193] width 28 height 28
click at [247, 17] on button "ESC" at bounding box center [249, 23] width 35 height 24
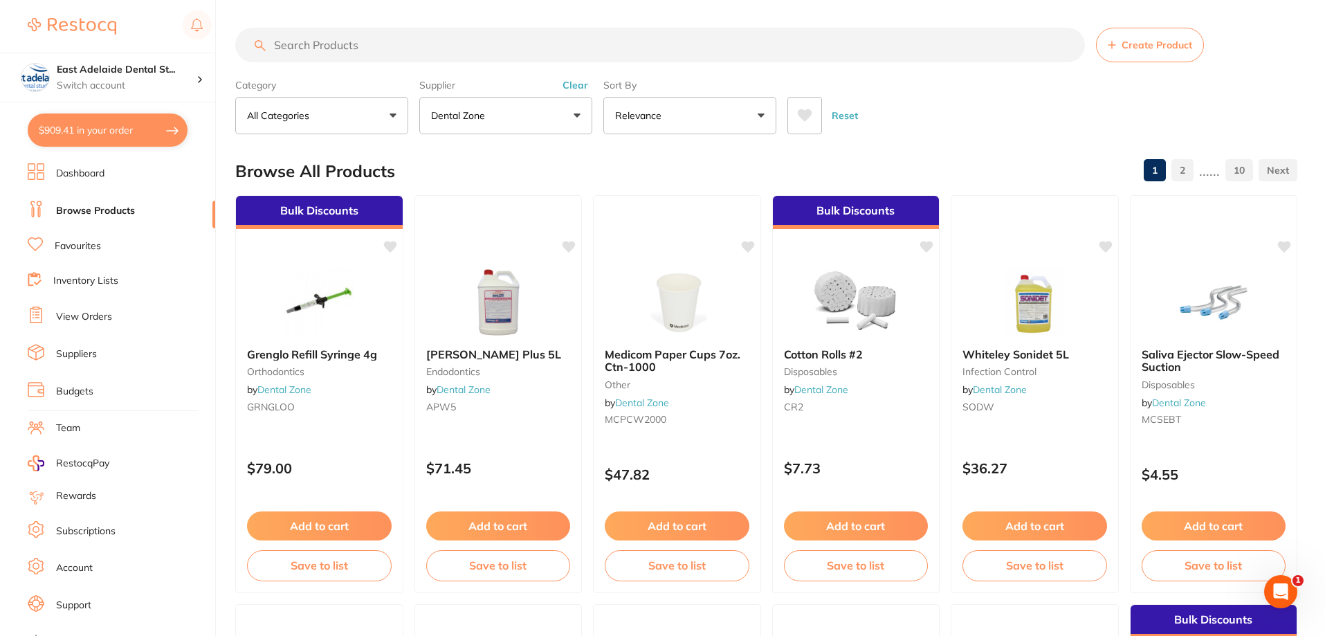
click at [426, 35] on input "search" at bounding box center [660, 45] width 850 height 35
click at [420, 39] on input "search" at bounding box center [660, 45] width 850 height 35
type input "etch"
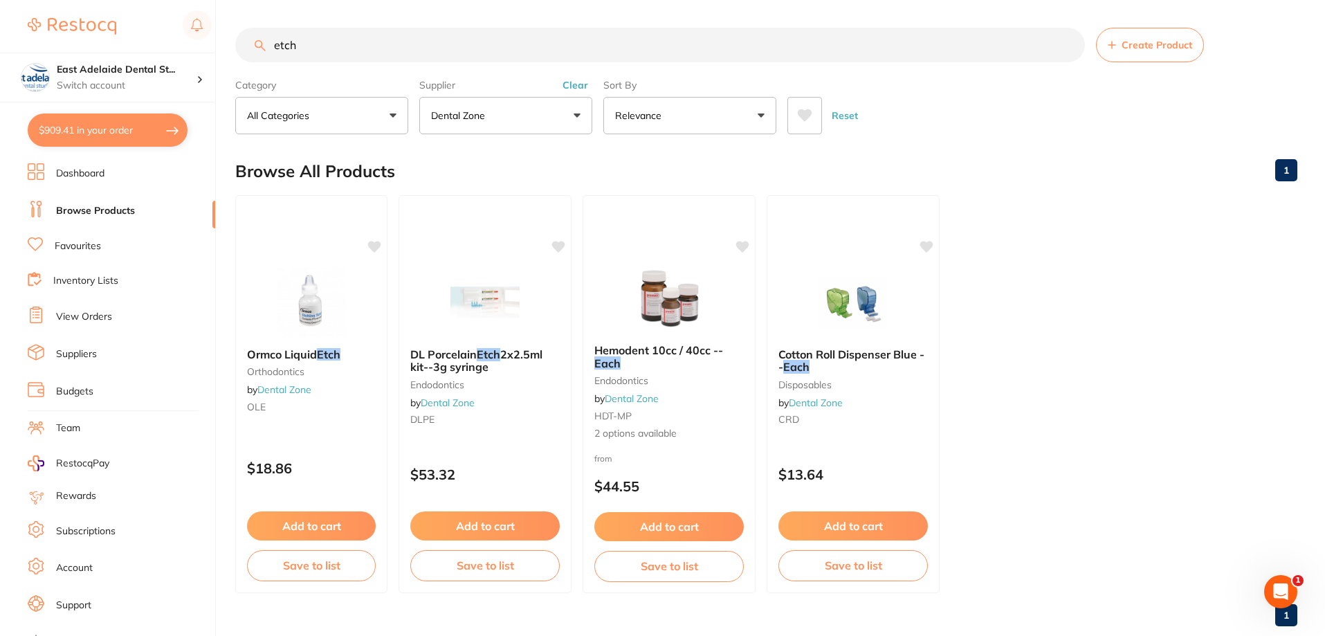
click at [475, 114] on p "Dental Zone" at bounding box center [461, 116] width 60 height 14
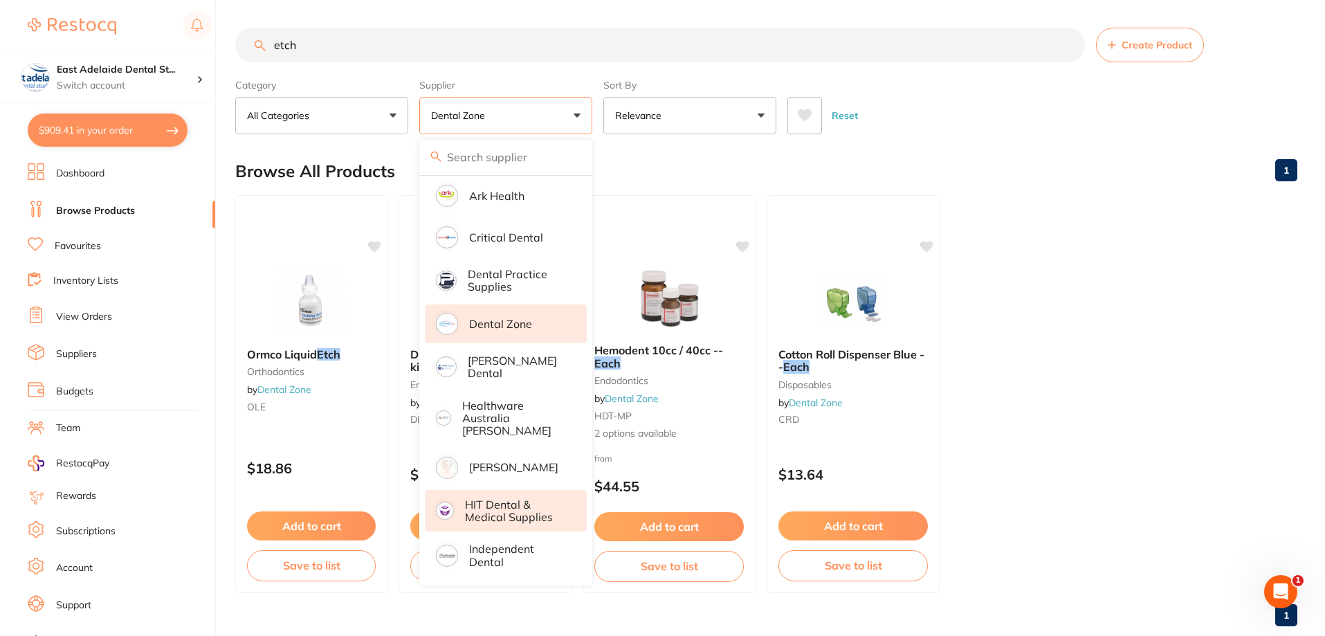
scroll to position [277, 0]
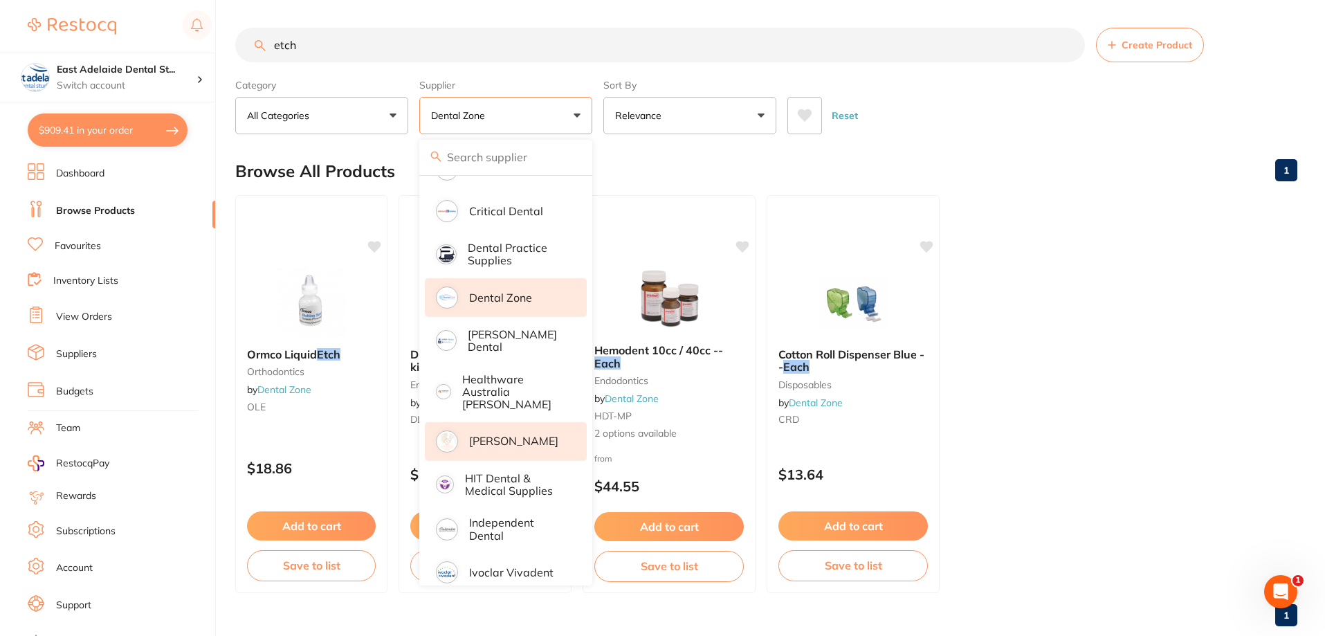
click at [523, 435] on p "[PERSON_NAME]" at bounding box center [513, 441] width 89 height 12
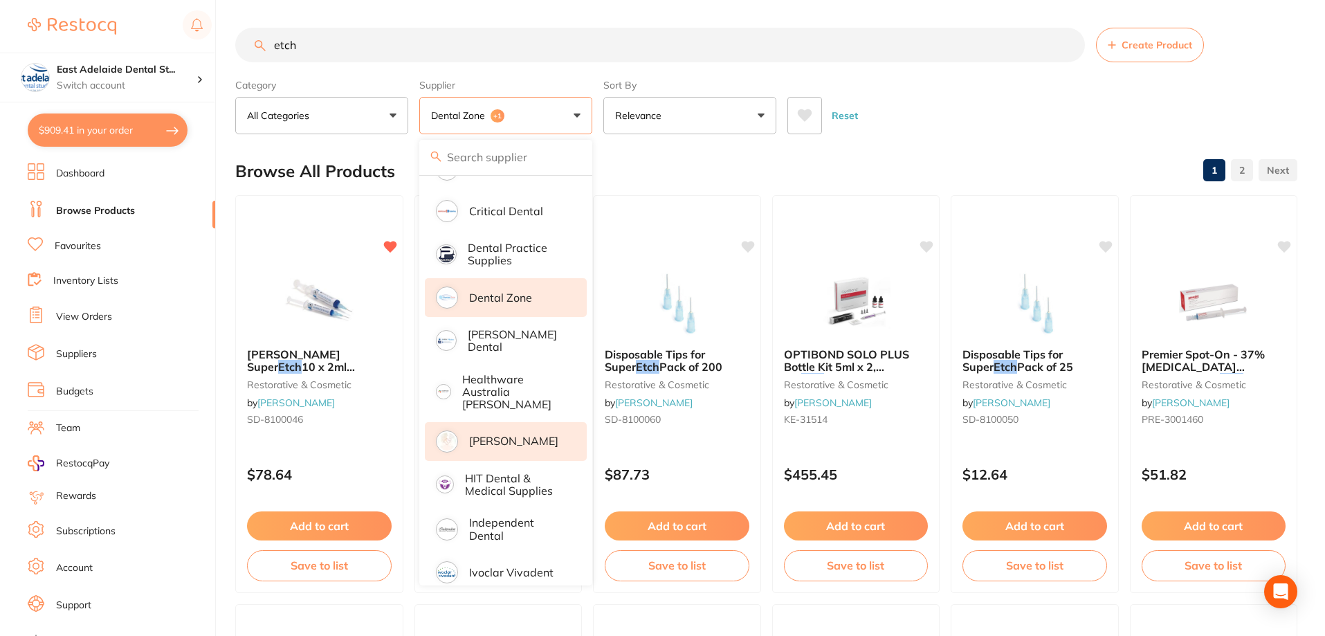
click at [1042, 102] on div "Reset" at bounding box center [1036, 110] width 499 height 48
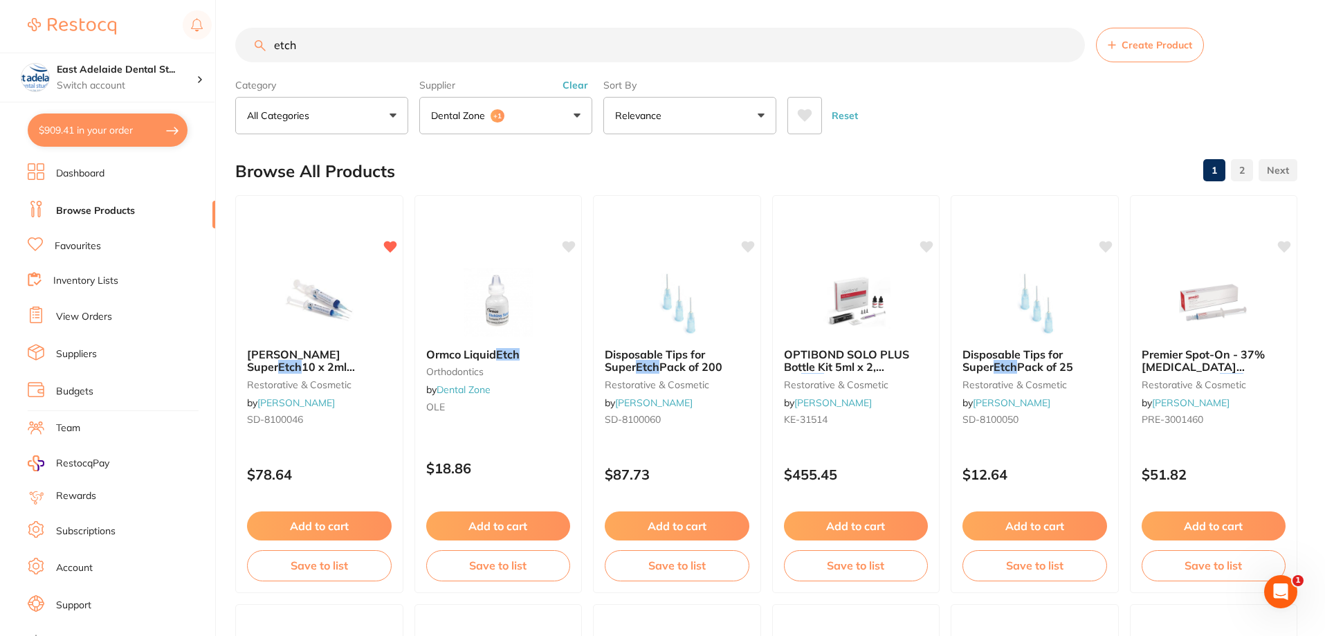
scroll to position [0, 0]
click at [320, 529] on button "Add to cart" at bounding box center [319, 525] width 145 height 29
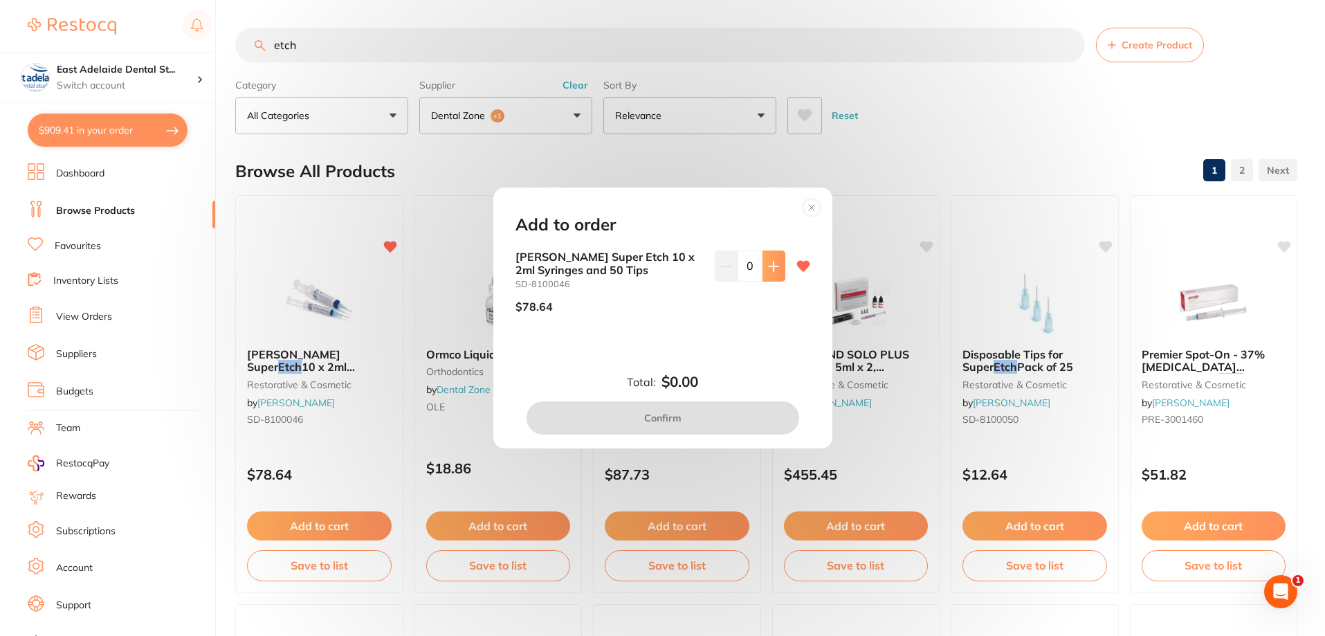
click at [775, 272] on button at bounding box center [774, 265] width 23 height 30
type input "2"
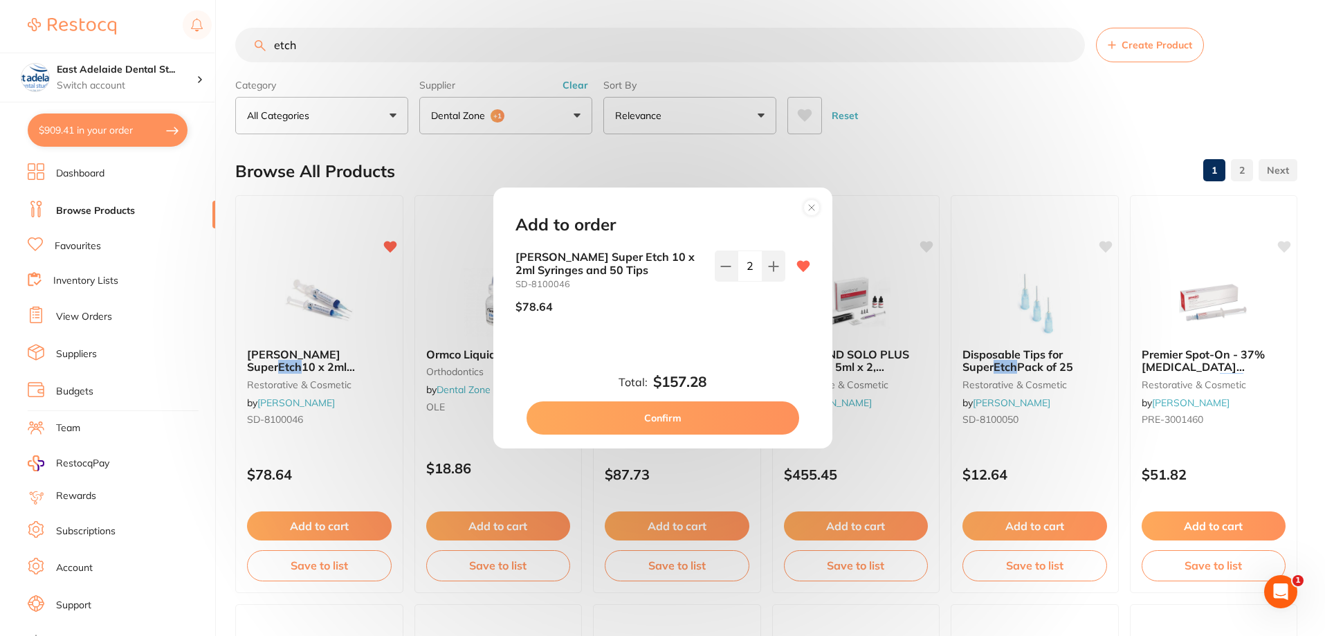
click at [684, 417] on button "Confirm" at bounding box center [663, 417] width 273 height 33
checkbox input "false"
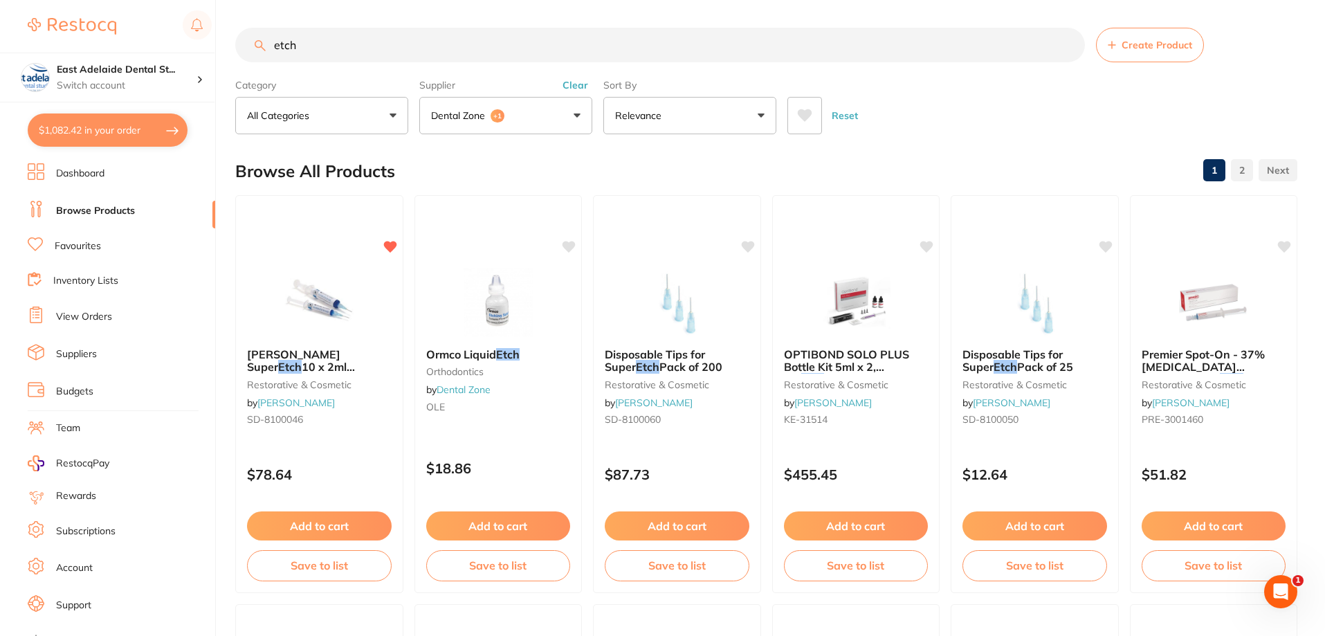
click at [507, 102] on button "Dental Zone +1" at bounding box center [505, 115] width 173 height 37
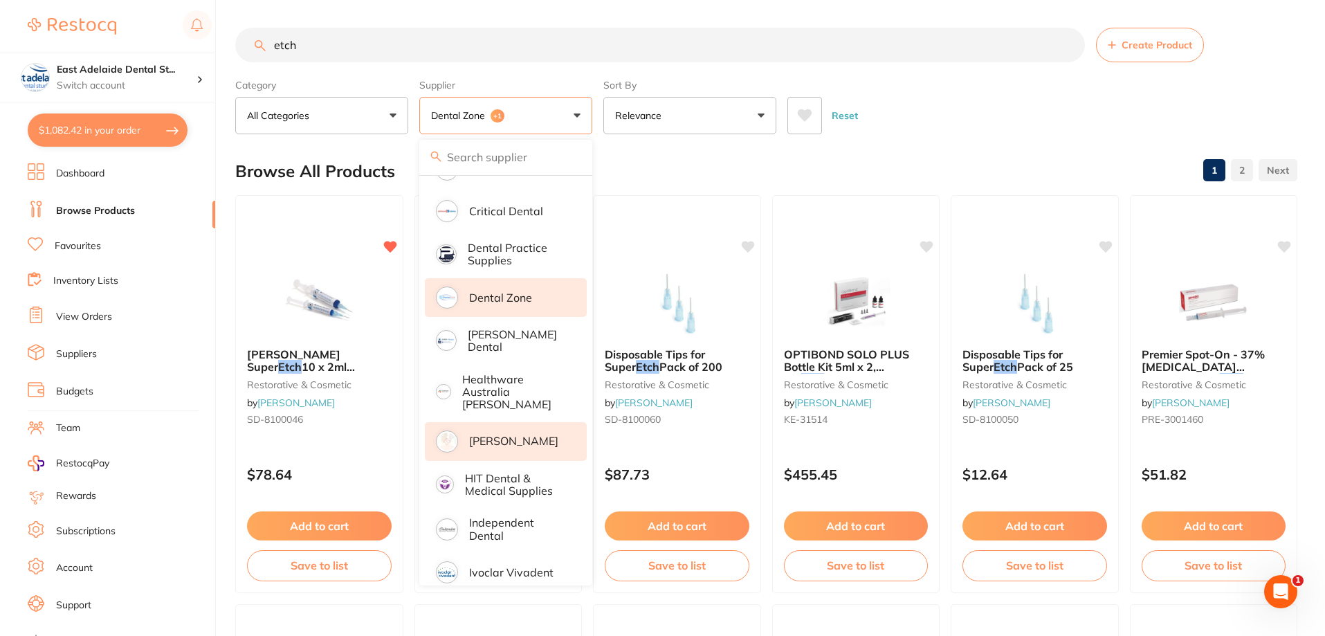
click at [508, 300] on p "Dental Zone" at bounding box center [500, 297] width 63 height 12
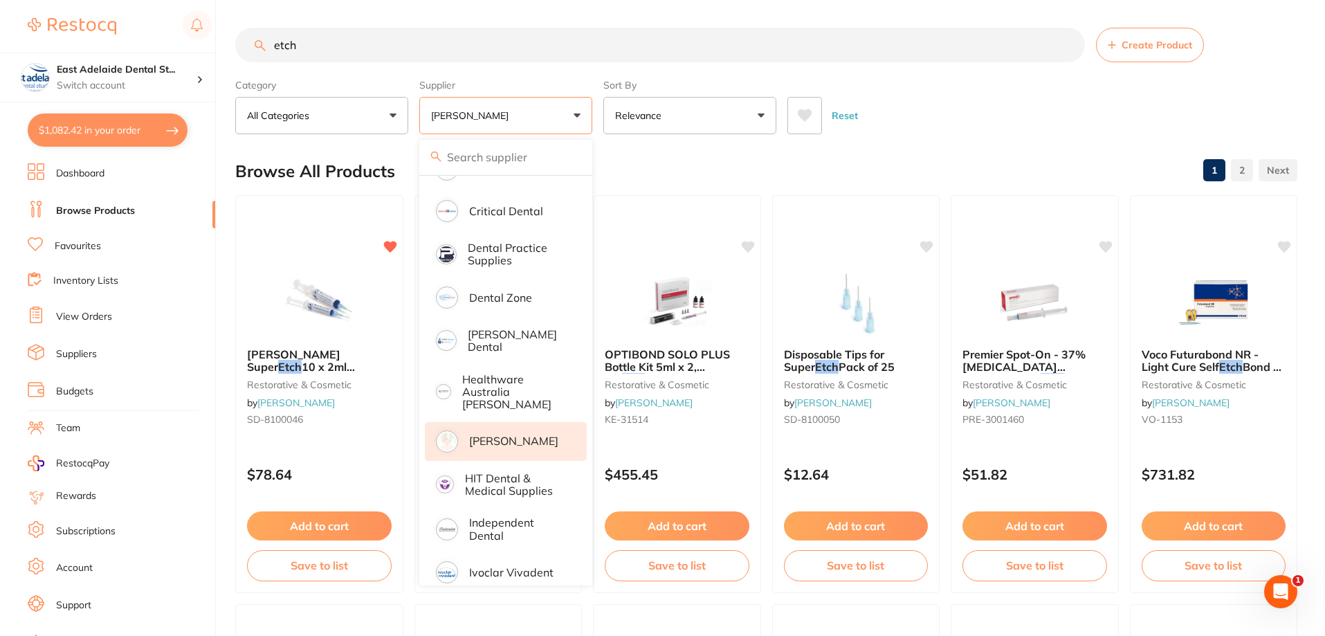
click at [509, 435] on p "[PERSON_NAME]" at bounding box center [513, 441] width 89 height 12
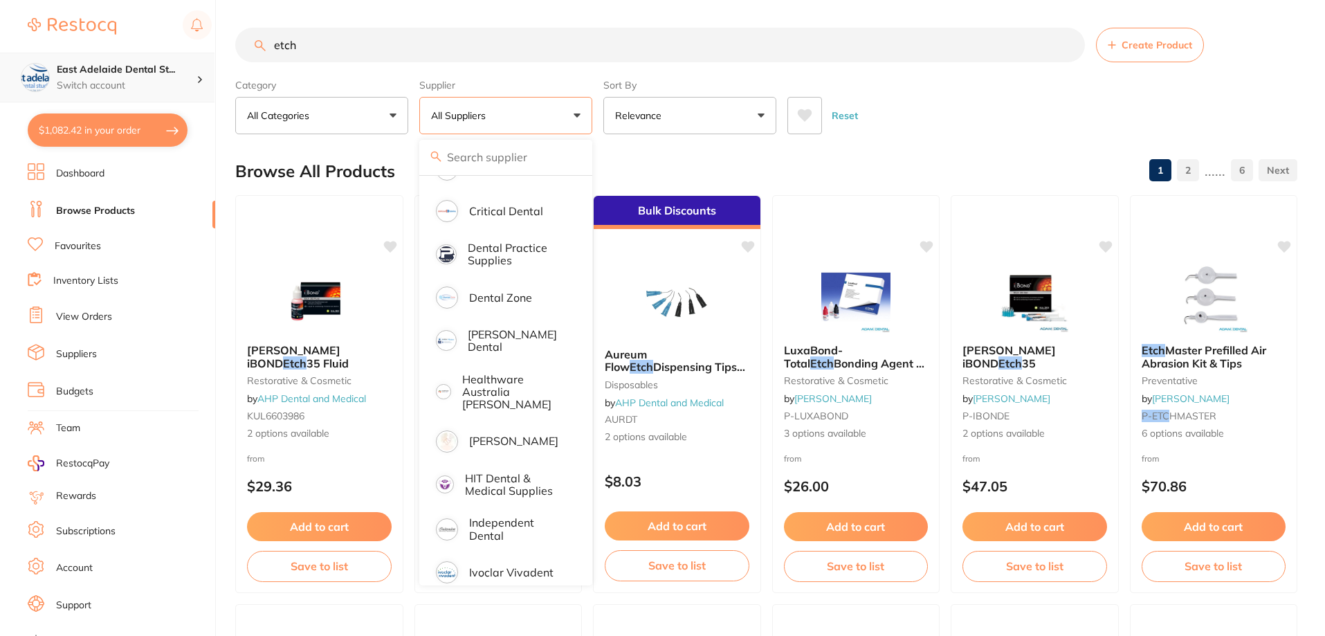
drag, startPoint x: 421, startPoint y: 53, endPoint x: 59, endPoint y: 53, distance: 361.9
click at [66, 50] on div "$1,082.42 East Adelaide Dental St... Switch account East Adelaide Dental Studio…" at bounding box center [662, 318] width 1325 height 636
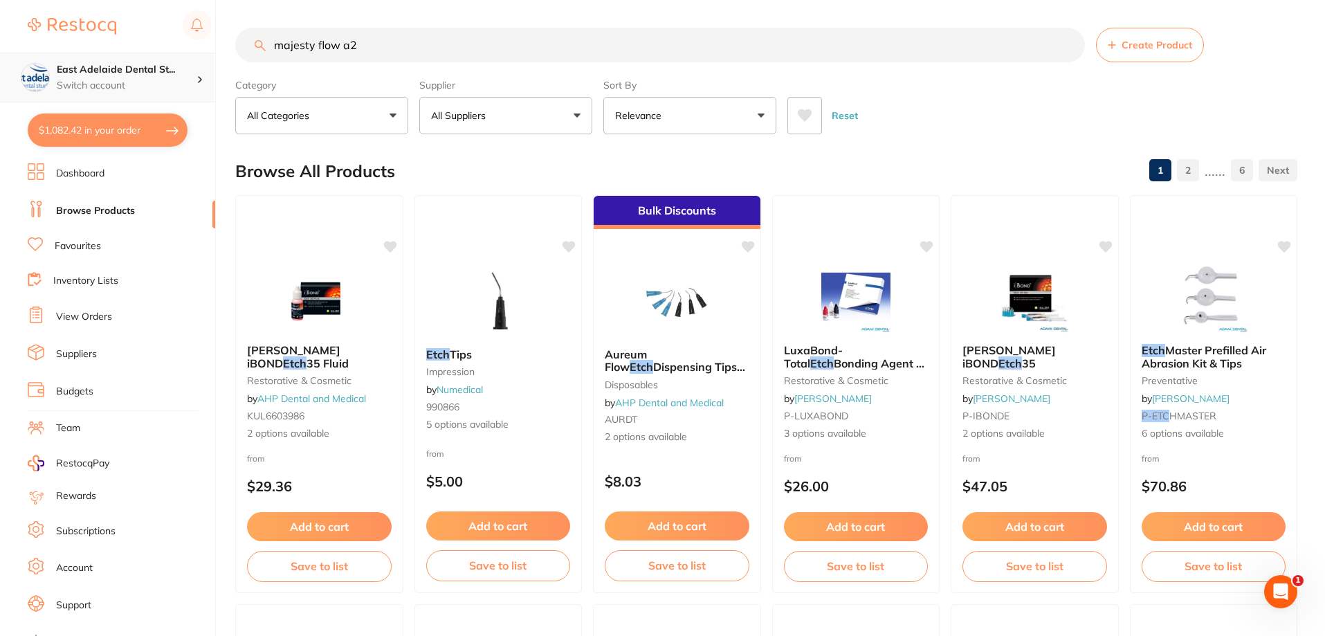
type input "majesty flow a2"
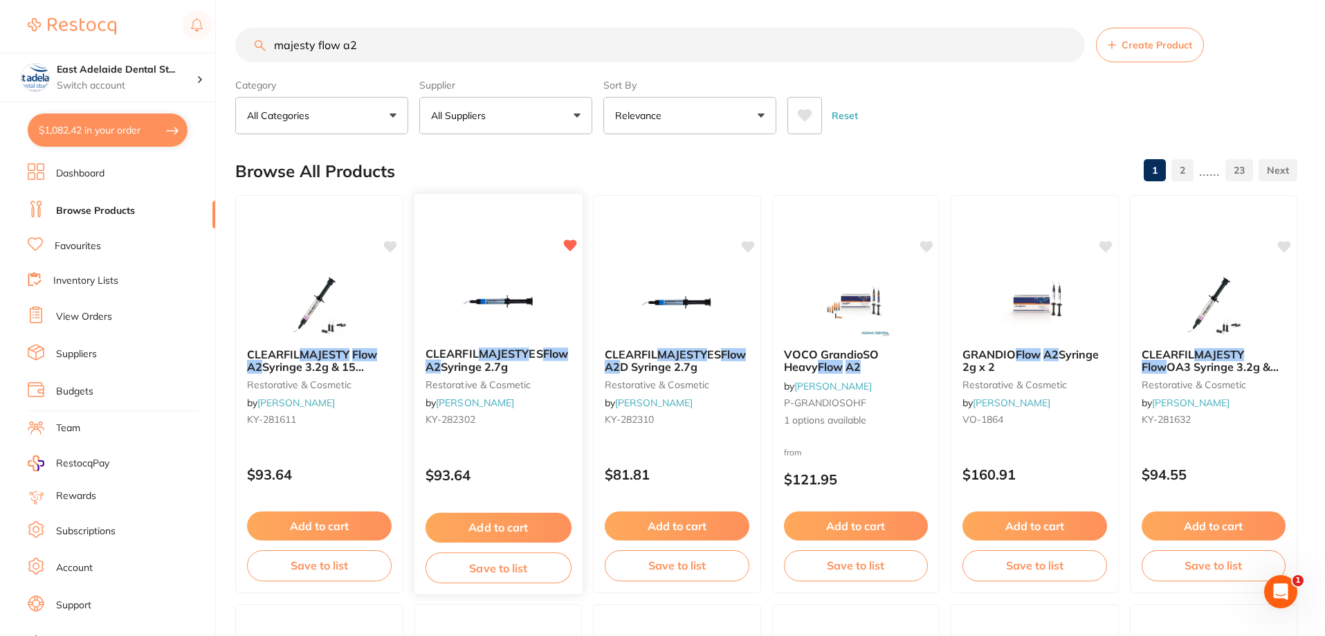
click at [502, 527] on button "Add to cart" at bounding box center [498, 528] width 146 height 30
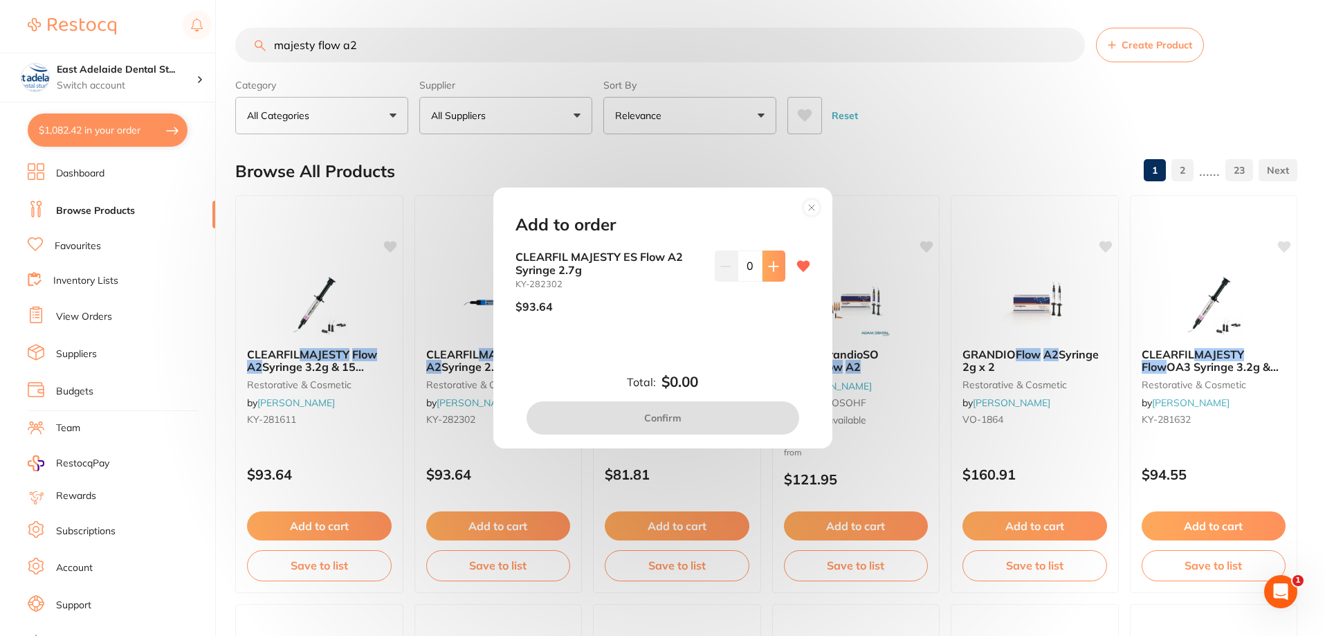
click at [769, 268] on icon at bounding box center [773, 266] width 11 height 11
type input "1"
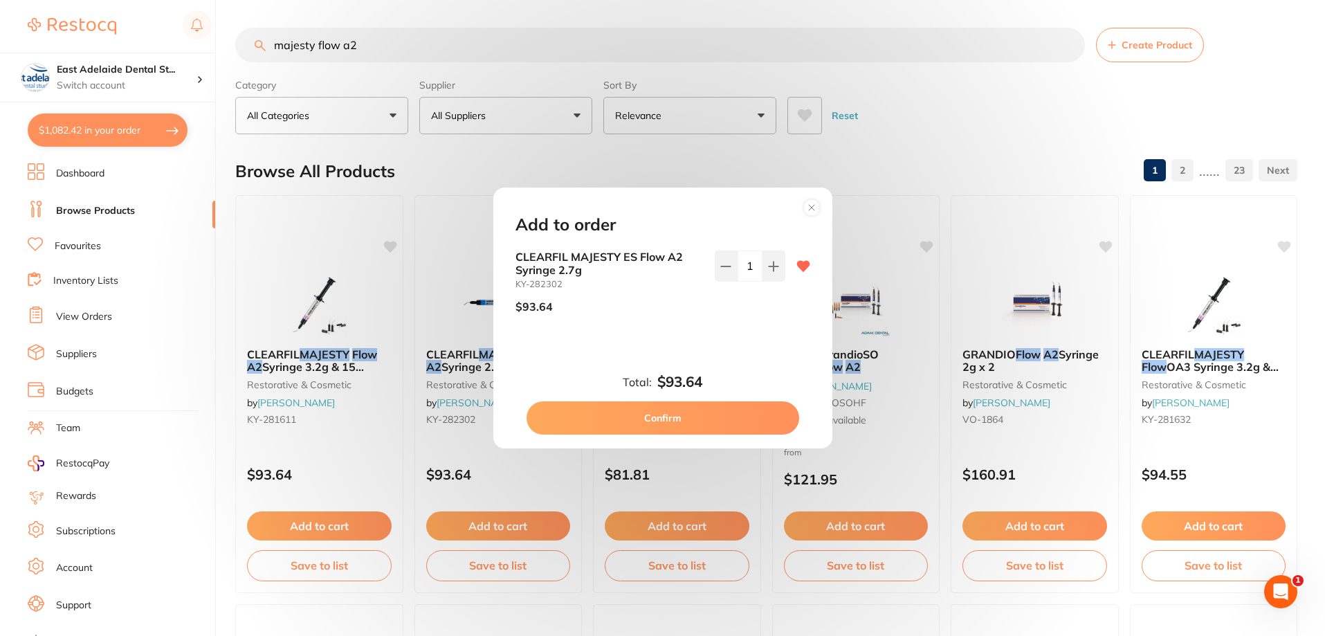
click at [733, 428] on button "Confirm" at bounding box center [663, 417] width 273 height 33
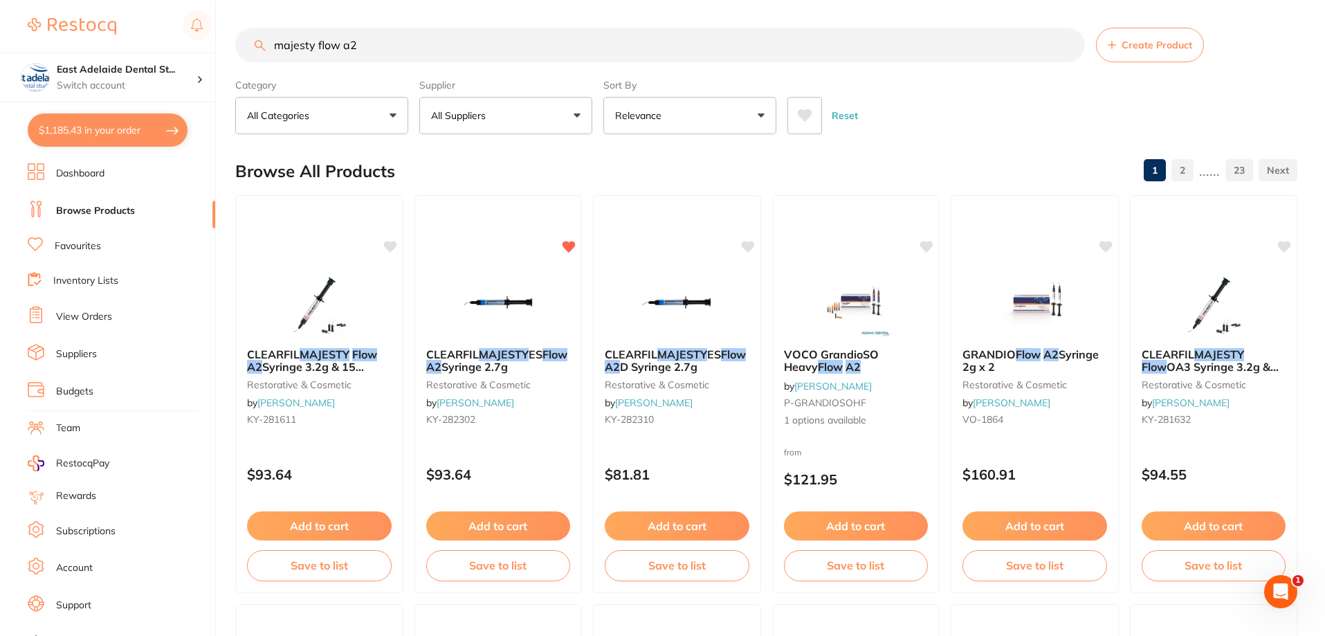
click at [129, 127] on button "$1,185.43 in your order" at bounding box center [108, 129] width 160 height 33
checkbox input "true"
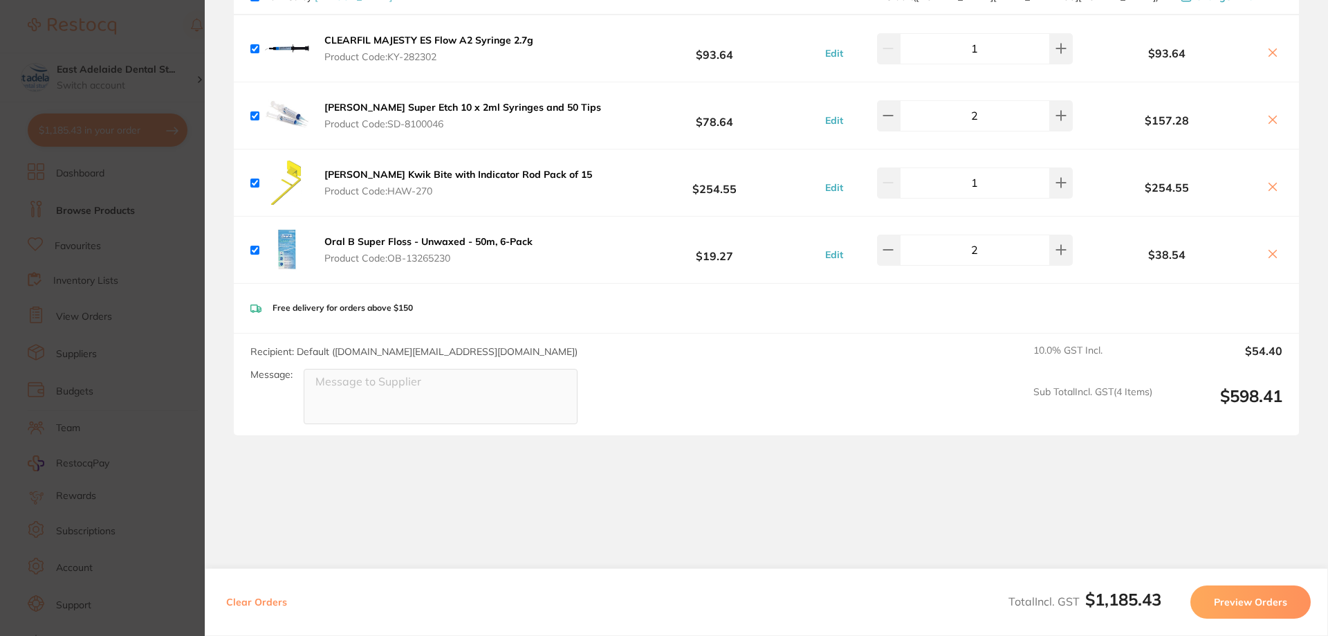
scroll to position [1384, 0]
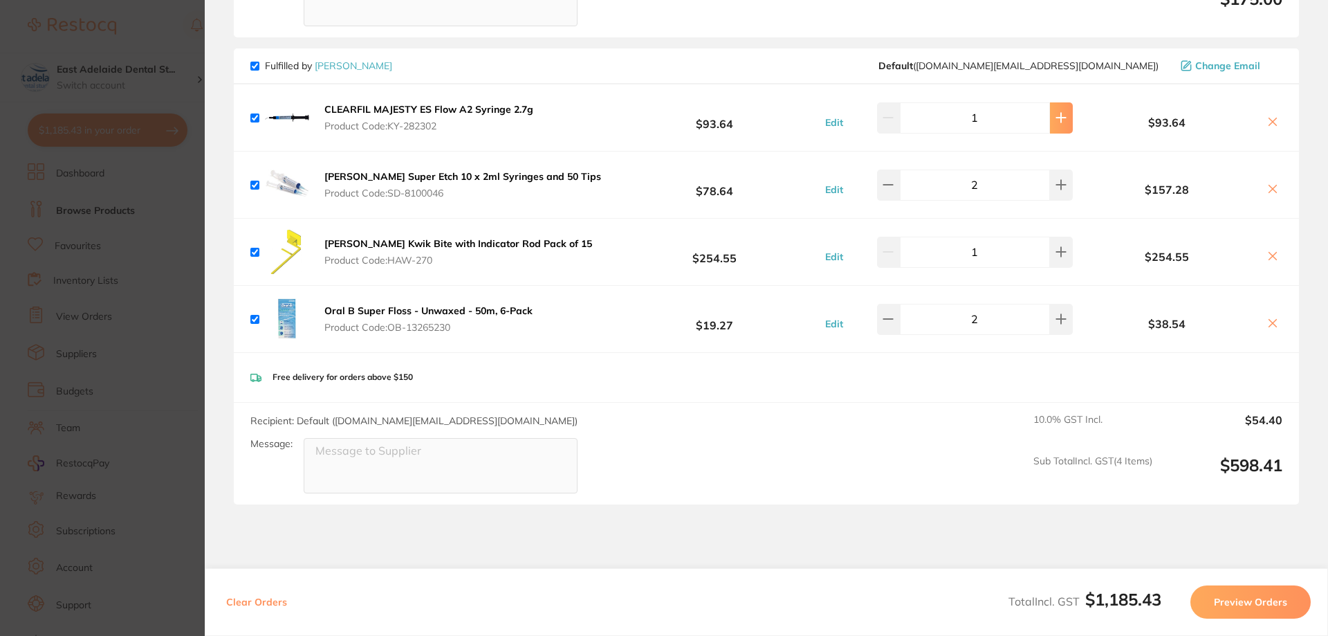
type input "2"
click at [152, 297] on section "Update RRP Set your pre negotiated price for this item. Item Agreed RRP (excl. …" at bounding box center [664, 318] width 1328 height 636
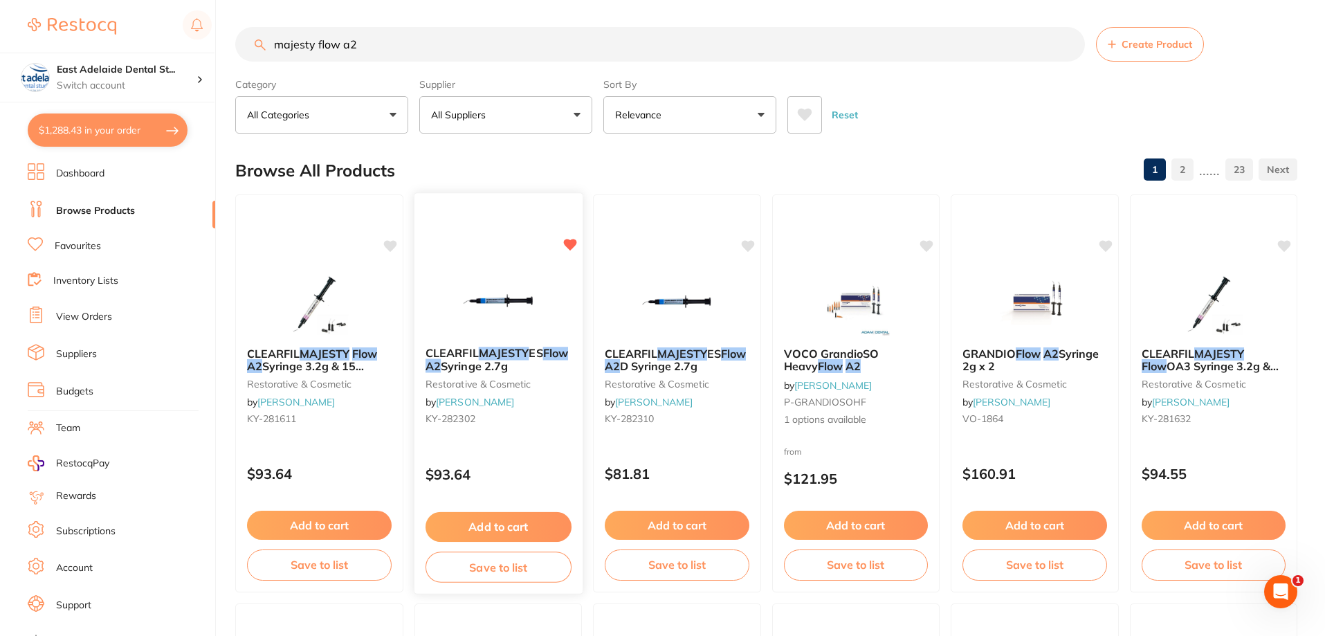
scroll to position [0, 0]
drag, startPoint x: 176, startPoint y: 22, endPoint x: 0, endPoint y: 0, distance: 177.1
click at [0, 0] on div "$1,288.43 East Adelaide Dental St... Switch account East Adelaide Dental Studio…" at bounding box center [662, 318] width 1325 height 636
click at [484, 118] on p "All Suppliers" at bounding box center [461, 116] width 60 height 14
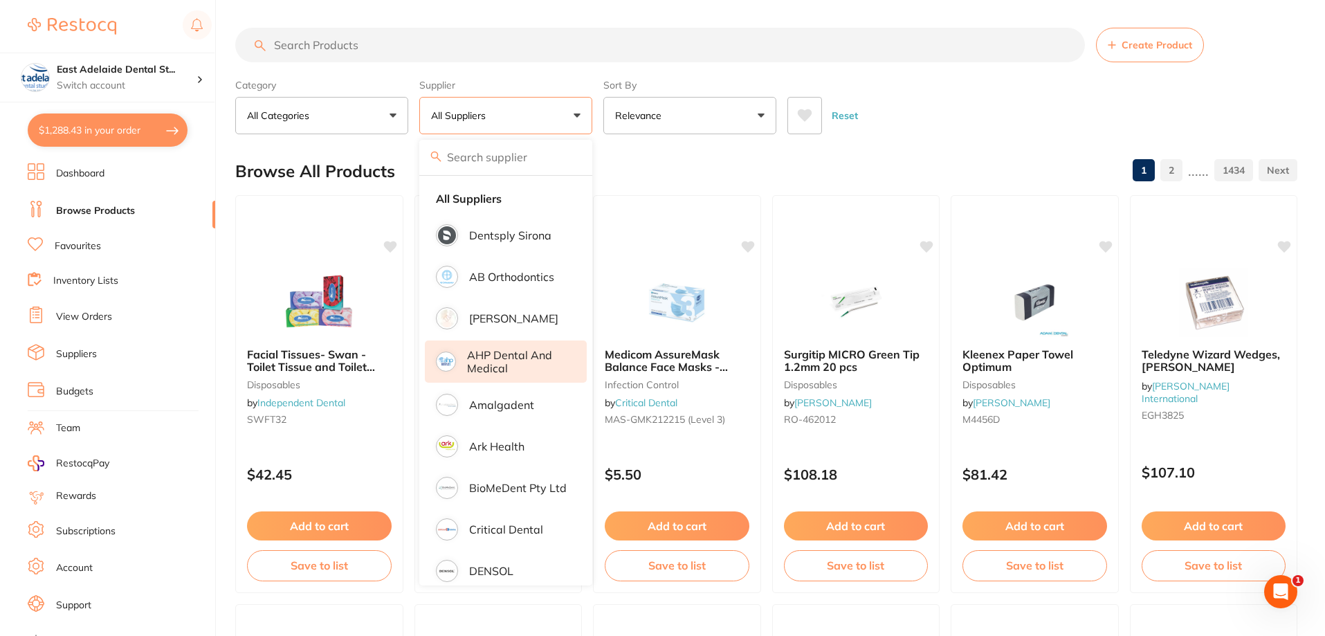
scroll to position [69, 0]
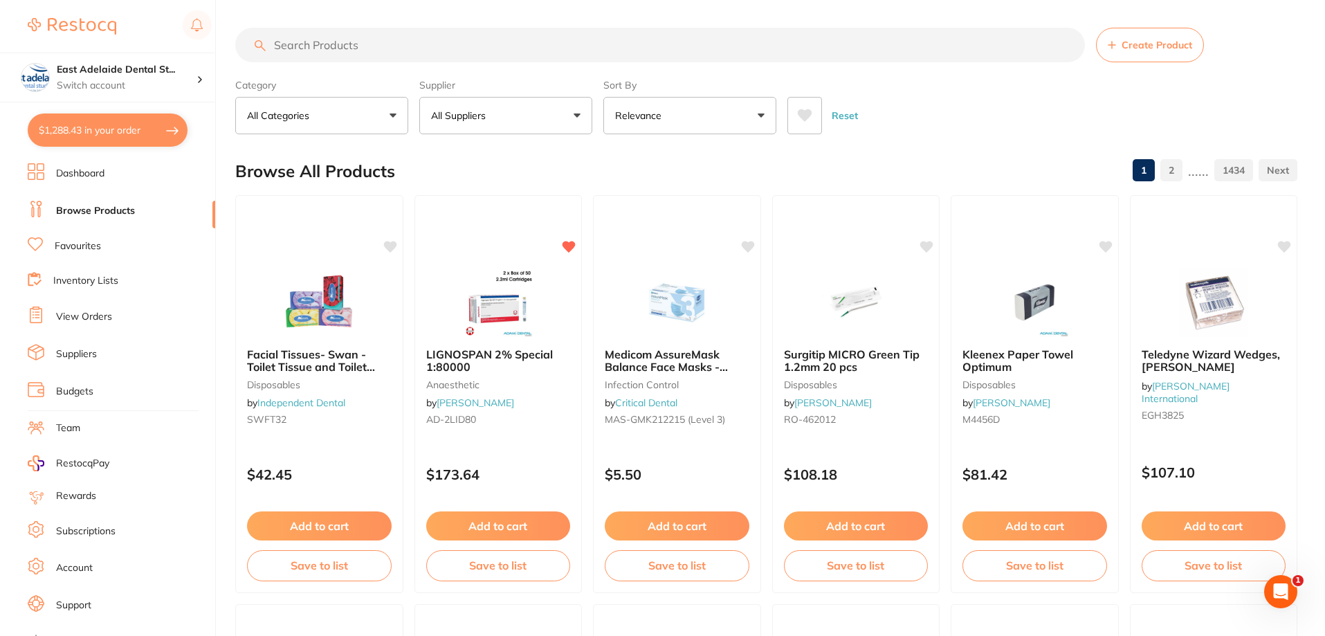
click at [190, 385] on li "Budgets" at bounding box center [122, 391] width 188 height 21
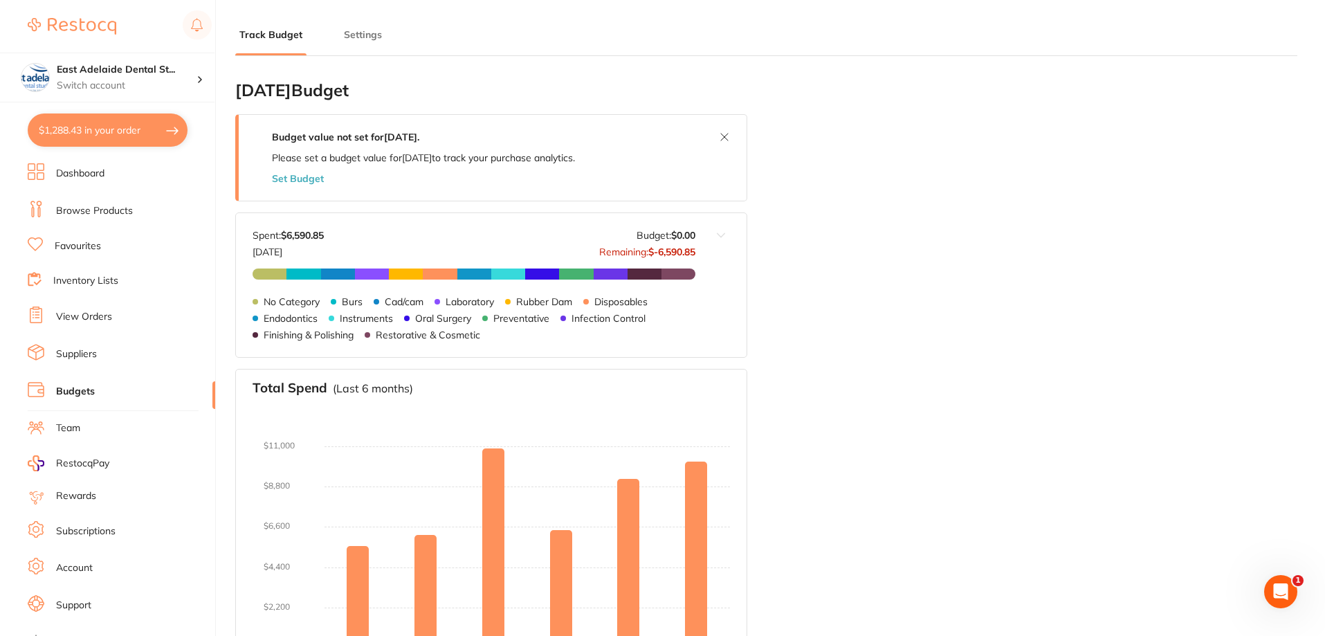
click at [316, 407] on div at bounding box center [491, 528] width 477 height 242
click at [92, 175] on link "Dashboard" at bounding box center [80, 174] width 48 height 14
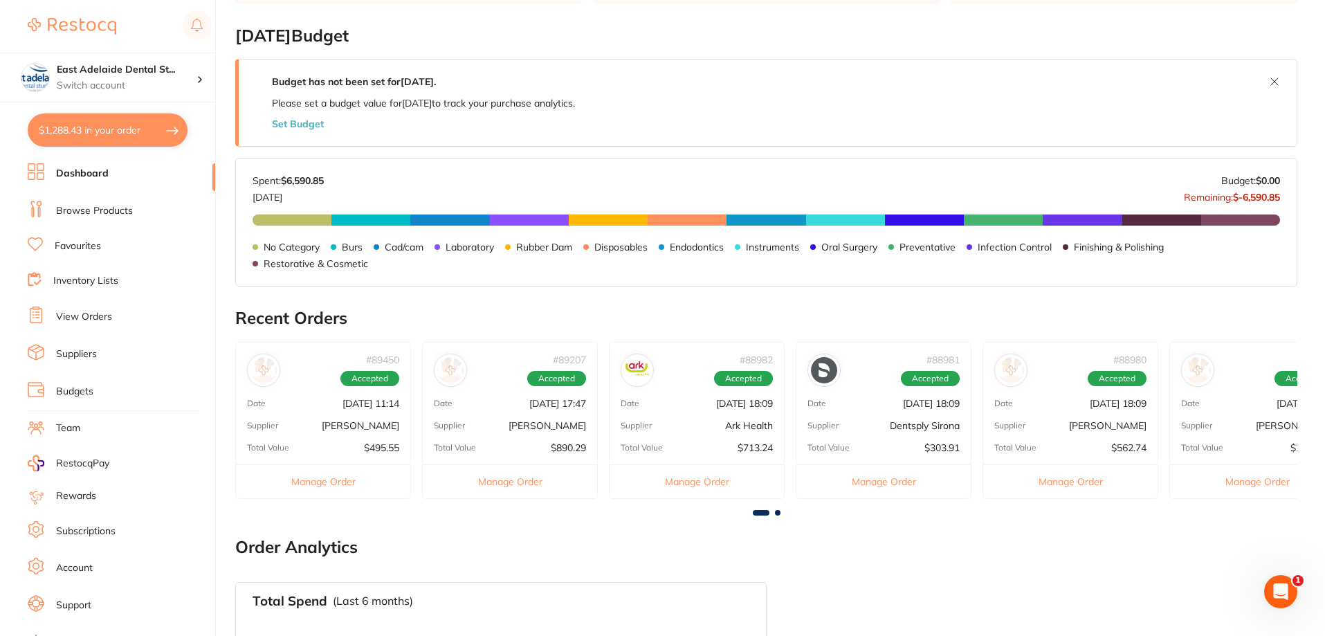
scroll to position [208, 0]
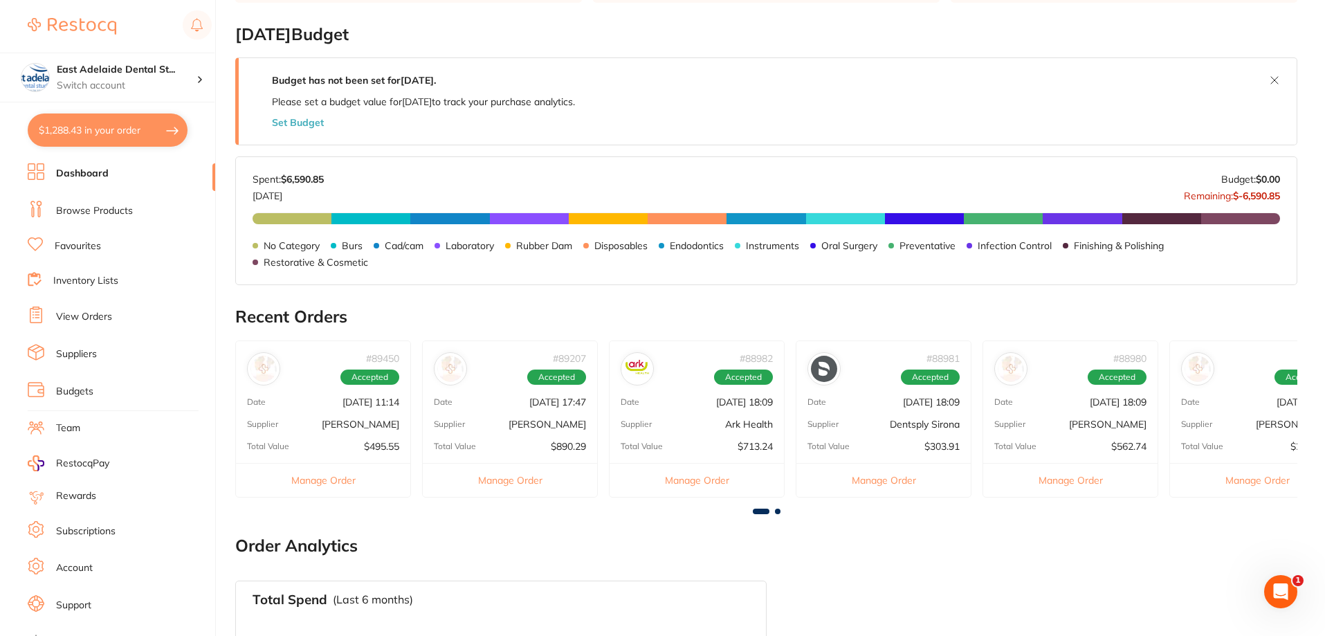
click at [104, 217] on link "Browse Products" at bounding box center [94, 211] width 77 height 14
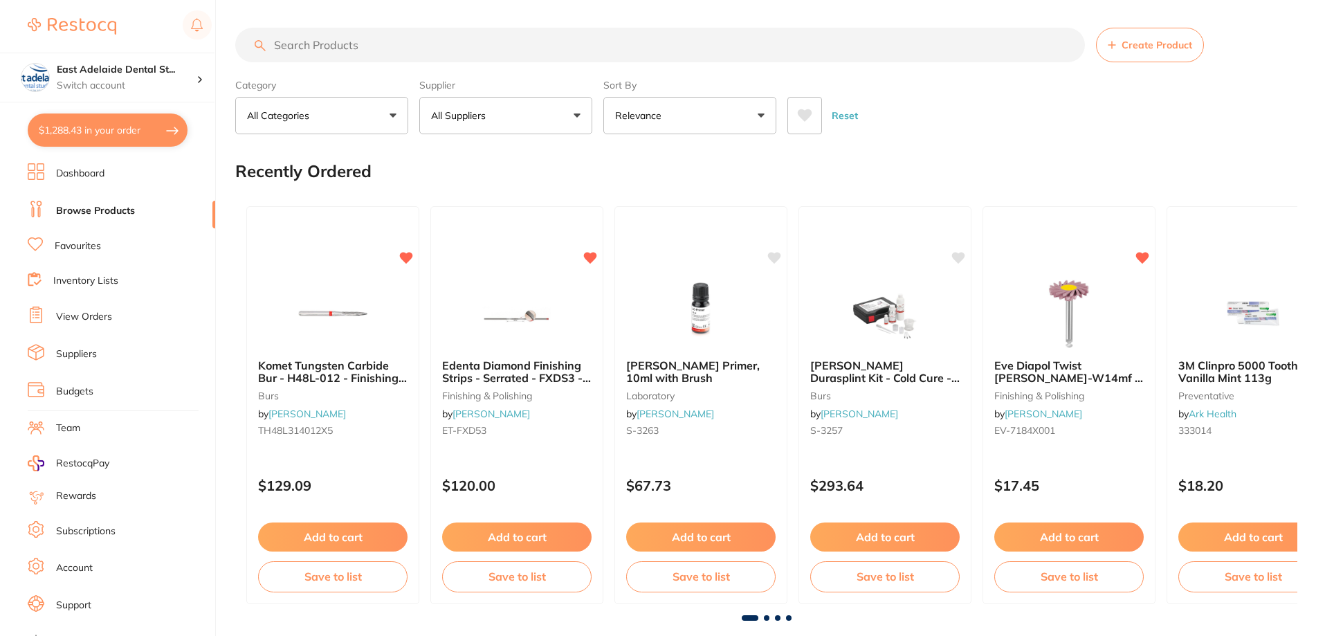
click at [500, 111] on button "All Suppliers" at bounding box center [505, 115] width 173 height 37
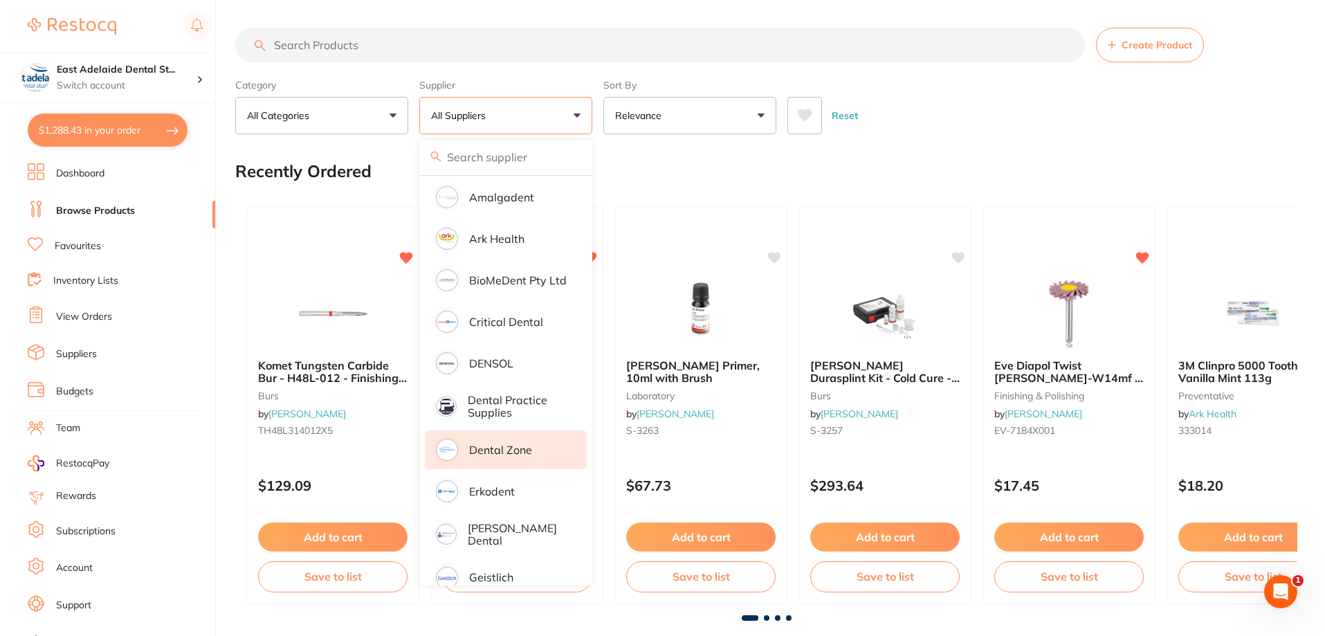
click at [514, 453] on p "Dental Zone" at bounding box center [500, 450] width 63 height 12
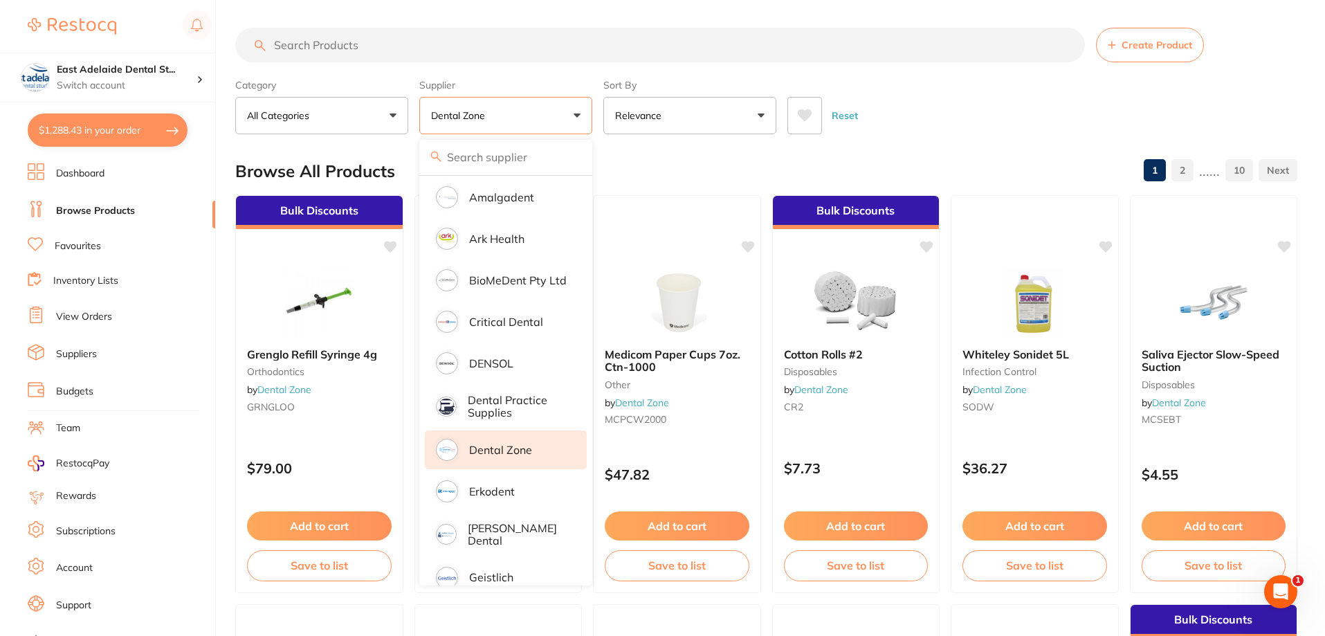
click at [971, 123] on div "Reset" at bounding box center [1036, 110] width 499 height 48
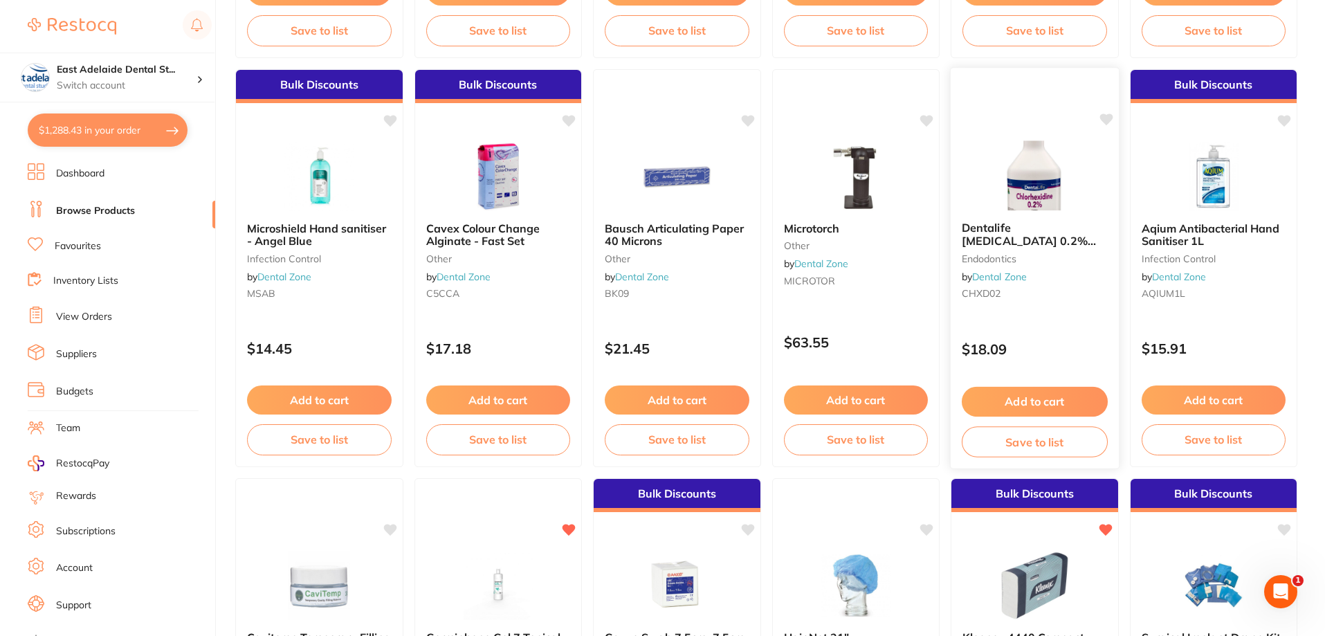
scroll to position [969, 0]
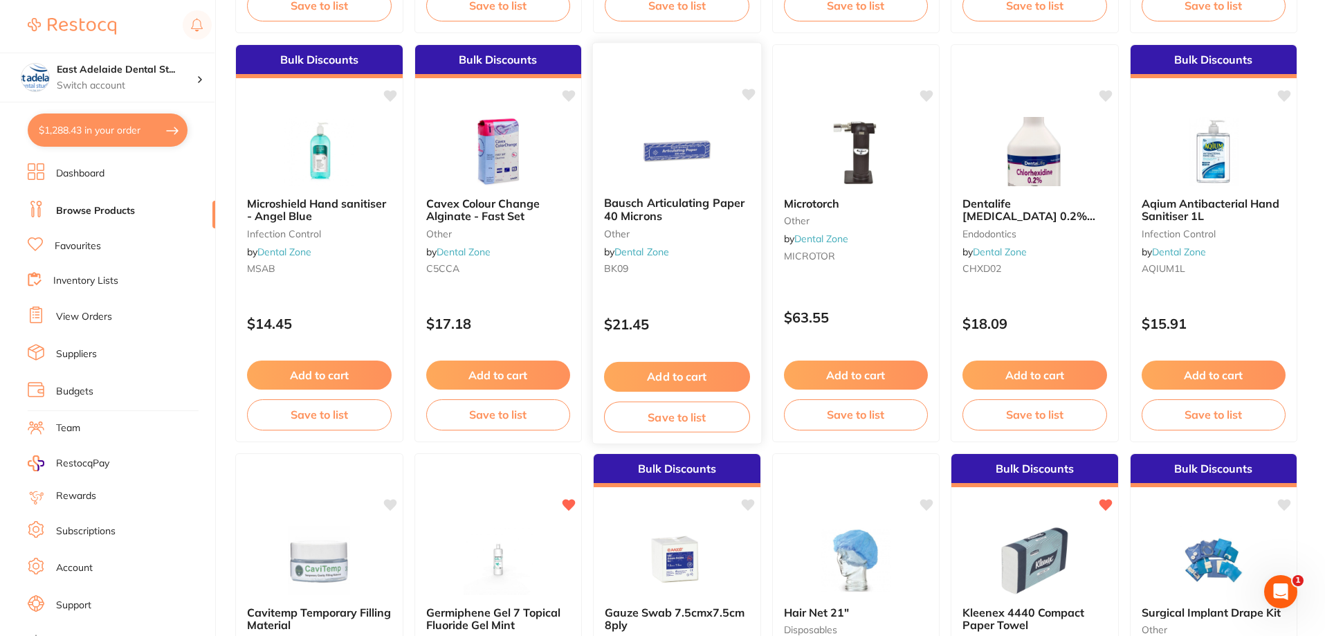
click at [706, 177] on img at bounding box center [677, 151] width 91 height 70
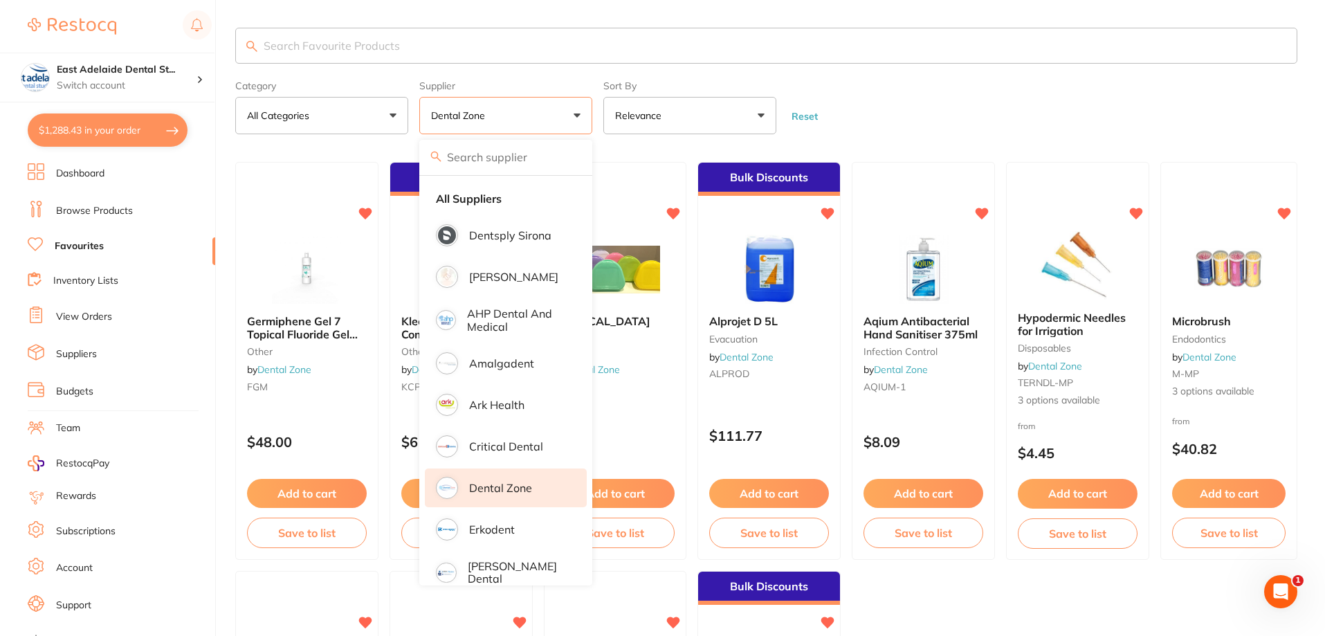
scroll to position [1384, 0]
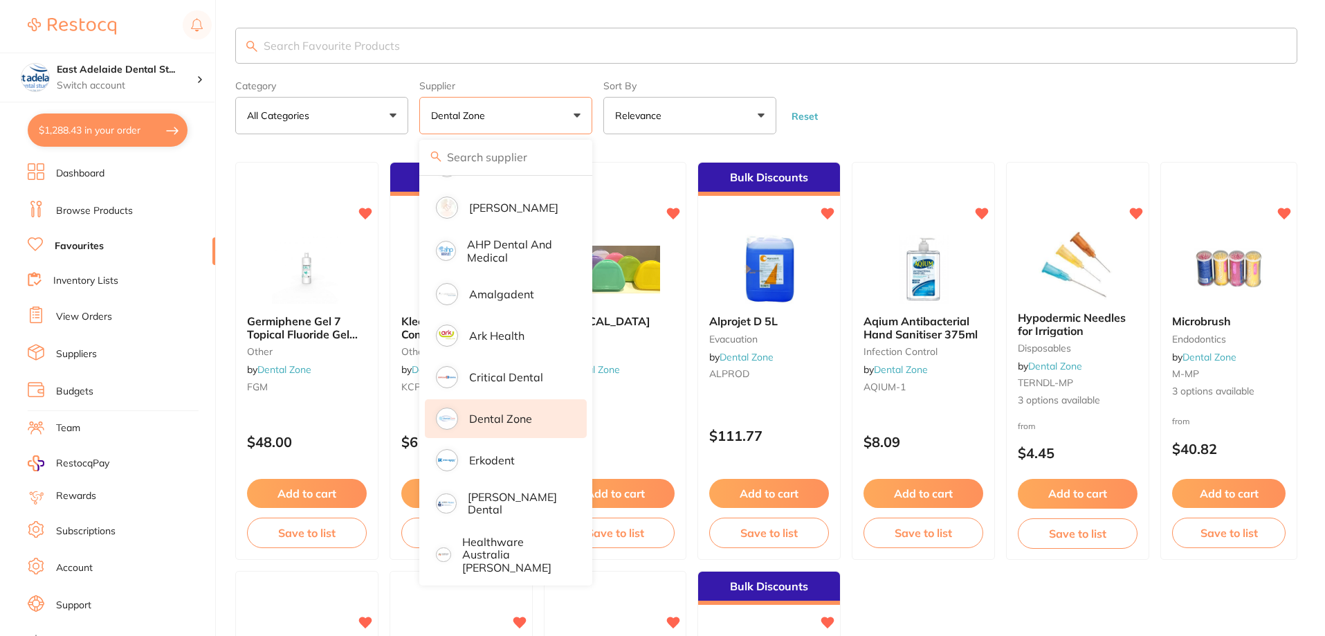
click at [1036, 88] on form "Category All Categories All Categories Disposables Endodontics Evacuation Infec…" at bounding box center [766, 105] width 1062 height 60
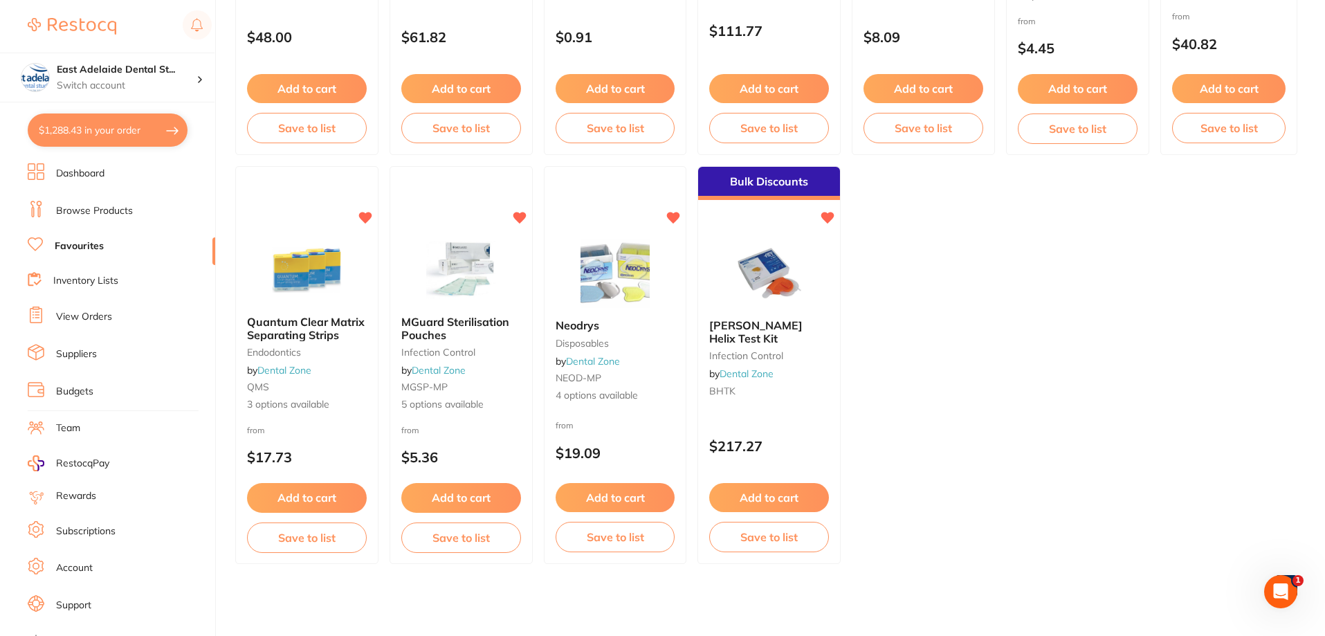
scroll to position [0, 0]
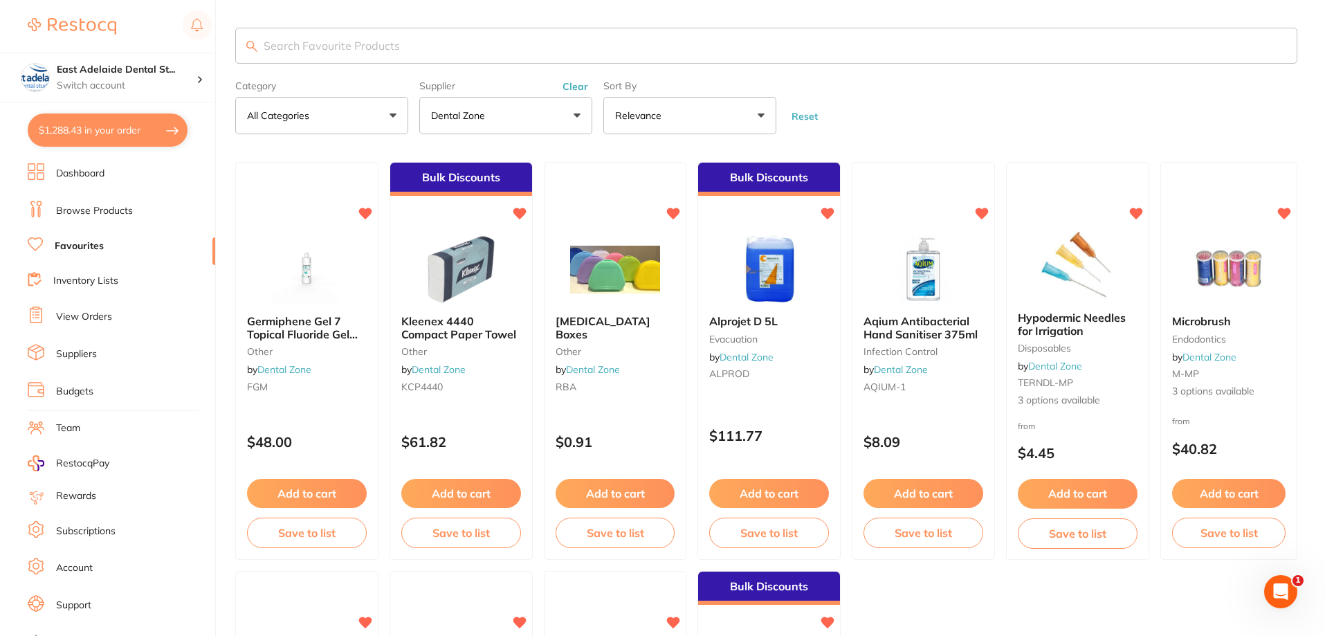
click at [115, 207] on link "Browse Products" at bounding box center [94, 211] width 77 height 14
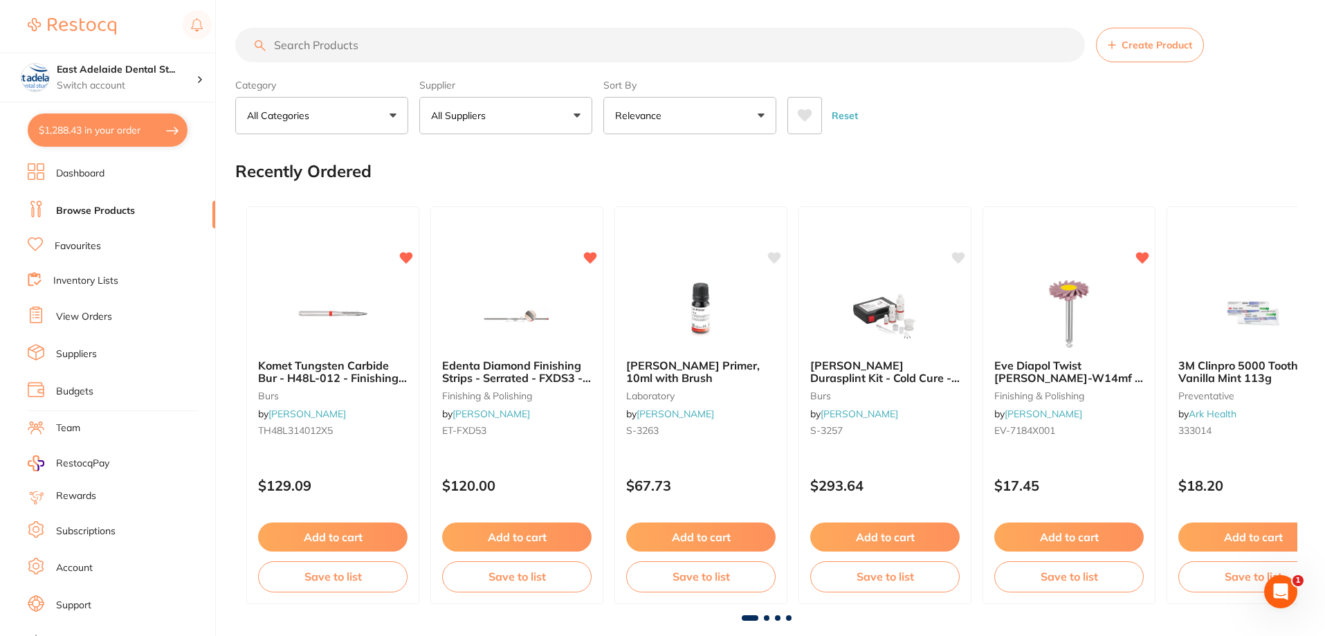
click at [84, 289] on ul "Dashboard Browse Products Favourites Inventory Lists View Orders Suppliers Budg…" at bounding box center [122, 401] width 188 height 477
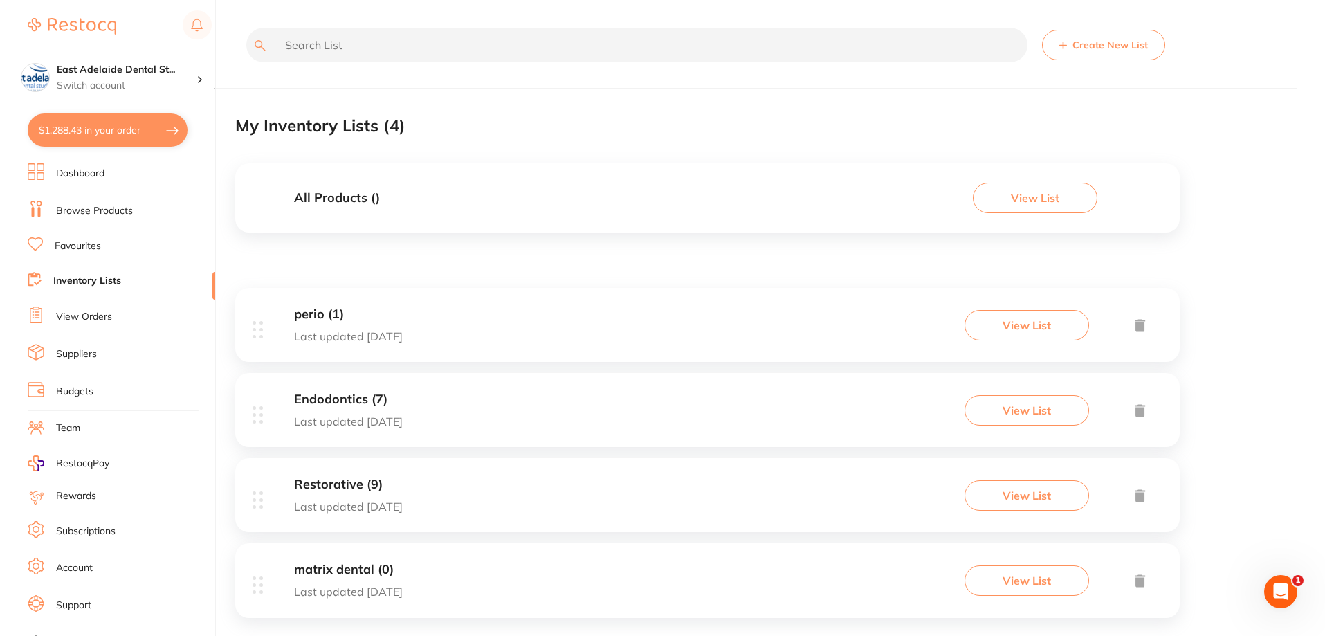
click at [93, 320] on link "View Orders" at bounding box center [84, 317] width 56 height 14
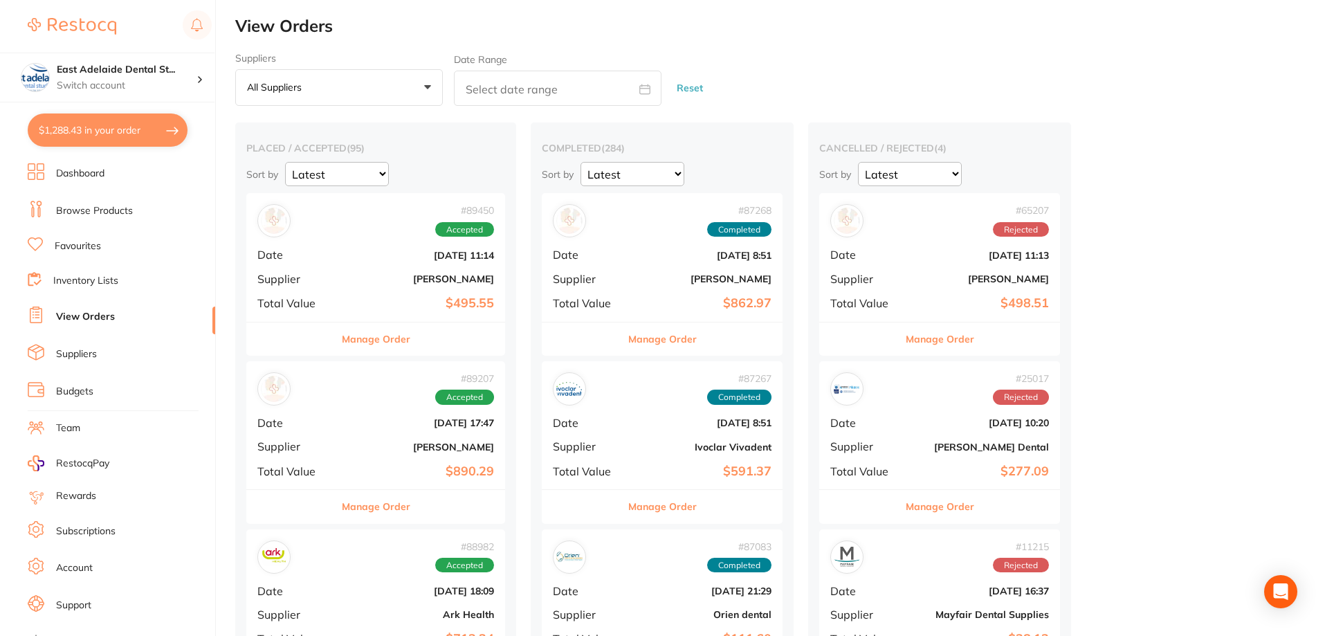
click at [344, 316] on div "# 89450 Accepted Date Aug 7 2025, 11:14 Supplier Adam Dental Total Value $495.55" at bounding box center [375, 257] width 259 height 128
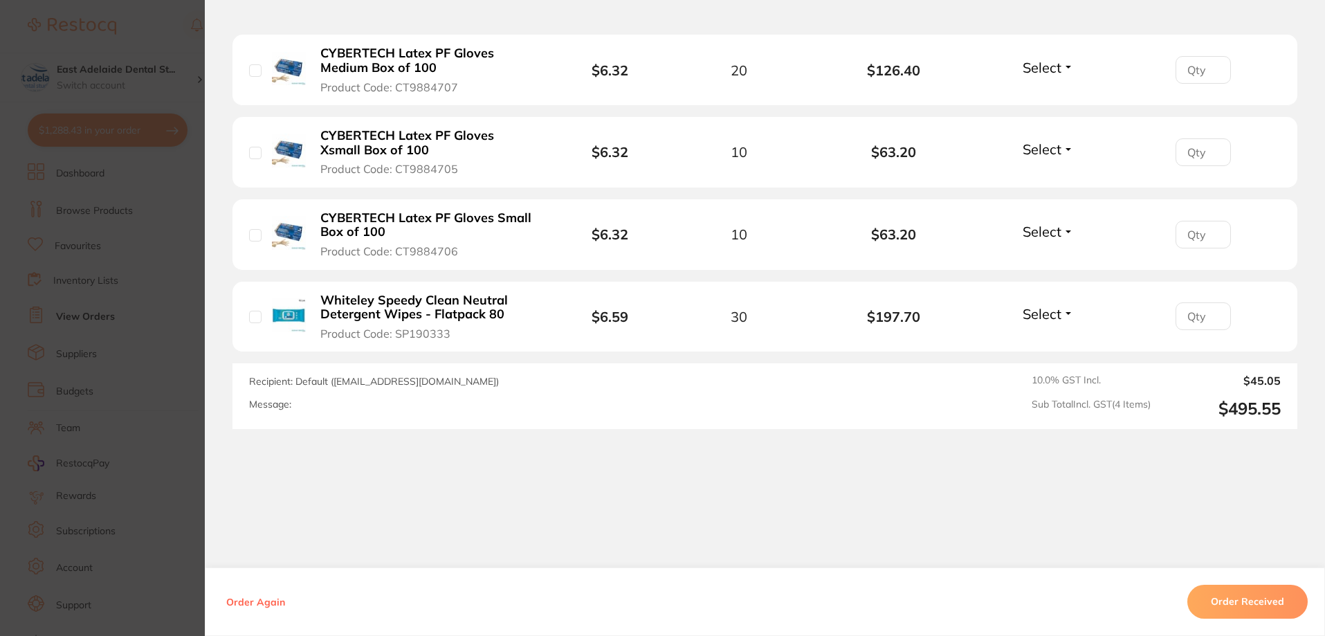
click at [104, 423] on section "Order ID: Restocq- 89450 Order Information Accepted Order Order Date Aug 7 2025…" at bounding box center [662, 318] width 1325 height 636
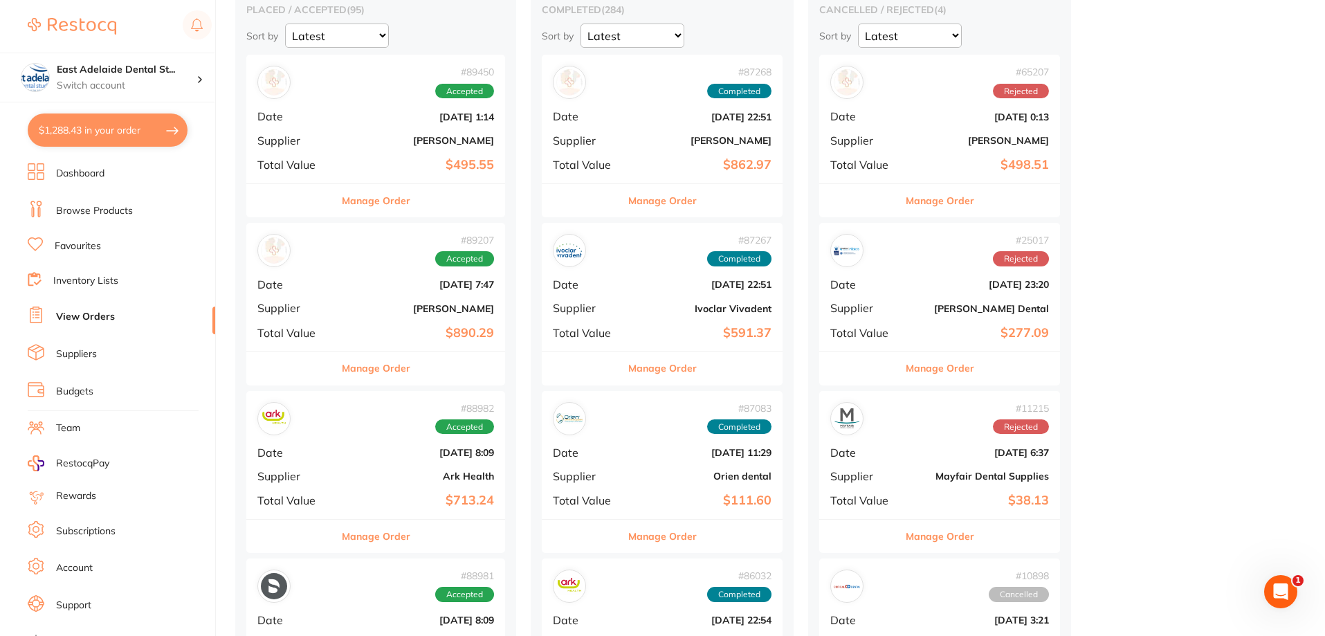
click at [446, 426] on span "Accepted" at bounding box center [464, 426] width 59 height 15
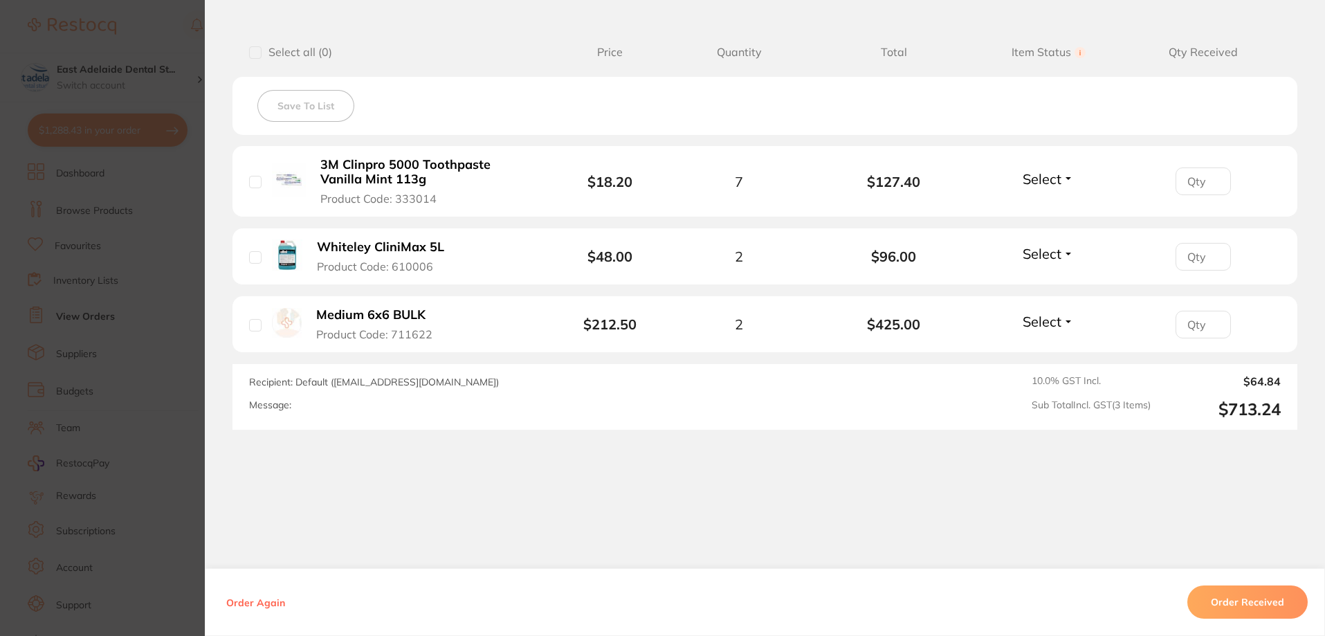
click at [101, 376] on section "Order ID: Restocq- 88982 Order Information Accepted Order Order Date Aug 4 2025…" at bounding box center [662, 318] width 1325 height 636
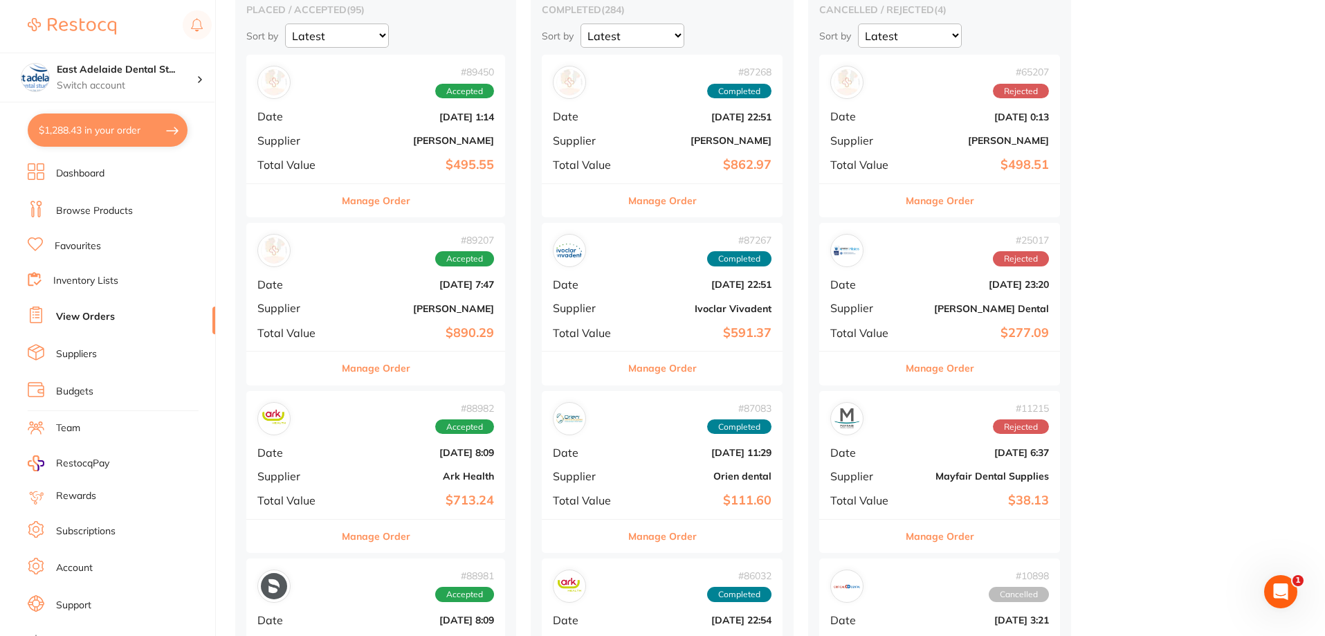
click at [437, 341] on div "# 89207 Accepted Date Aug 5 2025, 7:47 Supplier Henry Schein Halas Total Value …" at bounding box center [375, 287] width 259 height 128
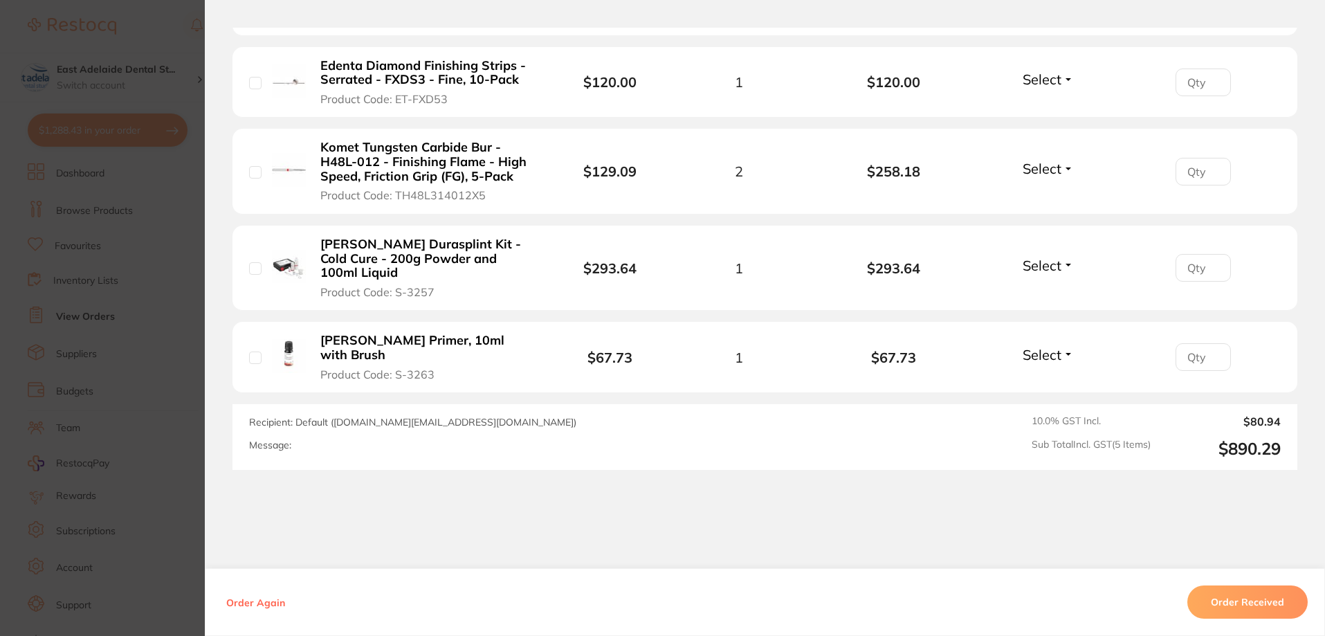
click at [72, 359] on section "Order ID: Restocq- 89207 Order Information Accepted Order Order Date Aug 5 2025…" at bounding box center [662, 318] width 1325 height 636
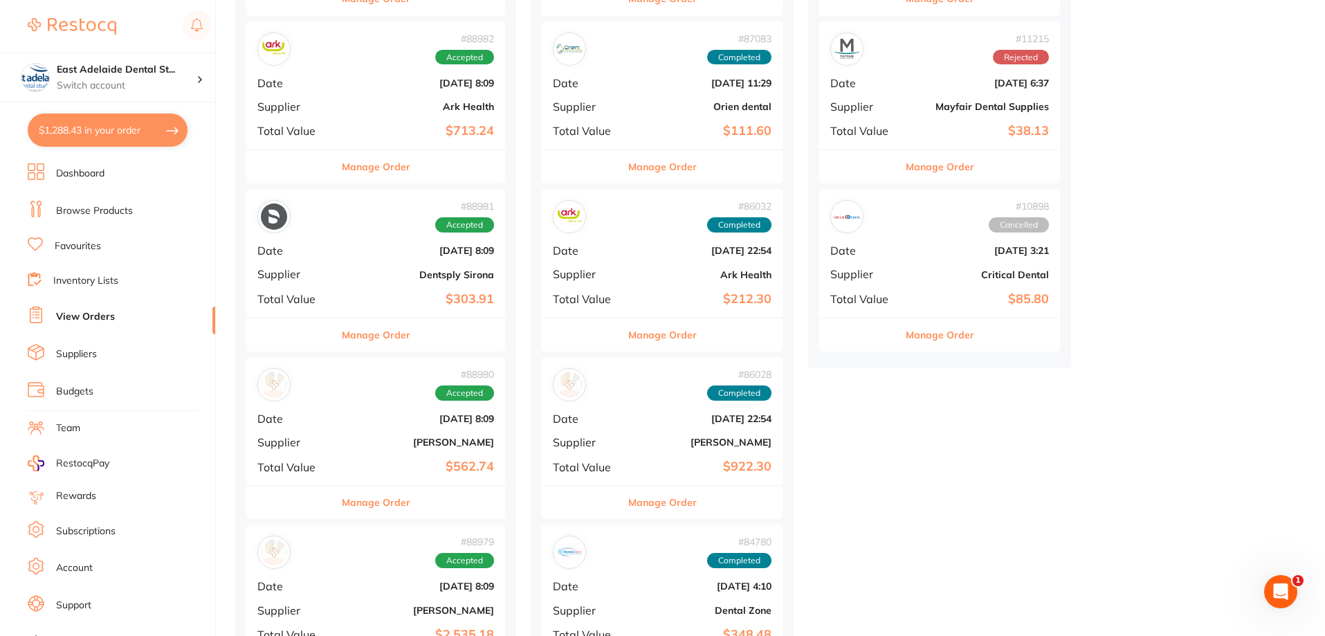
scroll to position [623, 0]
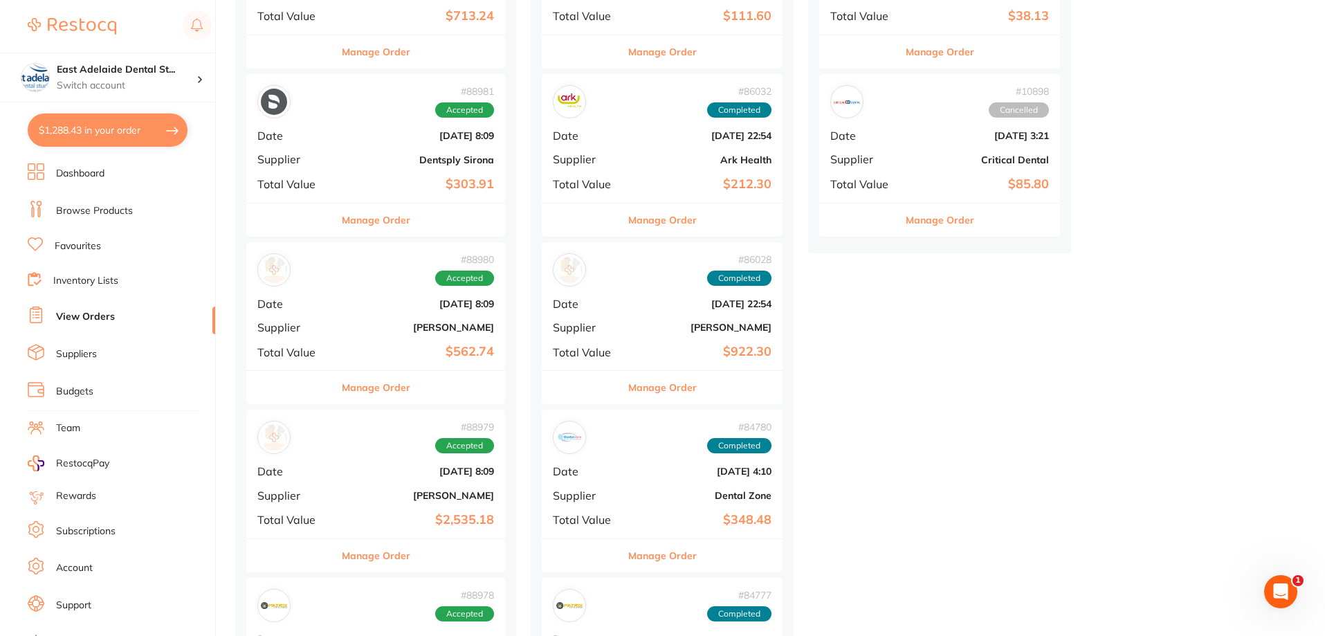
click at [446, 365] on div "# 88980 Accepted Date Aug 4 2025, 8:09 Supplier Adam Dental Total Value $562.74" at bounding box center [375, 306] width 259 height 128
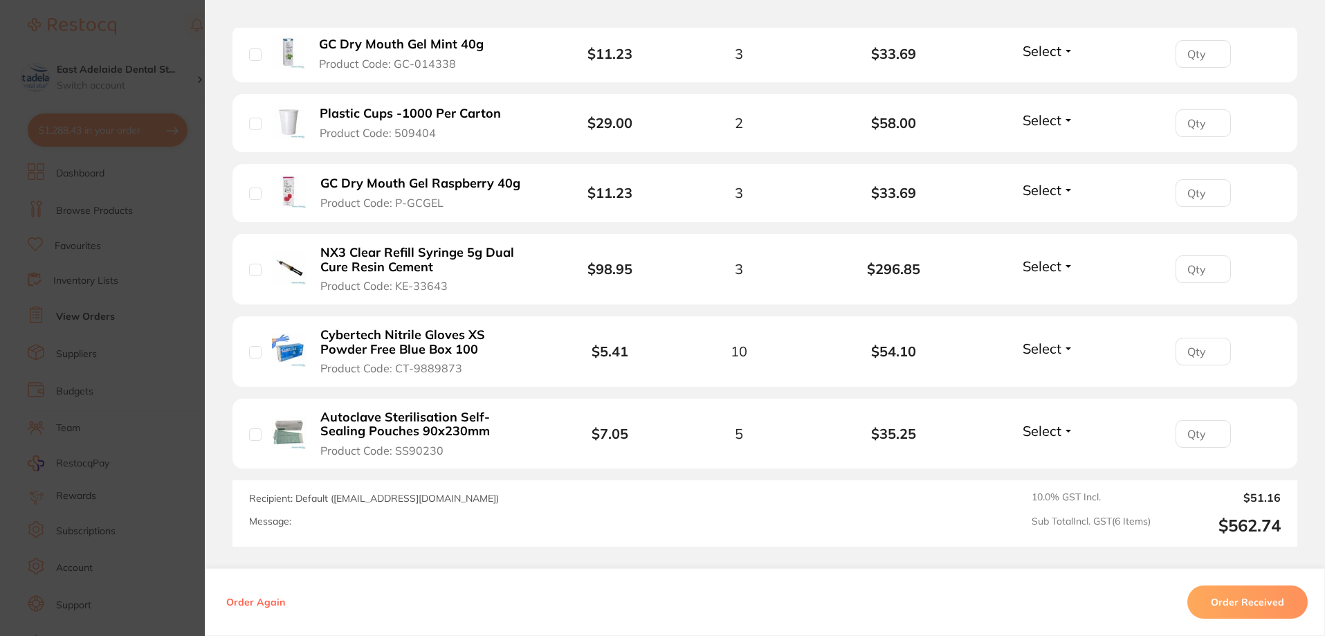
scroll to position [484, 0]
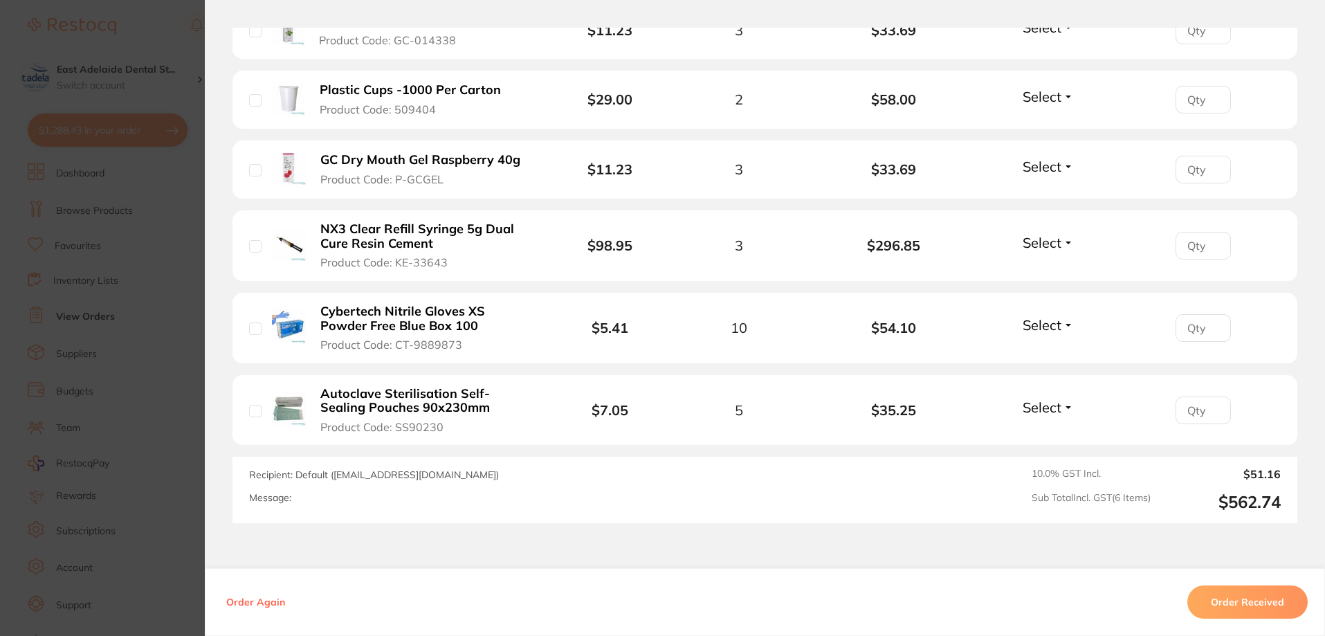
click at [98, 381] on section "Order ID: Restocq- 88980 Order Information Accepted Order Order Date Aug 4 2025…" at bounding box center [662, 318] width 1325 height 636
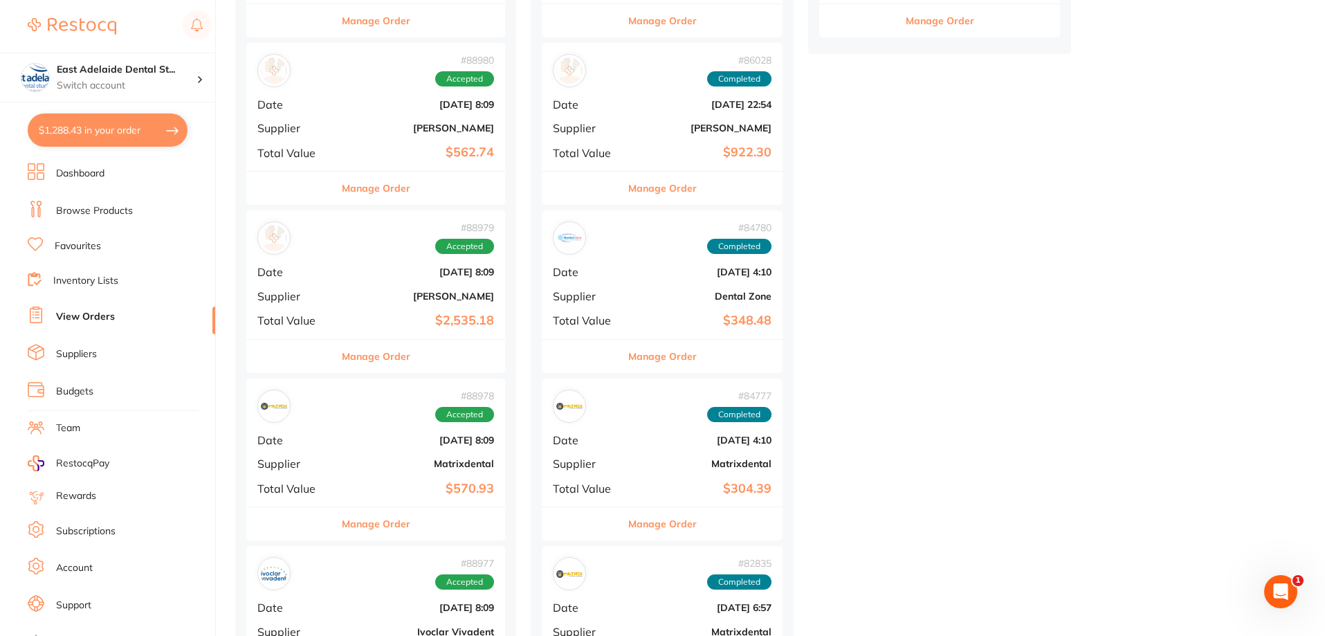
scroll to position [830, 0]
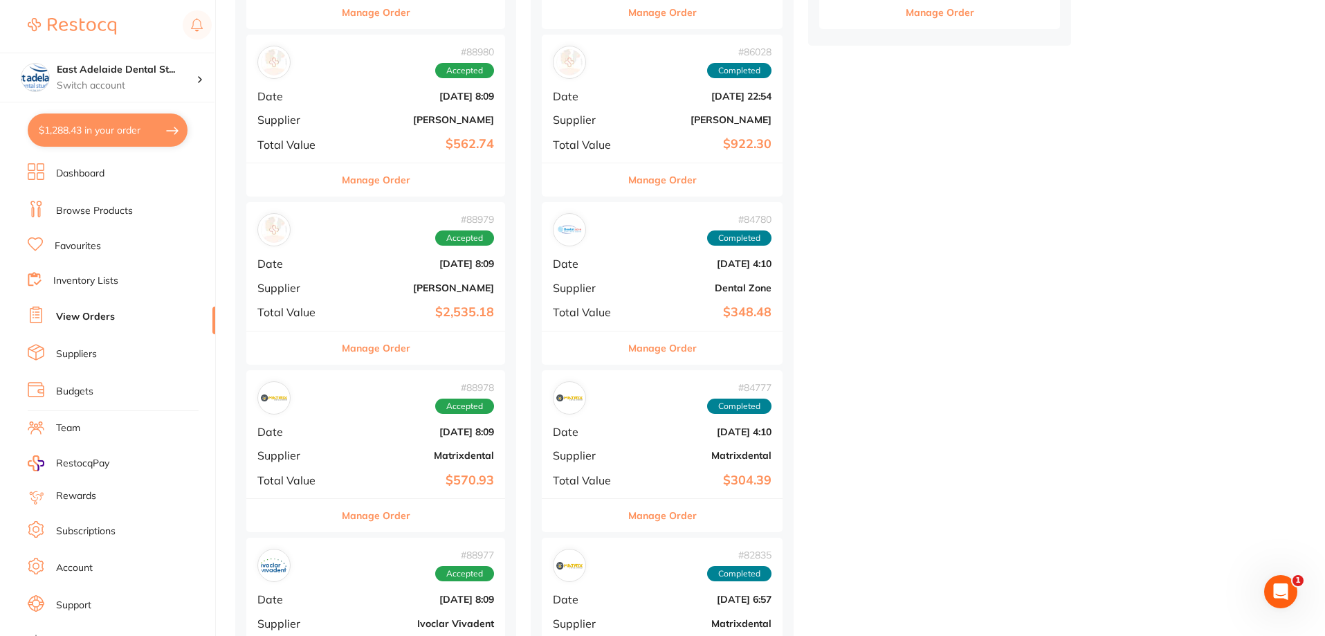
click at [452, 349] on div "Manage Order" at bounding box center [375, 348] width 259 height 34
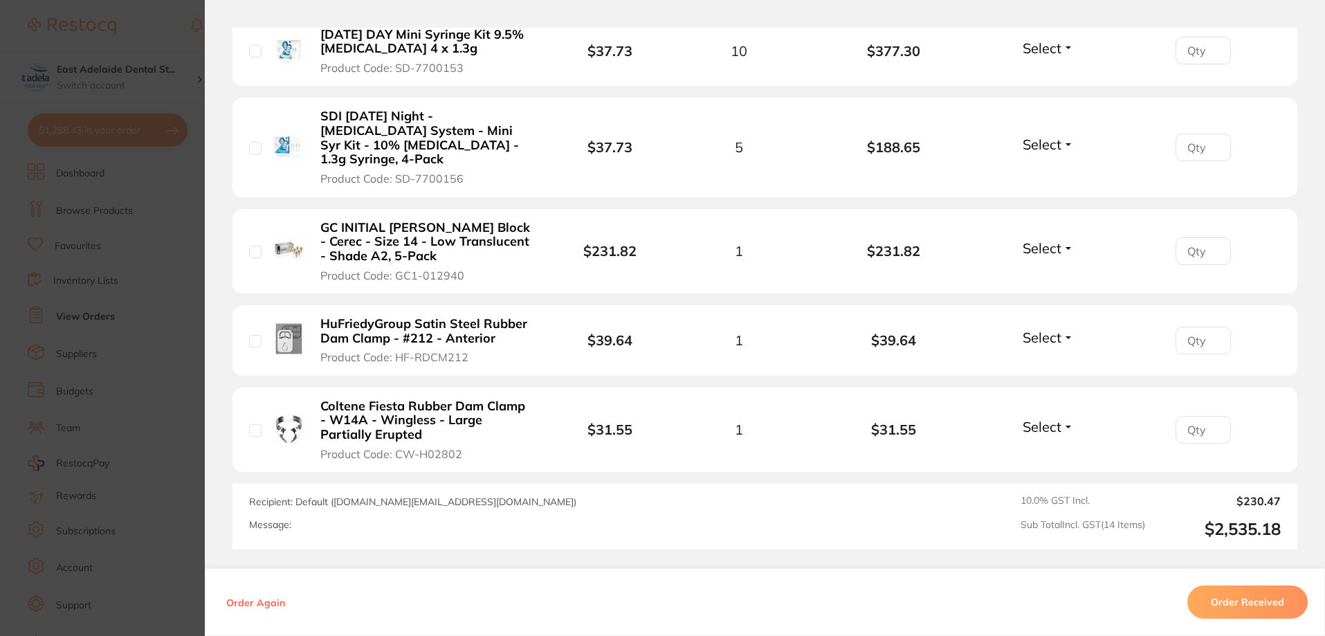
scroll to position [1430, 0]
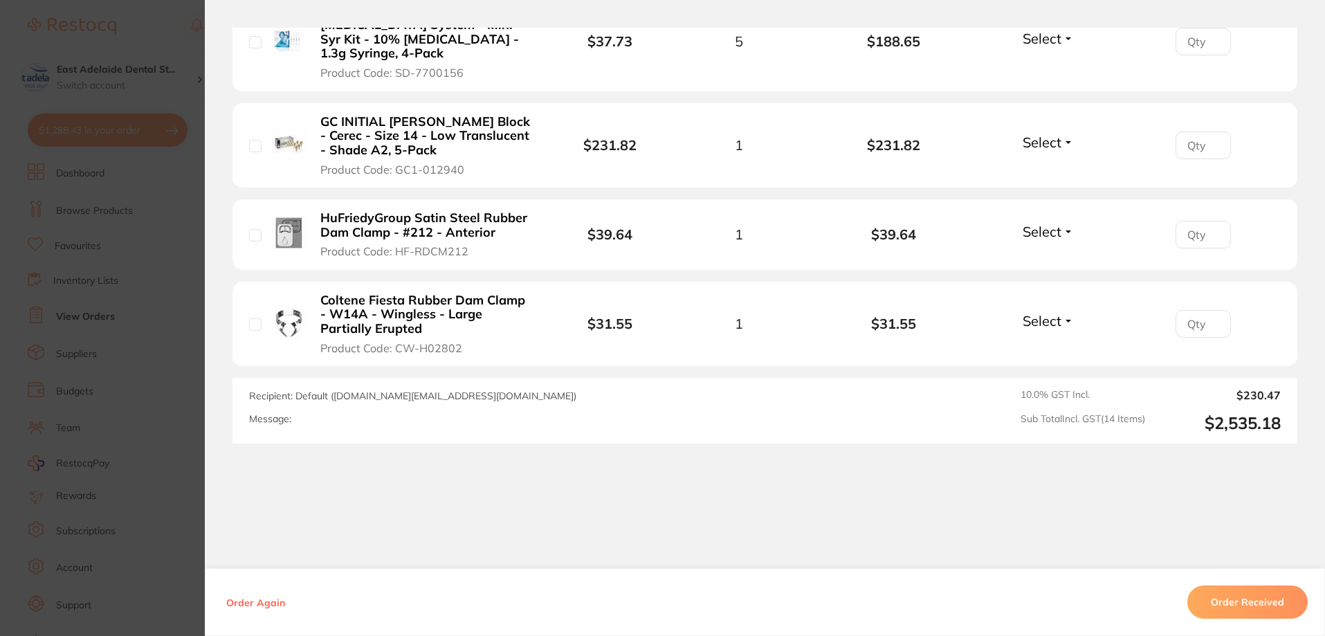
click at [170, 360] on section "Order ID: Restocq- 88979 Order Information Accepted Order Order Date Aug 4 2025…" at bounding box center [662, 318] width 1325 height 636
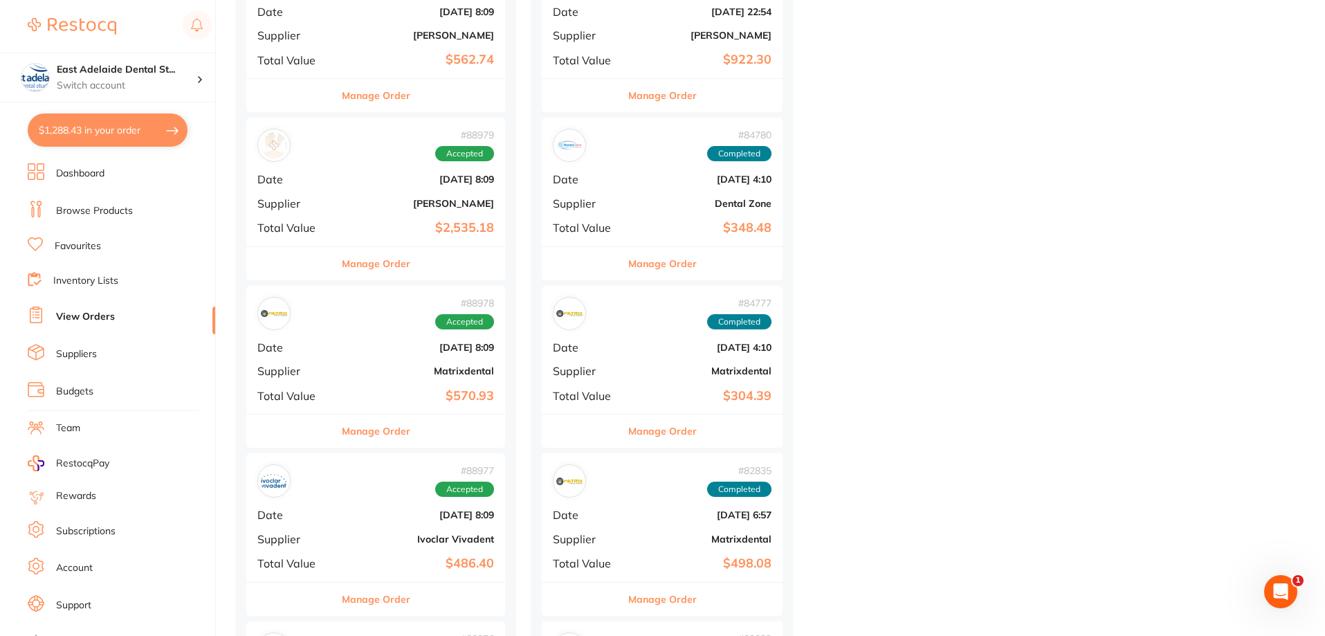
scroll to position [1038, 0]
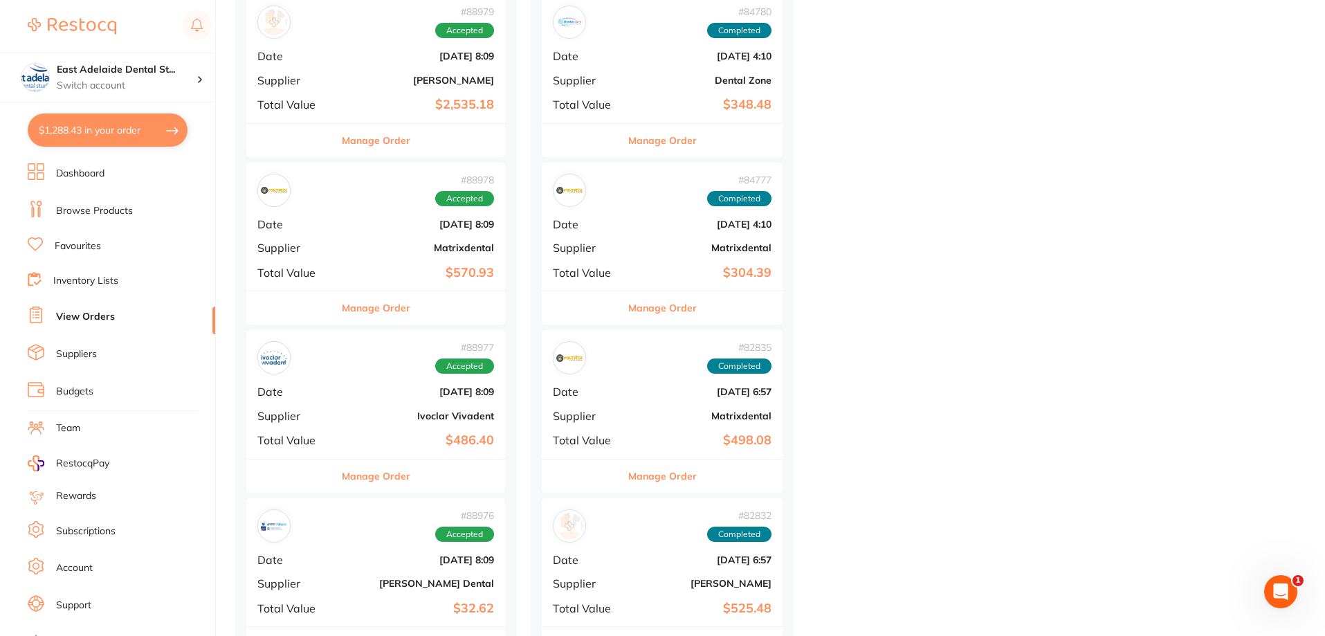
click at [447, 405] on div "# 88977 Accepted Date Aug 4 2025, 8:09 Supplier Ivoclar Vivadent Total Value $4…" at bounding box center [375, 394] width 259 height 128
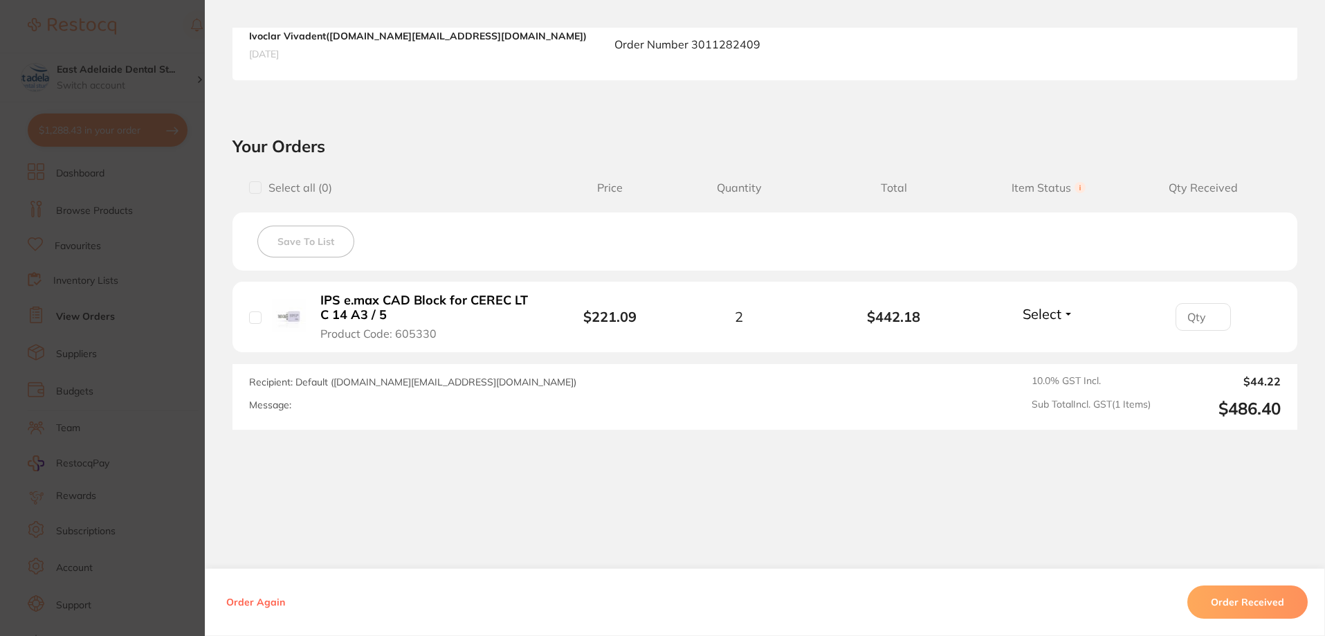
drag, startPoint x: 161, startPoint y: 399, endPoint x: 269, endPoint y: 399, distance: 108.6
click at [161, 399] on section "Order ID: Restocq- 88977 Order Information Accepted Order Order Date Aug 4 2025…" at bounding box center [662, 318] width 1325 height 636
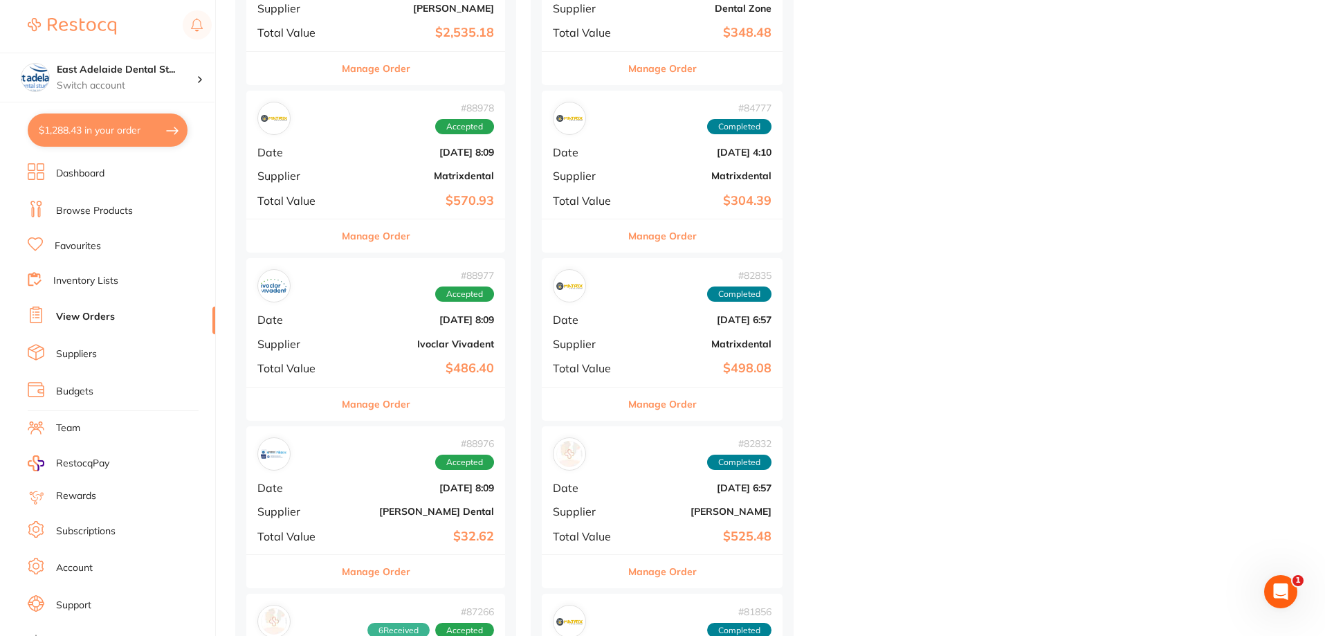
scroll to position [1176, 0]
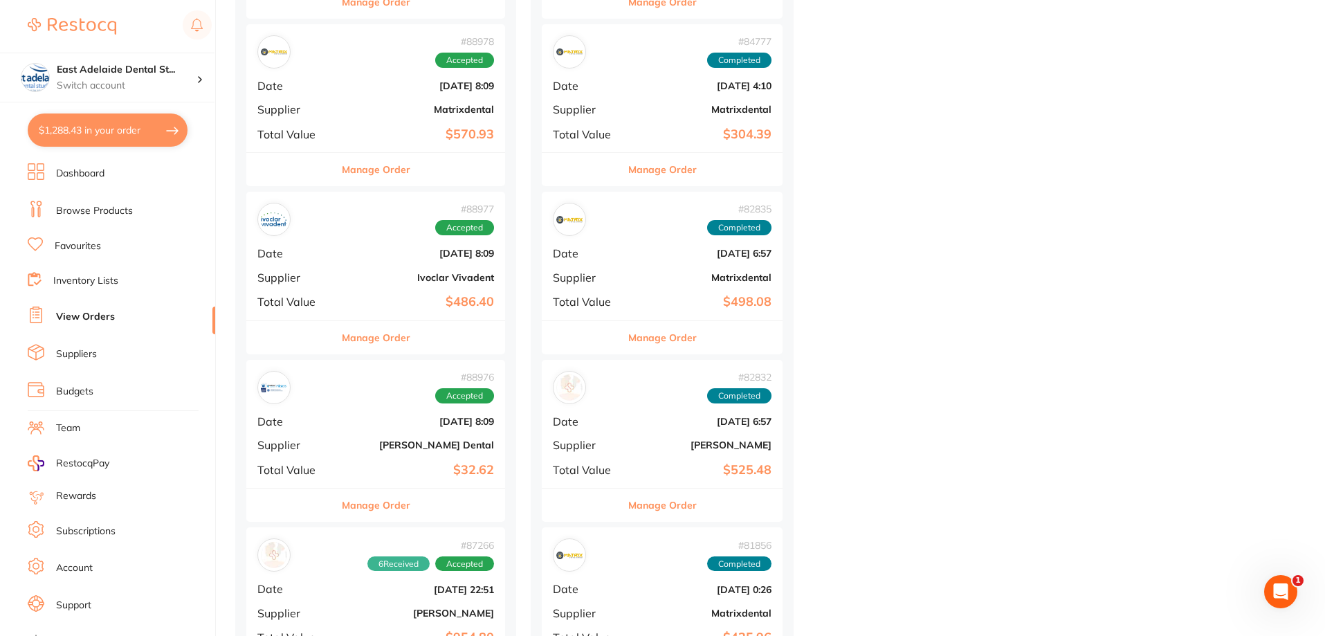
click at [417, 471] on b "$32.62" at bounding box center [419, 470] width 150 height 15
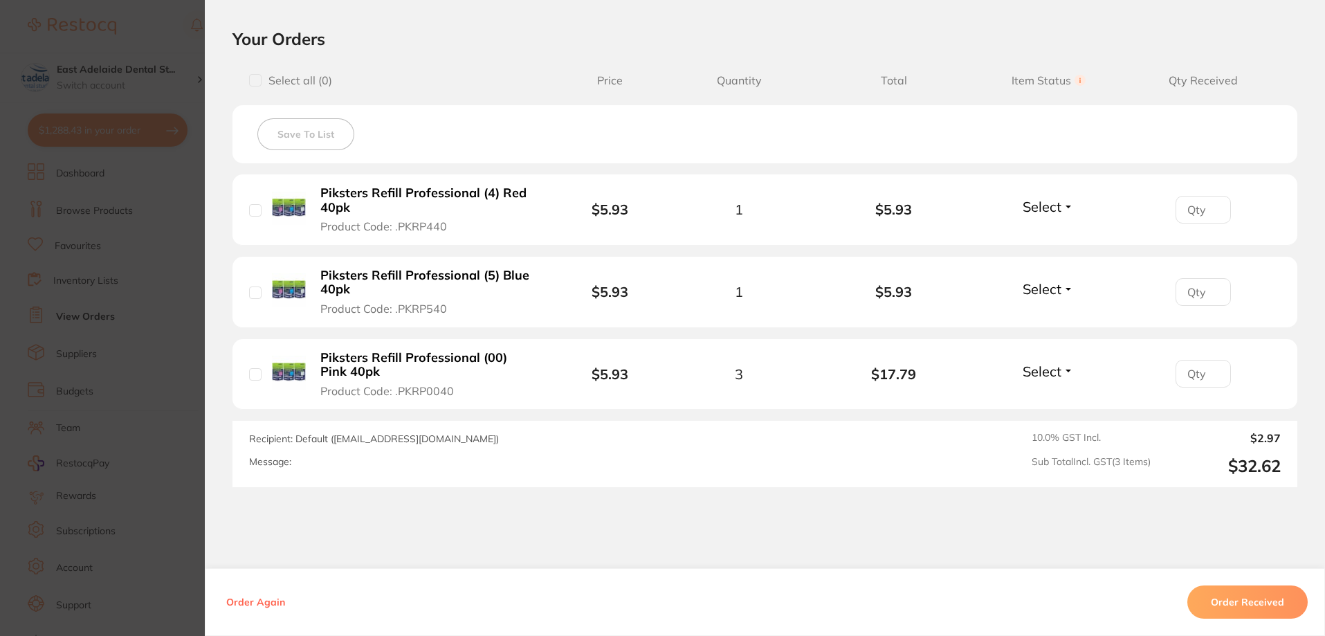
click at [142, 332] on section "Order ID: Restocq- 88976 Order Information Accepted Order Order Date Aug 4 2025…" at bounding box center [662, 318] width 1325 height 636
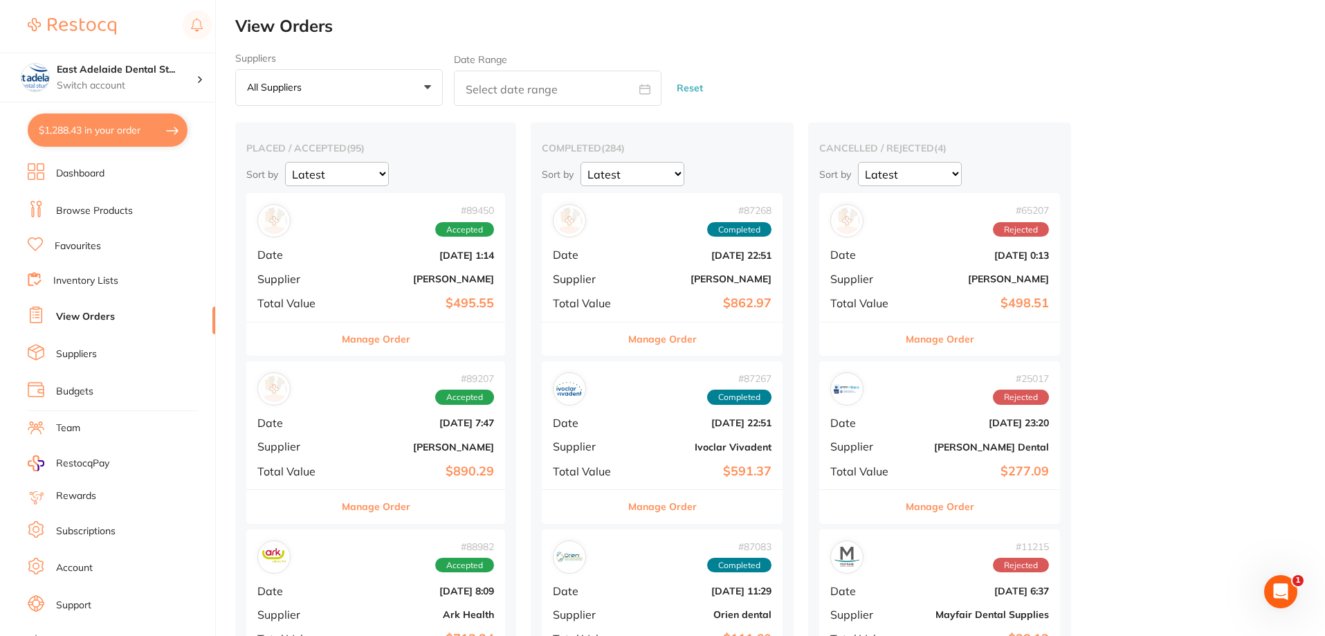
click at [102, 171] on link "Dashboard" at bounding box center [80, 174] width 48 height 14
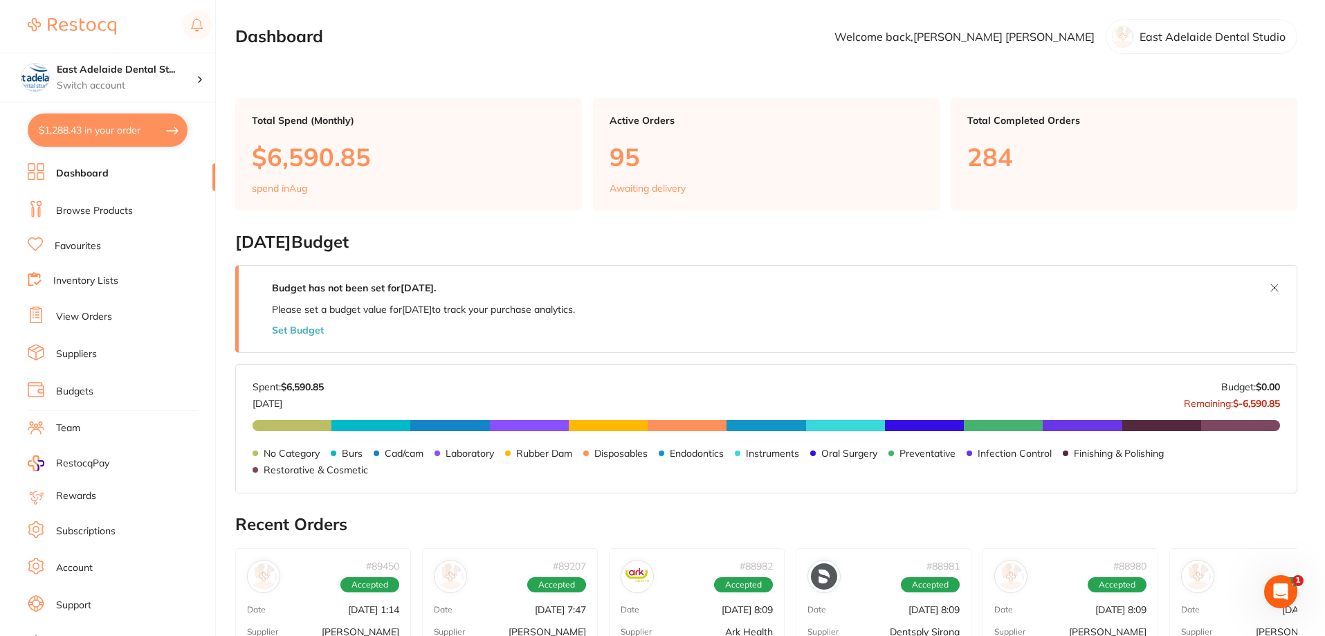
click at [131, 133] on button "$1,288.43 in your order" at bounding box center [108, 129] width 160 height 33
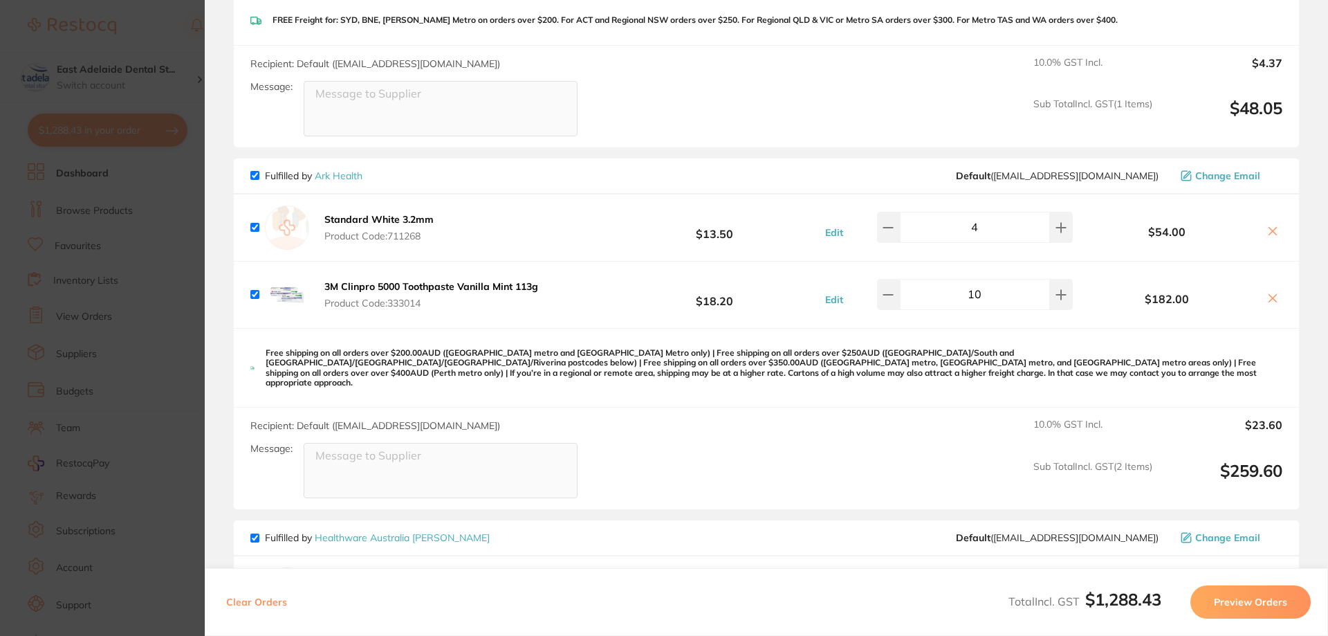
scroll to position [484, 0]
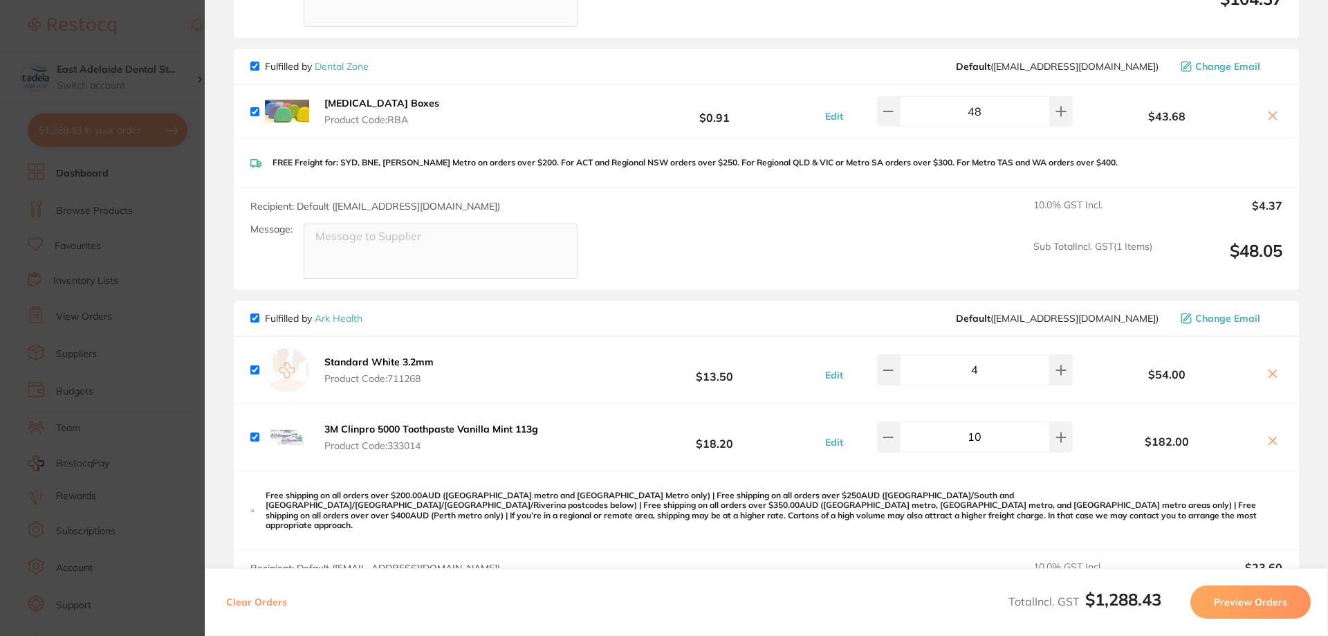
click at [140, 307] on section "Update RRP Set your pre negotiated price for this item. Item Agreed RRP (excl. …" at bounding box center [664, 318] width 1328 height 636
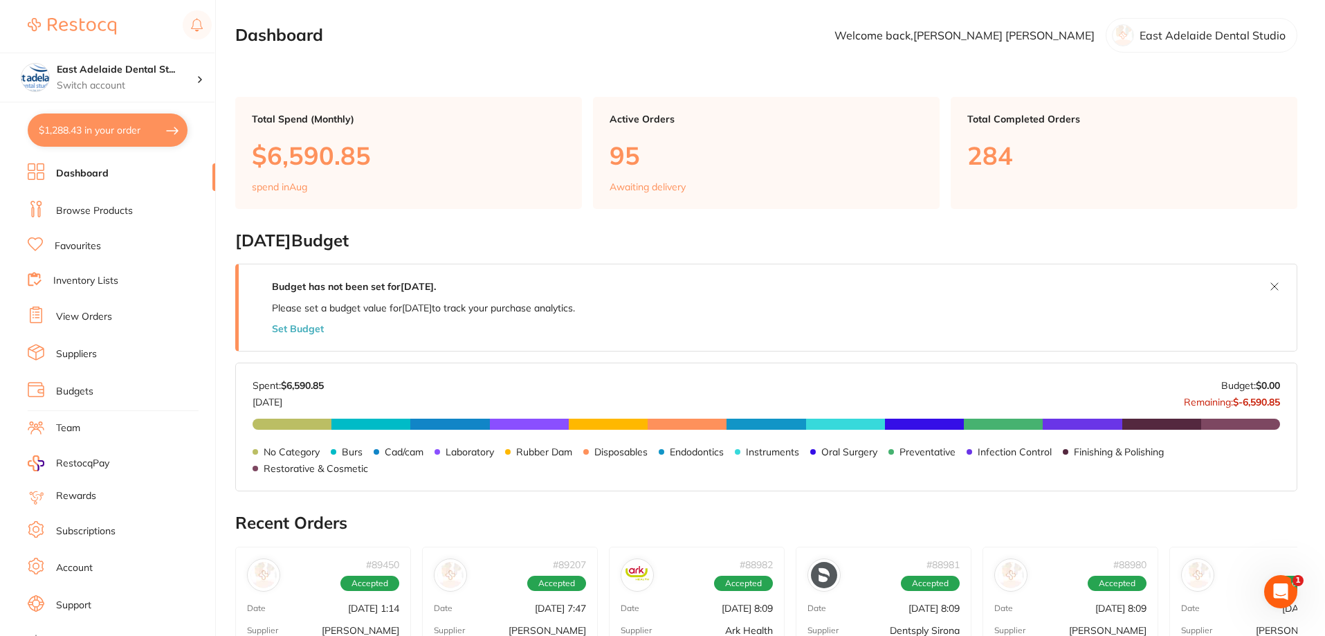
click at [83, 204] on link "Browse Products" at bounding box center [94, 211] width 77 height 14
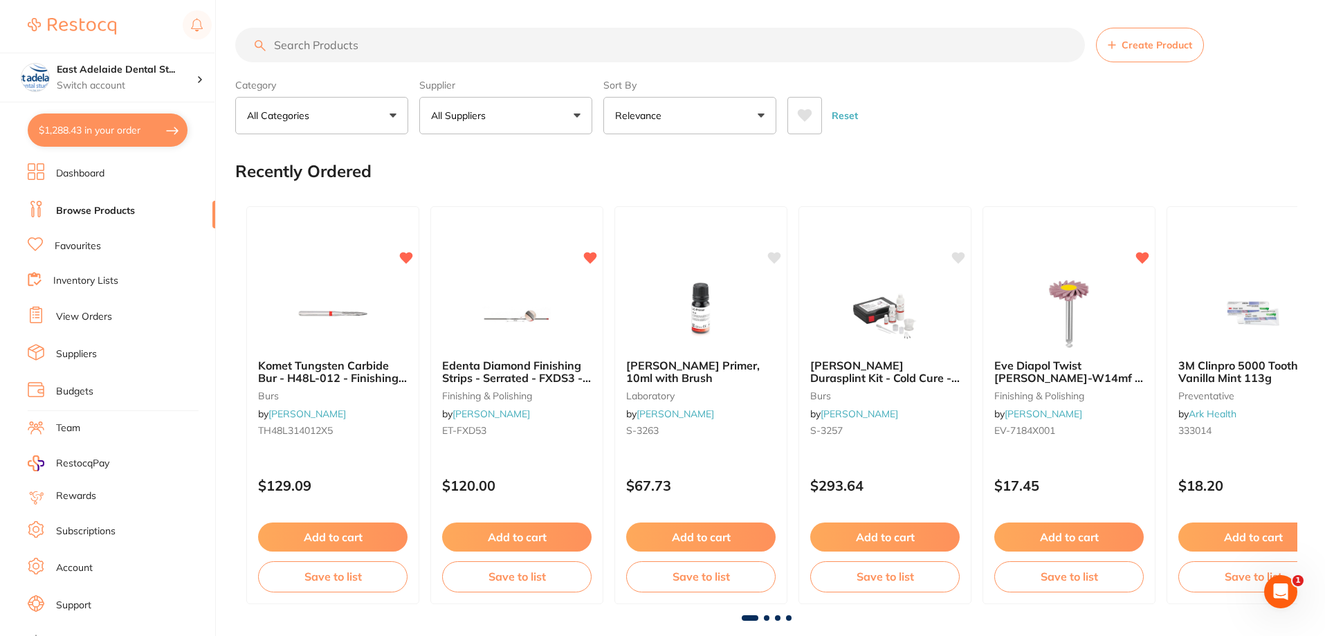
click at [631, 49] on input "search" at bounding box center [660, 45] width 850 height 35
click at [633, 49] on input "search" at bounding box center [660, 45] width 850 height 35
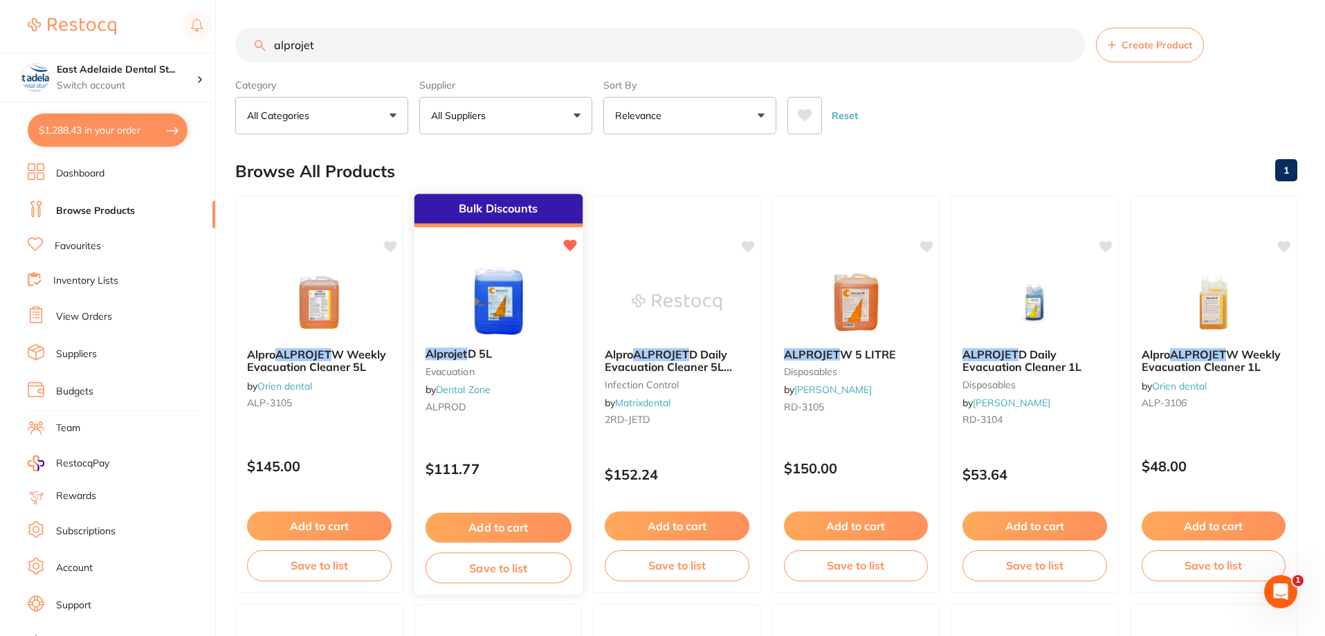
type input "alprojet"
click at [513, 525] on button "Add to cart" at bounding box center [498, 528] width 146 height 30
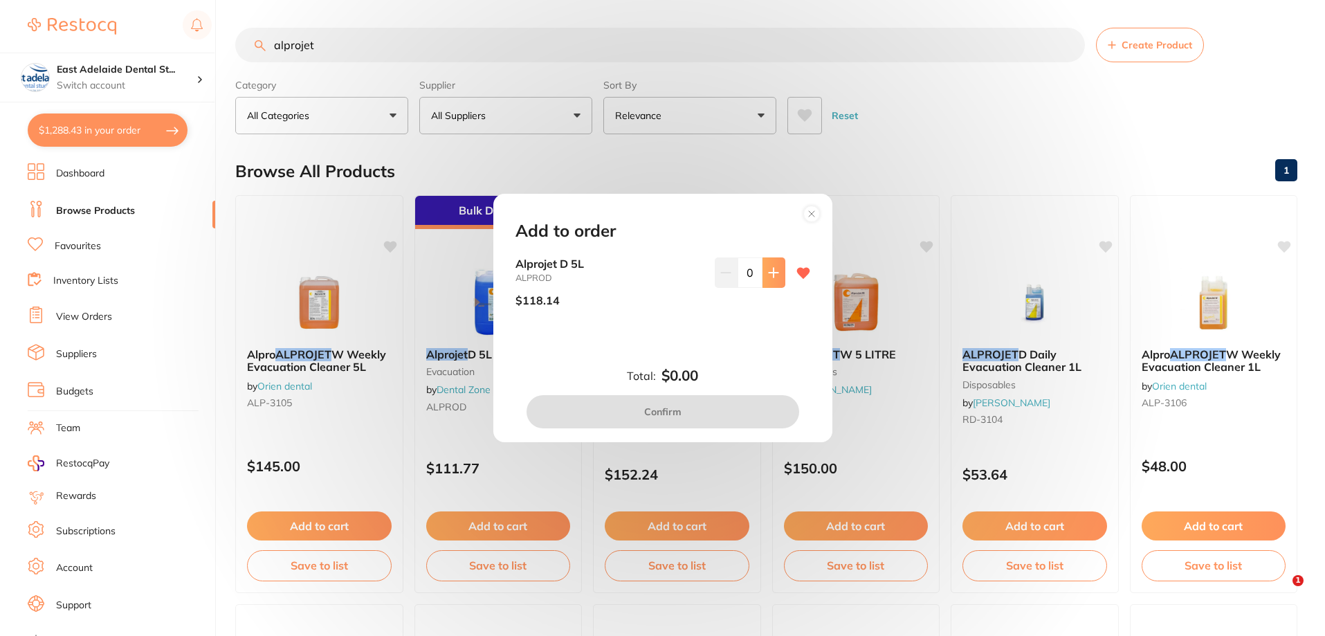
click at [773, 272] on icon at bounding box center [773, 272] width 9 height 9
type input "2"
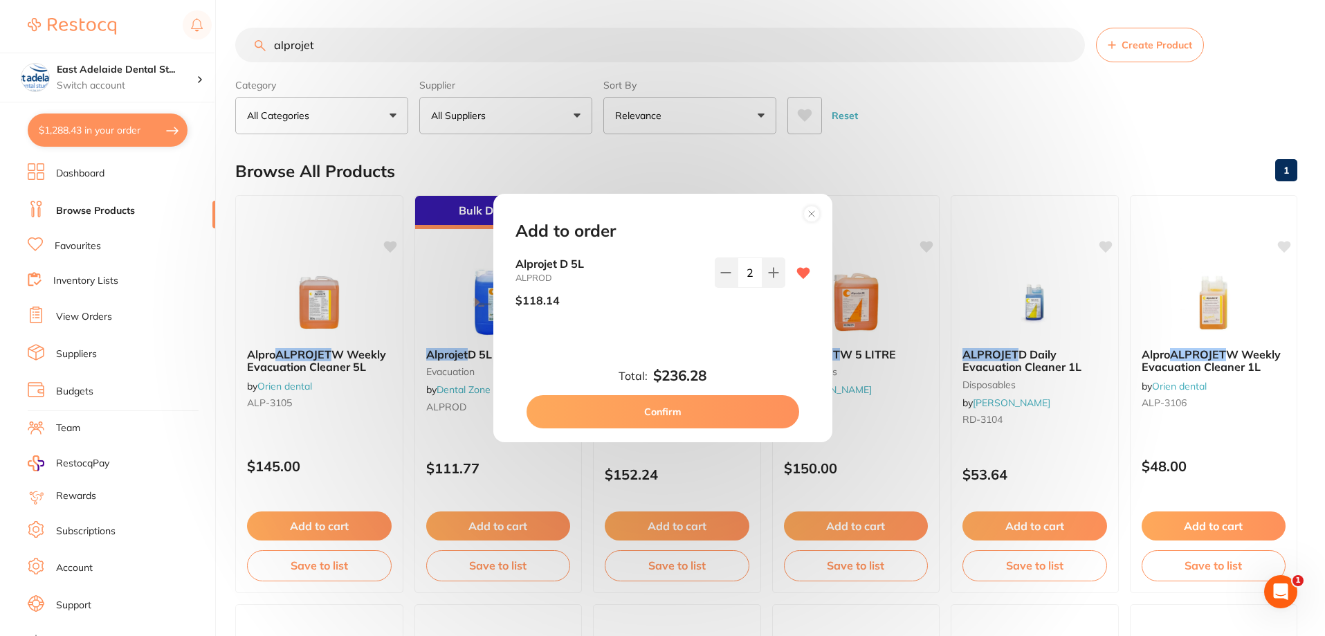
click at [712, 410] on button "Confirm" at bounding box center [663, 411] width 273 height 33
checkbox input "false"
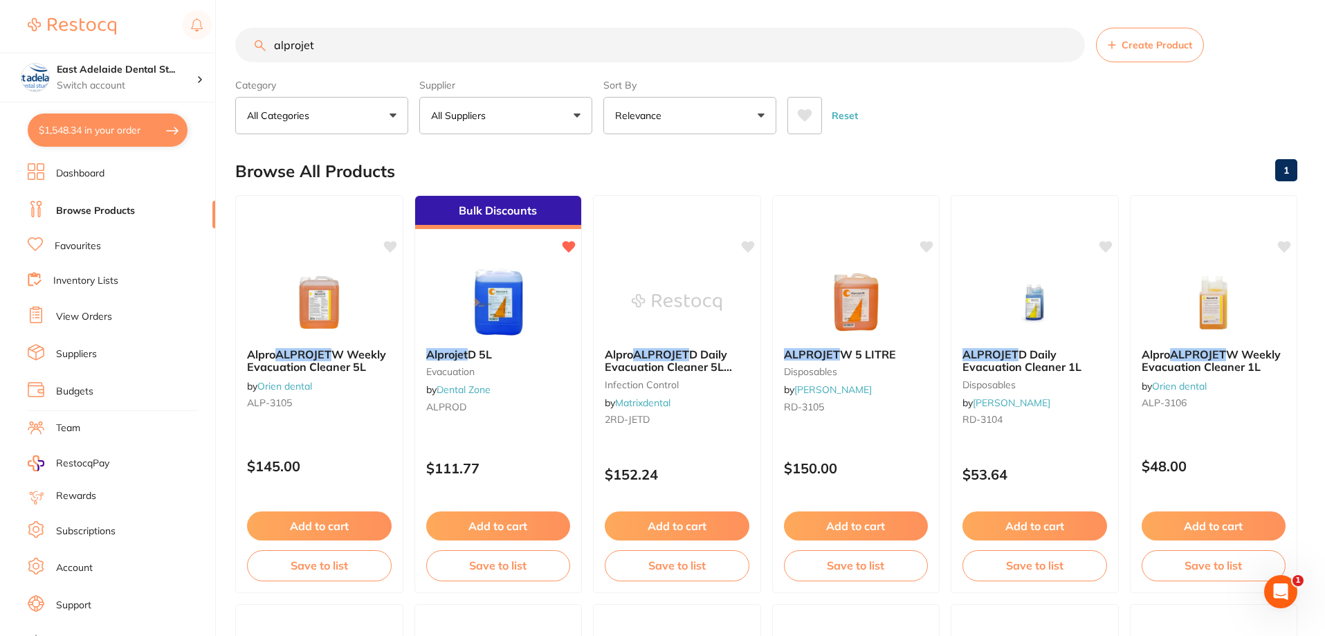
click at [104, 288] on li "Inventory Lists" at bounding box center [122, 281] width 188 height 19
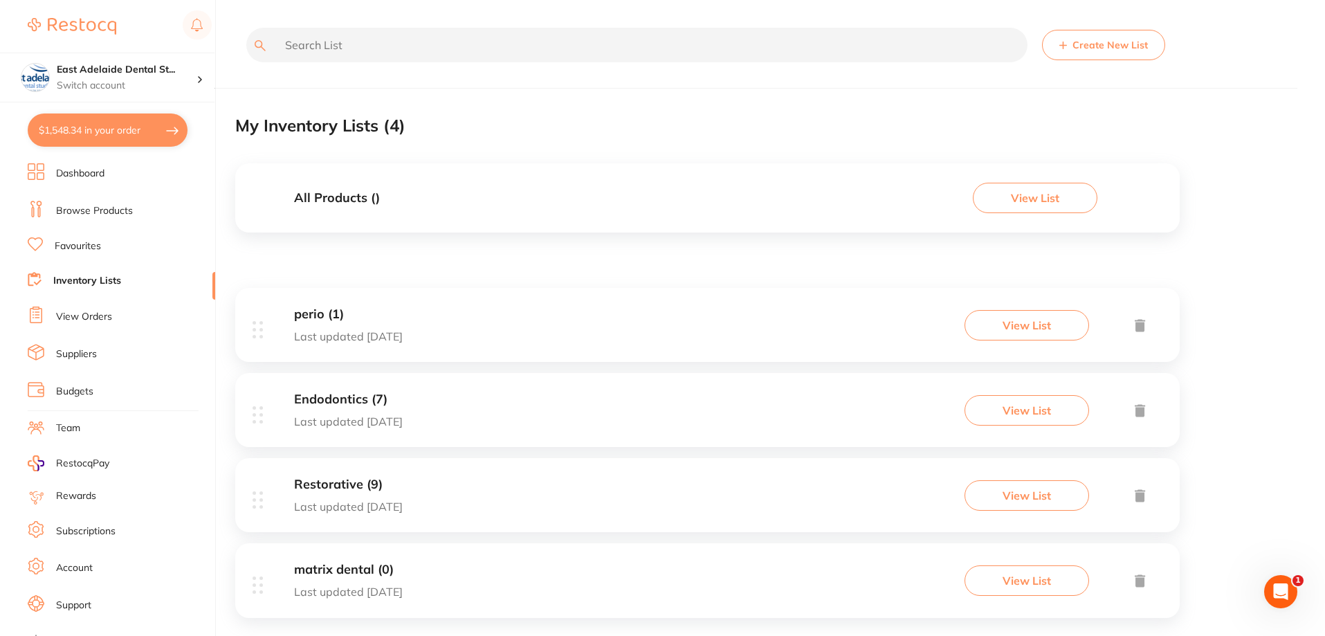
click at [93, 318] on link "View Orders" at bounding box center [84, 317] width 56 height 14
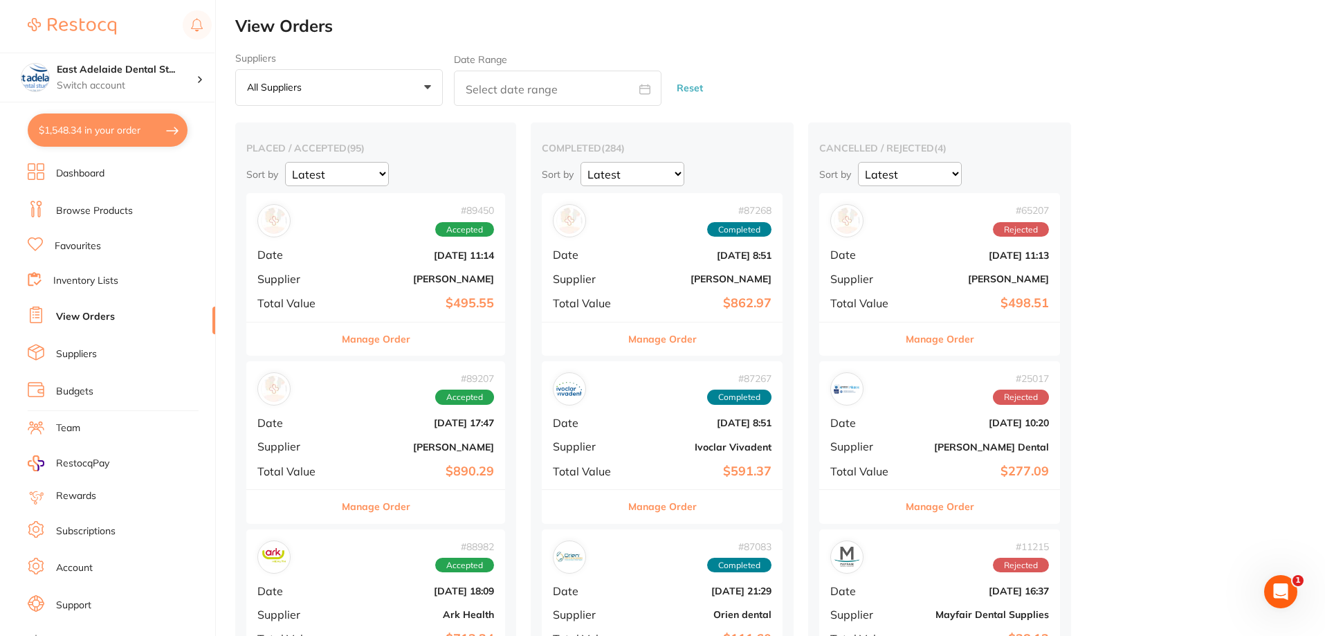
click at [118, 134] on button "$1,548.34 in your order" at bounding box center [108, 129] width 160 height 33
checkbox input "true"
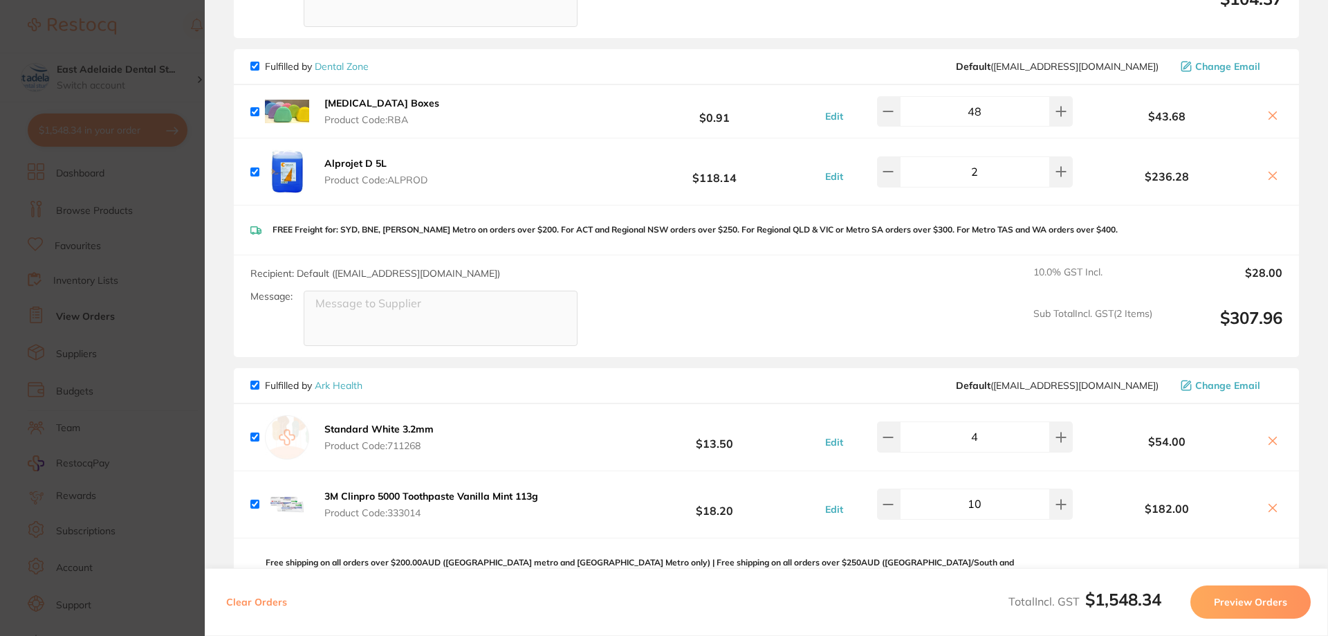
click at [170, 306] on section "Update RRP Set your pre negotiated price for this item. Item Agreed RRP (excl. …" at bounding box center [664, 318] width 1328 height 636
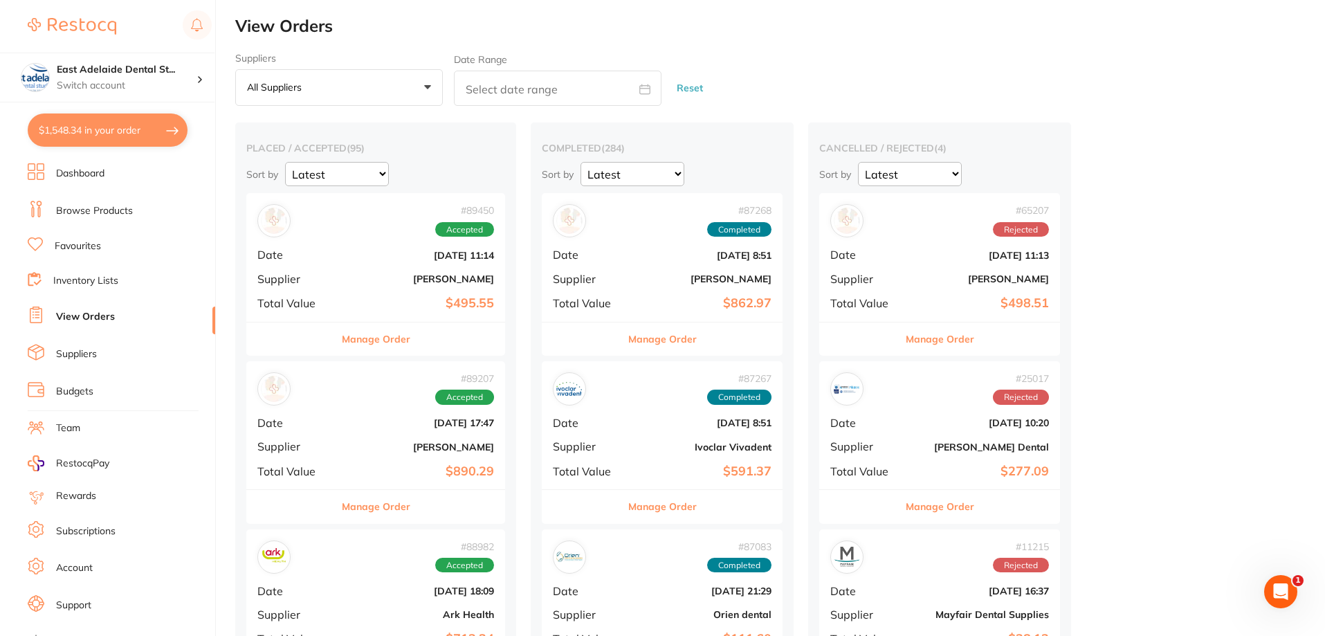
click at [98, 162] on section "East Adelaide Dental St... Switch account East Adelaide Dental Studio $1,548.34…" at bounding box center [108, 318] width 216 height 636
click at [90, 171] on link "Dashboard" at bounding box center [80, 174] width 48 height 14
